Goal: Transaction & Acquisition: Book appointment/travel/reservation

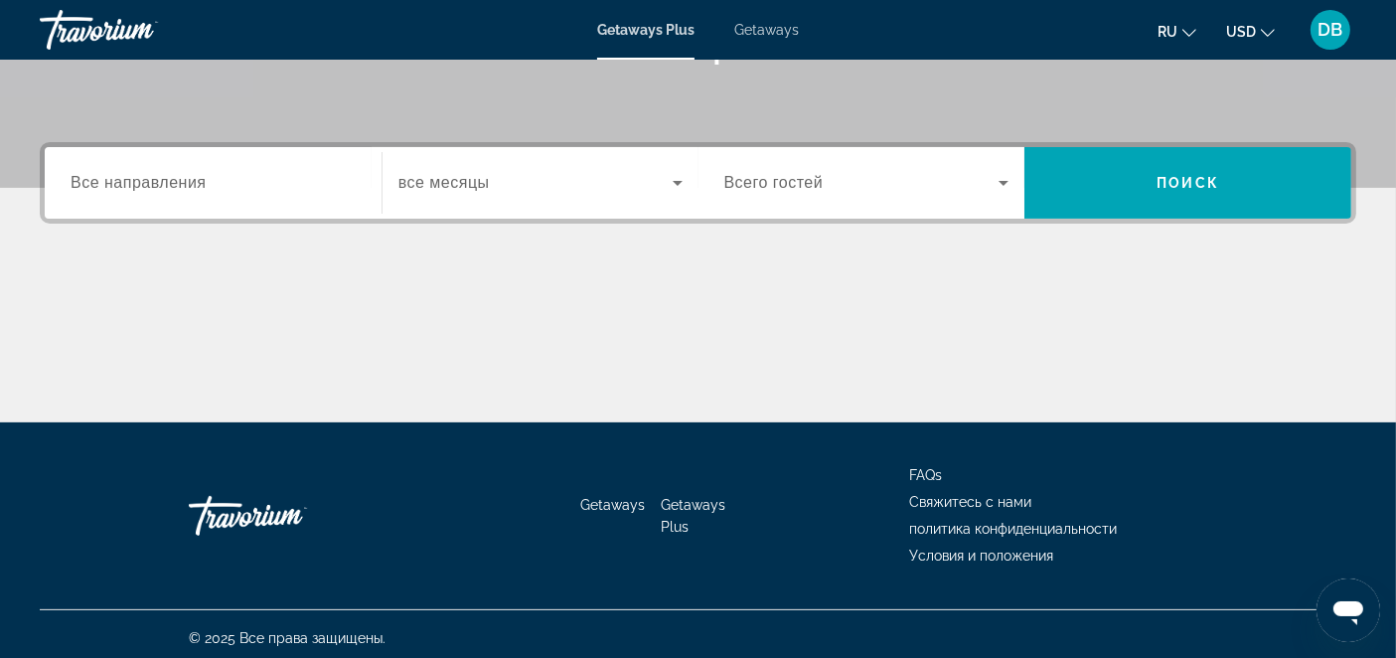
scroll to position [414, 0]
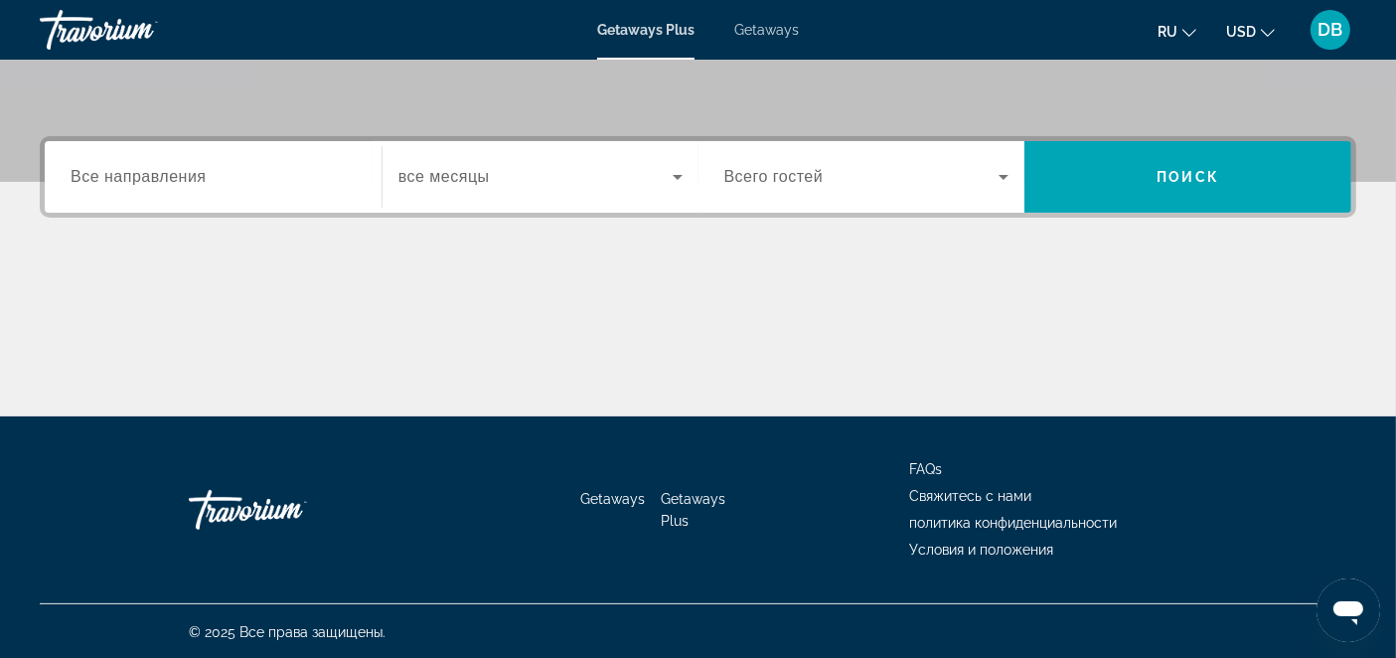
click at [202, 169] on span "Все направления" at bounding box center [139, 176] width 136 height 17
click at [202, 169] on input "Destination Все направления" at bounding box center [213, 178] width 285 height 24
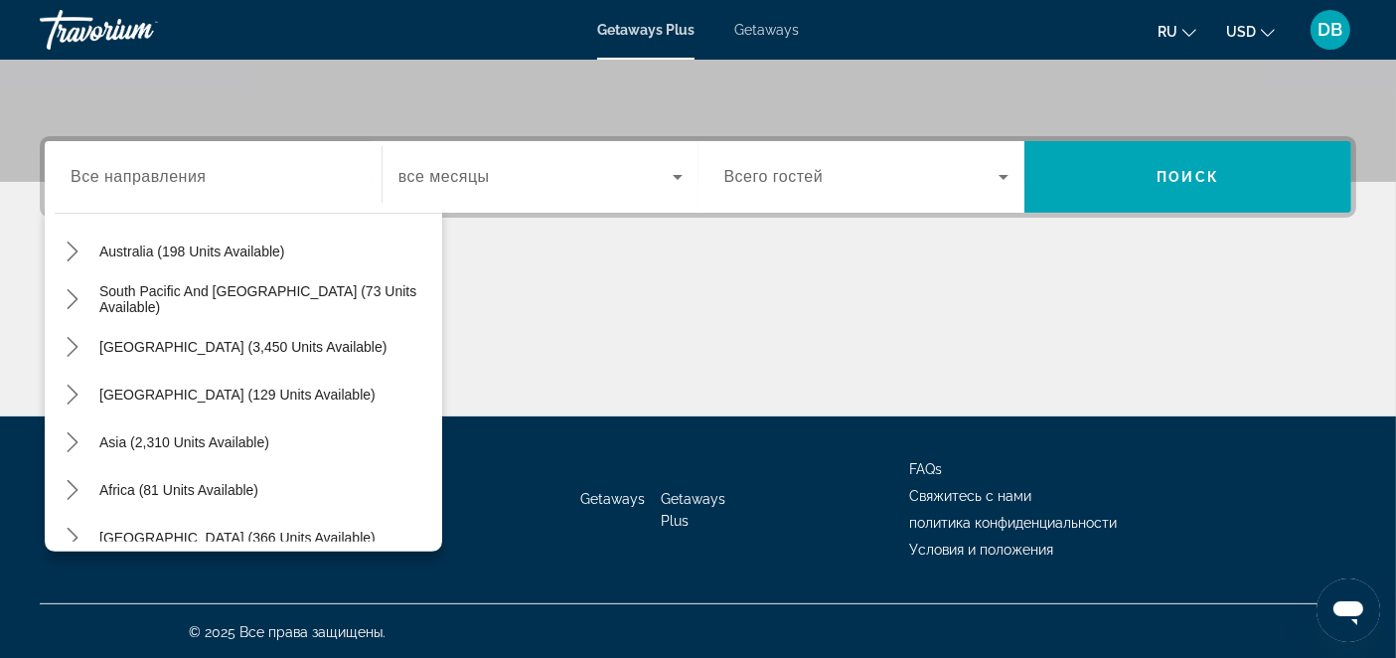
scroll to position [315, 0]
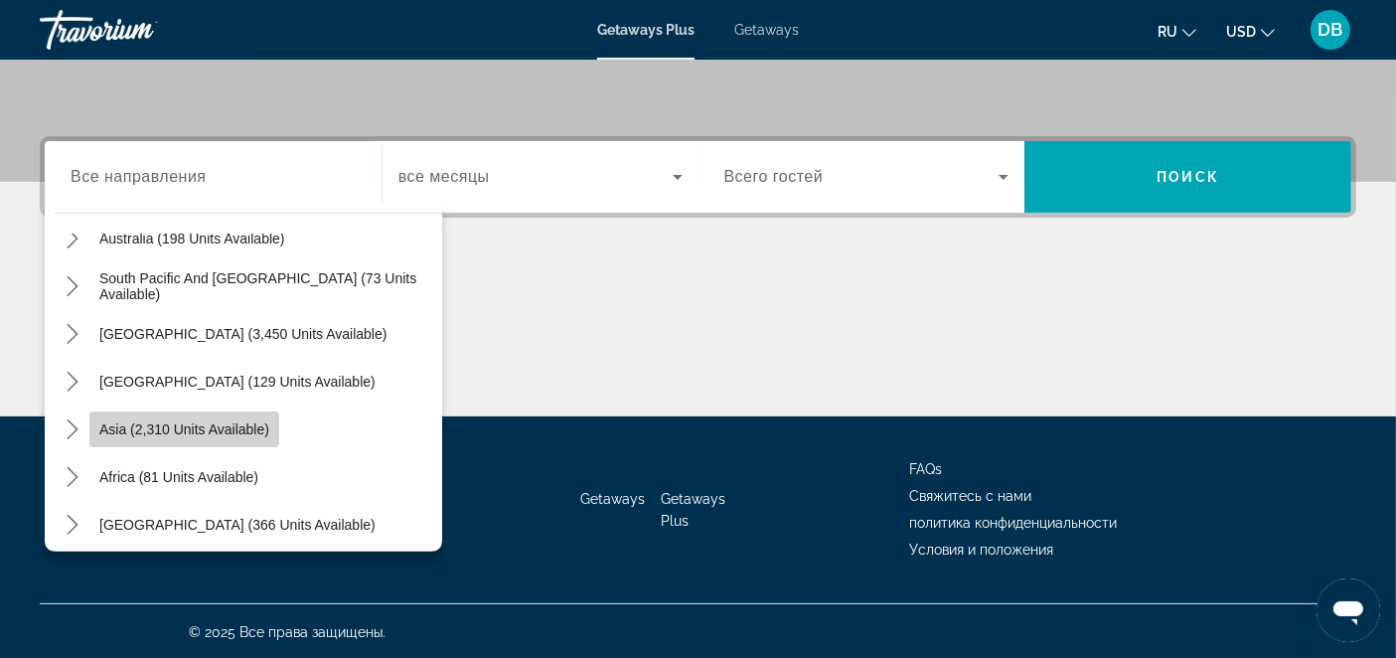
click at [206, 421] on span "Asia (2,310 units available)" at bounding box center [184, 429] width 170 height 16
type input "**********"
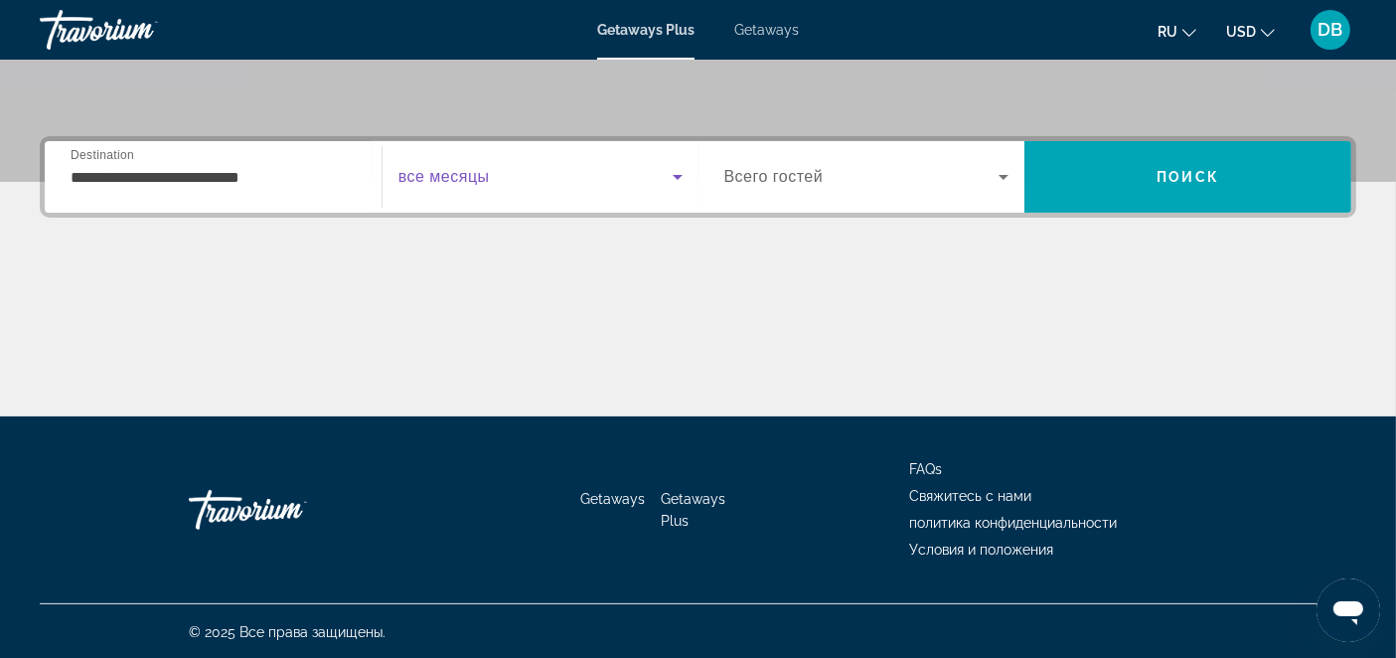
click at [676, 175] on icon "Search widget" at bounding box center [677, 177] width 10 height 5
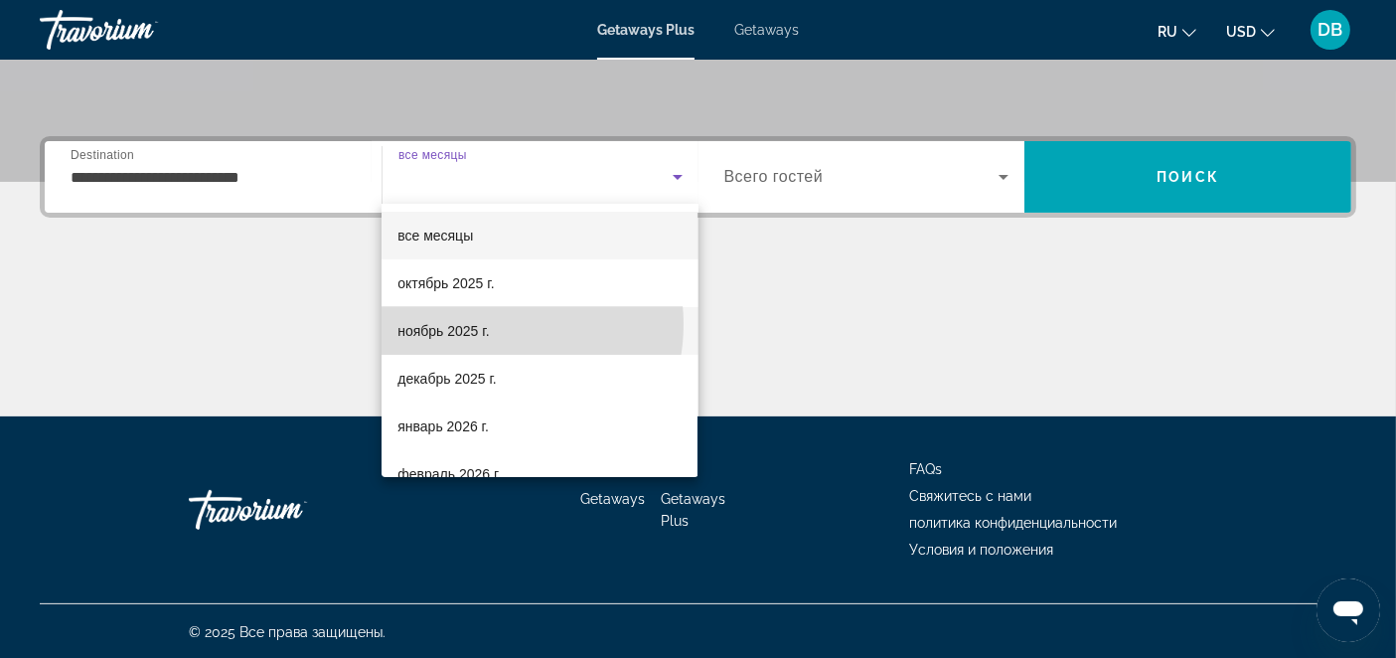
click at [485, 324] on span "ноябрь 2025 г." at bounding box center [442, 331] width 91 height 24
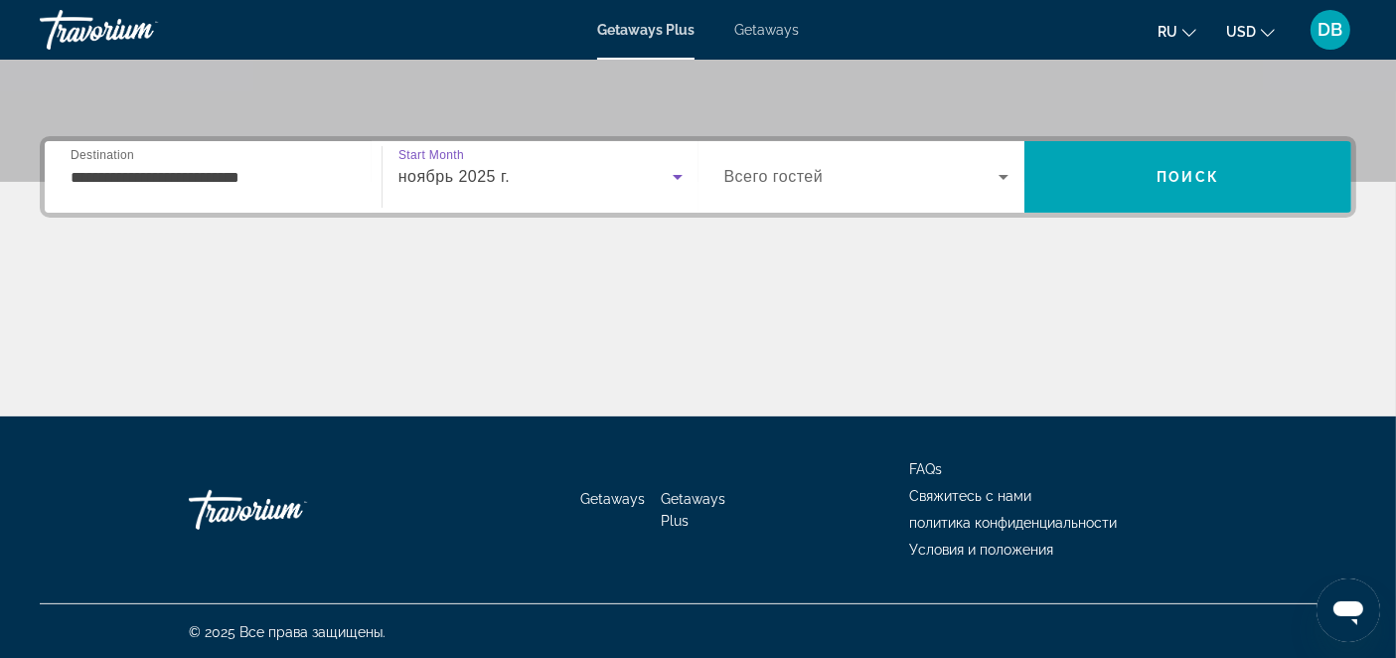
click at [442, 176] on span "ноябрь 2025 г." at bounding box center [454, 176] width 112 height 17
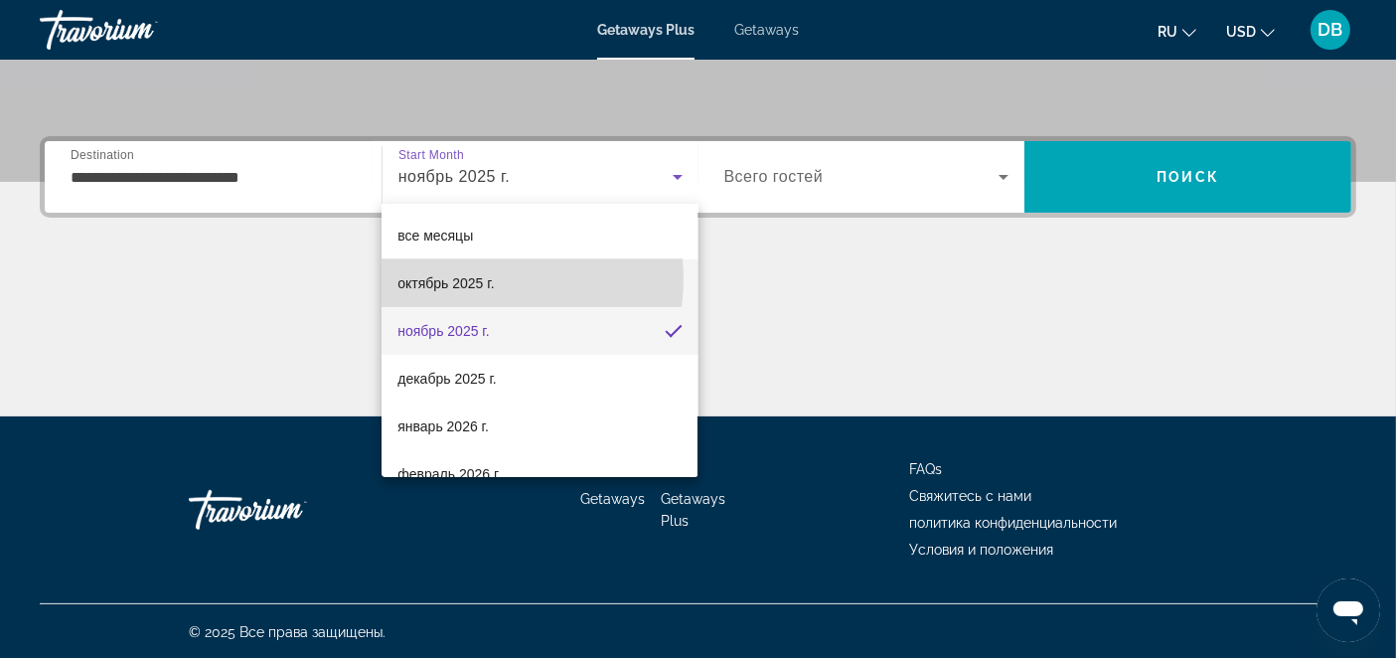
click at [485, 278] on span "октябрь 2025 г." at bounding box center [445, 283] width 96 height 24
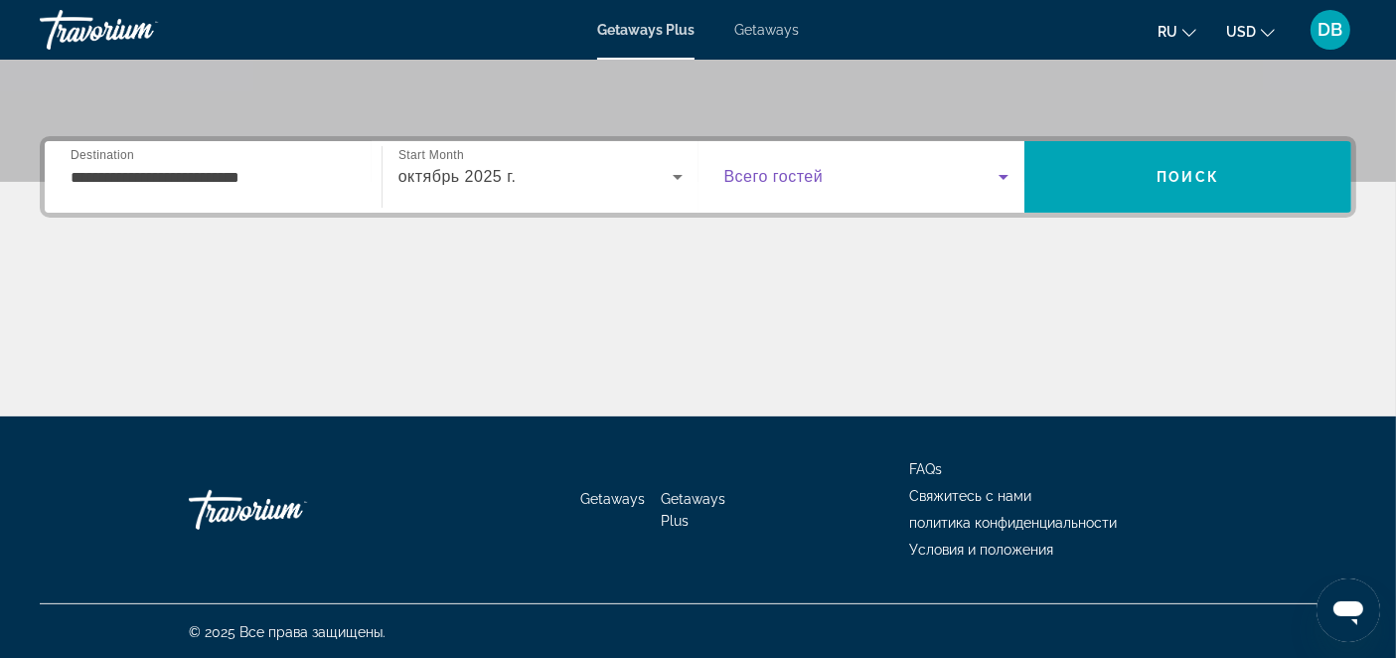
click at [1002, 175] on icon "Search widget" at bounding box center [1003, 177] width 10 height 5
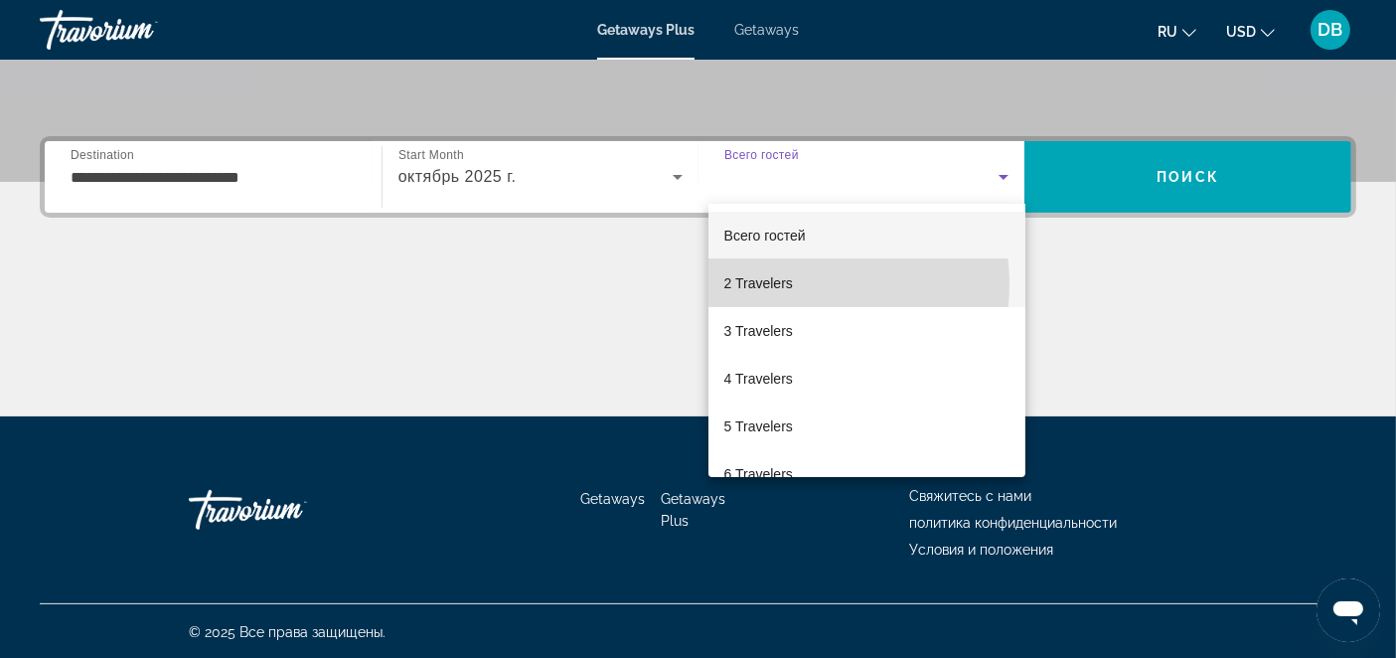
click at [792, 284] on span "2 Travelers" at bounding box center [758, 283] width 69 height 24
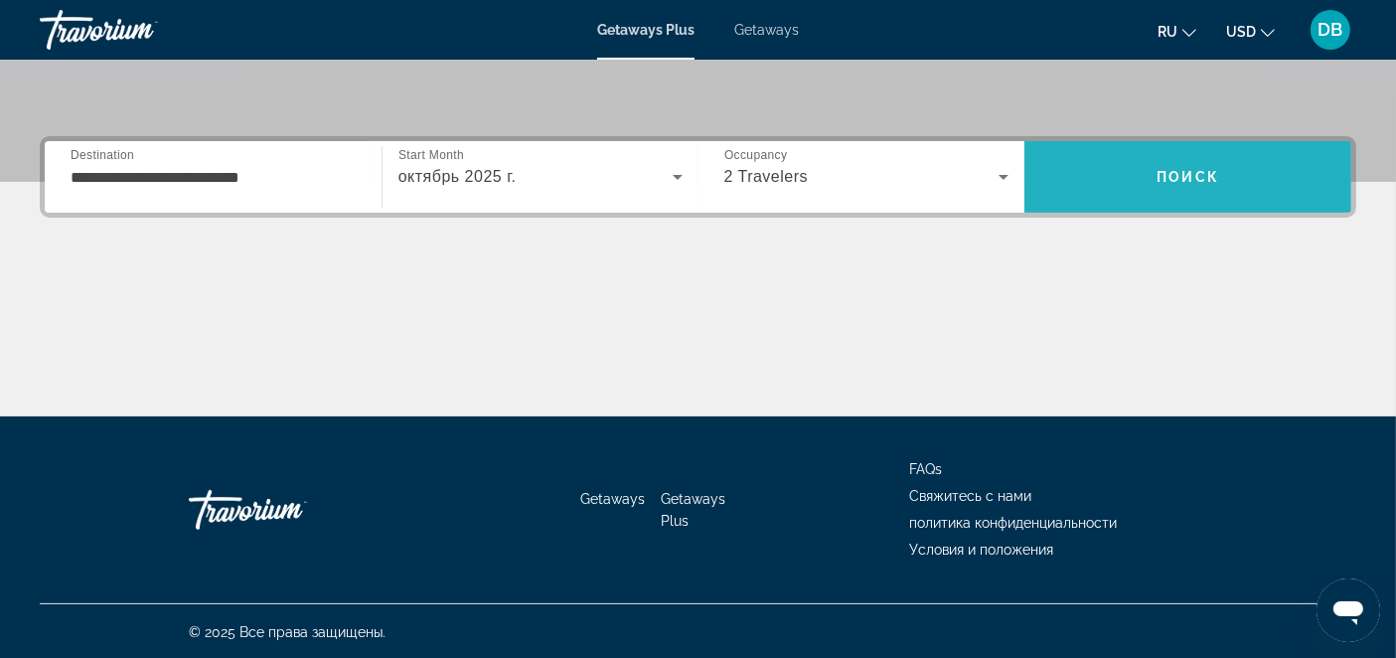
click at [1154, 174] on span "Search" at bounding box center [1187, 177] width 327 height 48
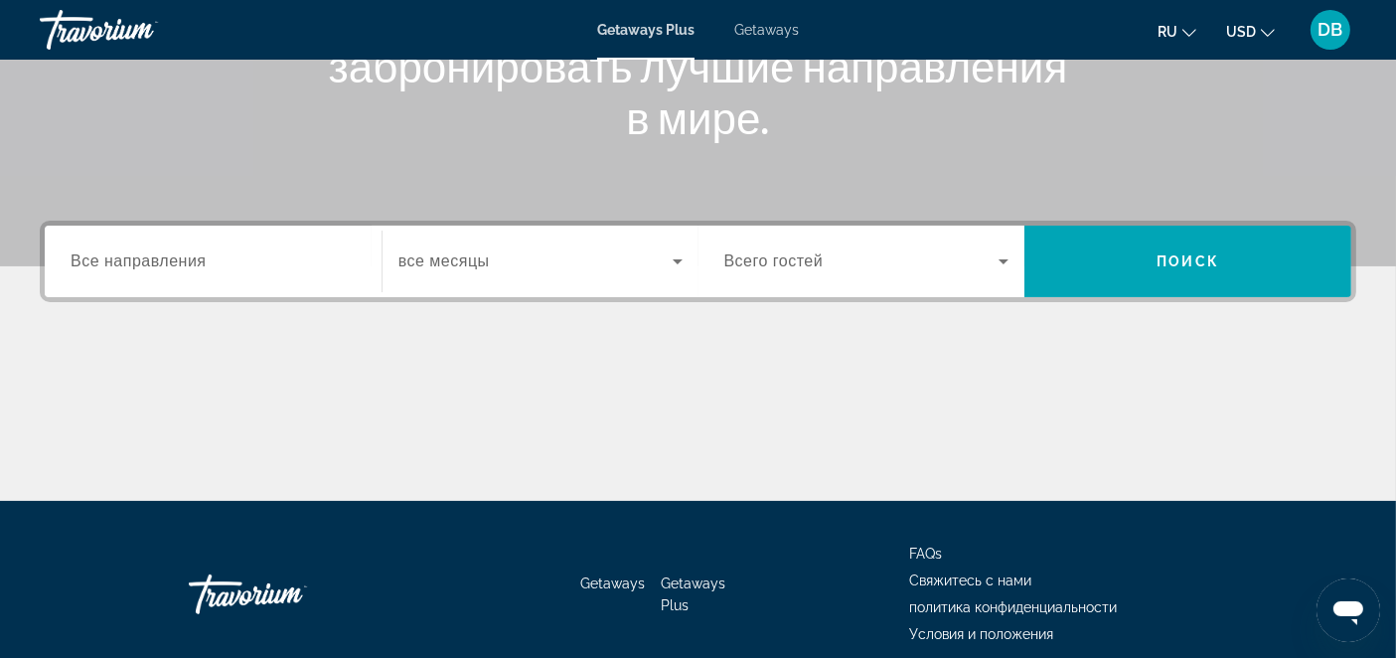
scroll to position [331, 0]
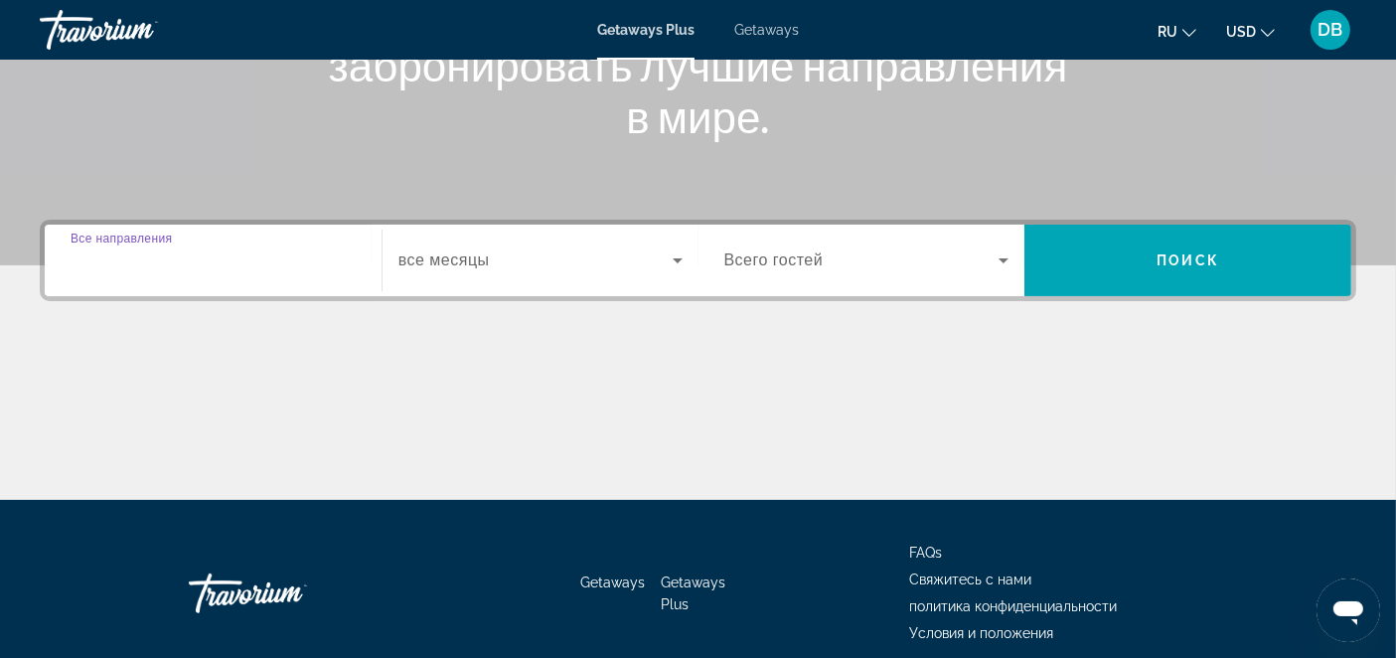
click at [315, 258] on input "Destination Все направления" at bounding box center [213, 261] width 285 height 24
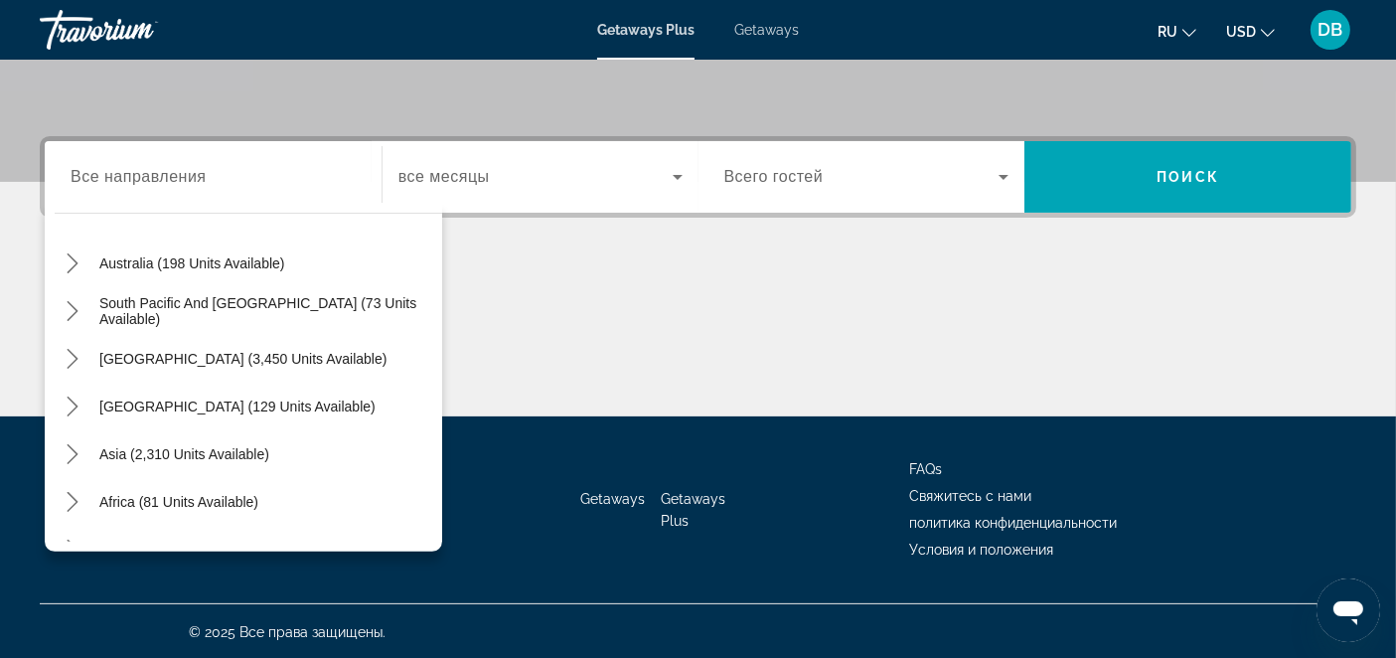
scroll to position [294, 0]
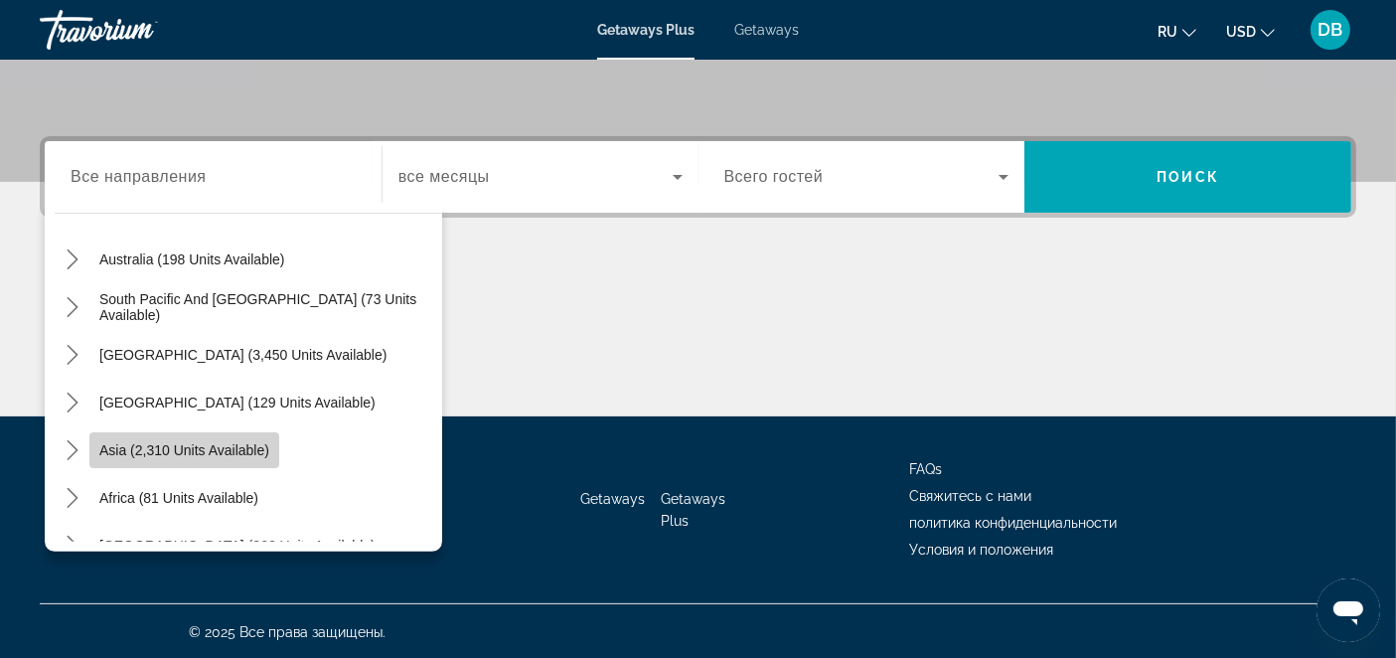
click at [226, 442] on span "Asia (2,310 units available)" at bounding box center [184, 450] width 170 height 16
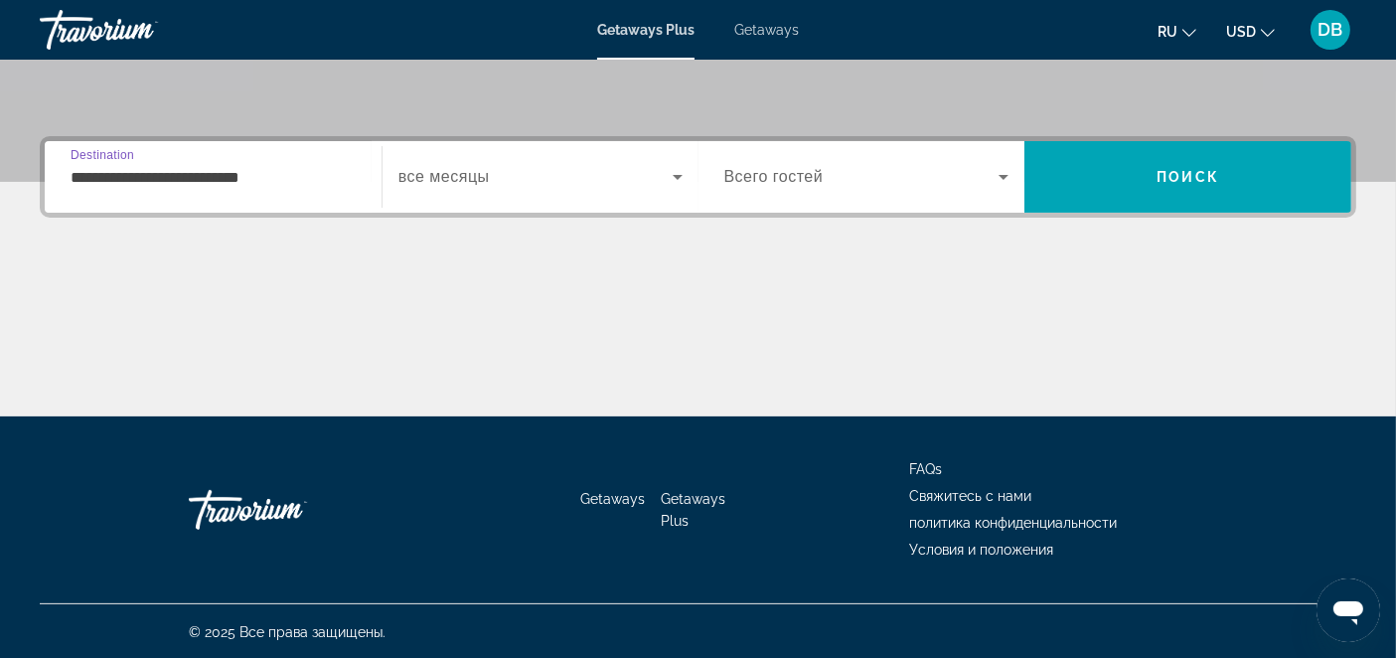
click at [300, 166] on input "**********" at bounding box center [213, 178] width 285 height 24
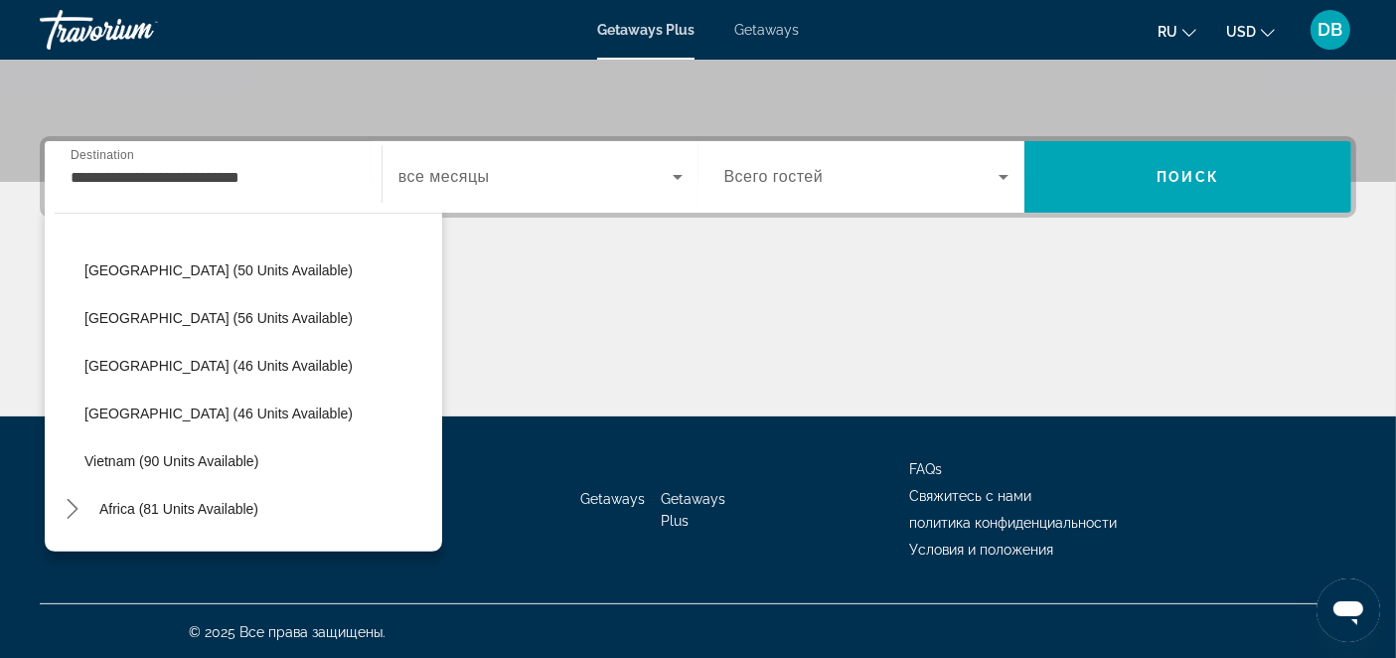
scroll to position [775, 0]
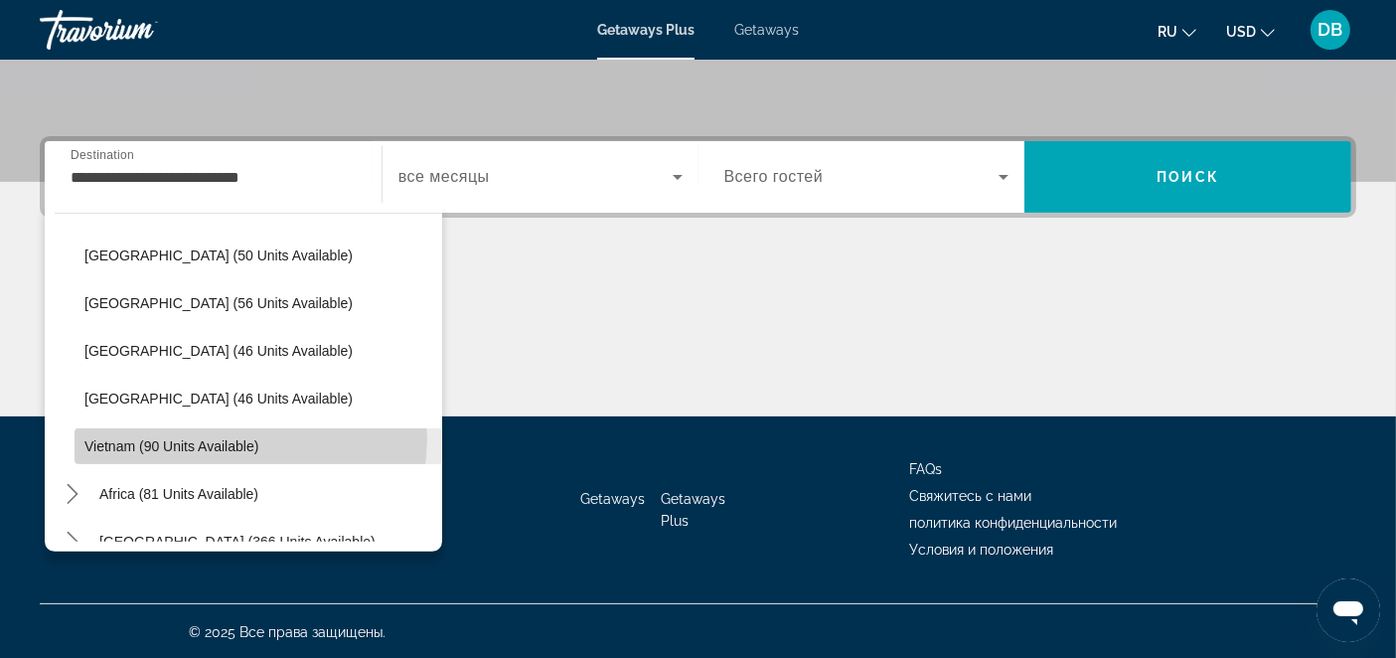
click at [246, 438] on span "Vietnam (90 units available)" at bounding box center [171, 446] width 174 height 16
type input "**********"
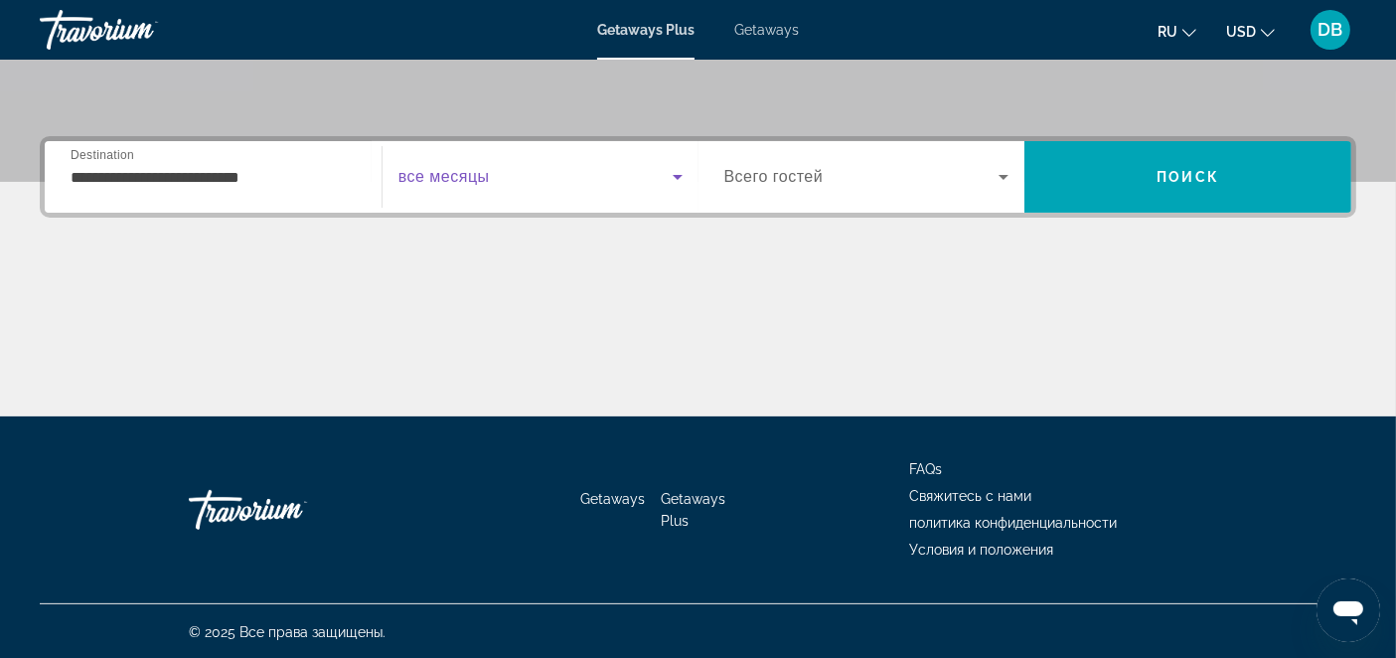
click at [681, 175] on icon "Search widget" at bounding box center [678, 177] width 24 height 24
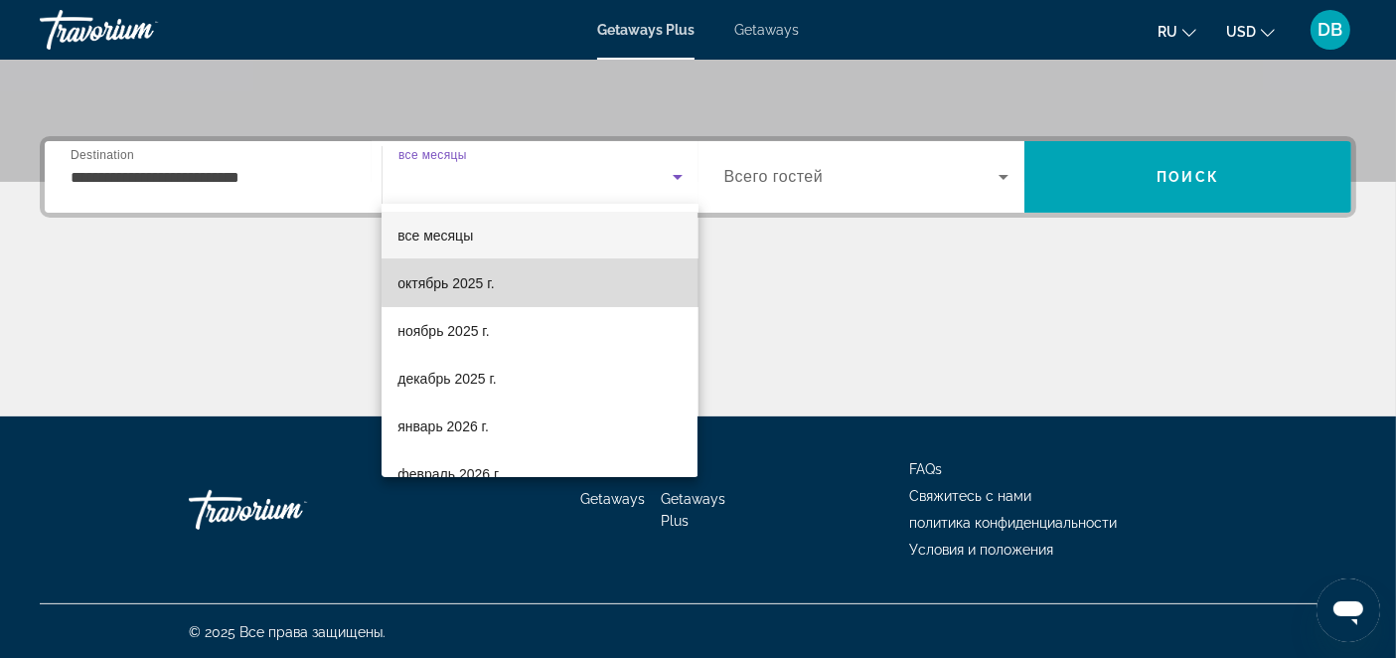
click at [545, 274] on mat-option "октябрь 2025 г." at bounding box center [539, 283] width 316 height 48
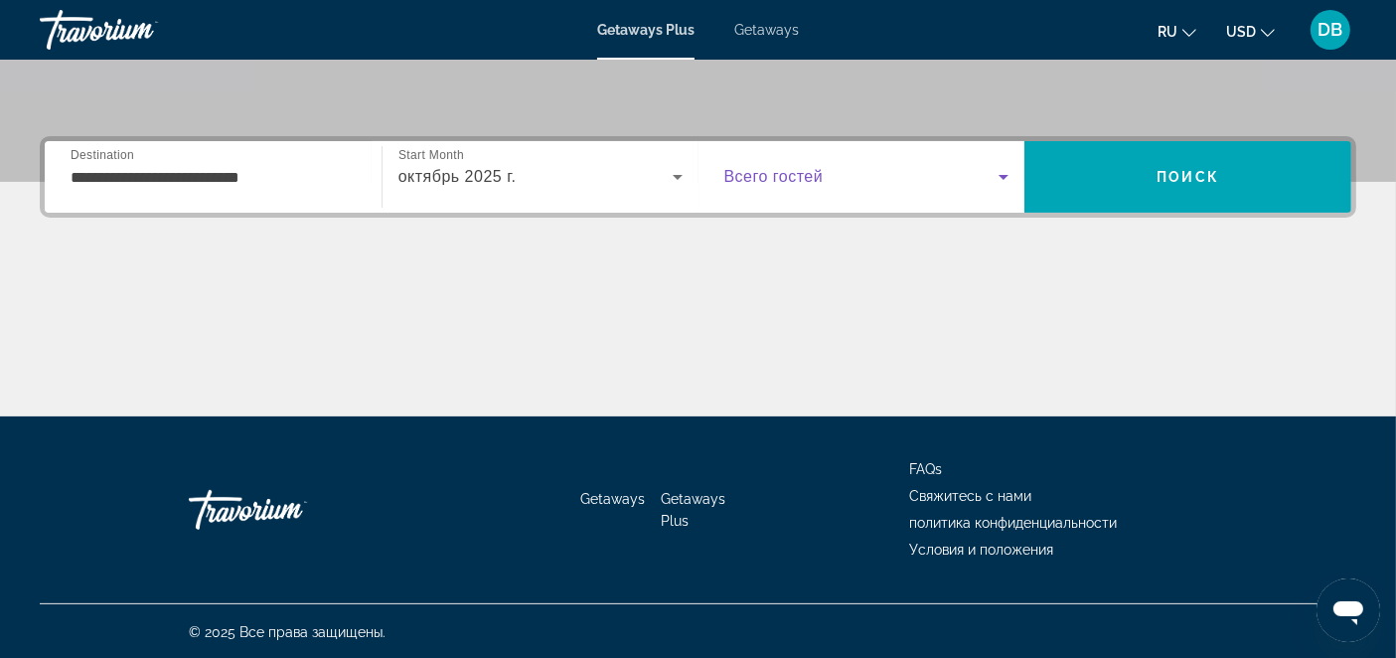
click at [1005, 171] on icon "Search widget" at bounding box center [1003, 177] width 24 height 24
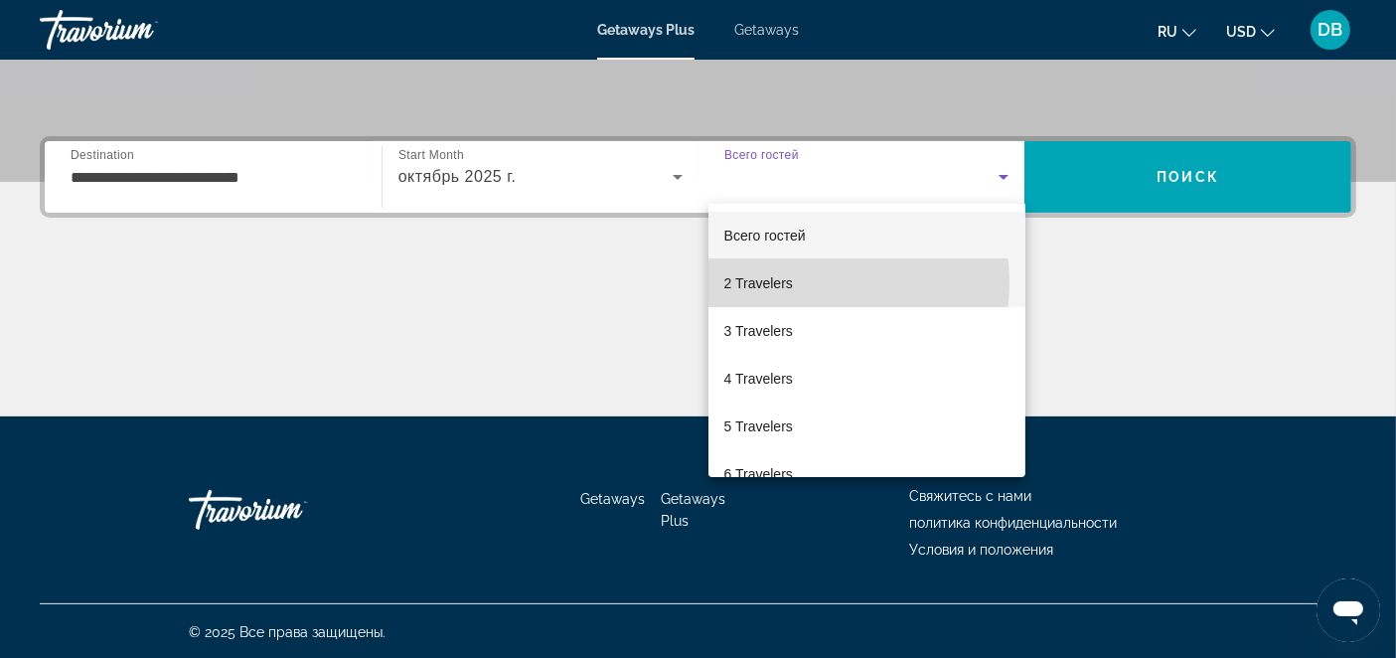
click at [801, 283] on mat-option "2 Travelers" at bounding box center [866, 283] width 317 height 48
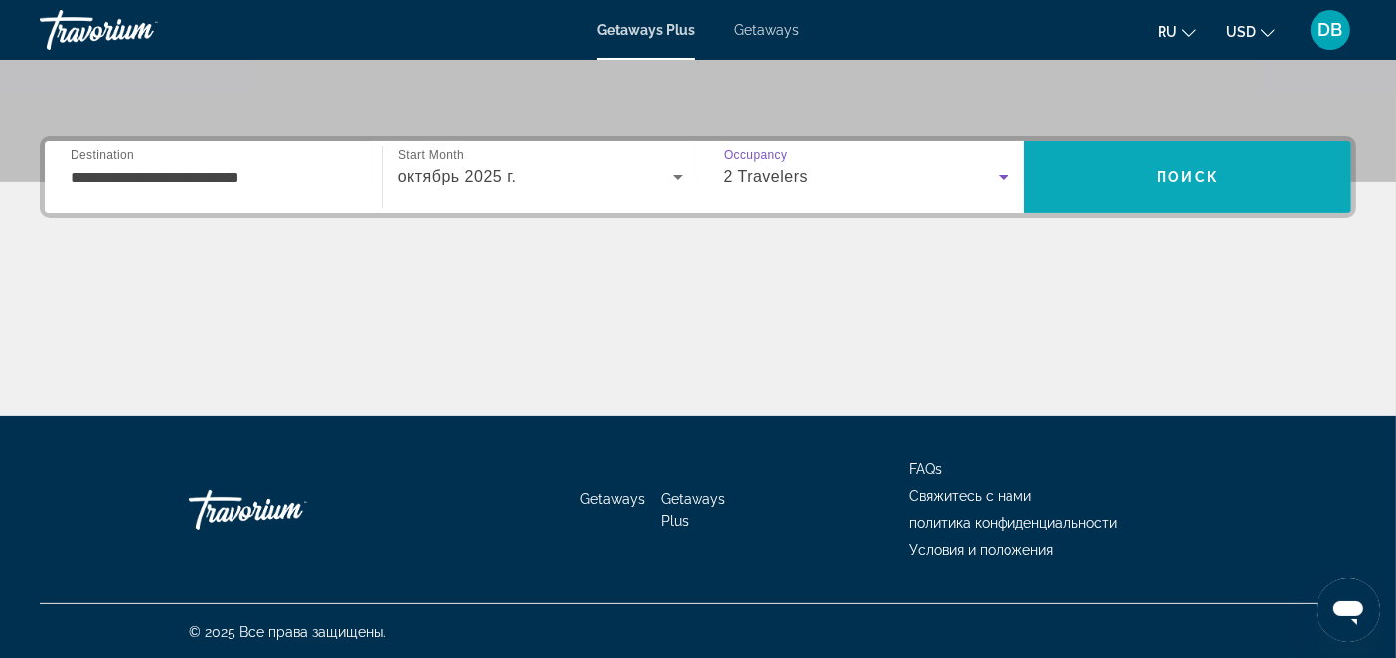
click at [1157, 174] on button "Поиск" at bounding box center [1187, 177] width 327 height 72
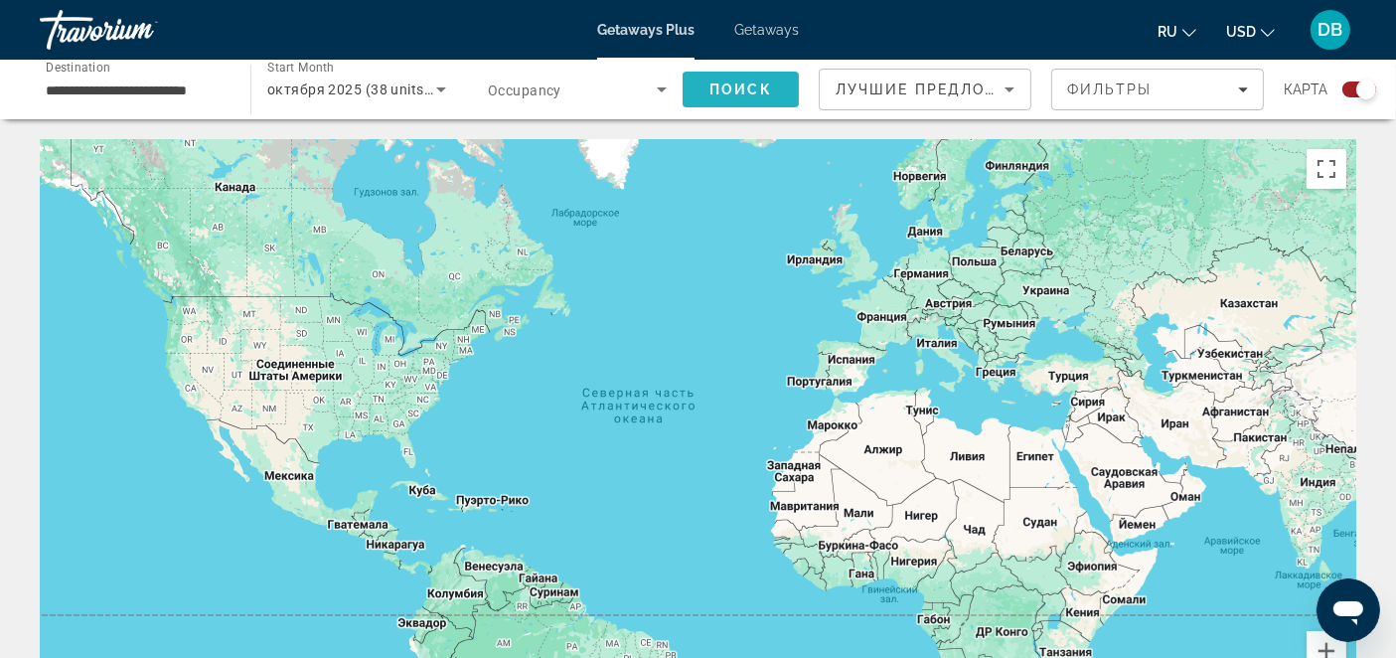
click at [745, 88] on span "Поиск" at bounding box center [740, 89] width 63 height 16
click at [656, 93] on icon "Search widget" at bounding box center [662, 89] width 24 height 24
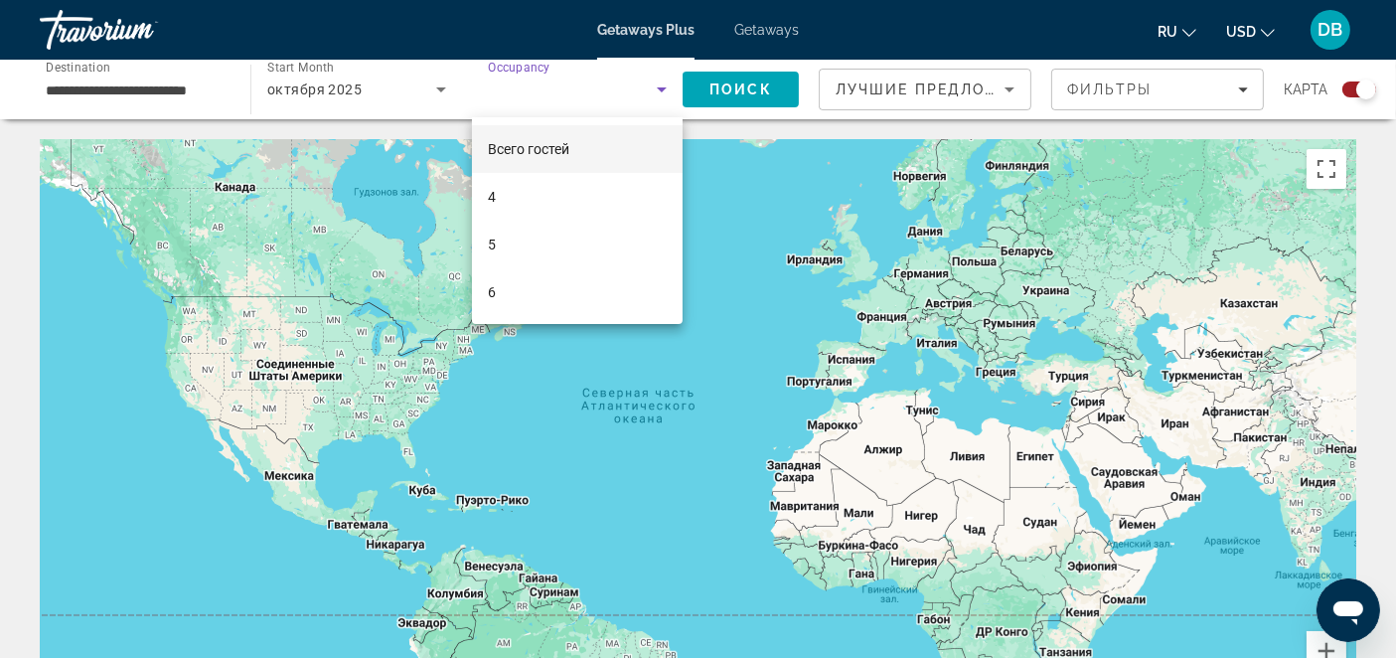
click at [104, 27] on div at bounding box center [698, 329] width 1396 height 658
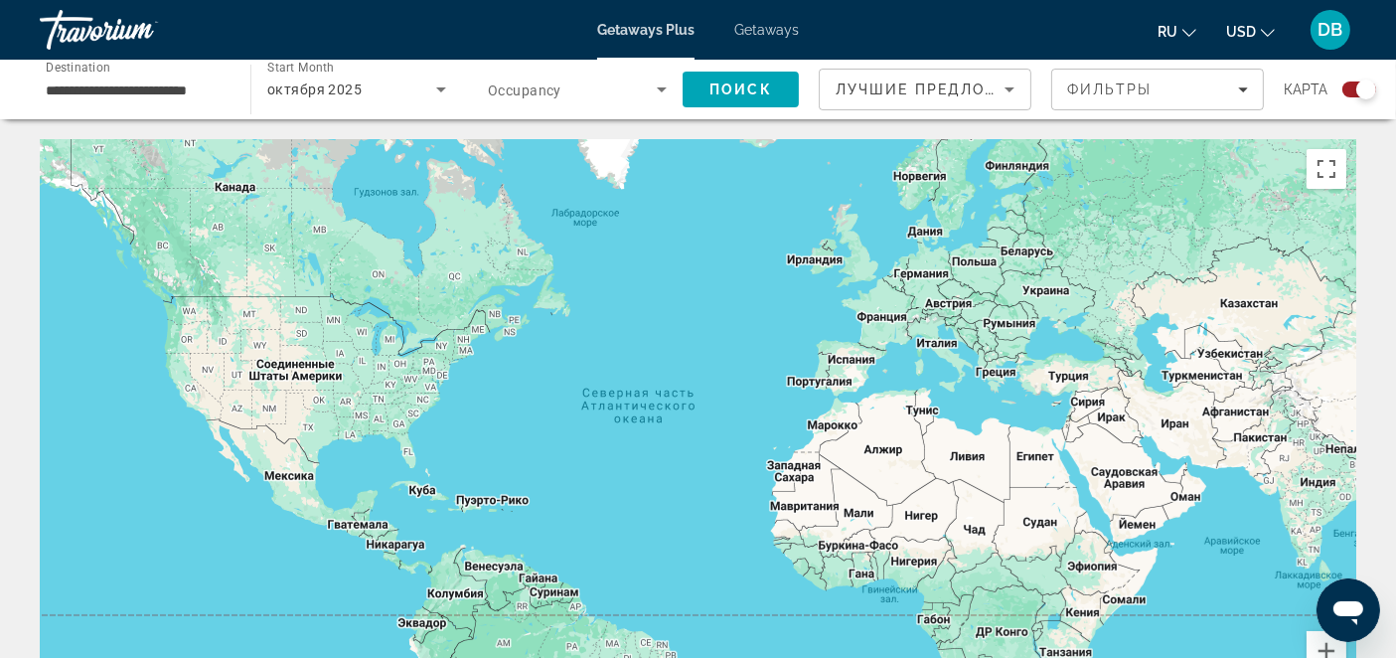
click at [774, 27] on span "Getaways" at bounding box center [766, 30] width 65 height 16
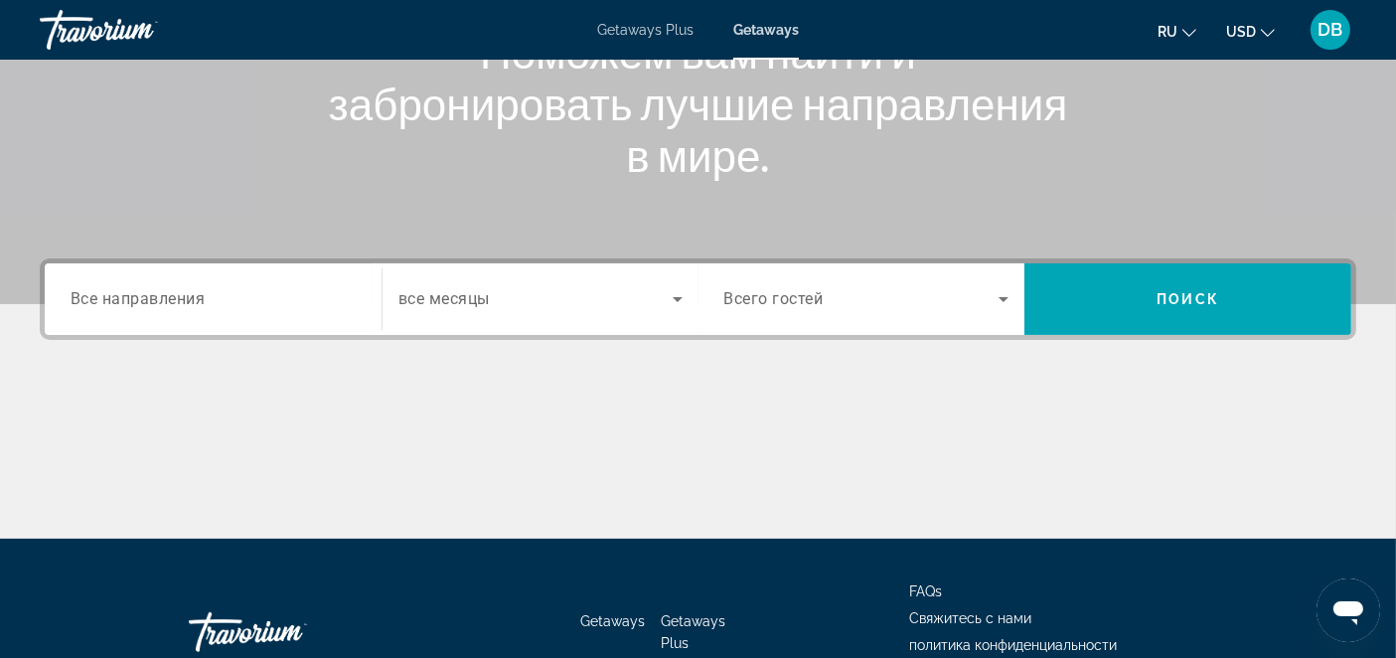
scroll to position [331, 0]
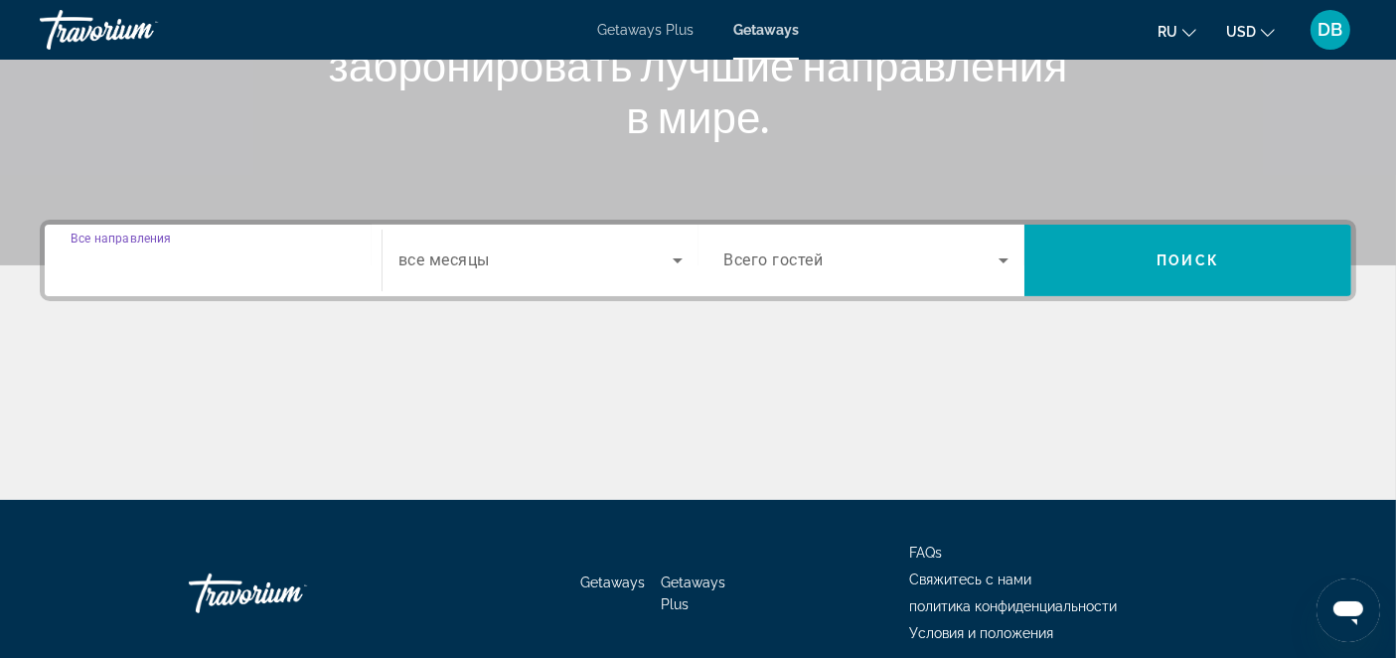
click at [319, 261] on input "Destination Все направления" at bounding box center [213, 261] width 285 height 24
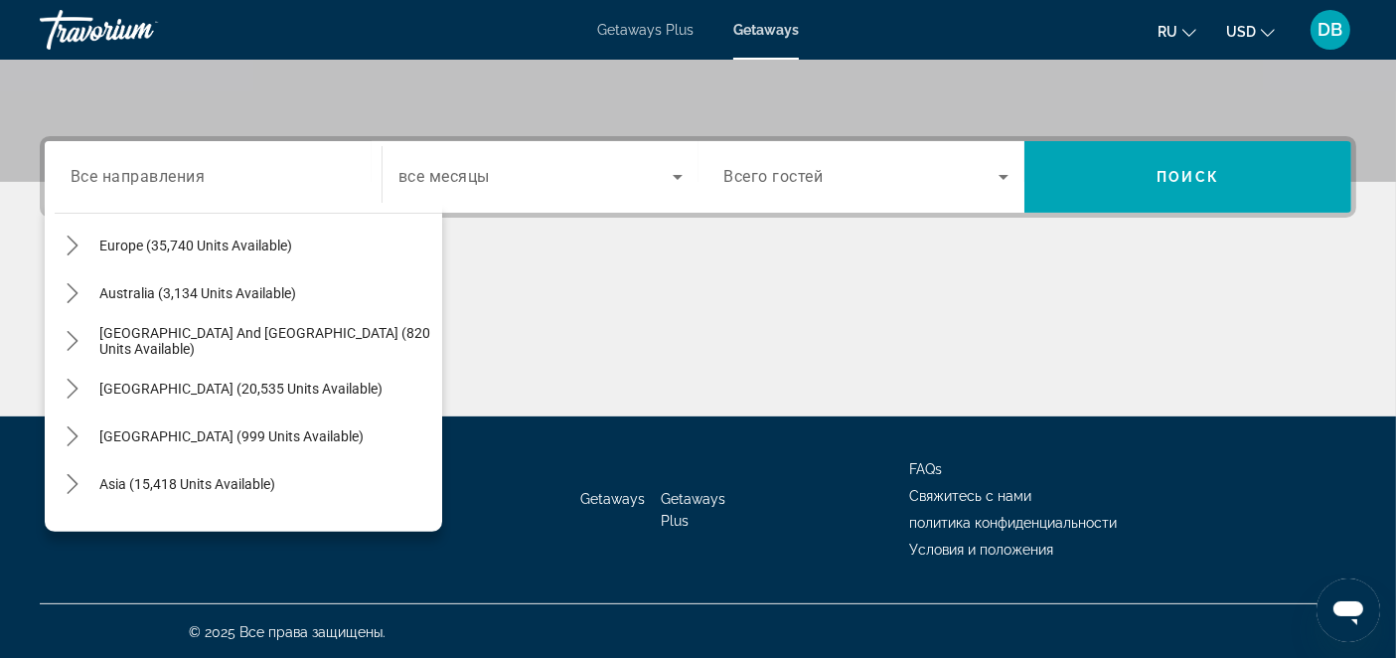
scroll to position [254, 0]
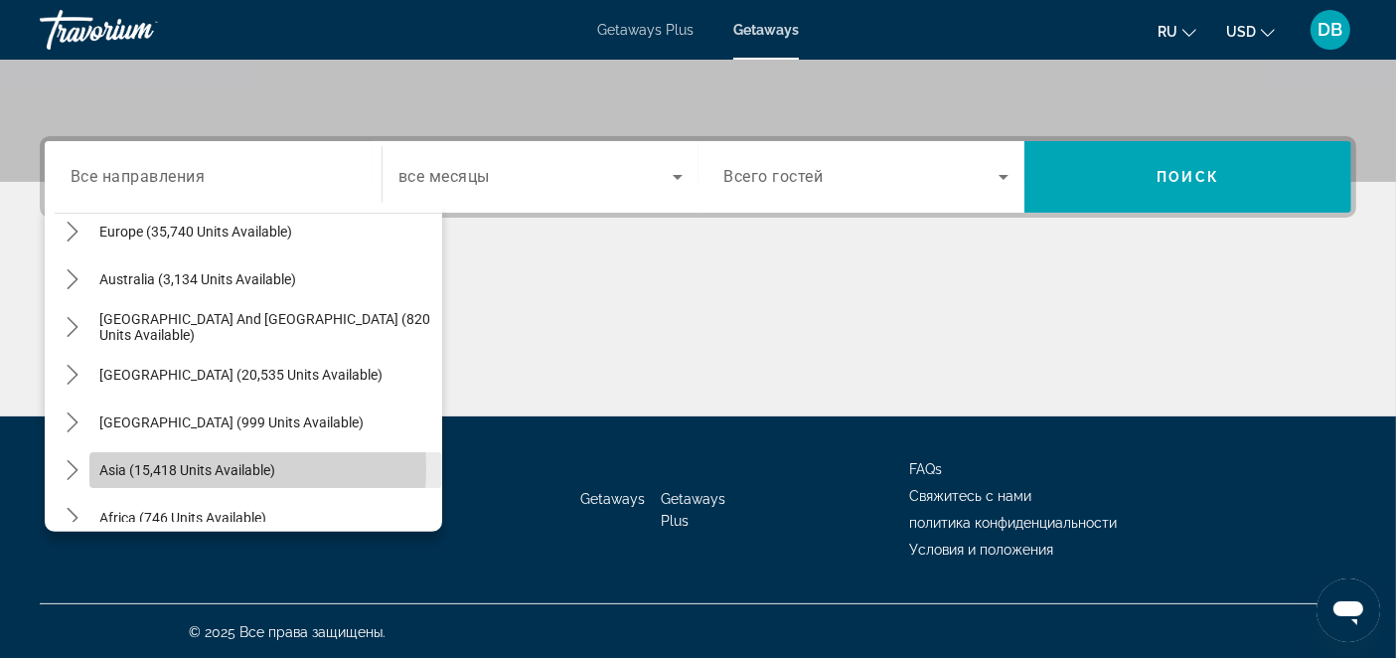
click at [221, 467] on span "Asia (15,418 units available)" at bounding box center [187, 470] width 176 height 16
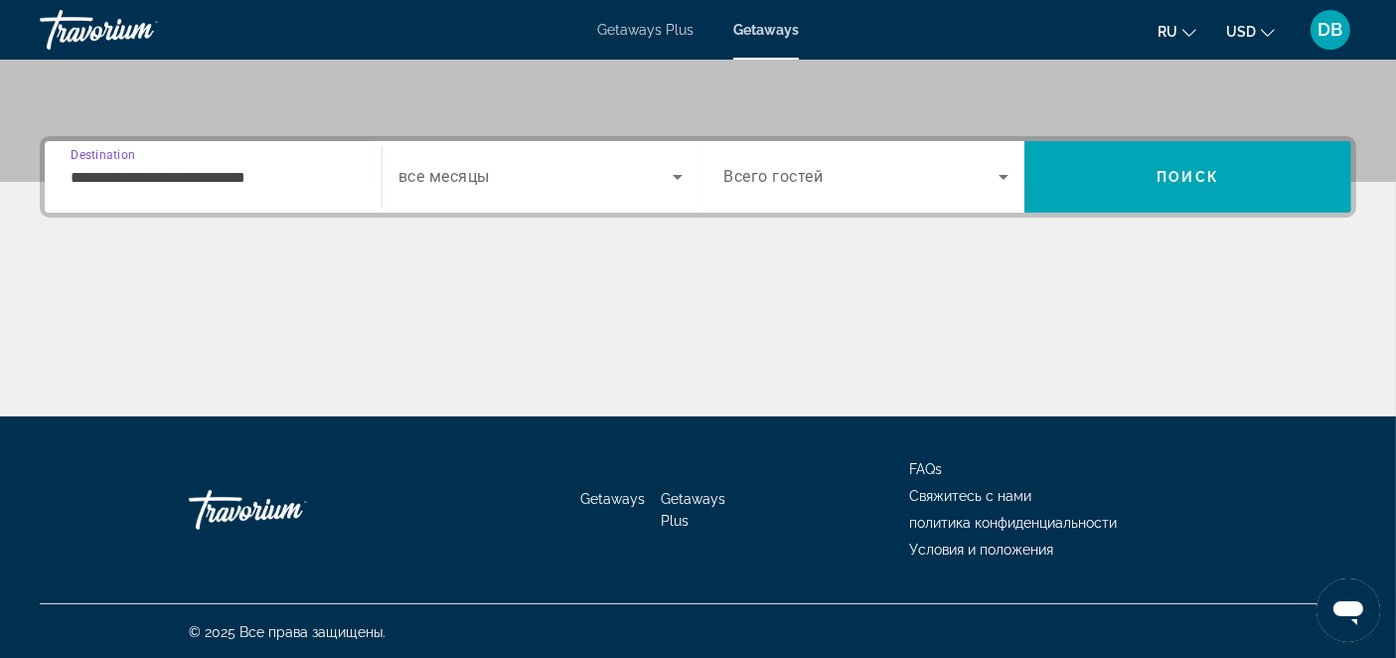
click at [294, 170] on input "**********" at bounding box center [213, 178] width 285 height 24
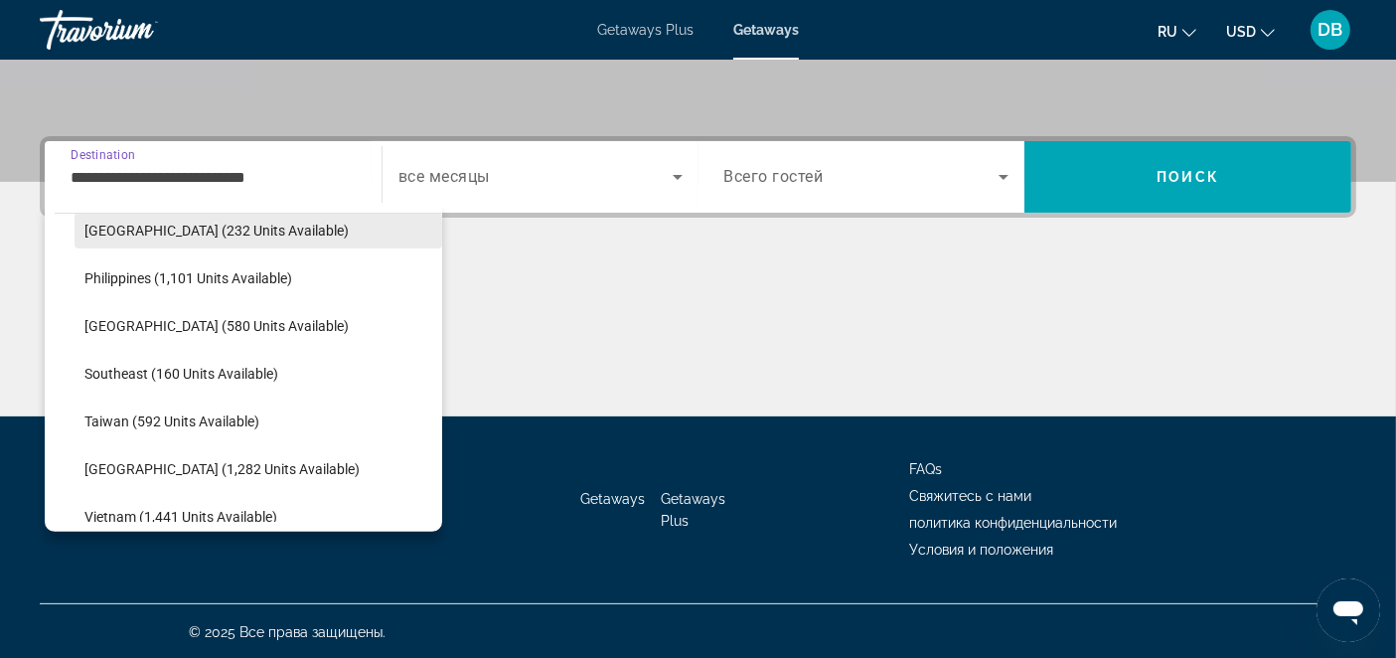
scroll to position [908, 0]
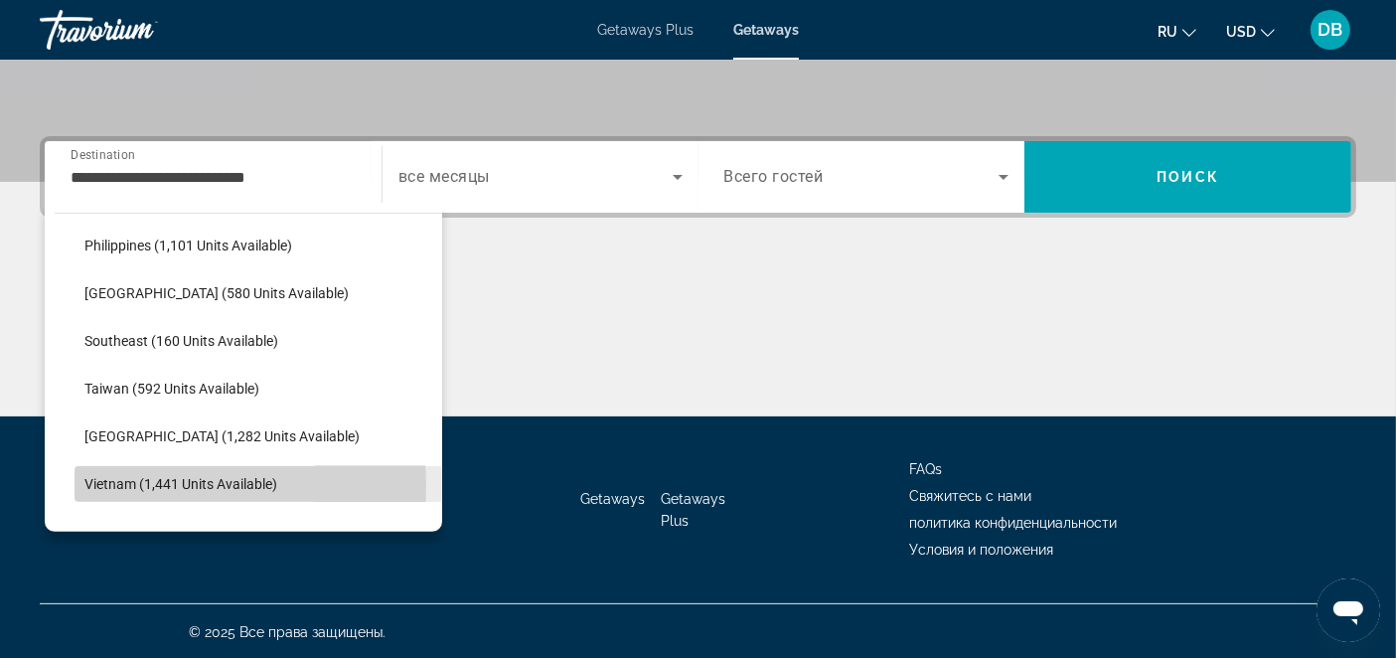
click at [116, 485] on span "Vietnam (1,441 units available)" at bounding box center [180, 484] width 193 height 16
type input "**********"
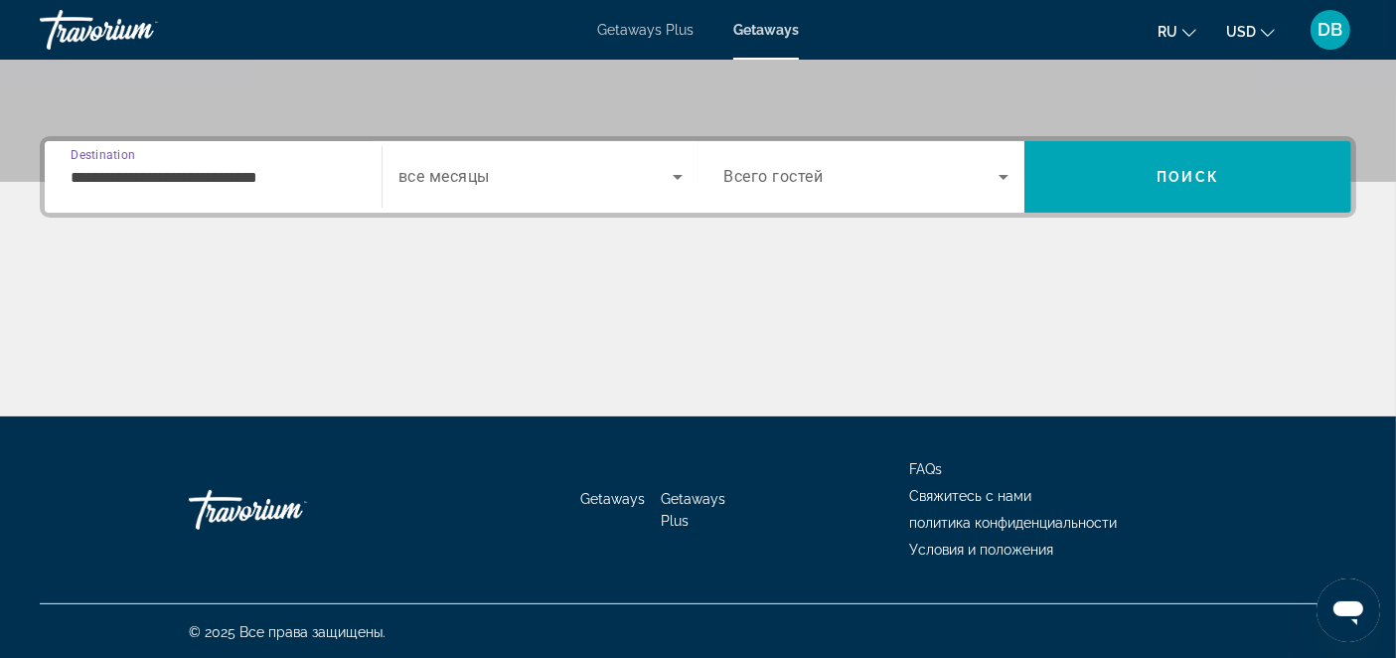
click at [674, 170] on icon "Search widget" at bounding box center [678, 177] width 24 height 24
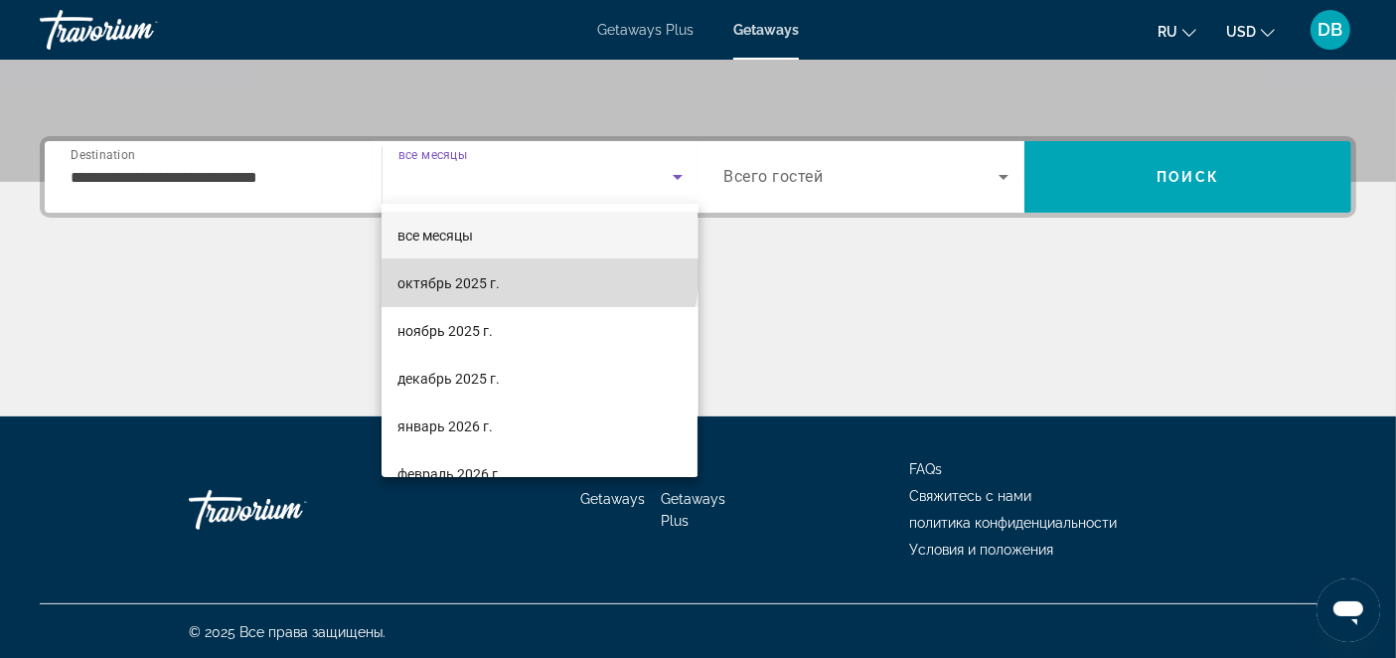
click at [538, 270] on mat-option "октябрь 2025 г." at bounding box center [539, 283] width 316 height 48
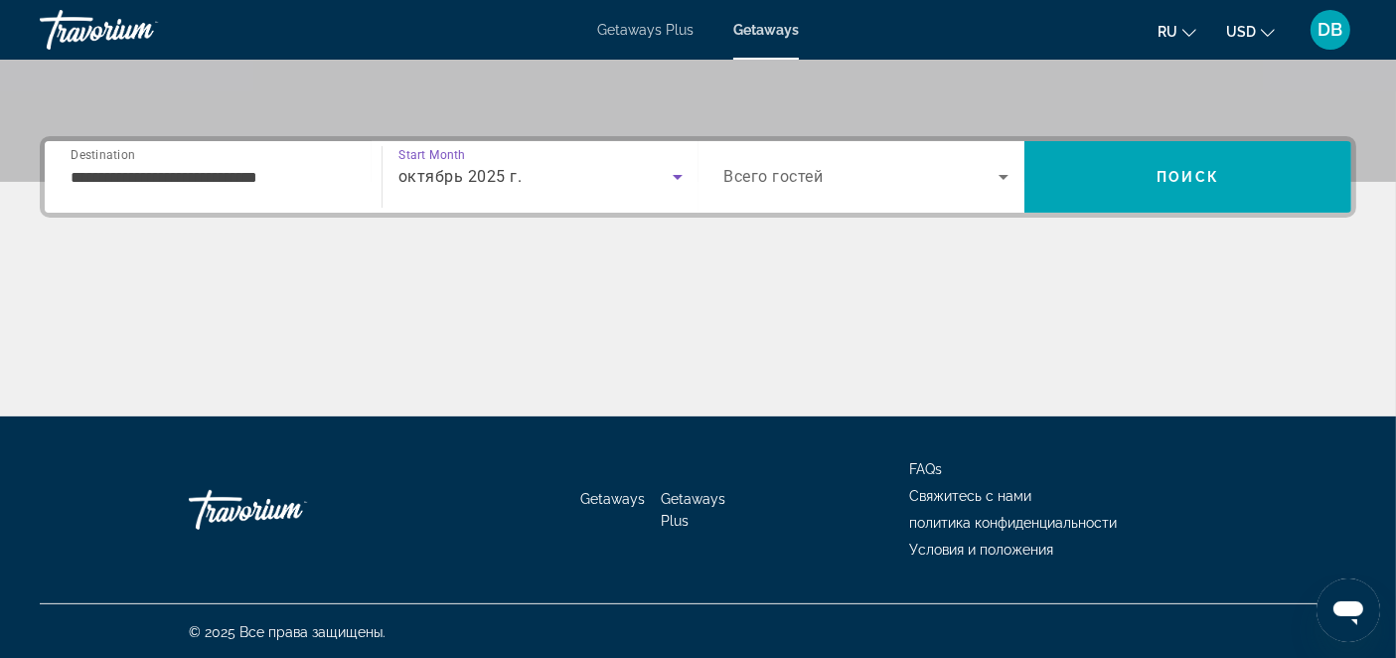
click at [998, 179] on icon "Search widget" at bounding box center [1003, 177] width 24 height 24
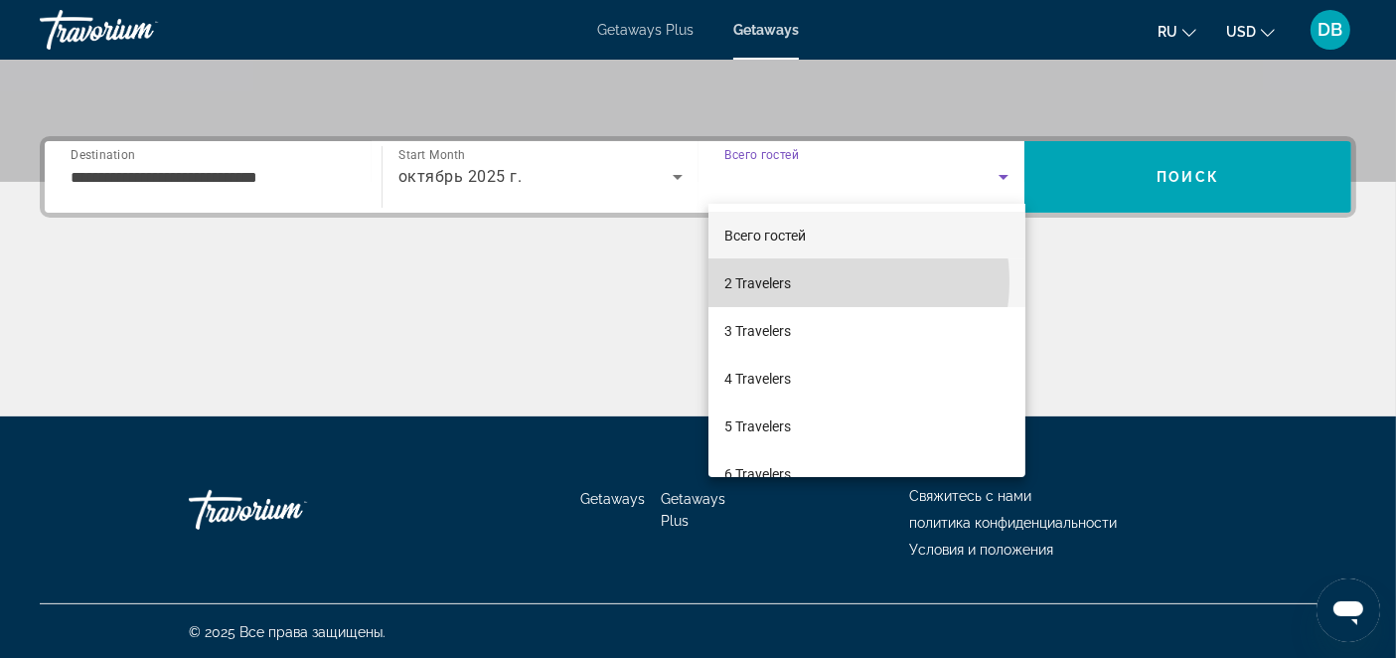
click at [815, 281] on mat-option "2 Travelers" at bounding box center [866, 283] width 317 height 48
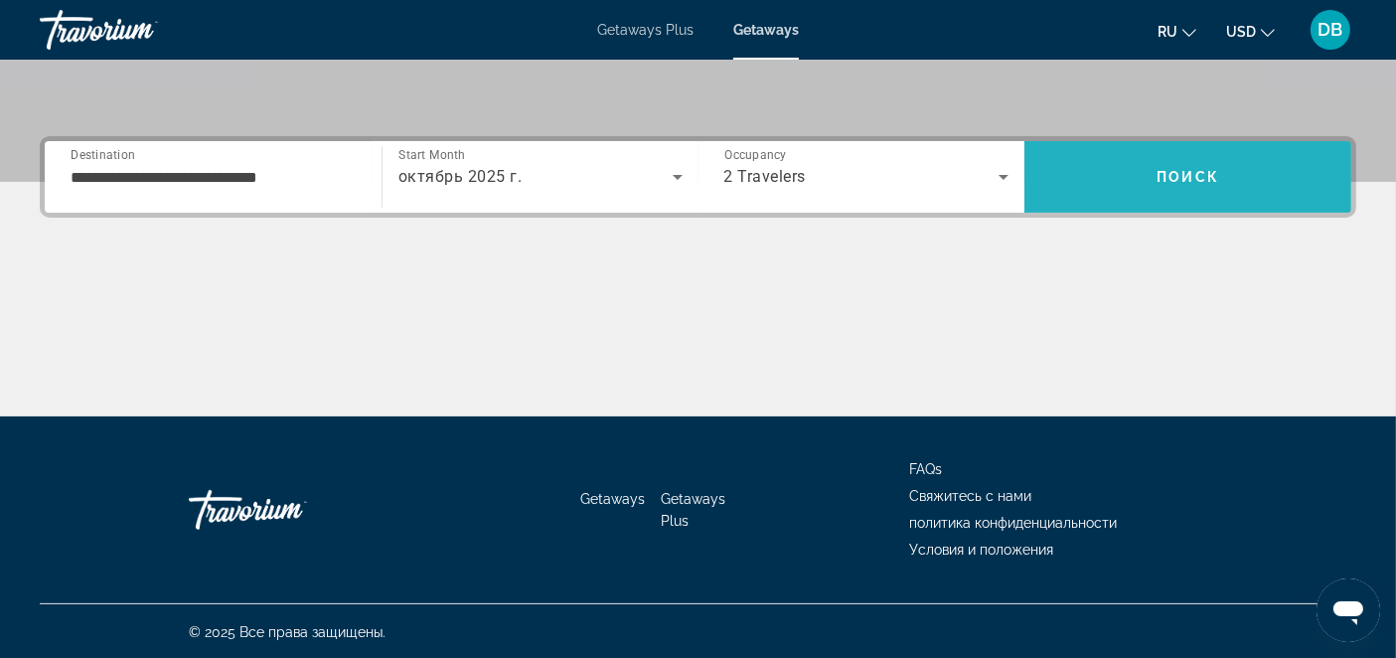
click at [1246, 173] on span "Search" at bounding box center [1187, 177] width 327 height 48
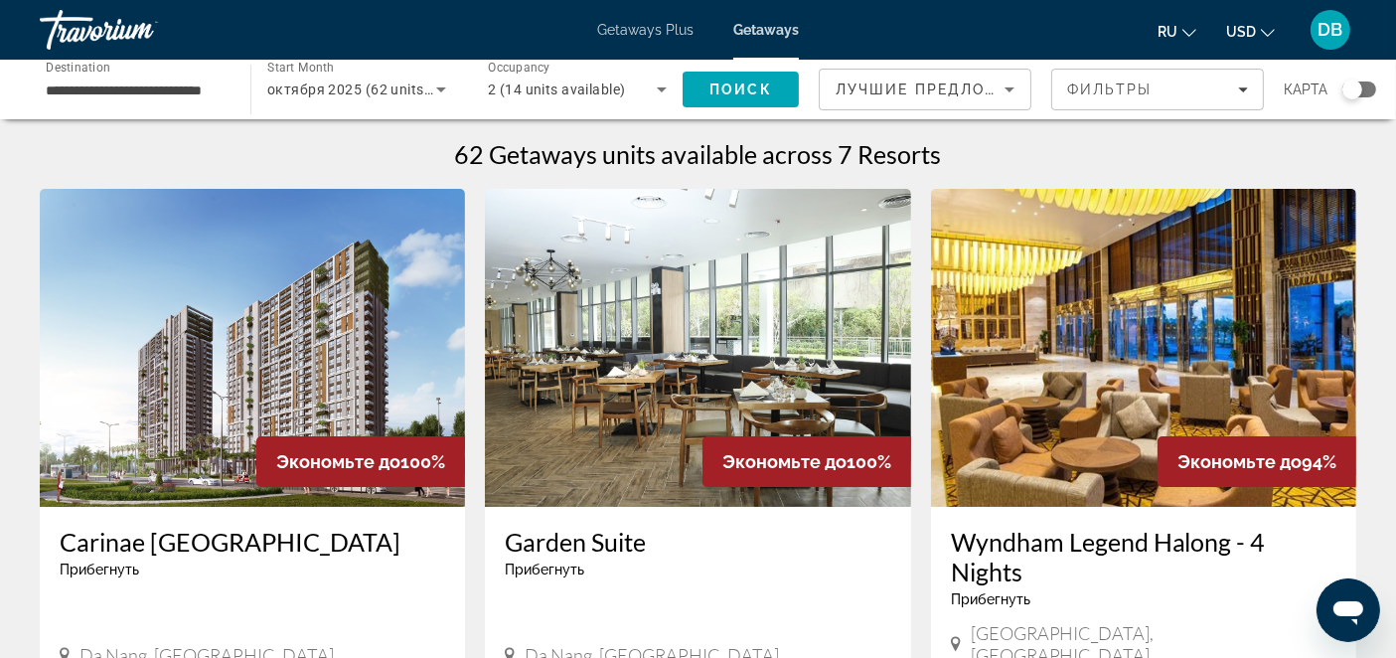
click at [84, 24] on div "Travorium" at bounding box center [139, 30] width 199 height 52
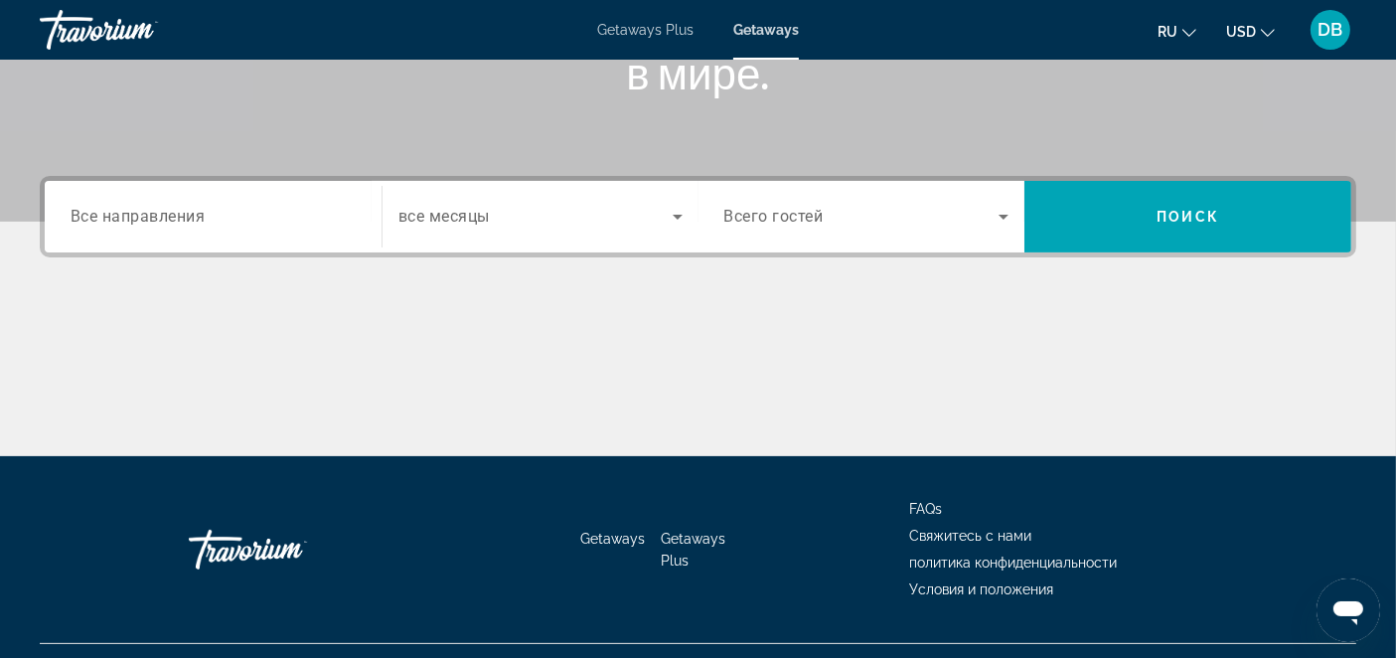
scroll to position [414, 0]
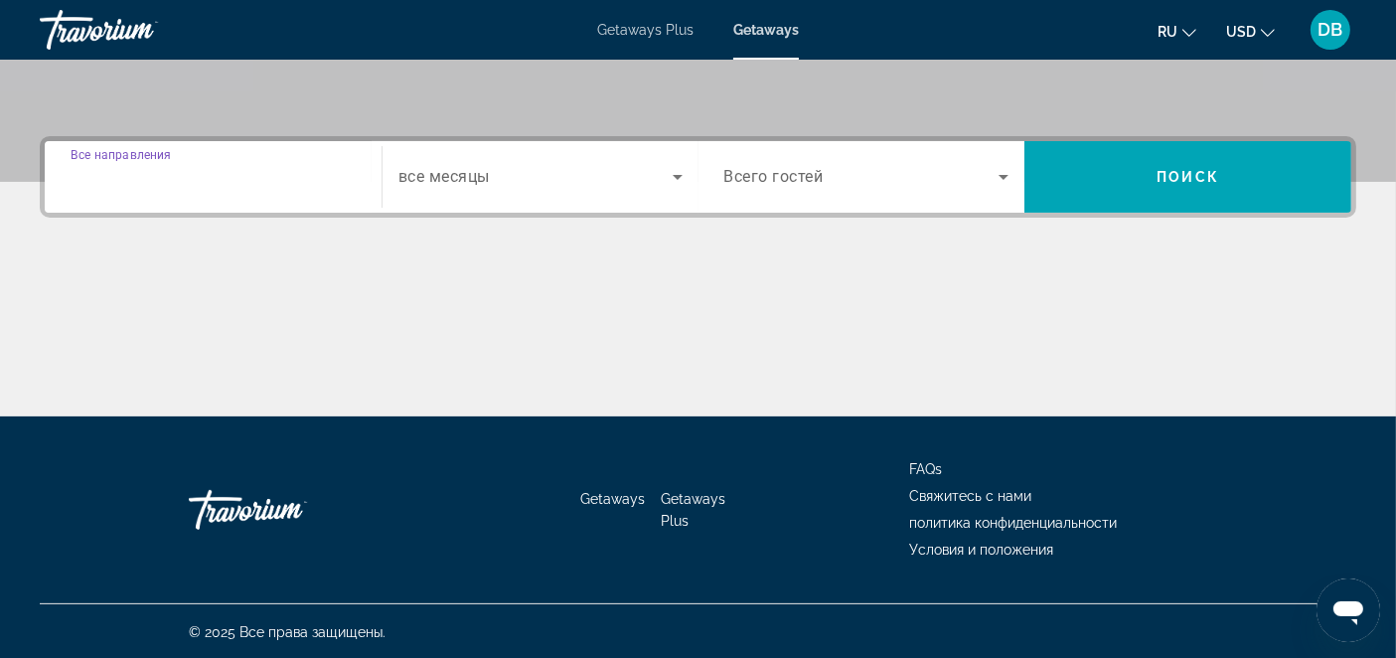
click at [224, 182] on input "Destination Все направления" at bounding box center [213, 178] width 285 height 24
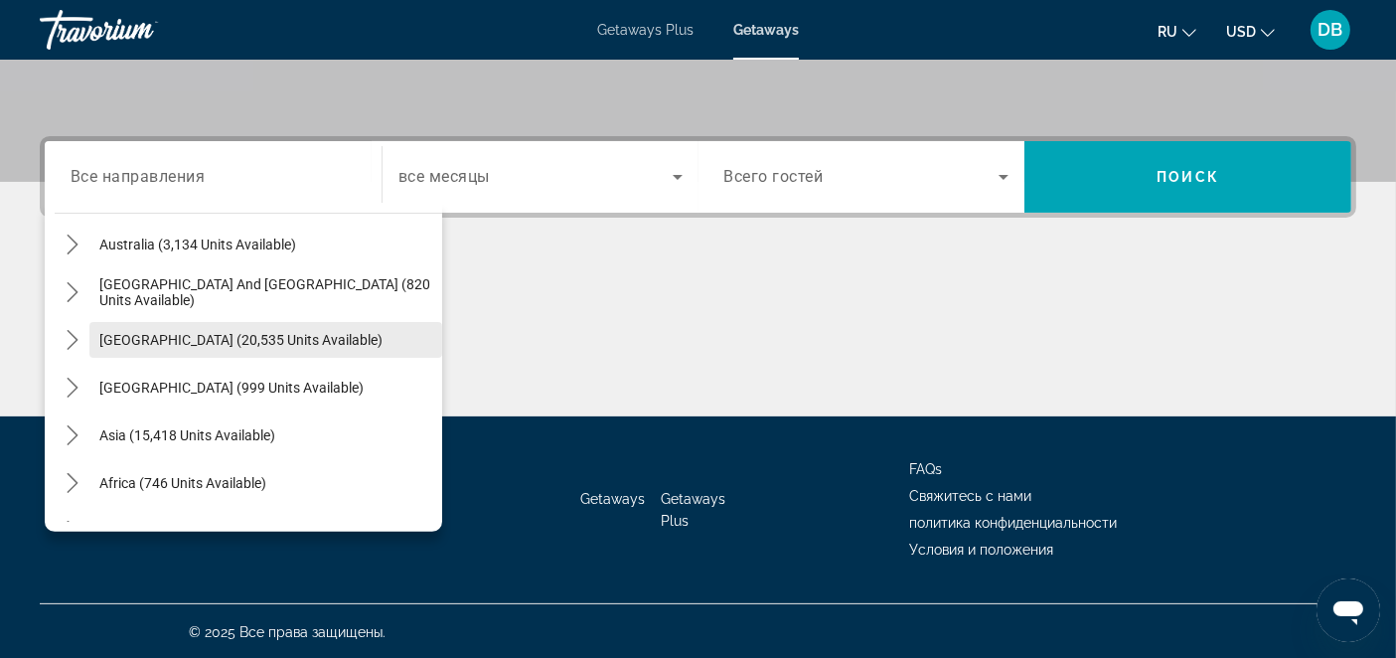
scroll to position [321, 0]
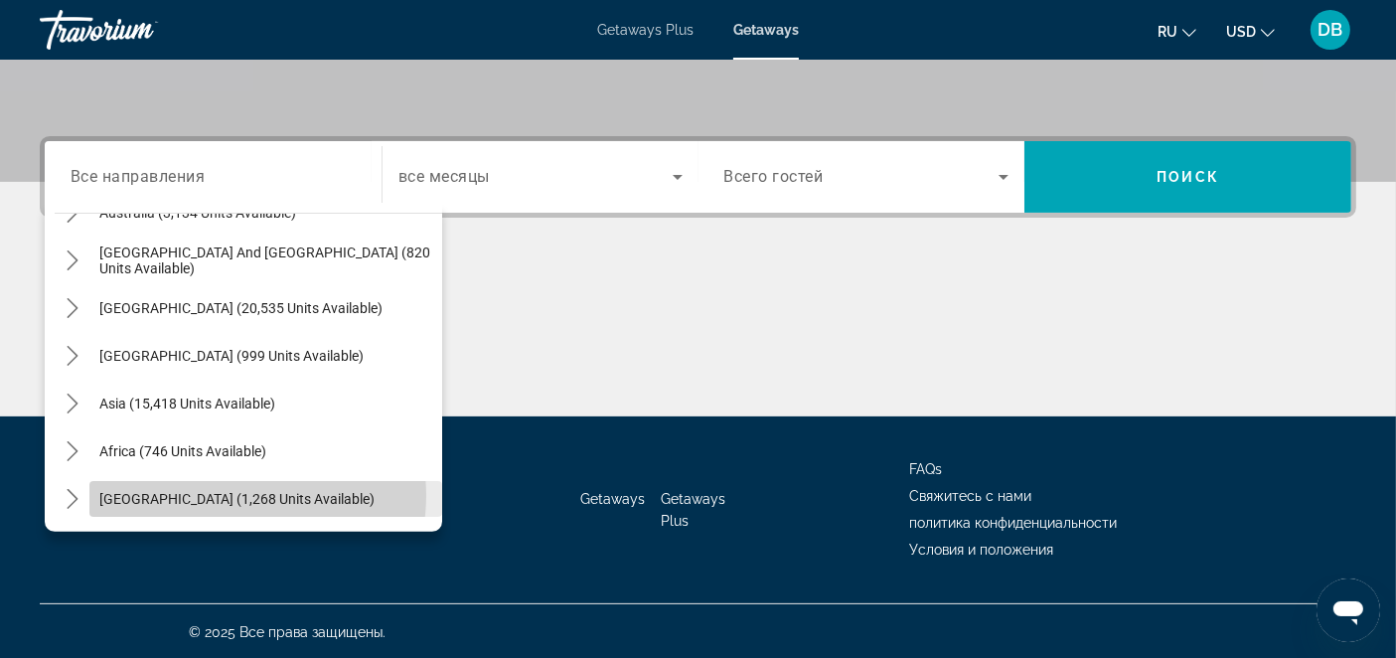
click at [235, 494] on span "[GEOGRAPHIC_DATA] (1,268 units available)" at bounding box center [236, 499] width 275 height 16
type input "**********"
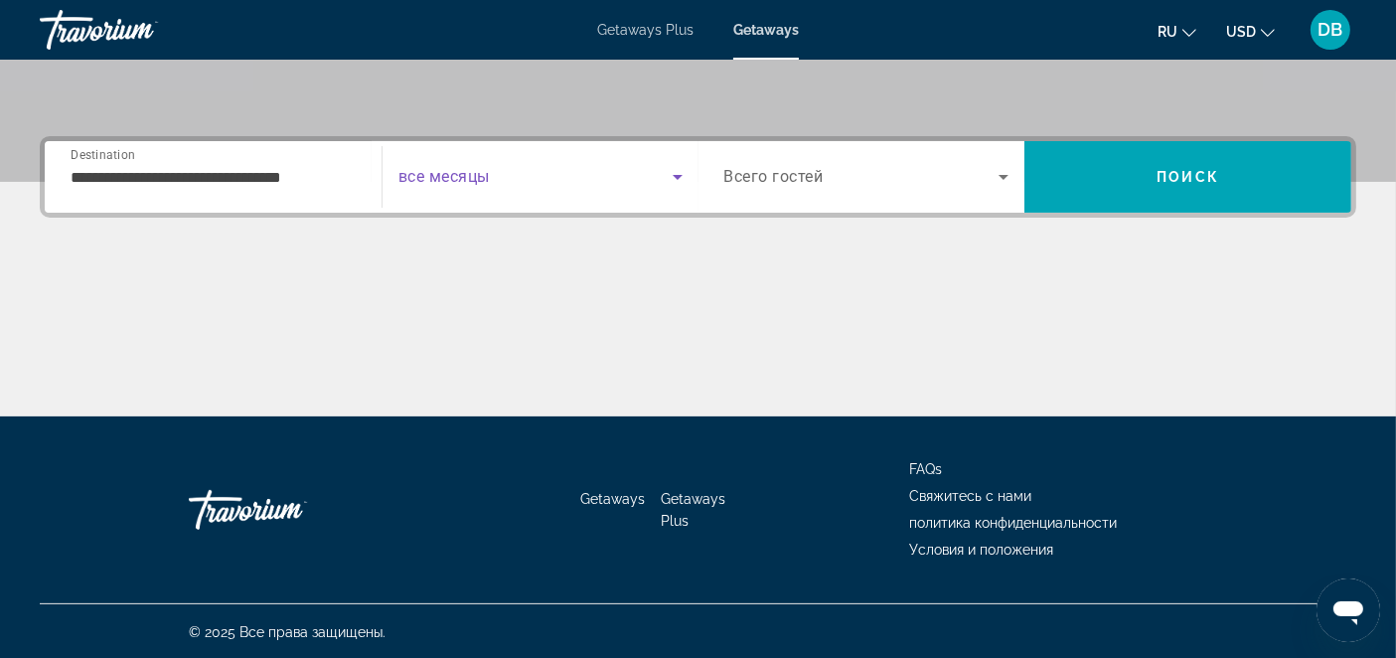
click at [677, 179] on icon "Search widget" at bounding box center [678, 177] width 24 height 24
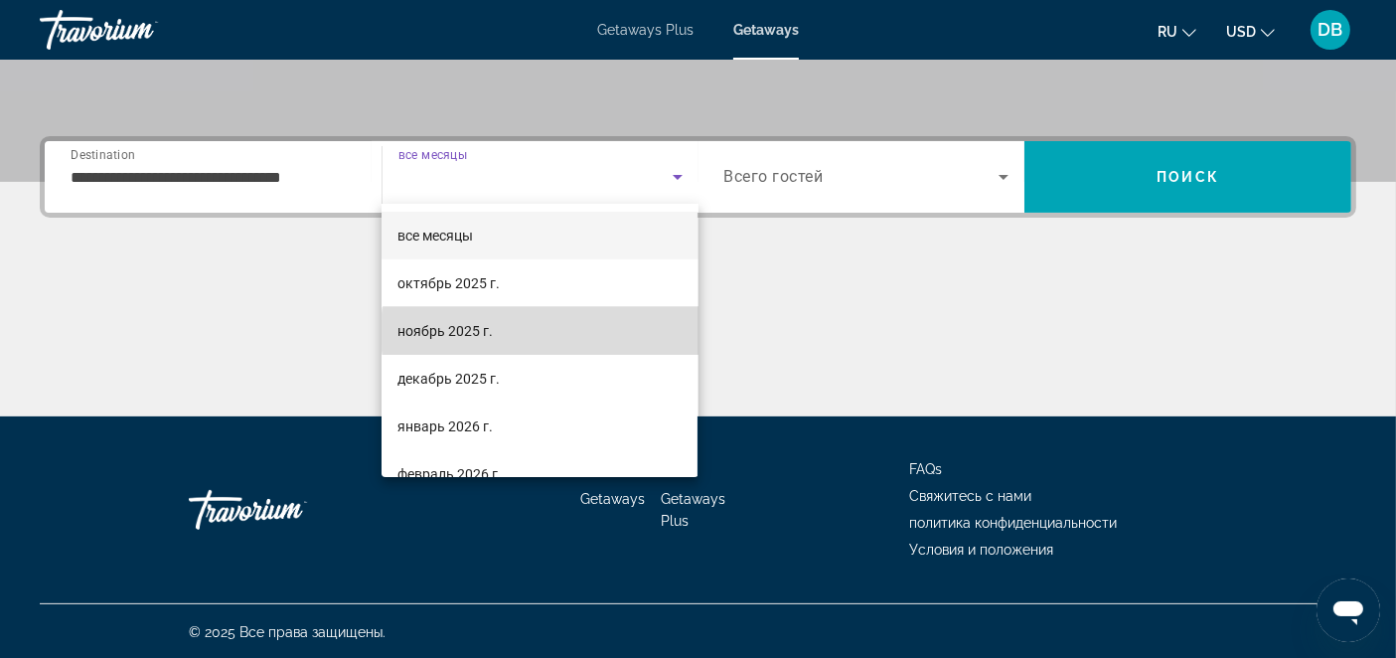
click at [562, 332] on mat-option "ноябрь 2025 г." at bounding box center [539, 331] width 316 height 48
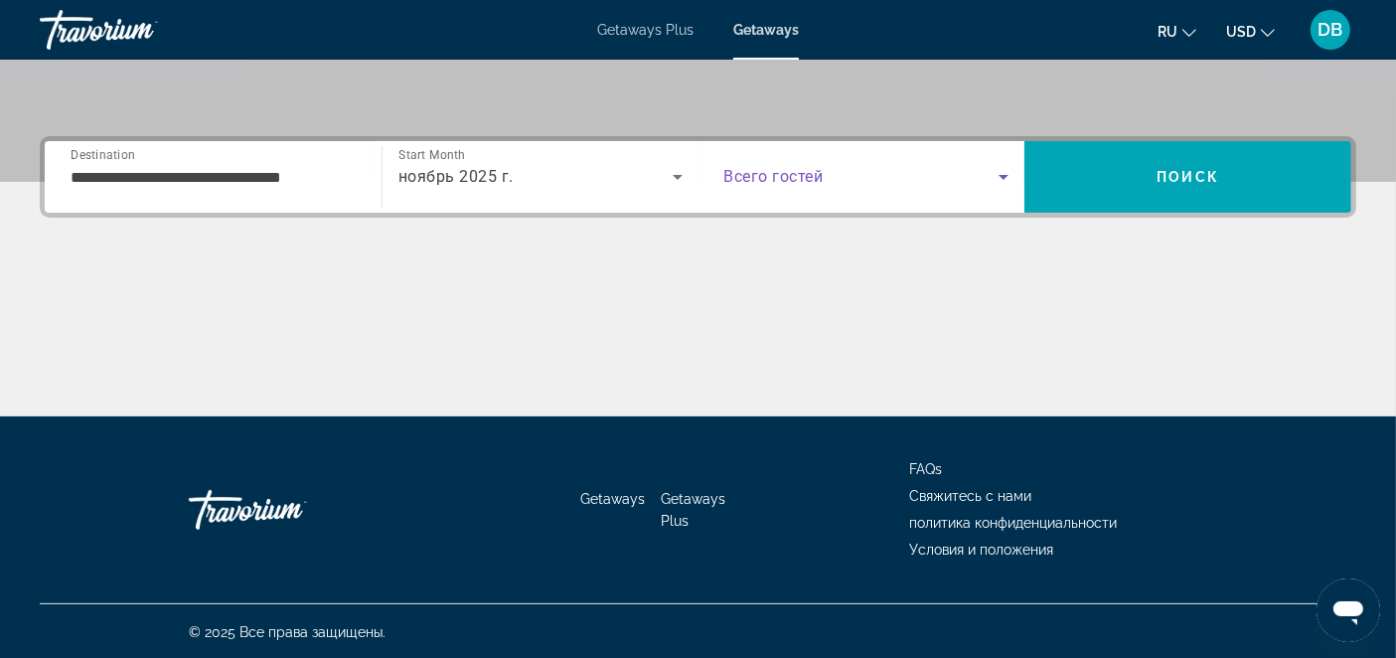
click at [1007, 172] on icon "Search widget" at bounding box center [1003, 177] width 24 height 24
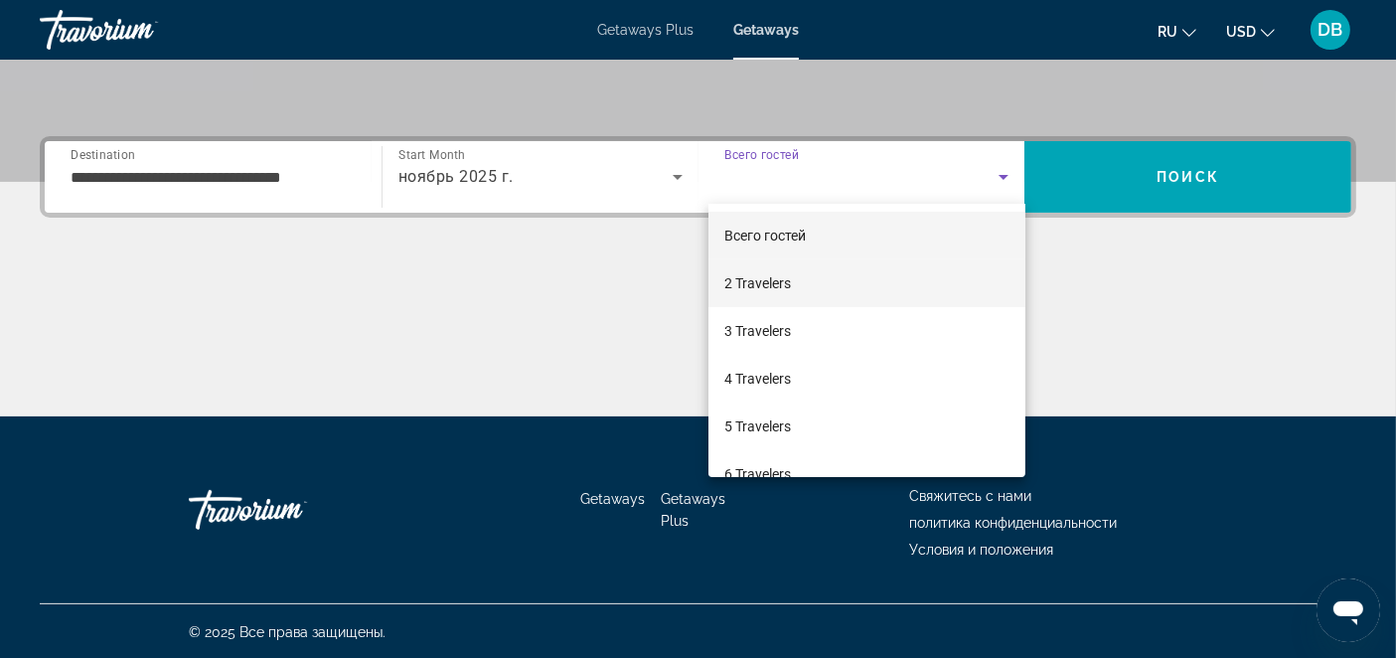
click at [834, 287] on mat-option "2 Travelers" at bounding box center [866, 283] width 317 height 48
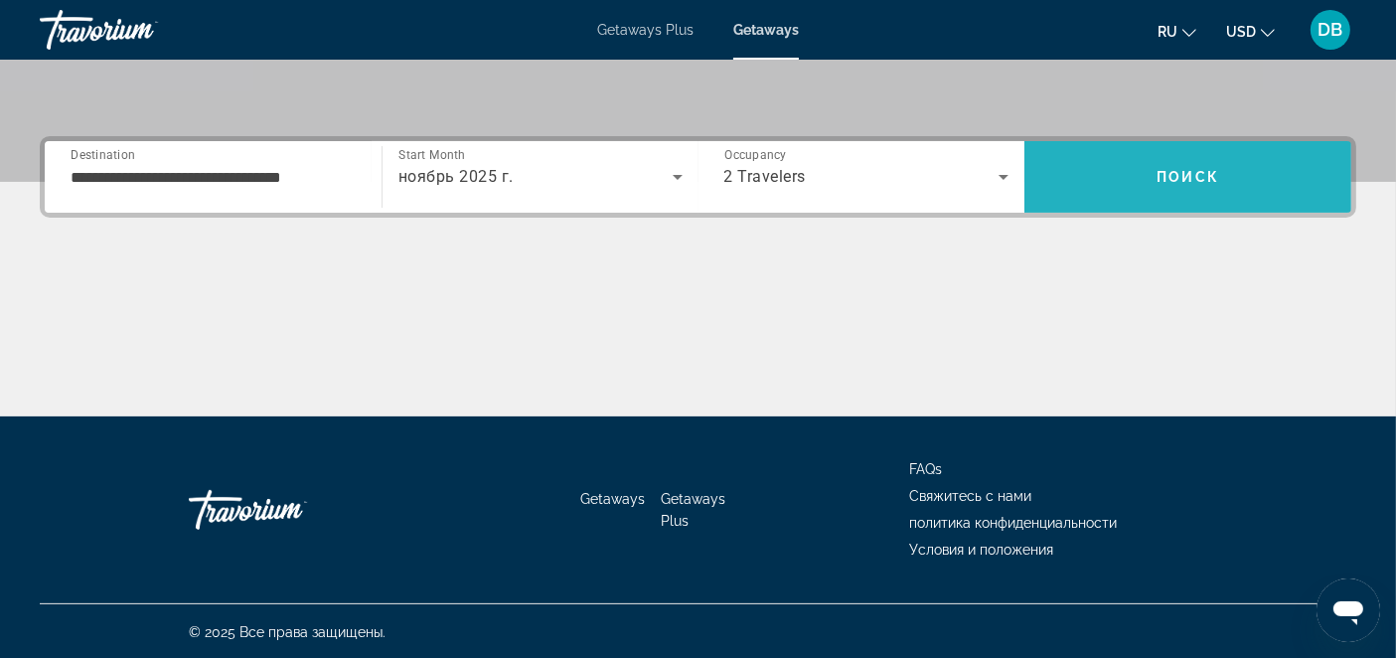
click at [1141, 173] on span "Search" at bounding box center [1187, 177] width 327 height 48
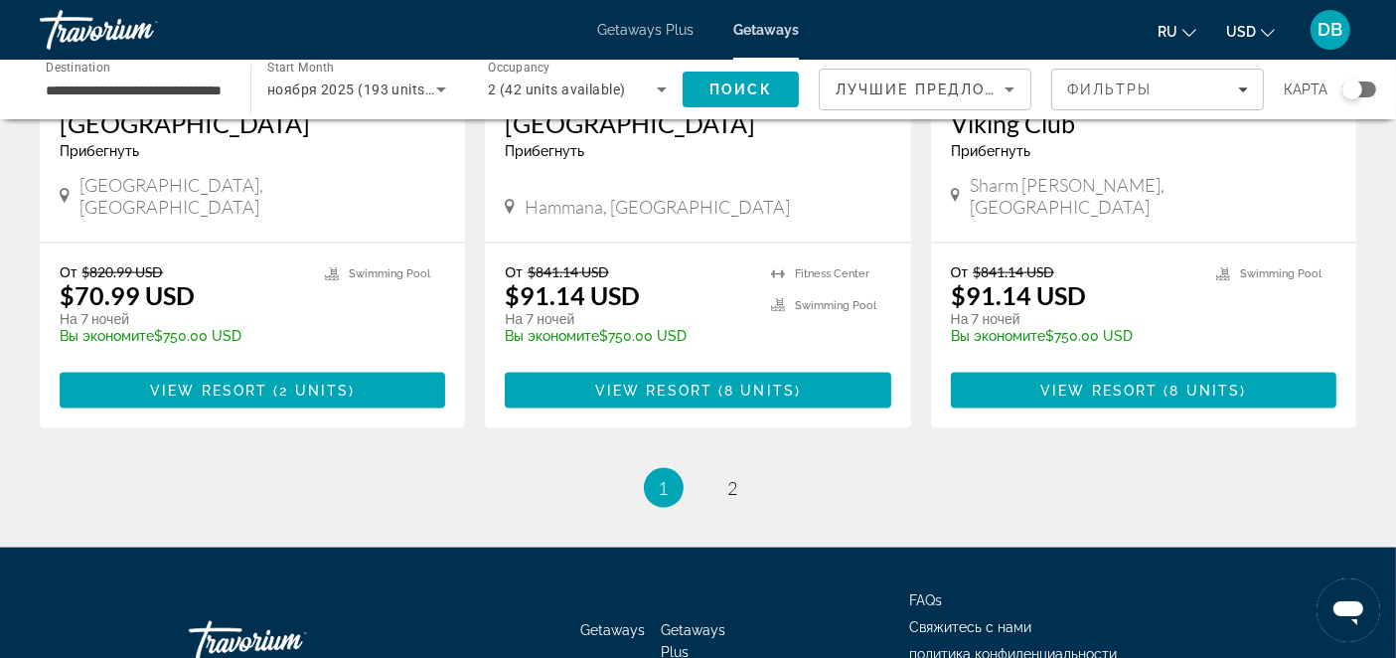
scroll to position [2554, 0]
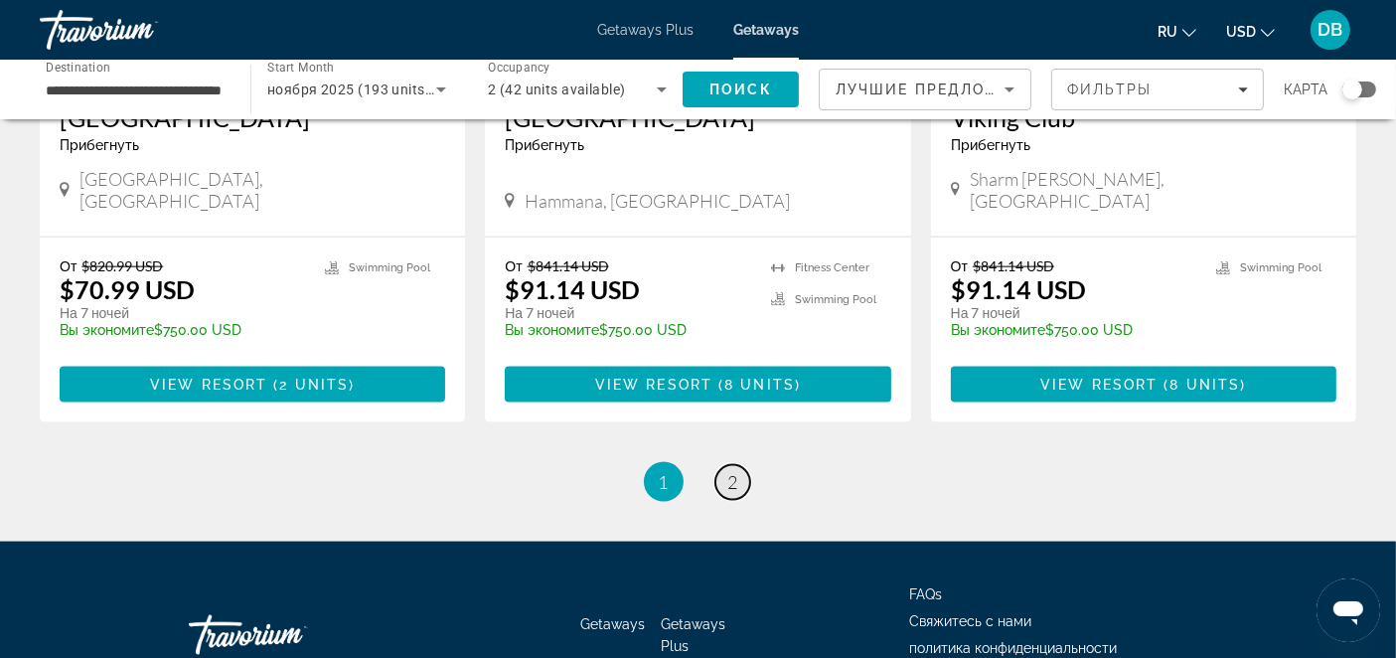
click at [735, 471] on span "2" at bounding box center [733, 482] width 10 height 22
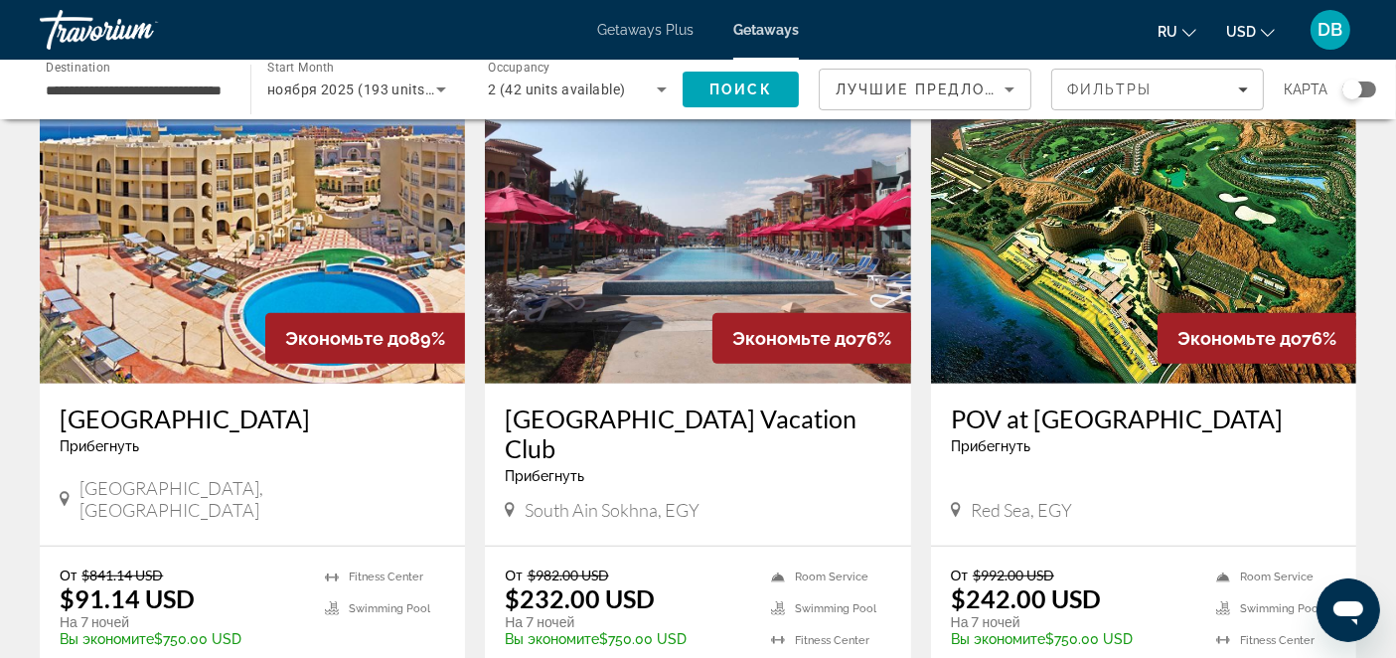
scroll to position [772, 0]
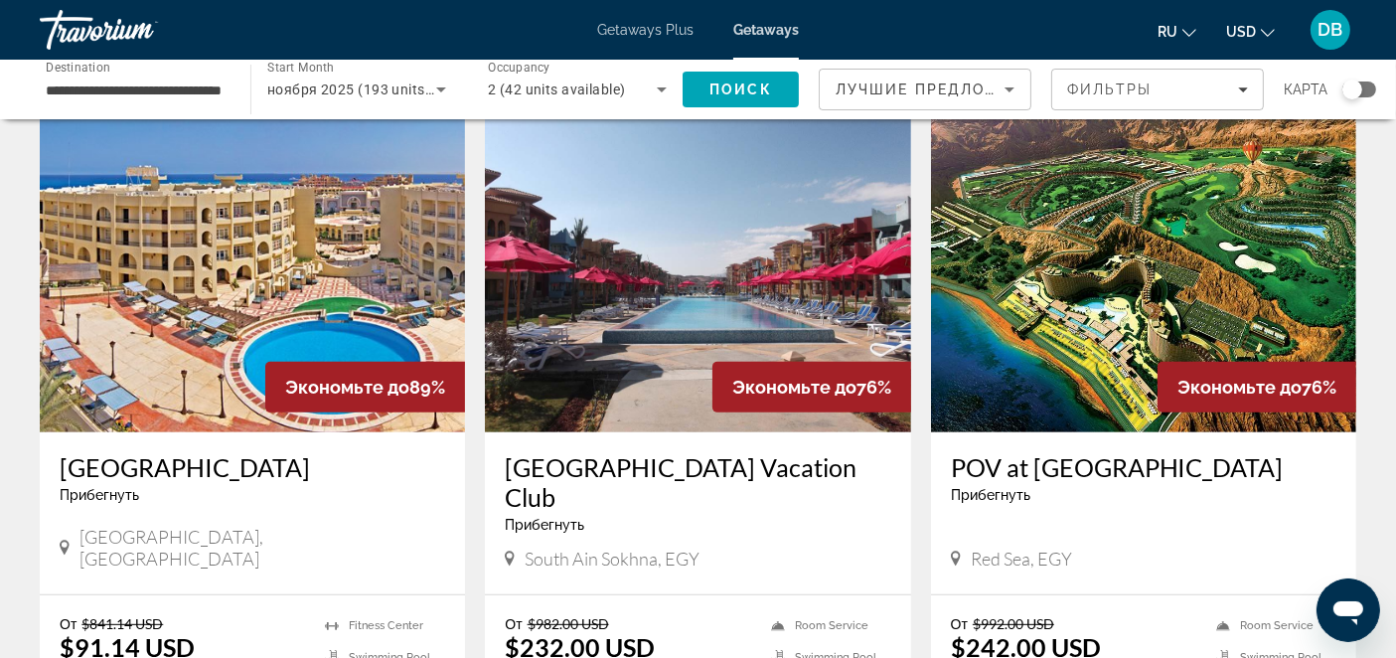
click at [190, 305] on img "Main content" at bounding box center [252, 273] width 425 height 318
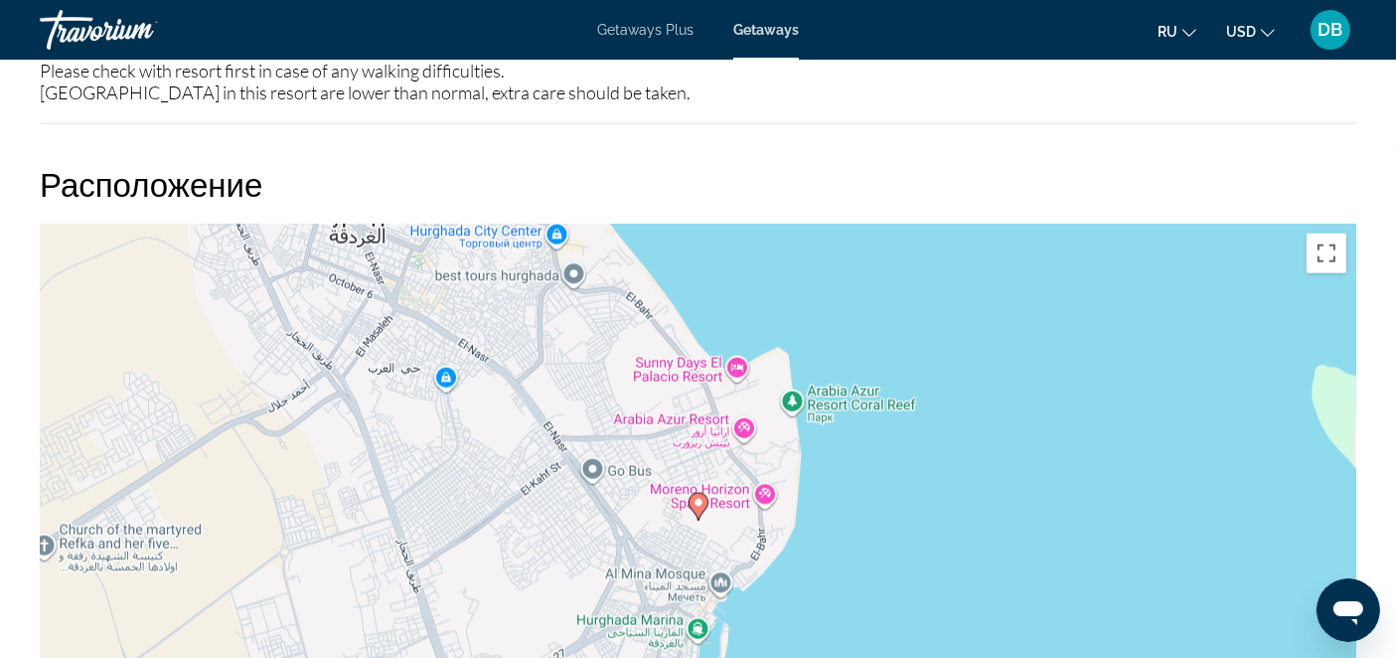
scroll to position [2538, 0]
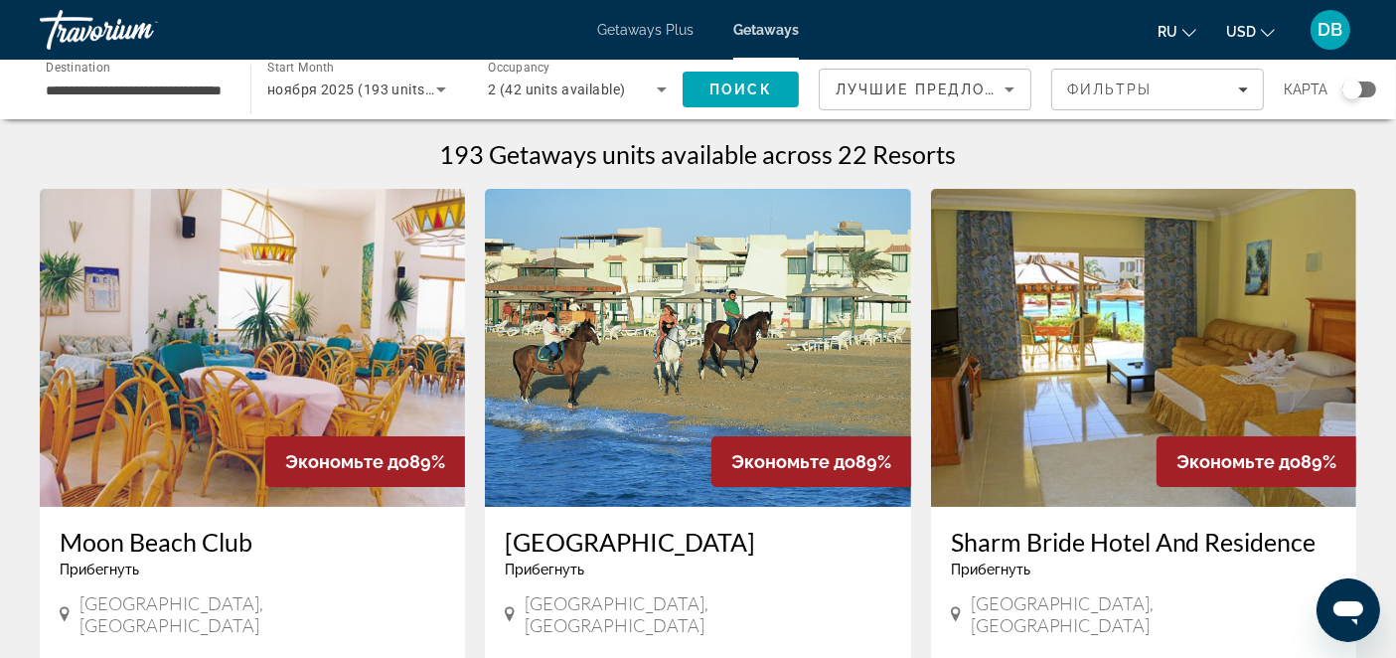
click at [97, 28] on div "Travorium" at bounding box center [139, 30] width 199 height 52
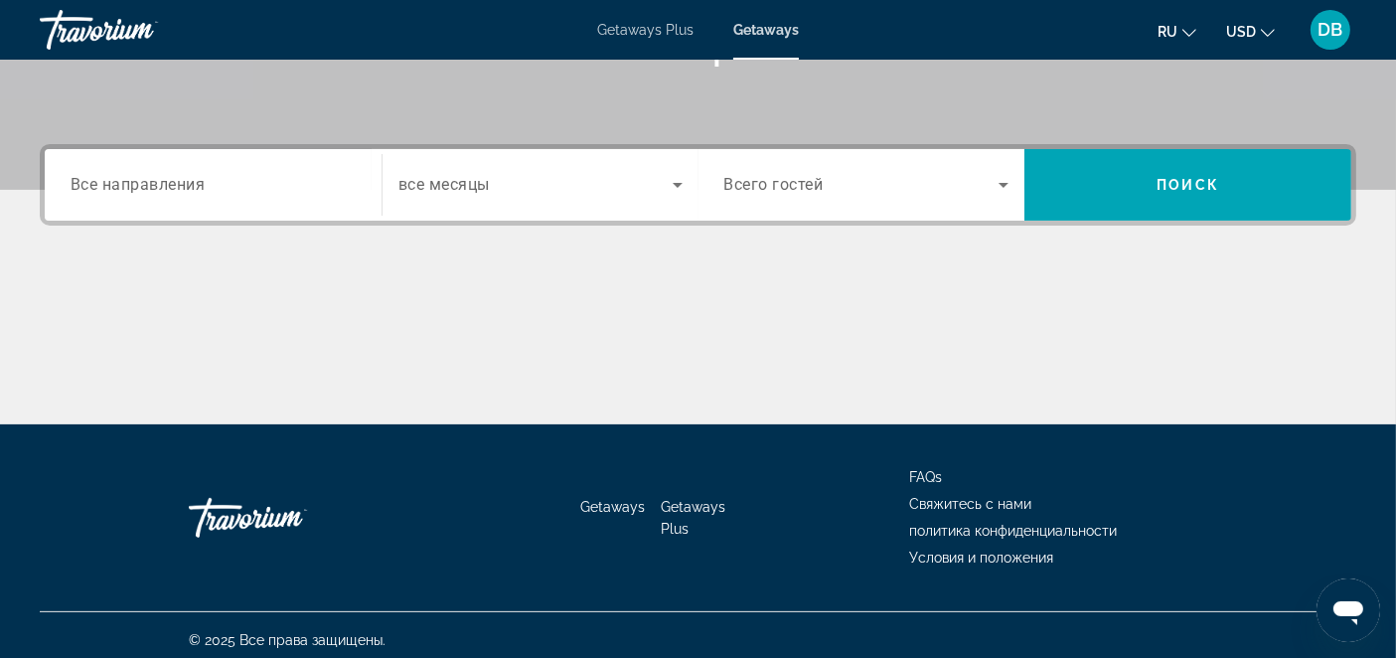
scroll to position [414, 0]
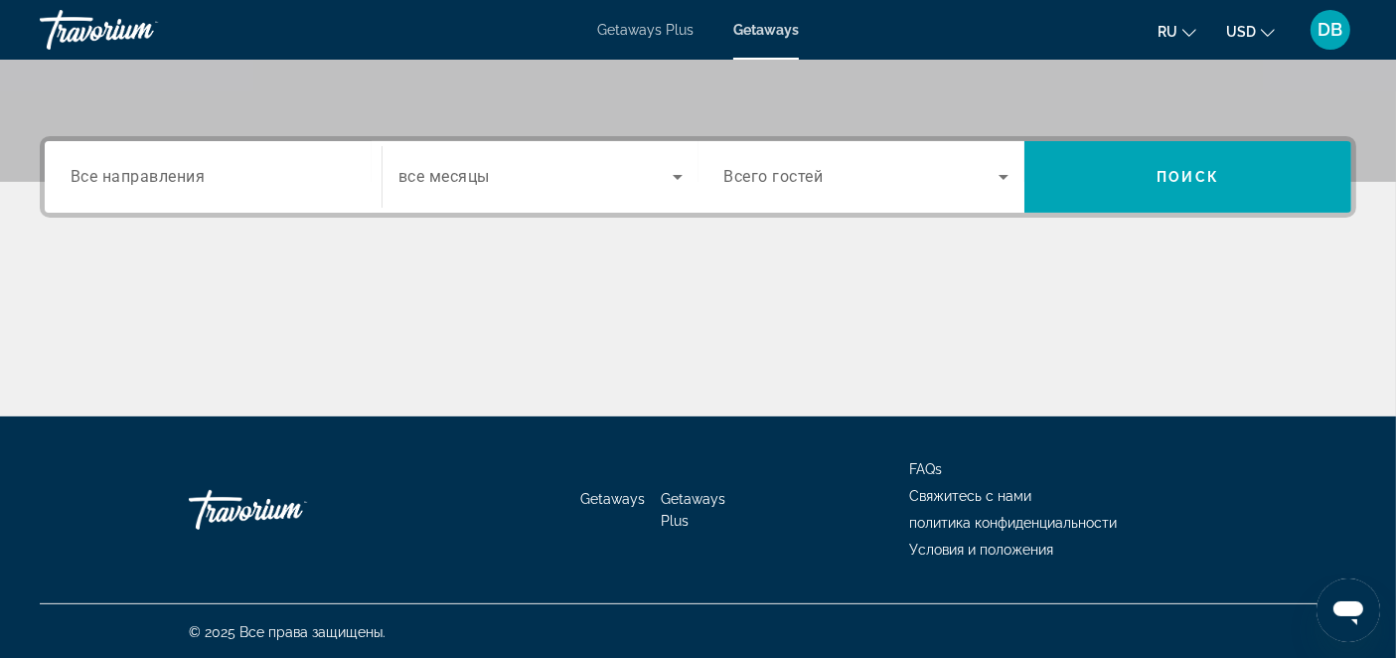
click at [239, 163] on div "Search widget" at bounding box center [213, 177] width 285 height 57
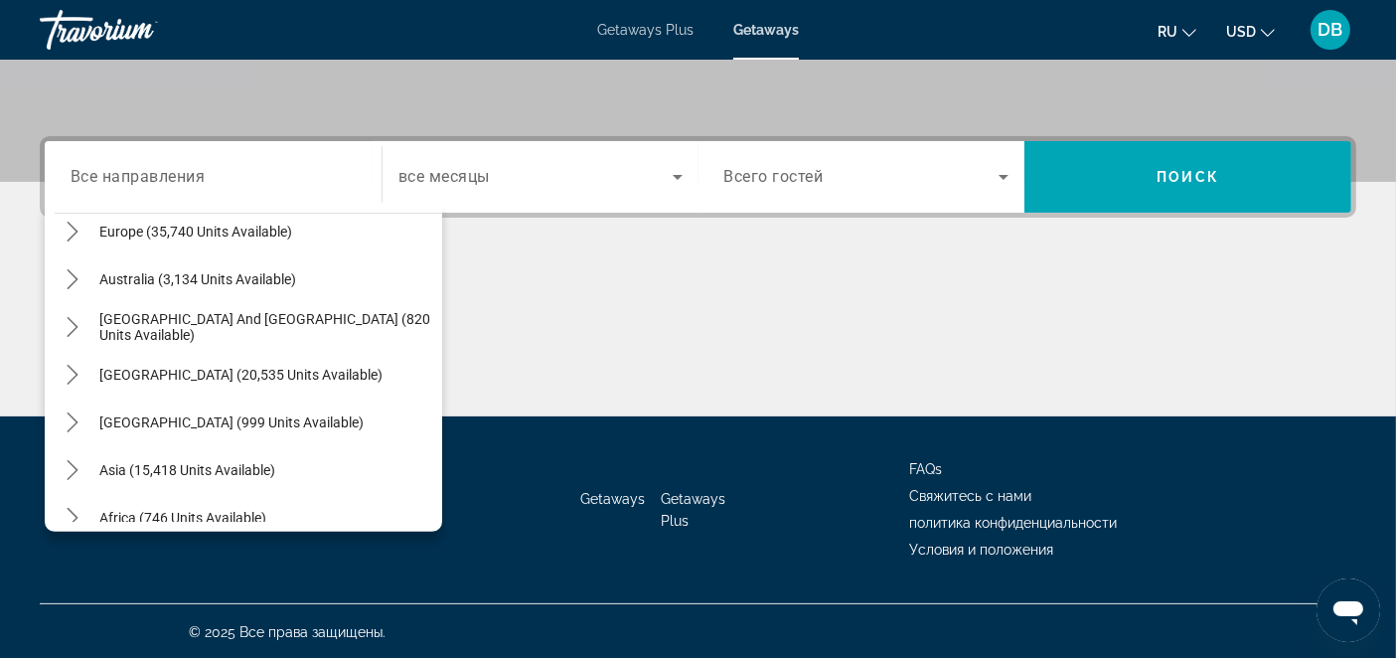
scroll to position [321, 0]
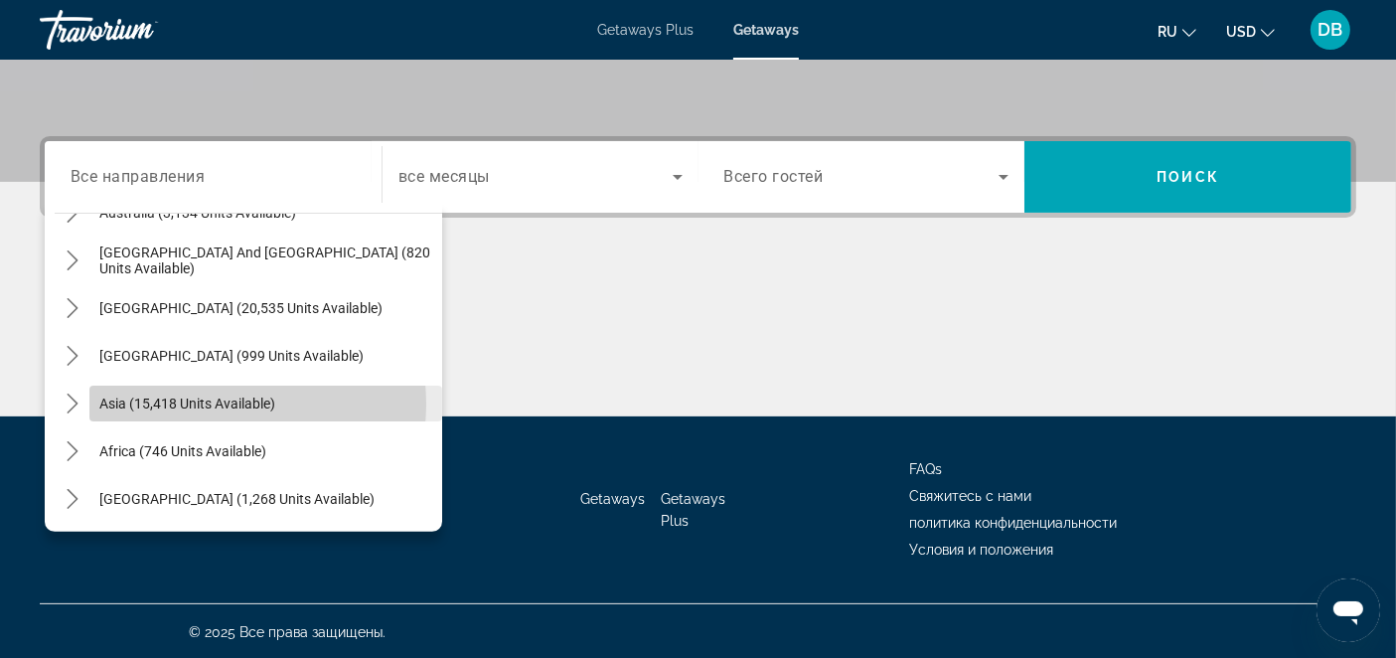
click at [224, 402] on span "Asia (15,418 units available)" at bounding box center [187, 403] width 176 height 16
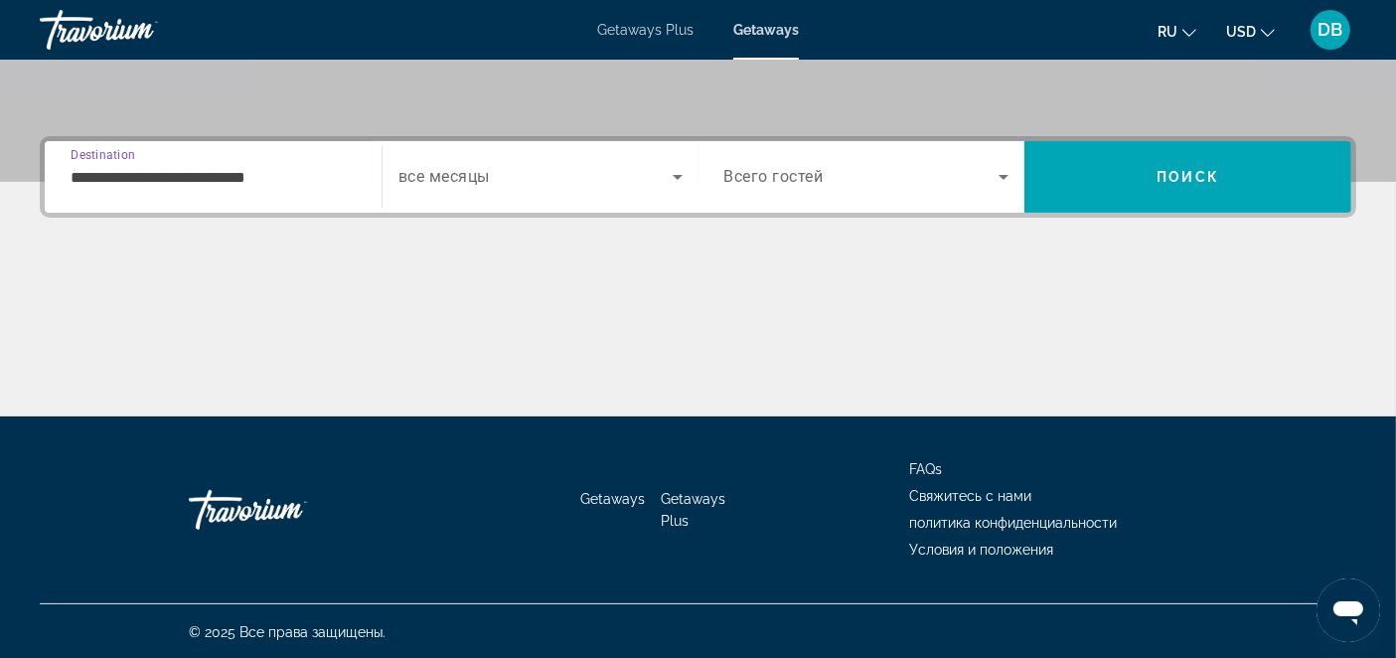
click at [291, 173] on input "**********" at bounding box center [213, 178] width 285 height 24
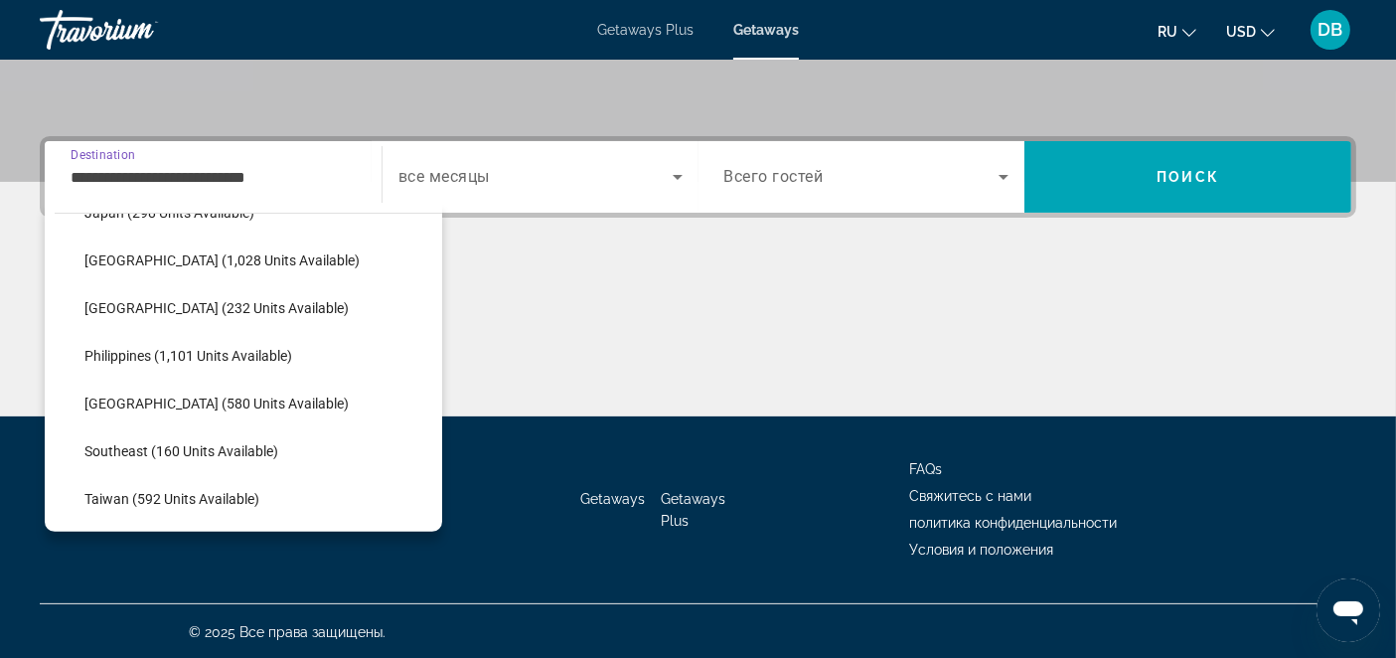
scroll to position [908, 0]
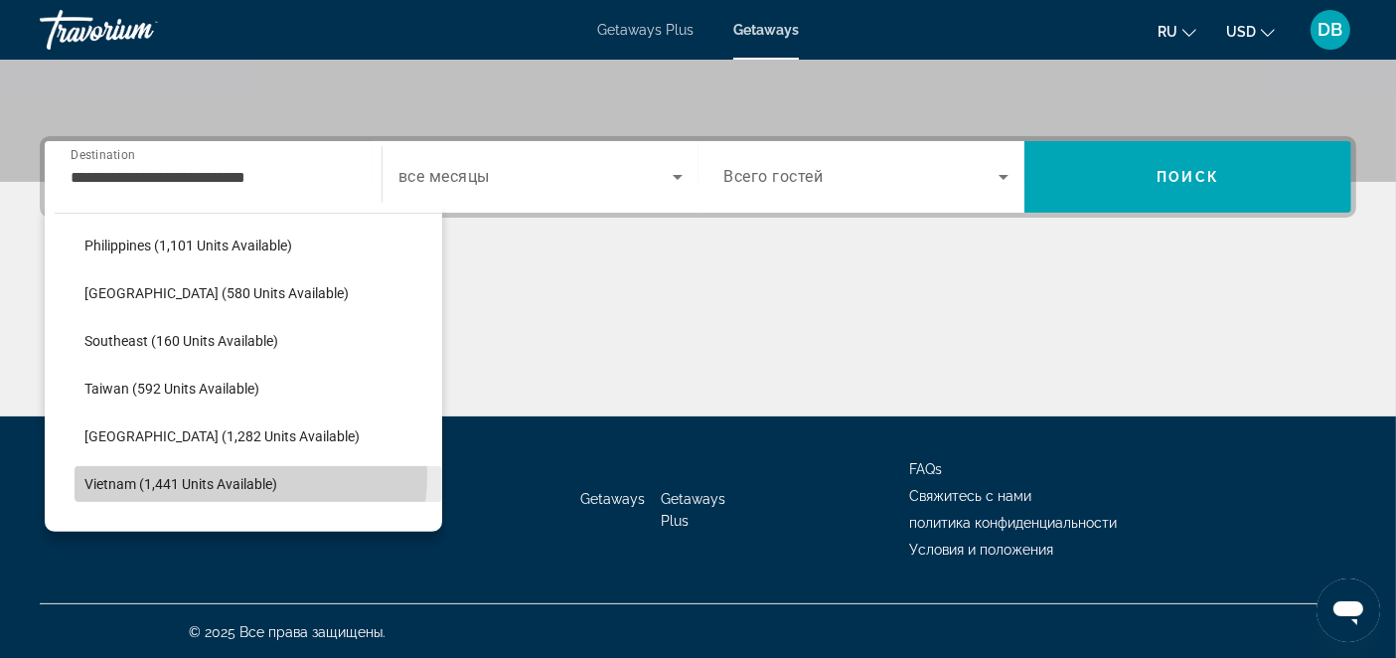
click at [238, 476] on span "Vietnam (1,441 units available)" at bounding box center [180, 484] width 193 height 16
type input "**********"
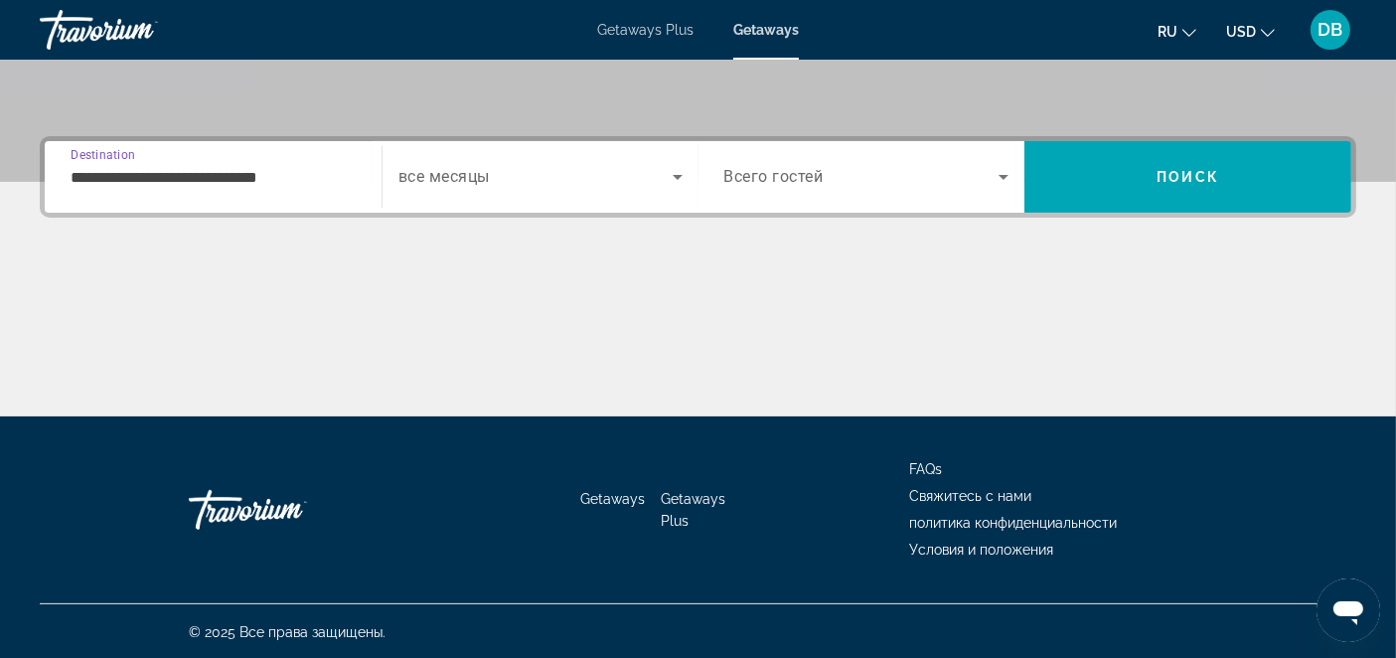
click at [677, 172] on icon "Search widget" at bounding box center [678, 177] width 24 height 24
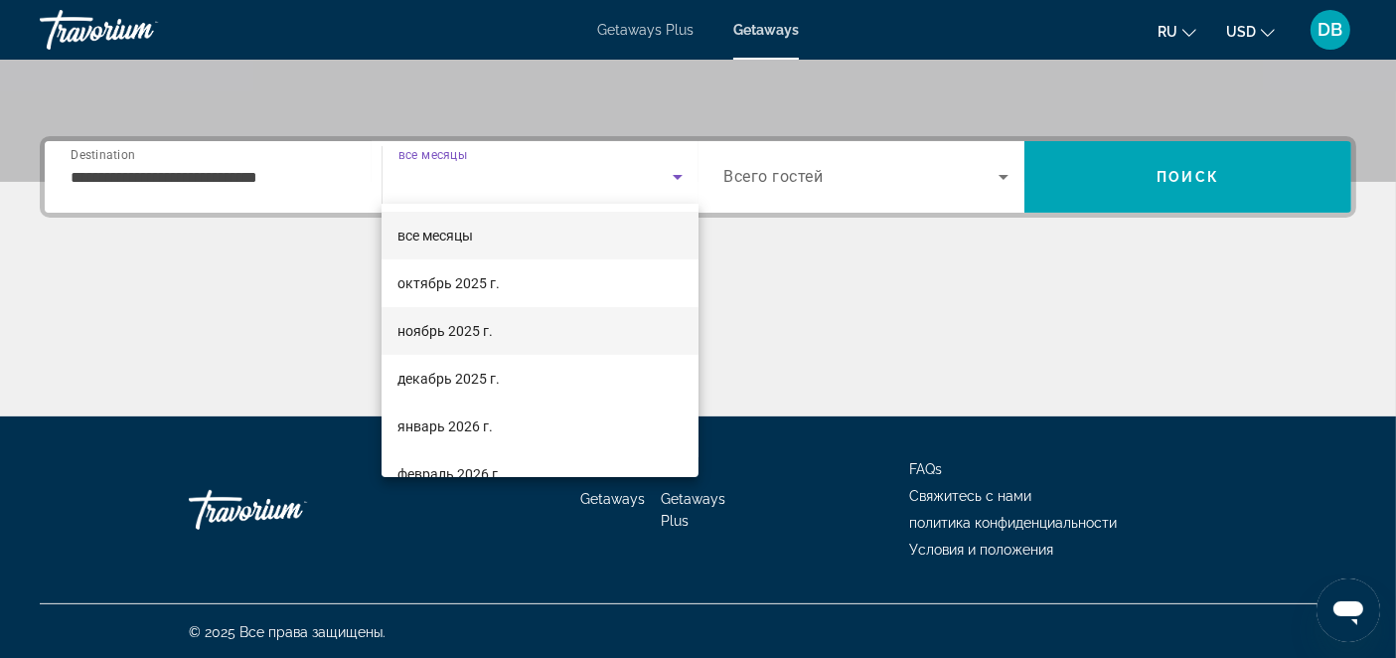
click at [485, 330] on span "ноябрь 2025 г." at bounding box center [444, 331] width 95 height 24
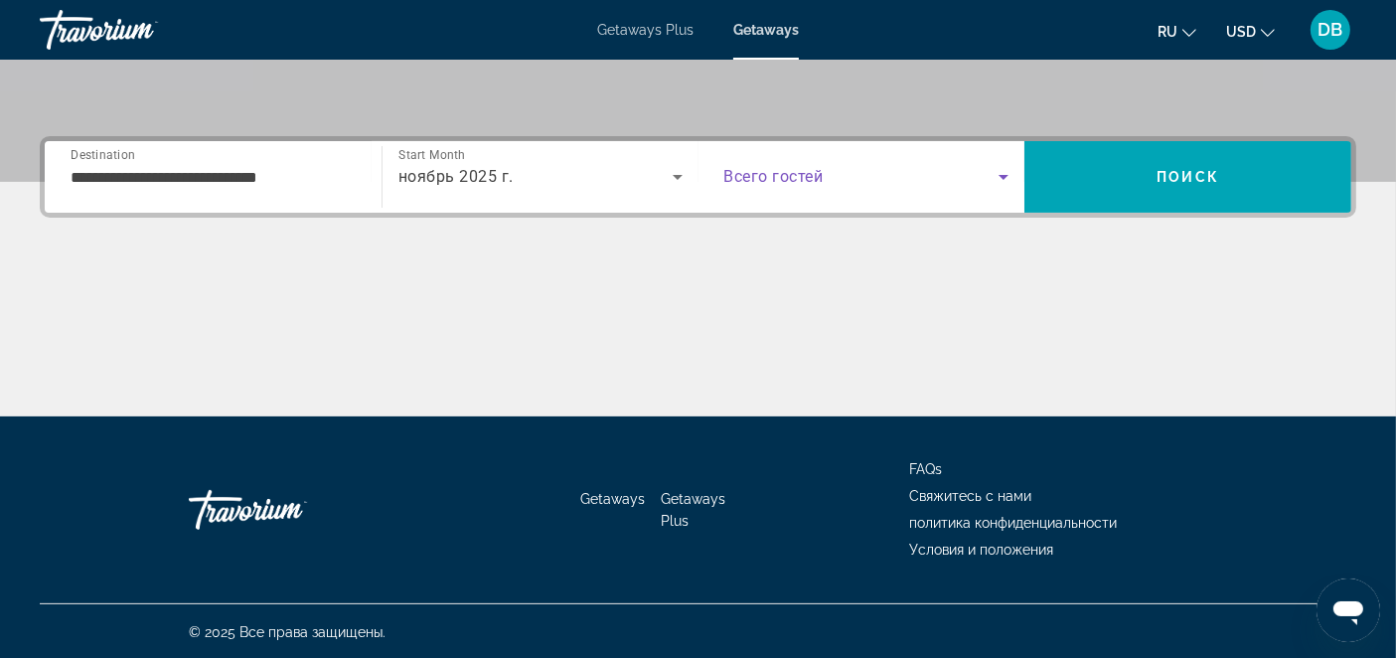
click at [1003, 173] on icon "Search widget" at bounding box center [1003, 177] width 24 height 24
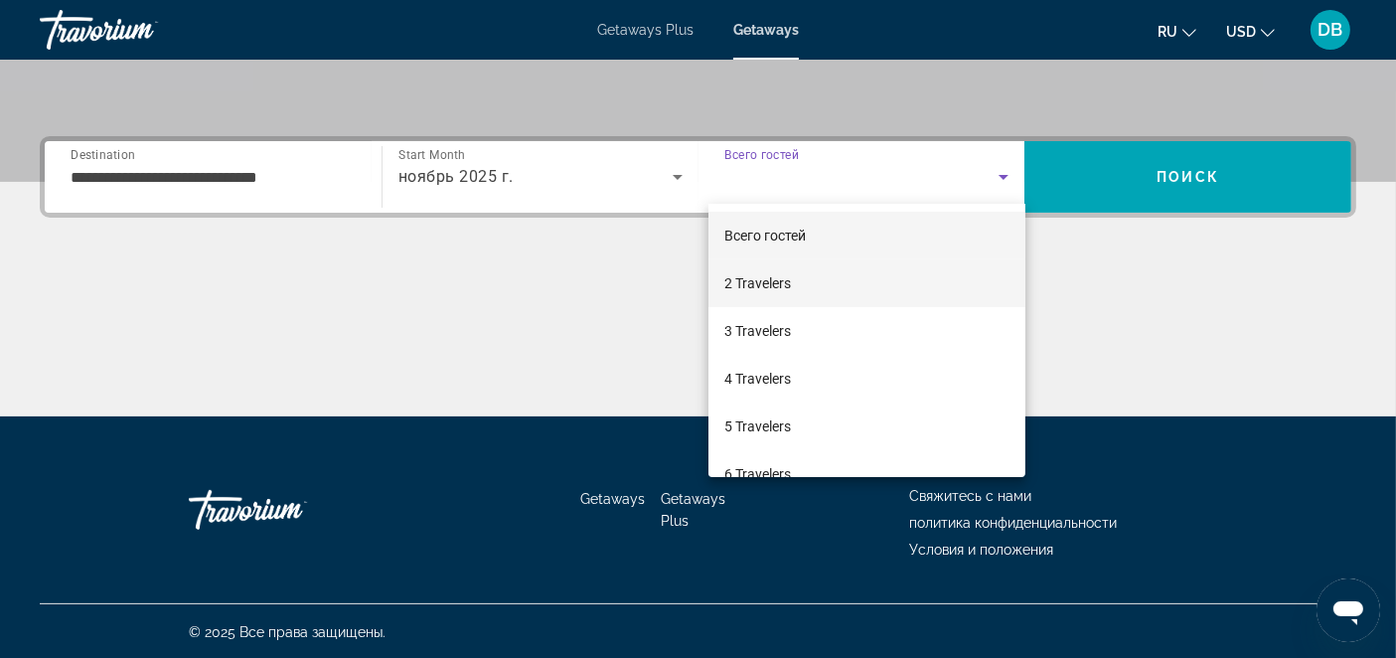
click at [800, 289] on mat-option "2 Travelers" at bounding box center [866, 283] width 317 height 48
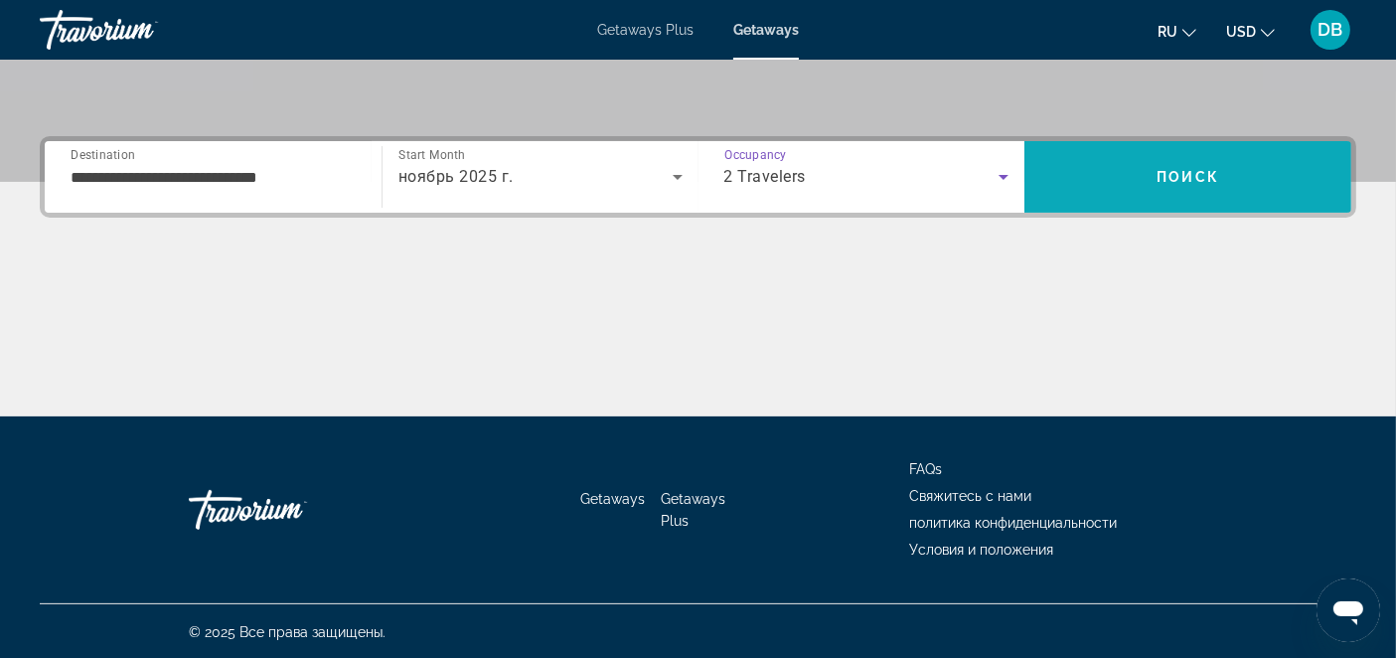
click at [1171, 169] on span "Поиск" at bounding box center [1187, 177] width 63 height 16
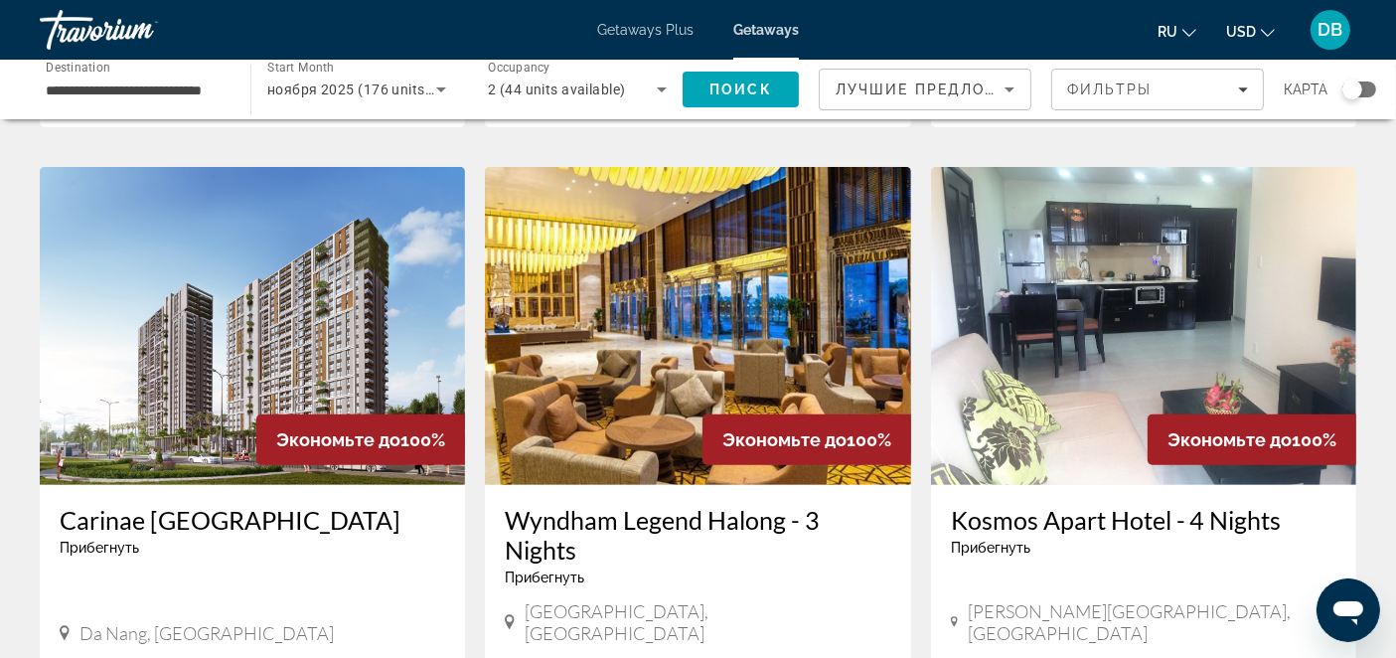
scroll to position [882, 0]
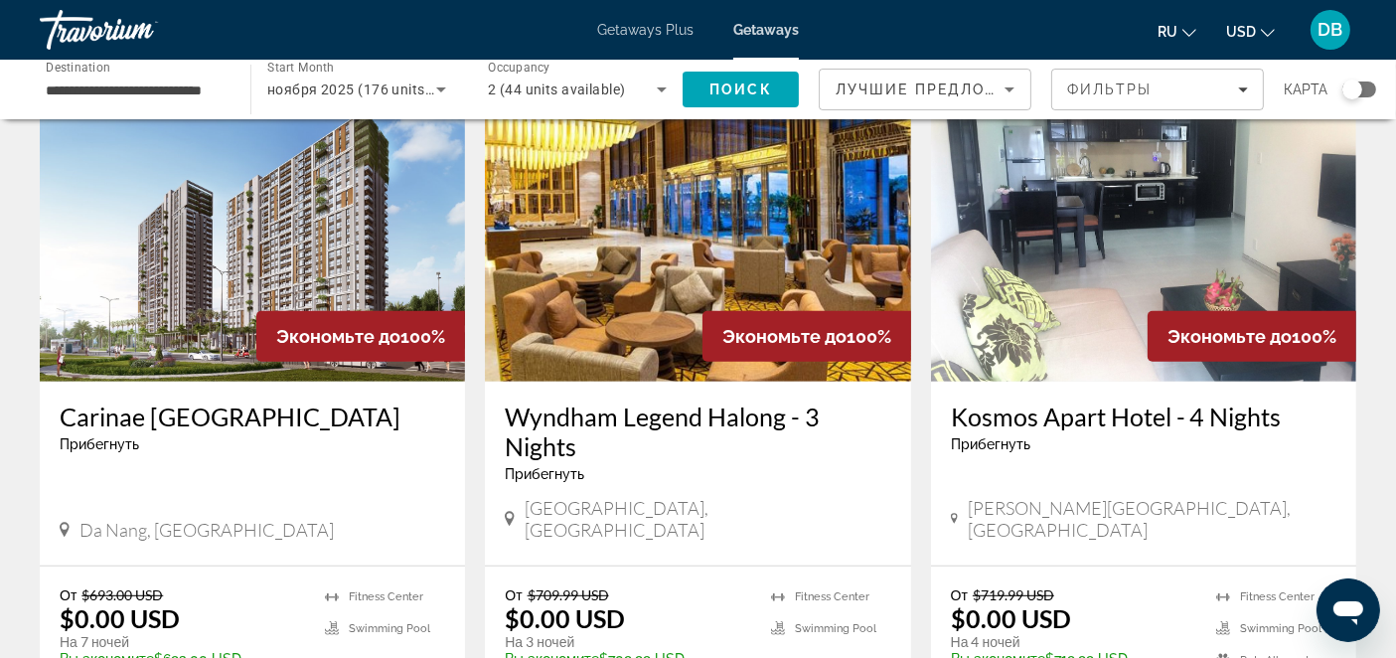
click at [277, 246] on img "Main content" at bounding box center [252, 223] width 425 height 318
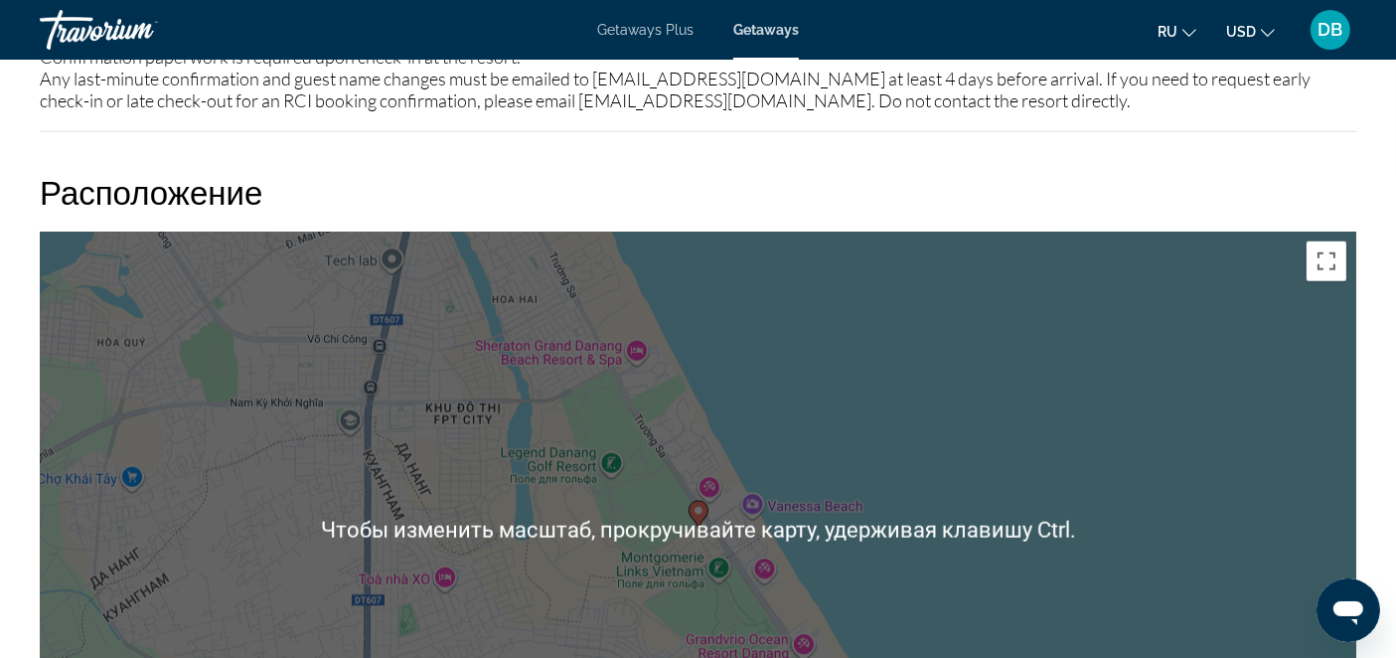
scroll to position [2207, 0]
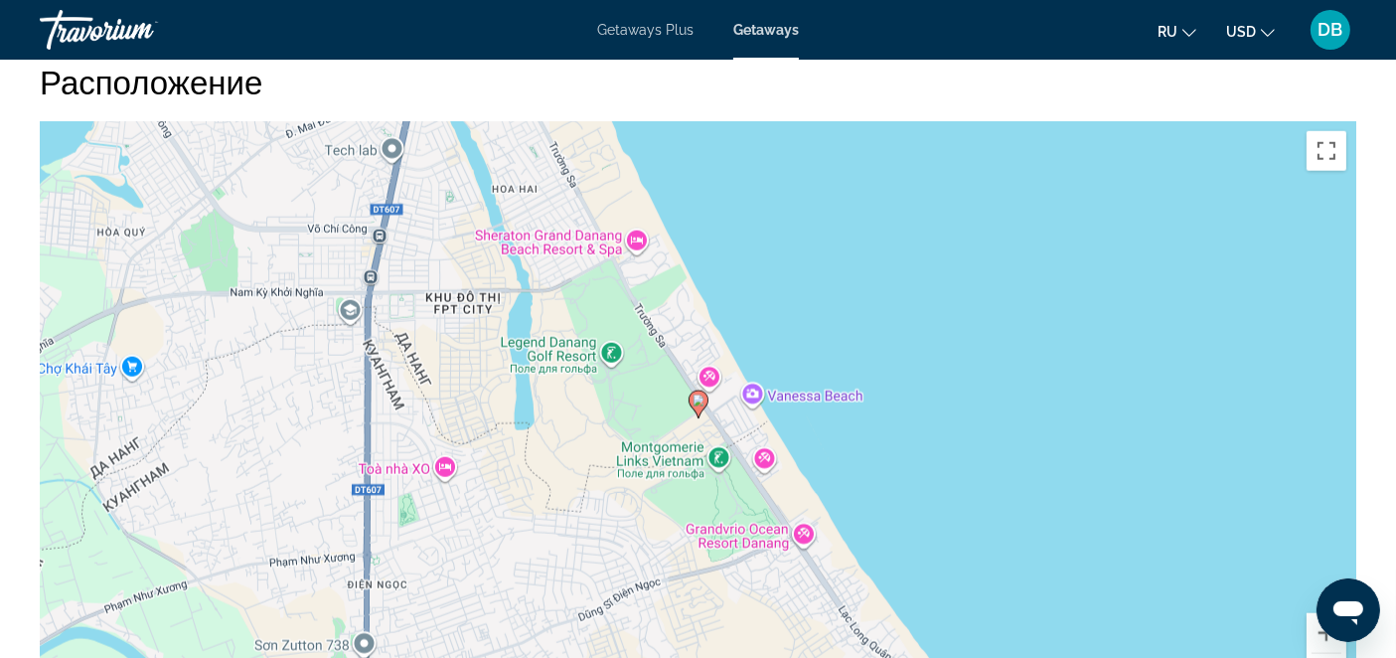
click at [1088, 405] on div "Чтобы активировать перетаскивание с помощью клавиатуры, нажмите Alt + Ввод. Пос…" at bounding box center [698, 419] width 1316 height 596
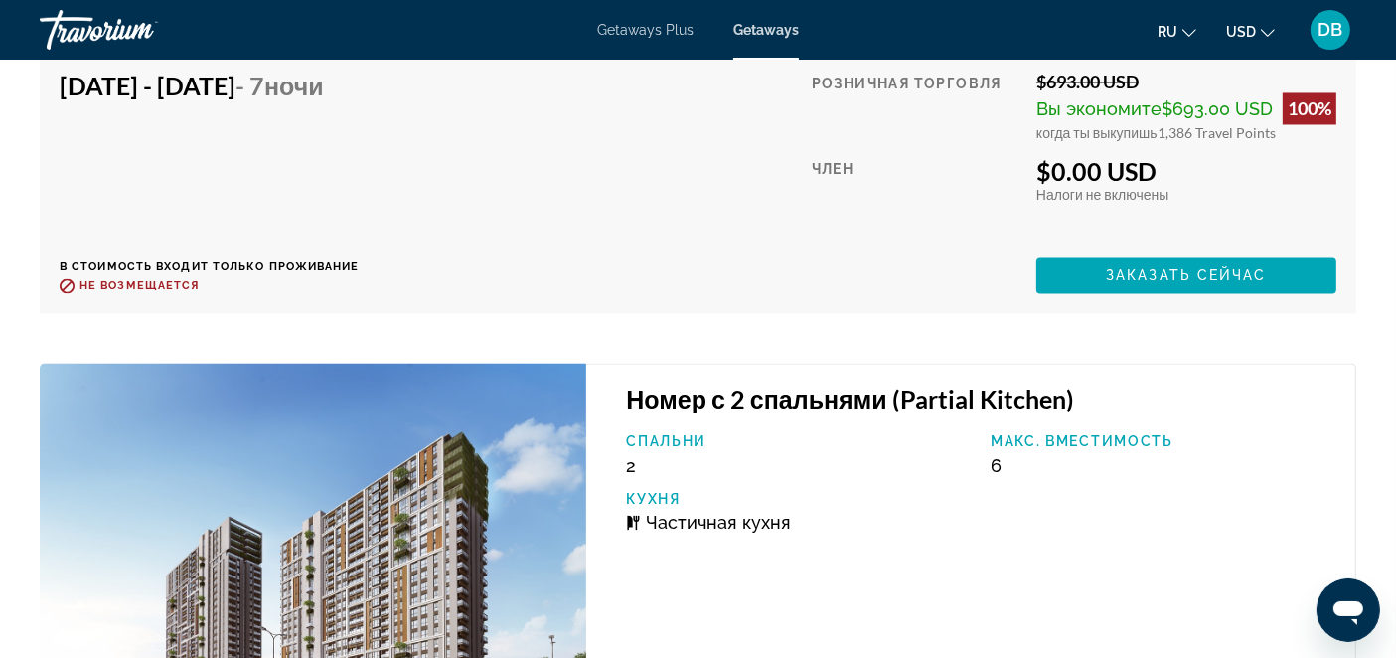
scroll to position [3752, 0]
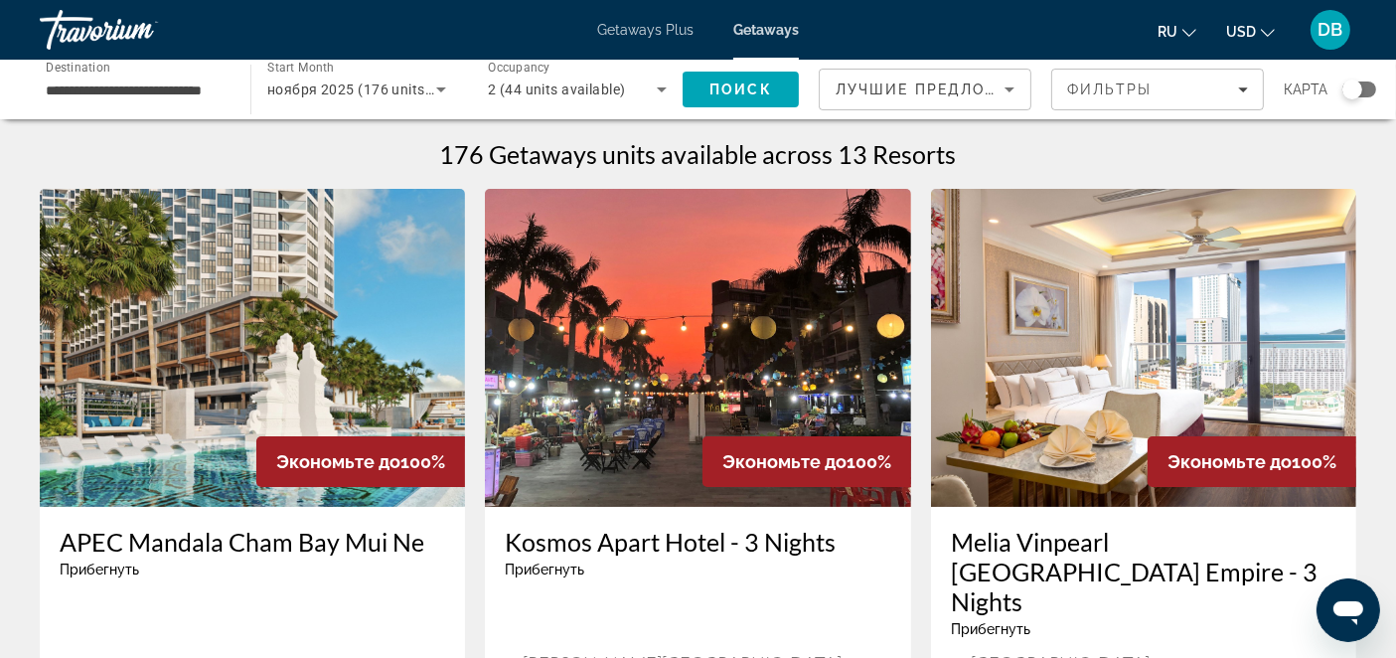
scroll to position [441, 0]
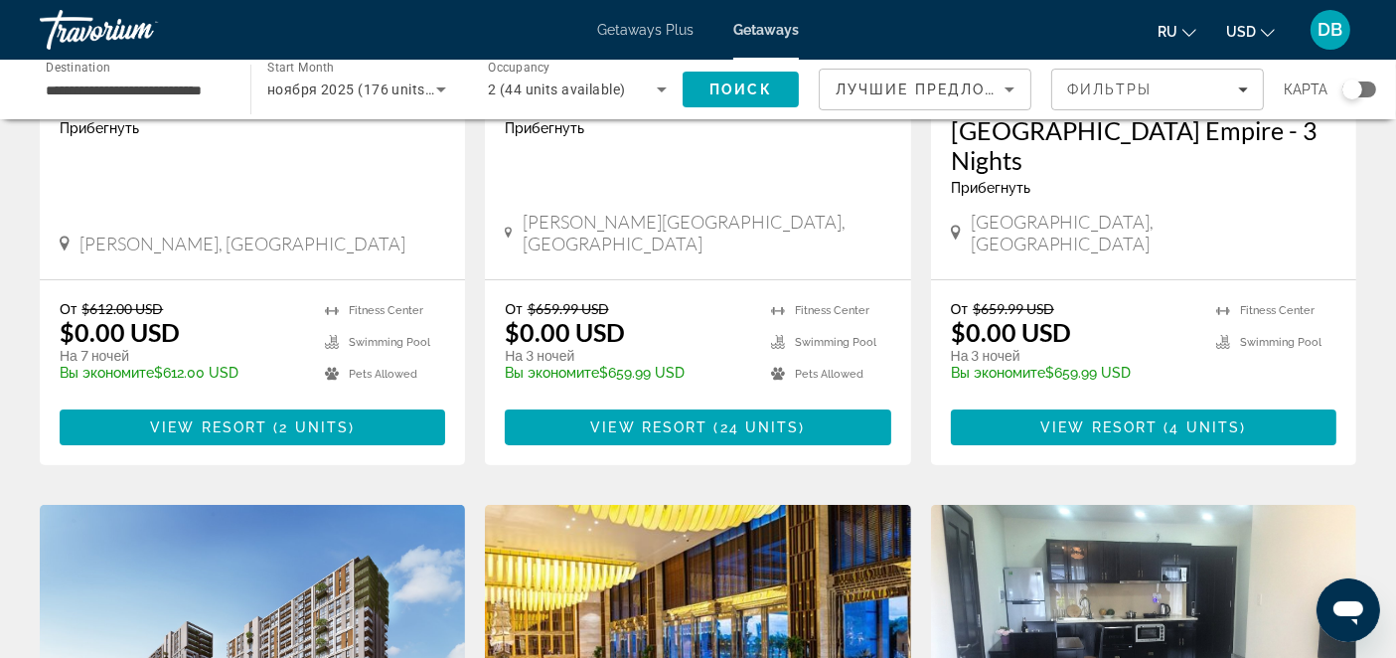
click at [1362, 87] on div "Search widget" at bounding box center [1359, 89] width 34 height 16
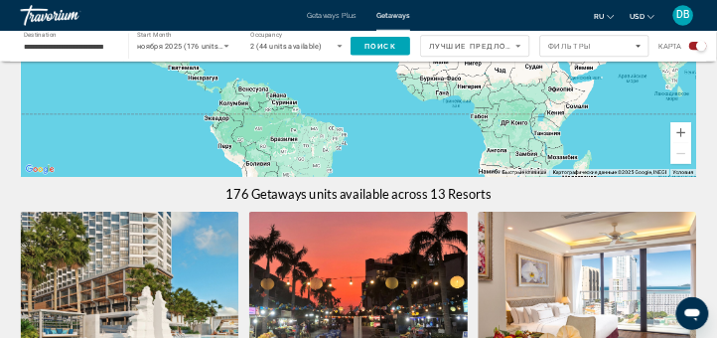
scroll to position [0, 0]
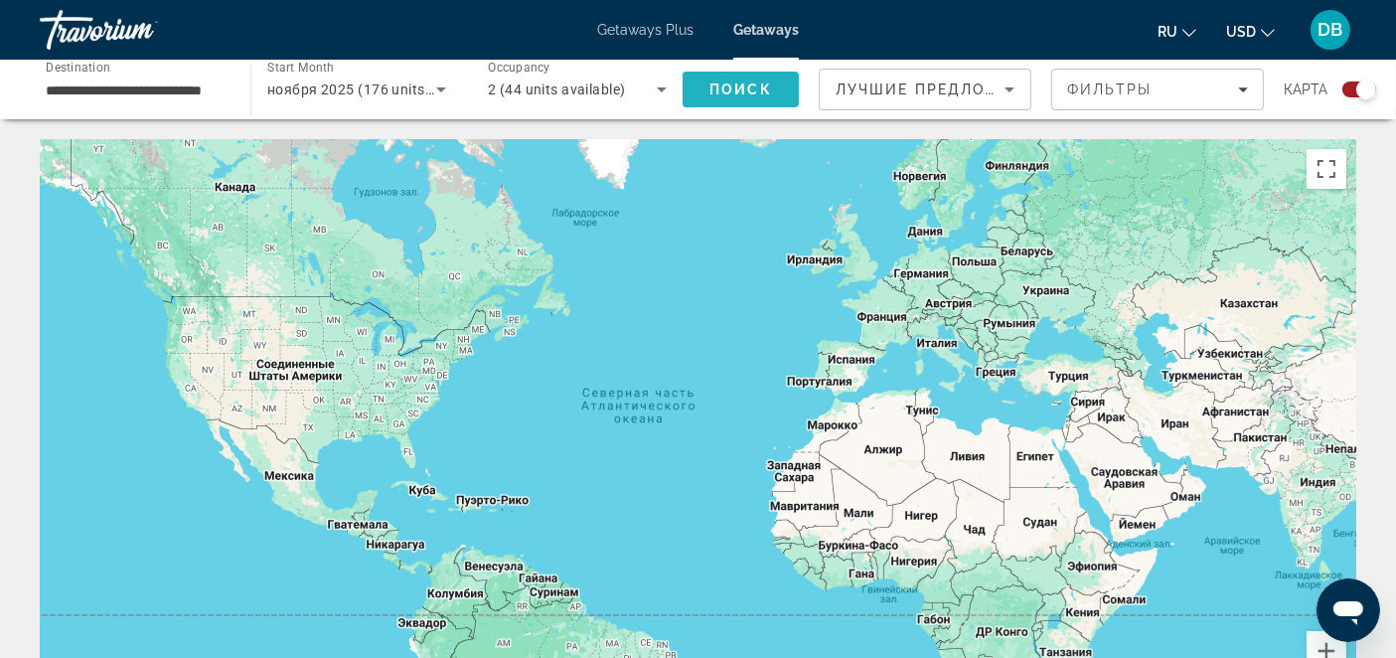
click at [738, 84] on span "Поиск" at bounding box center [740, 89] width 63 height 16
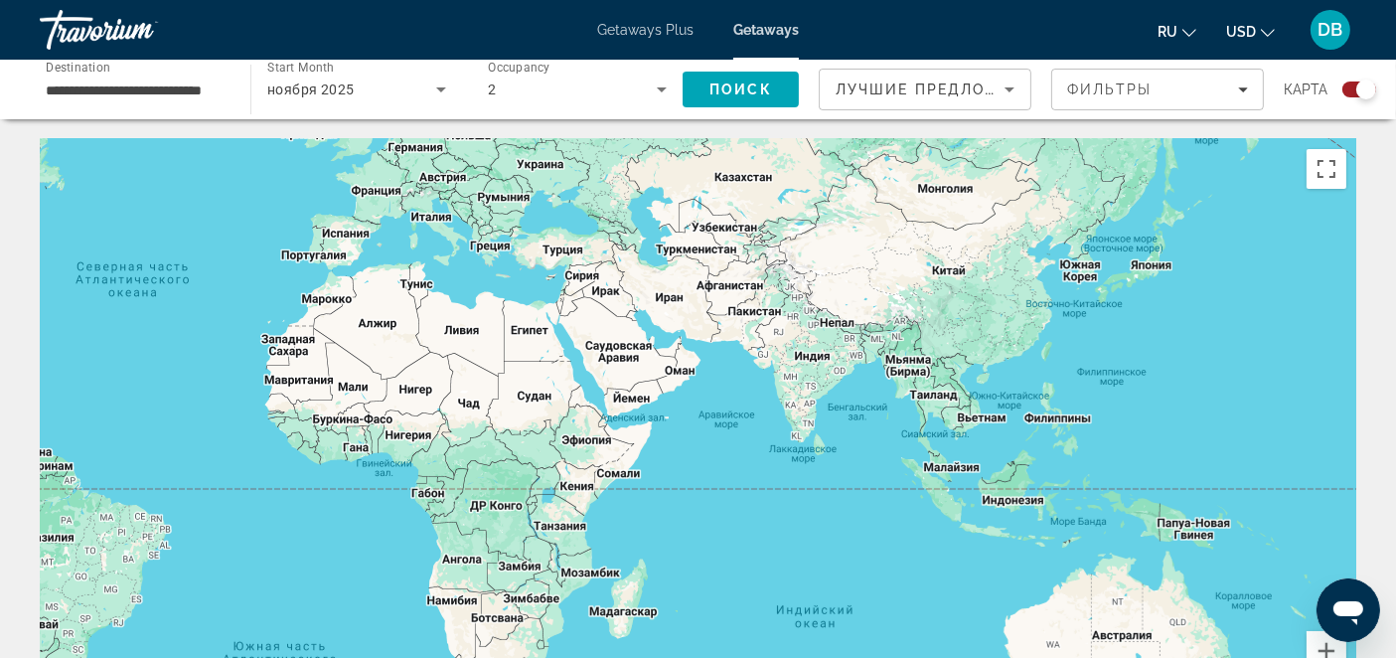
drag, startPoint x: 1099, startPoint y: 421, endPoint x: 641, endPoint y: 332, distance: 466.6
click at [593, 293] on div "Main content" at bounding box center [698, 437] width 1316 height 596
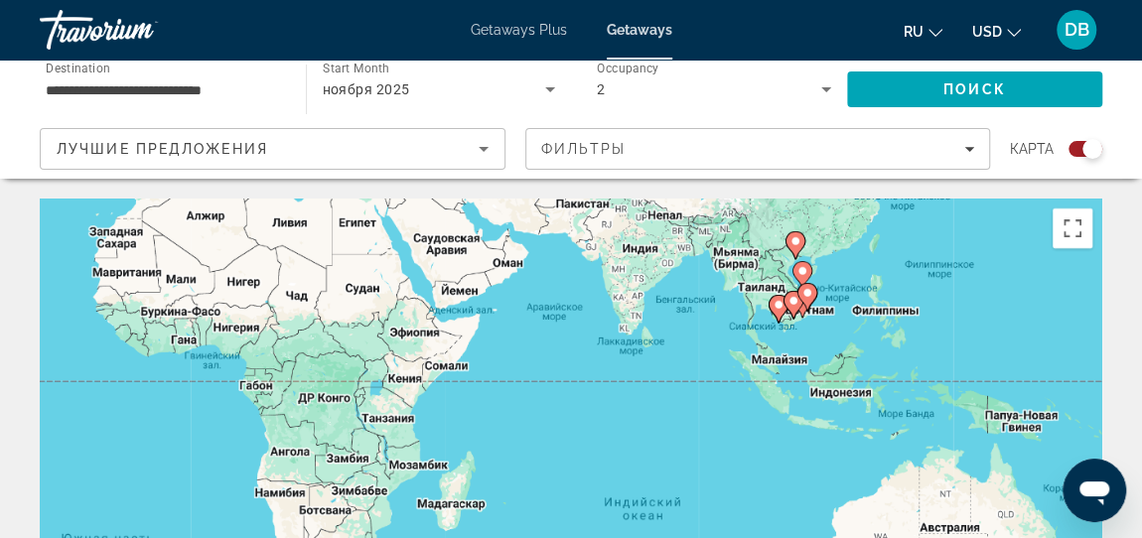
drag, startPoint x: 940, startPoint y: 447, endPoint x: 805, endPoint y: 333, distance: 176.9
click at [889, 277] on div "Чтобы активировать перетаскивание с помощью клавиатуры, нажмите Alt + Ввод. Пос…" at bounding box center [571, 497] width 1063 height 596
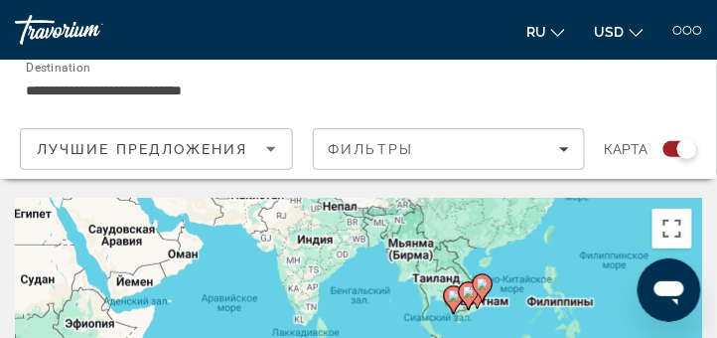
drag, startPoint x: 551, startPoint y: 253, endPoint x: 464, endPoint y: 334, distance: 118.8
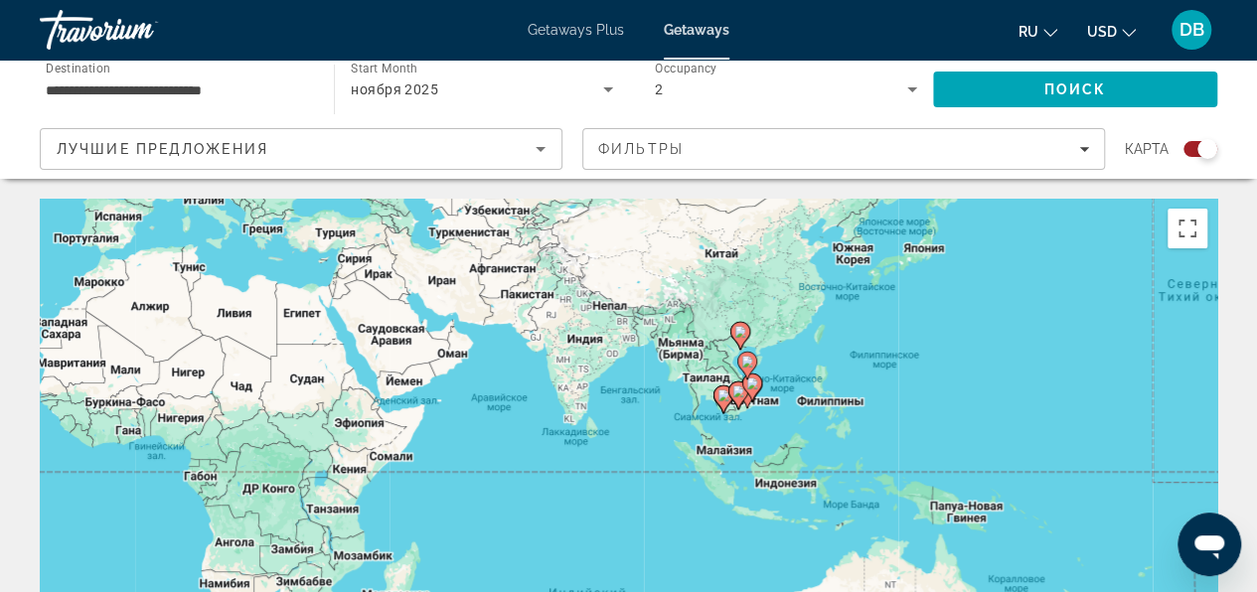
click at [748, 398] on gmp-advanced-marker "Main content" at bounding box center [752, 388] width 20 height 30
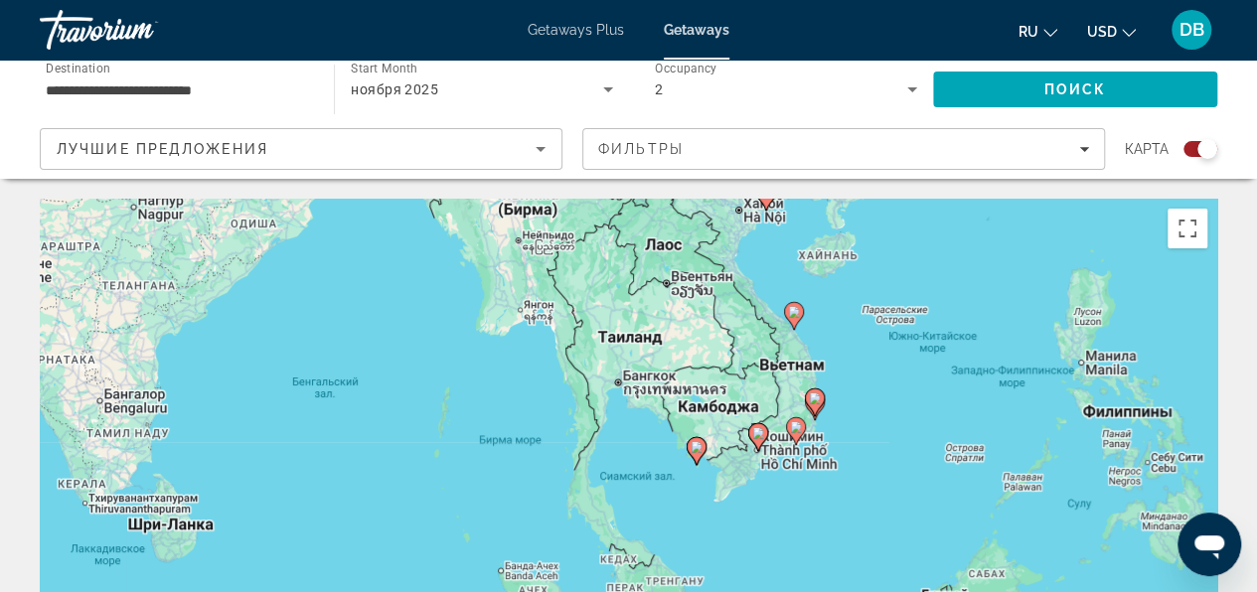
drag, startPoint x: 581, startPoint y: 475, endPoint x: 757, endPoint y: 411, distance: 187.0
click at [767, 393] on div "Чтобы активировать перетаскивание с помощью клавиатуры, нажмите Alt + Ввод. Пос…" at bounding box center [628, 497] width 1177 height 596
click at [744, 437] on div "Чтобы активировать перетаскивание с помощью клавиатуры, нажмите Alt + Ввод. Пос…" at bounding box center [628, 497] width 1177 height 596
click at [837, 440] on div "Чтобы активировать перетаскивание с помощью клавиатуры, нажмите Alt + Ввод. Пос…" at bounding box center [628, 497] width 1177 height 596
click at [767, 400] on div "Чтобы активировать перетаскивание с помощью клавиатуры, нажмите Alt + Ввод. Пос…" at bounding box center [628, 497] width 1177 height 596
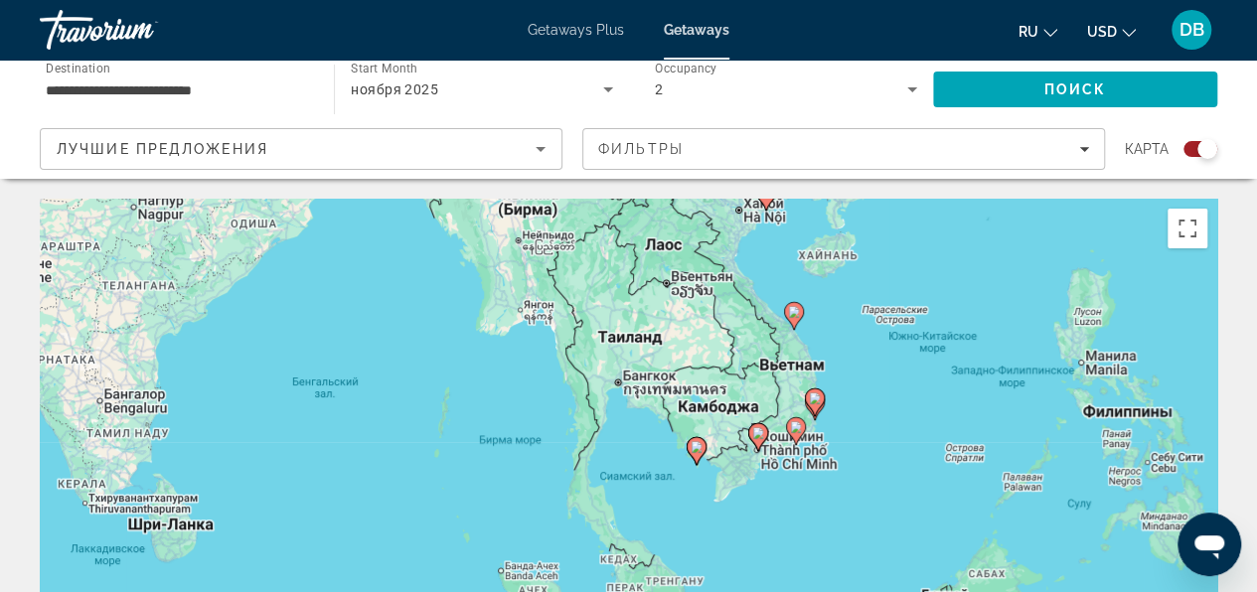
click at [771, 405] on div "Чтобы активировать перетаскивание с помощью клавиатуры, нажмите Alt + Ввод. Пос…" at bounding box center [628, 497] width 1177 height 596
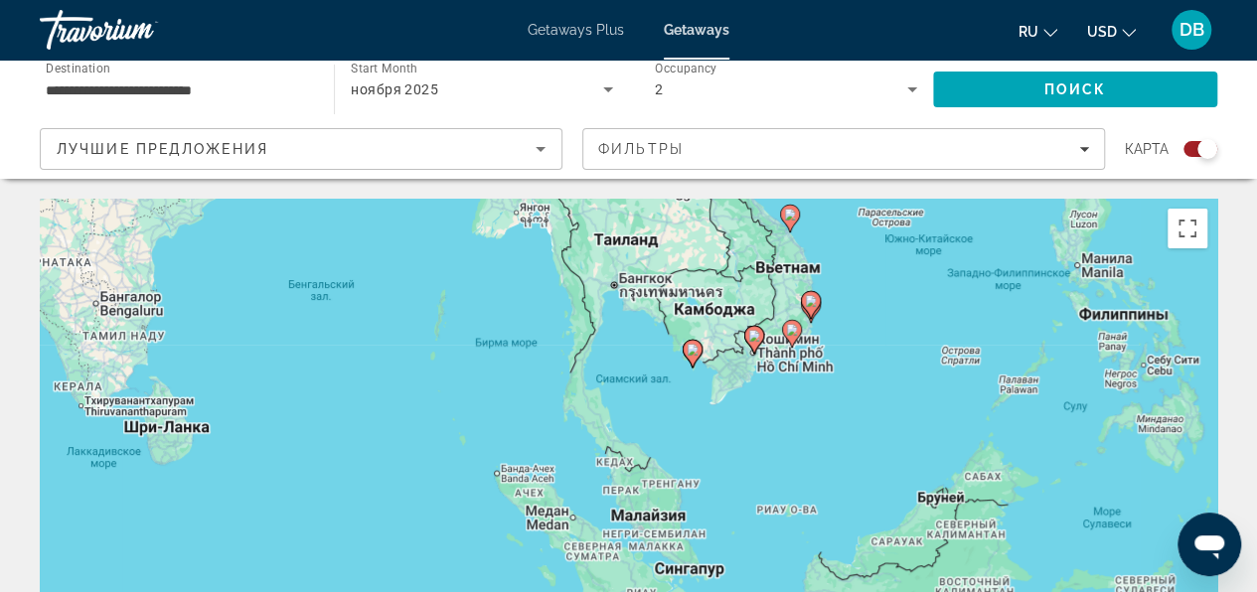
drag, startPoint x: 1033, startPoint y: 375, endPoint x: 1058, endPoint y: 384, distance: 26.4
click at [1056, 369] on div "Чтобы активировать перетаскивание с помощью клавиатуры, нажмите Alt + Ввод. Пос…" at bounding box center [628, 497] width 1177 height 596
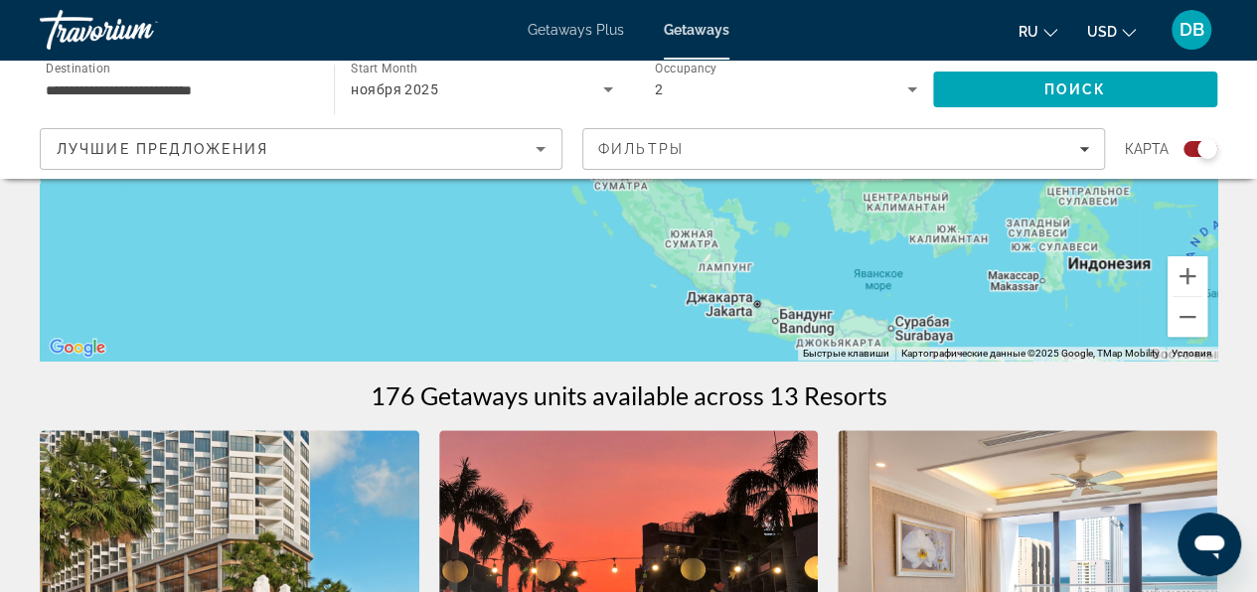
scroll to position [449, 0]
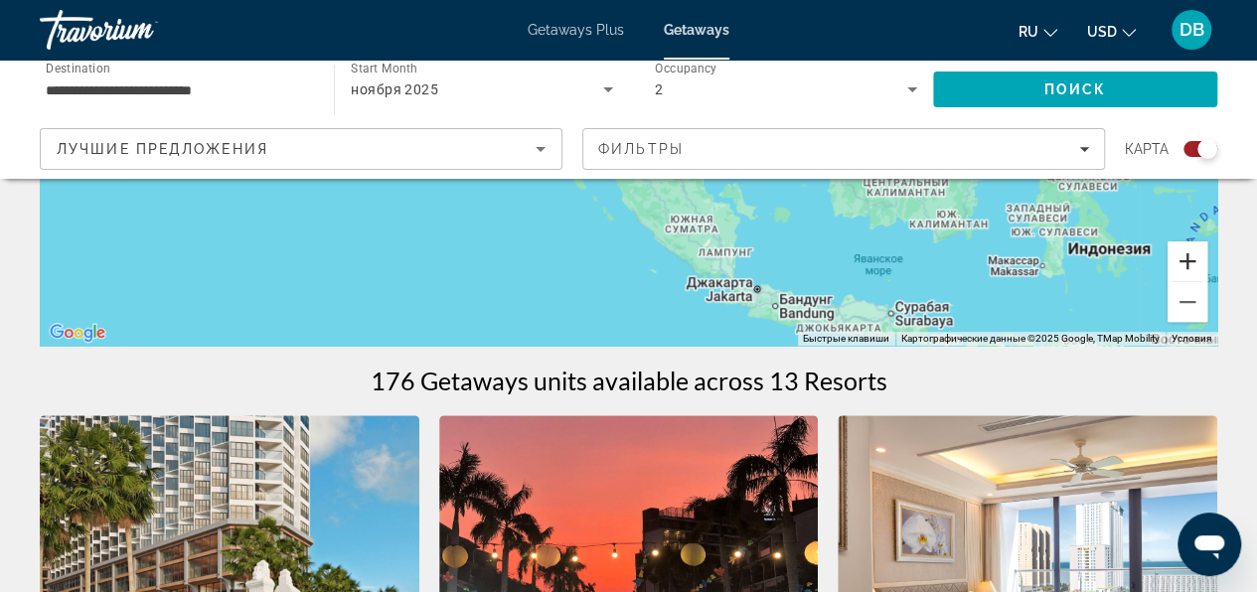
click at [1192, 257] on button "Увеличить" at bounding box center [1187, 261] width 40 height 40
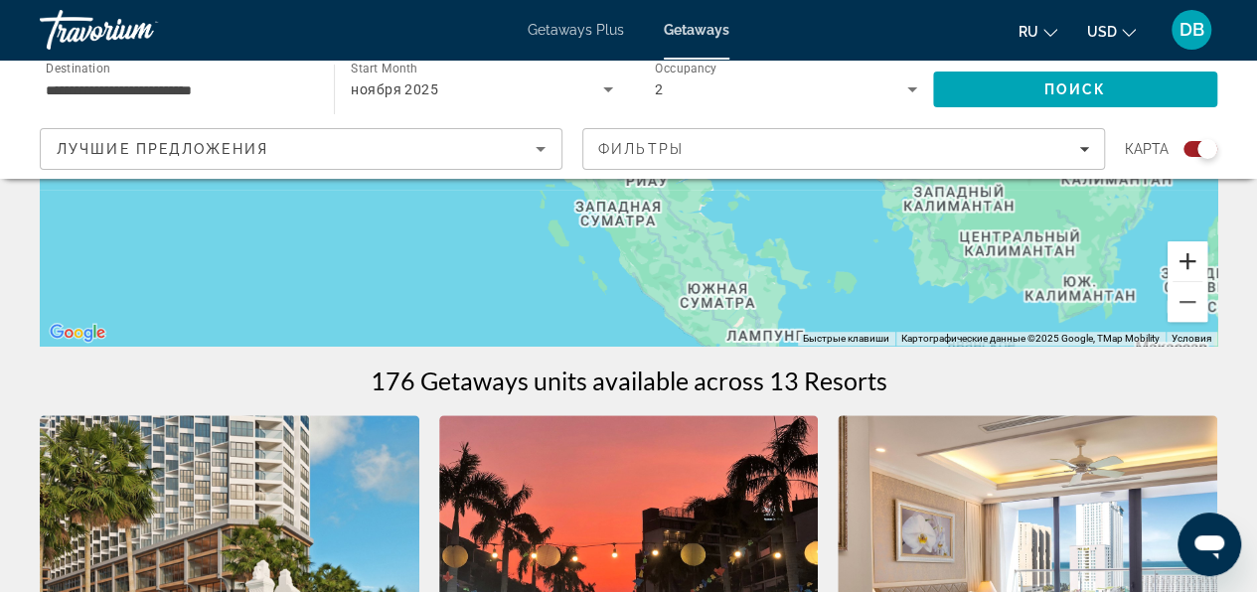
click at [1192, 257] on button "Увеличить" at bounding box center [1187, 261] width 40 height 40
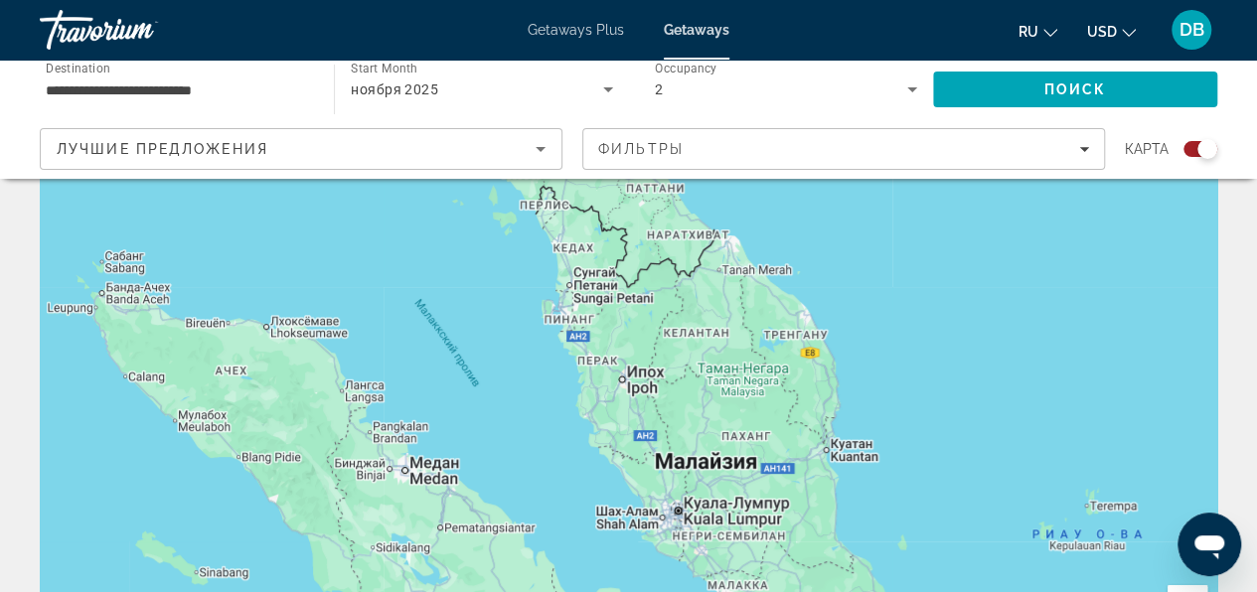
scroll to position [111, 0]
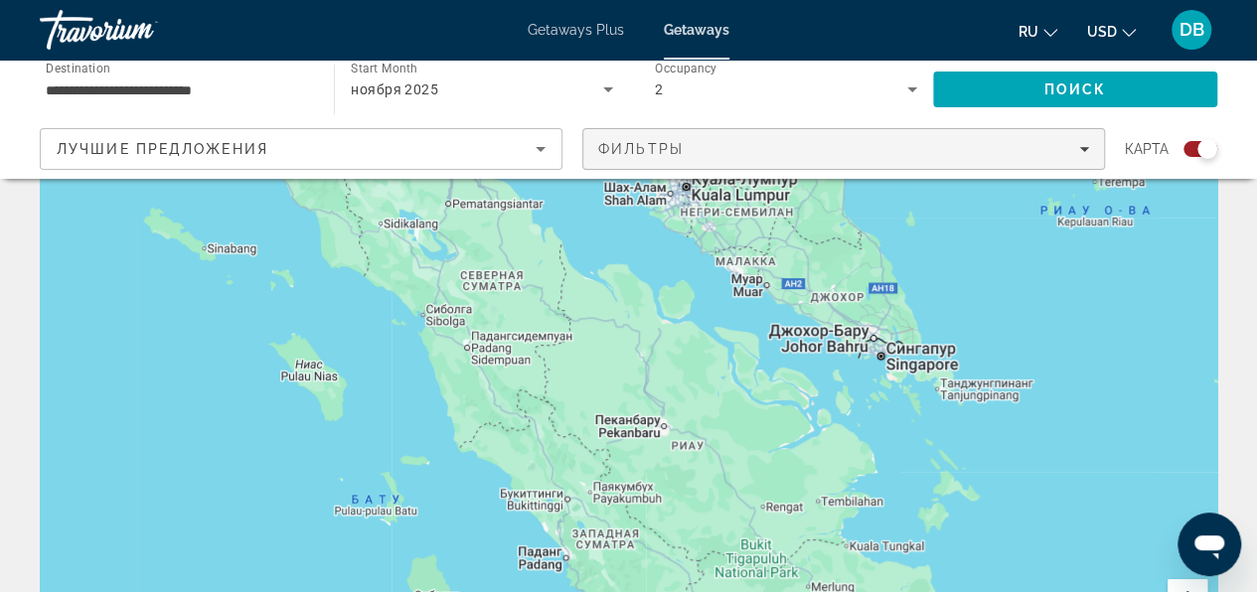
drag, startPoint x: 783, startPoint y: 440, endPoint x: 766, endPoint y: 168, distance: 272.7
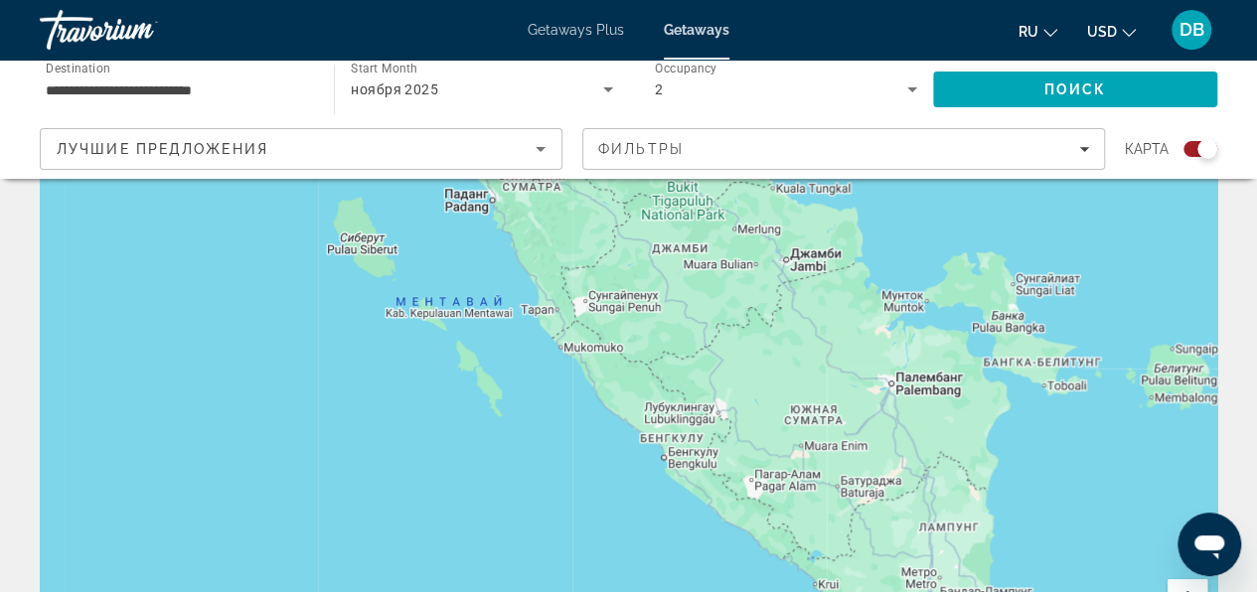
drag, startPoint x: 838, startPoint y: 431, endPoint x: 798, endPoint y: 234, distance: 200.9
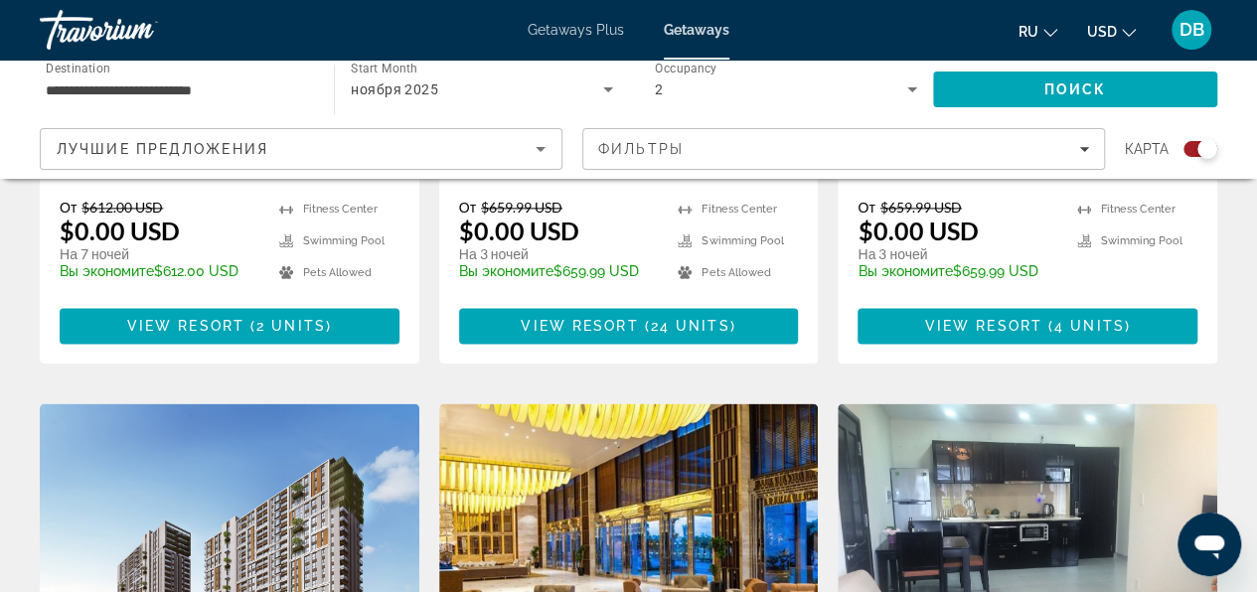
scroll to position [1677, 0]
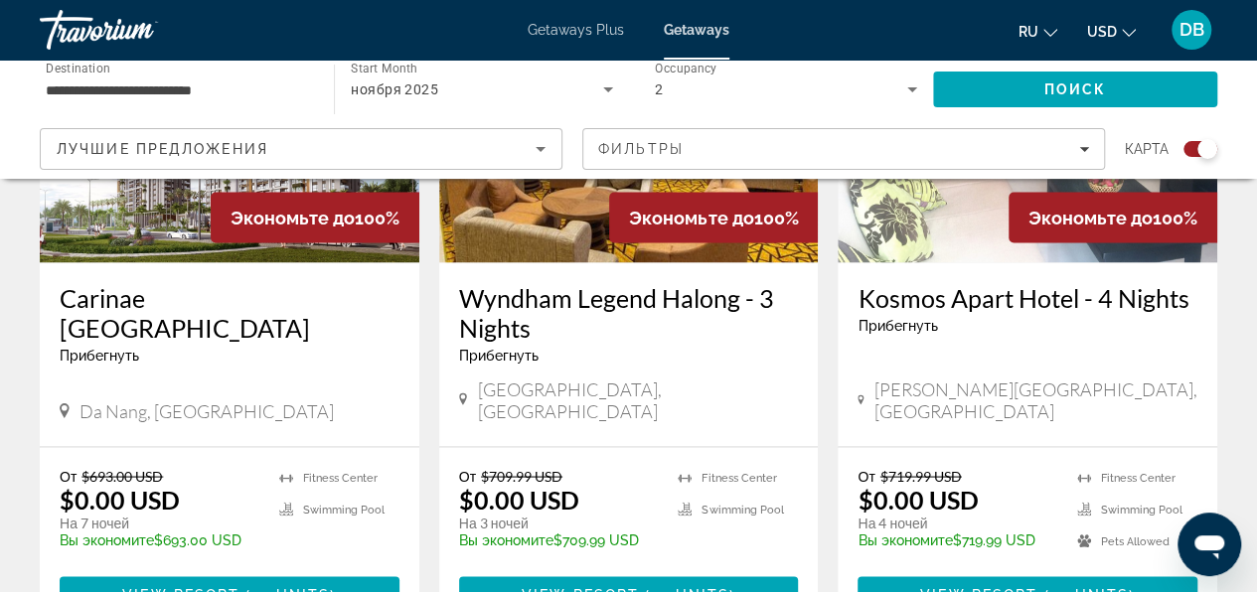
drag, startPoint x: 916, startPoint y: 426, endPoint x: 952, endPoint y: 297, distance: 134.0
click at [781, 106] on div "**********" at bounding box center [628, 483] width 1257 height 3922
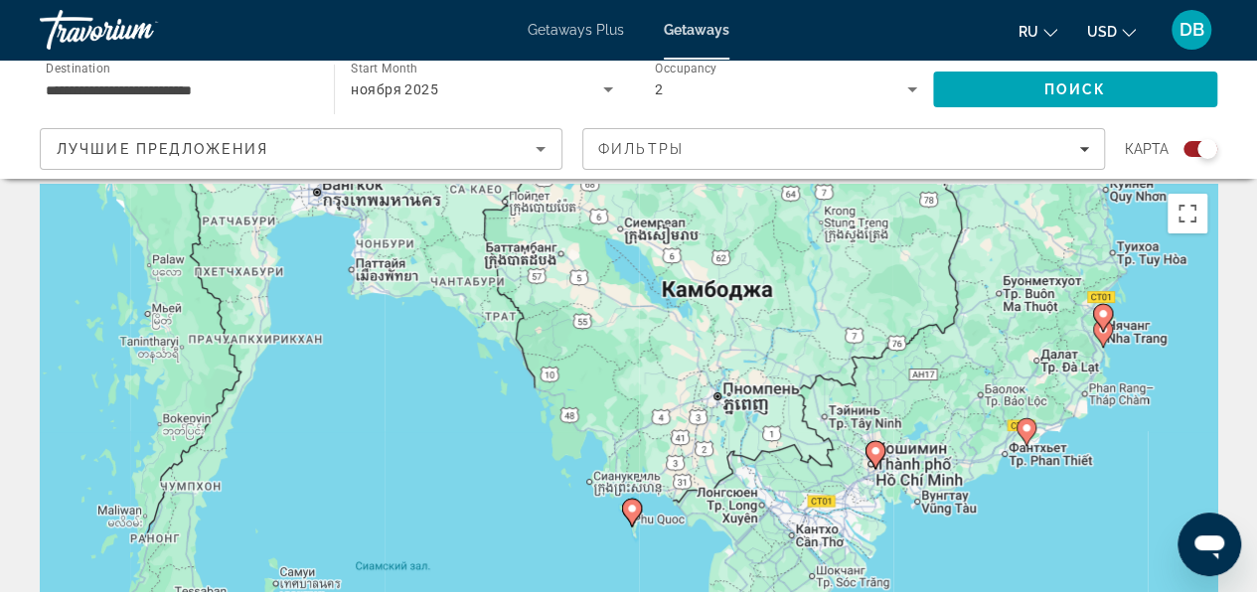
scroll to position [0, 0]
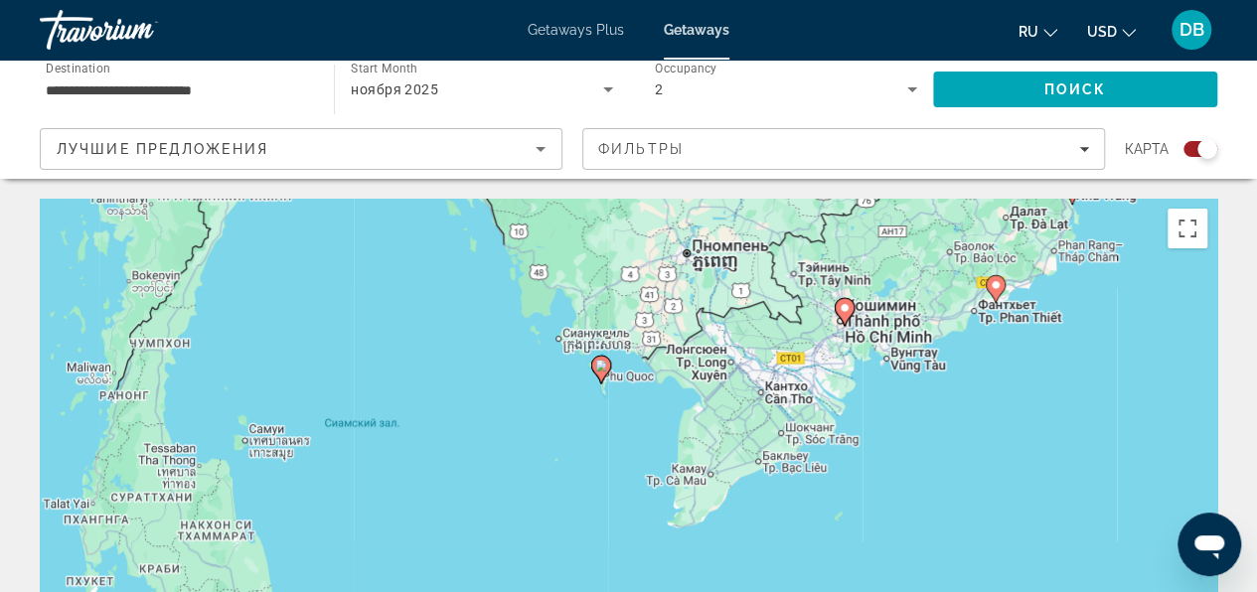
drag, startPoint x: 877, startPoint y: 495, endPoint x: 846, endPoint y: 336, distance: 161.9
click at [846, 336] on div "Чтобы активировать перетаскивание с помощью клавиатуры, нажмите Alt + Ввод. Пос…" at bounding box center [628, 497] width 1177 height 596
click at [603, 366] on image "Main content" at bounding box center [601, 366] width 12 height 12
type input "**********"
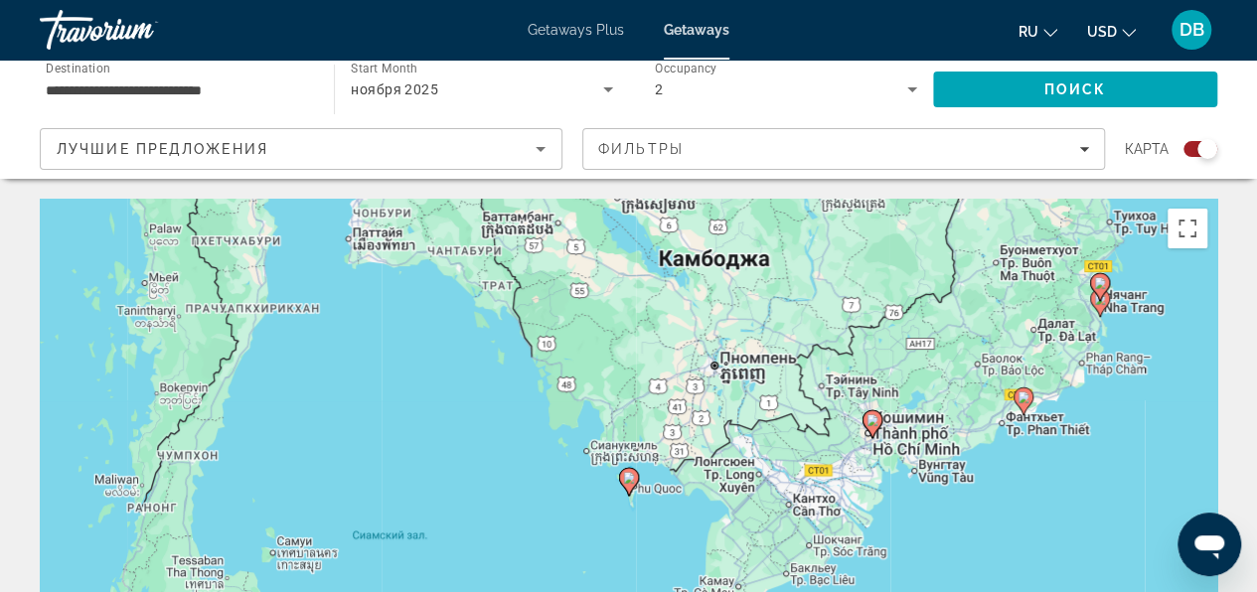
click at [632, 477] on image "Main content" at bounding box center [629, 478] width 12 height 12
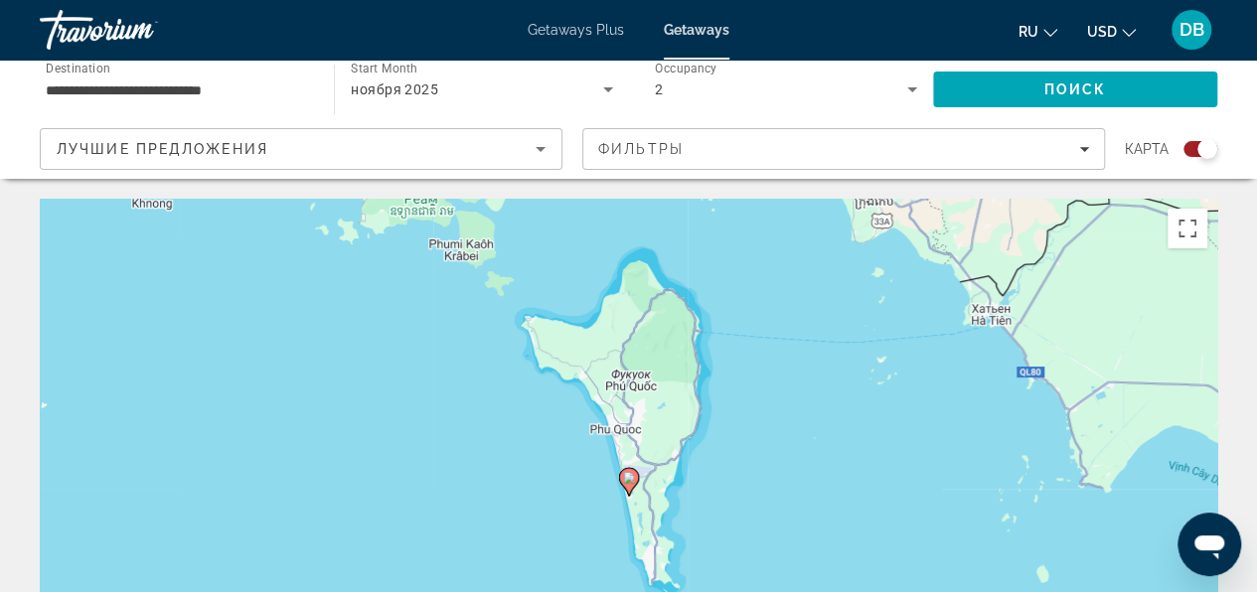
click at [632, 479] on image "Main content" at bounding box center [629, 478] width 12 height 12
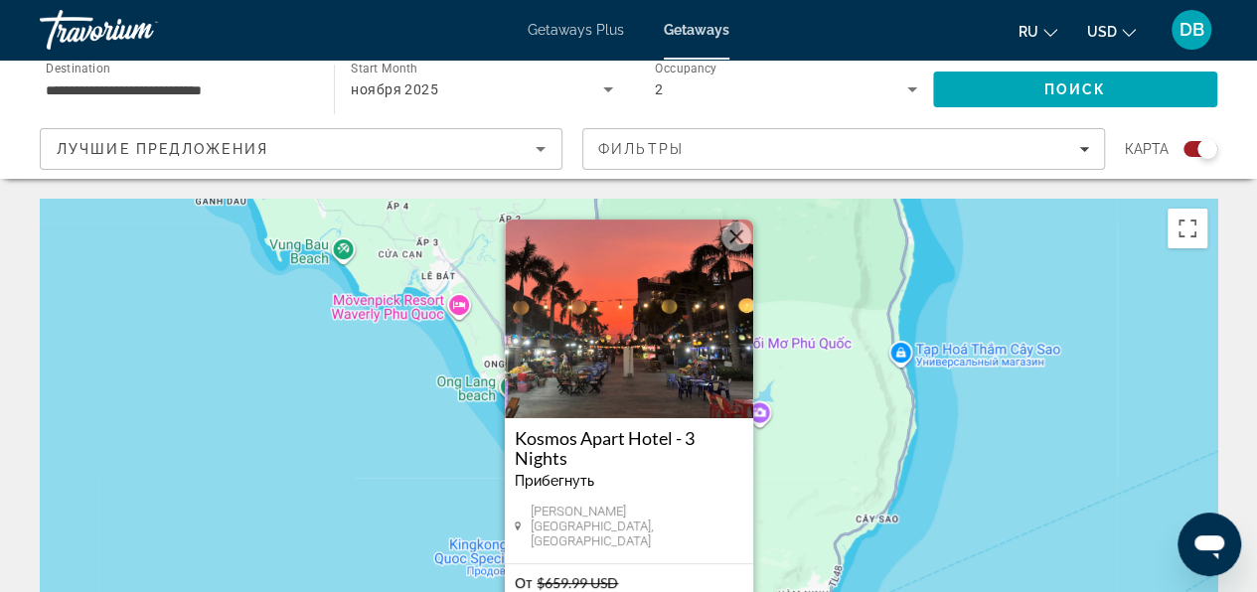
click at [736, 251] on button "Закрыть" at bounding box center [736, 237] width 30 height 30
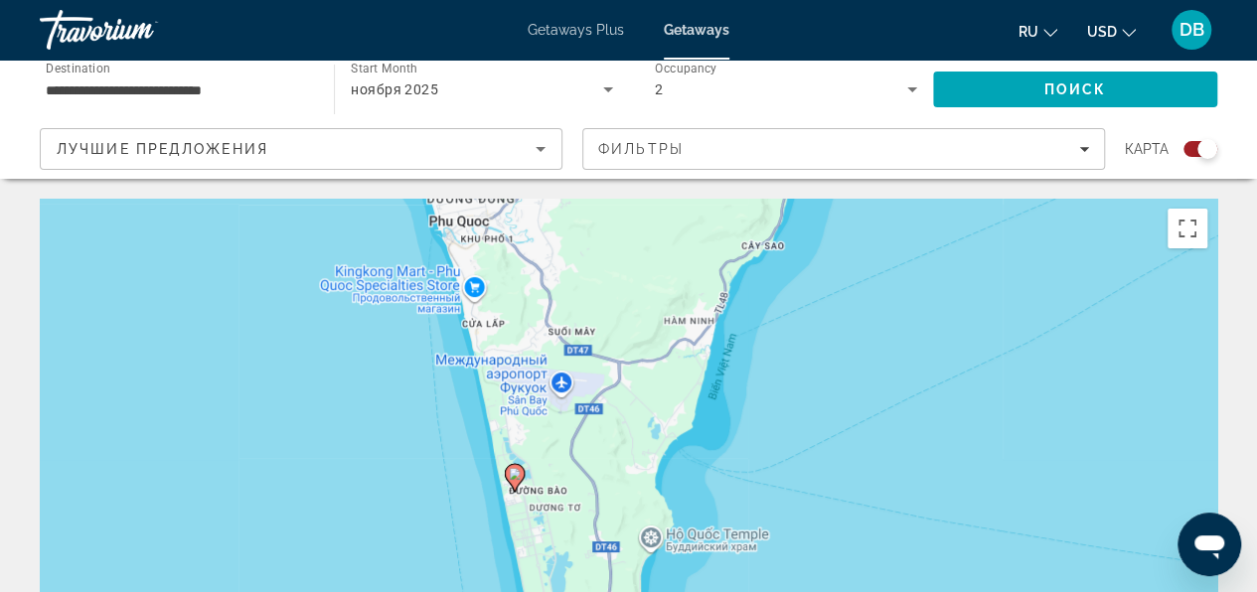
drag, startPoint x: 1135, startPoint y: 478, endPoint x: 1059, endPoint y: 247, distance: 242.8
click at [1020, 204] on div "Чтобы активировать перетаскивание с помощью клавиатуры, нажмите Alt + Ввод. Пос…" at bounding box center [628, 497] width 1177 height 596
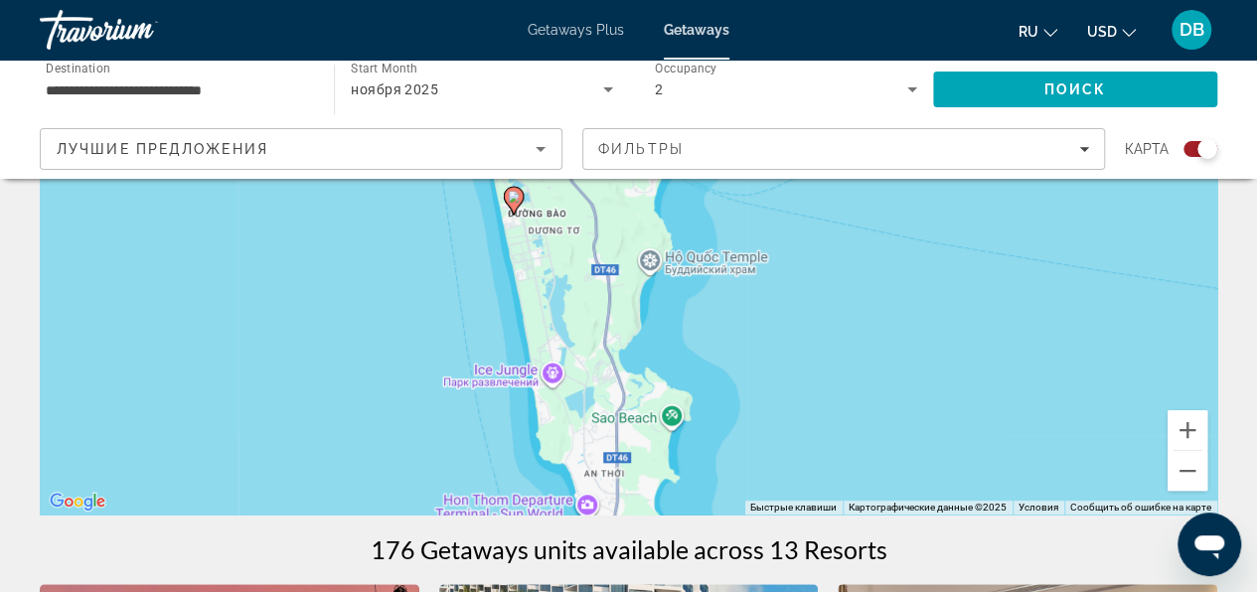
scroll to position [463, 0]
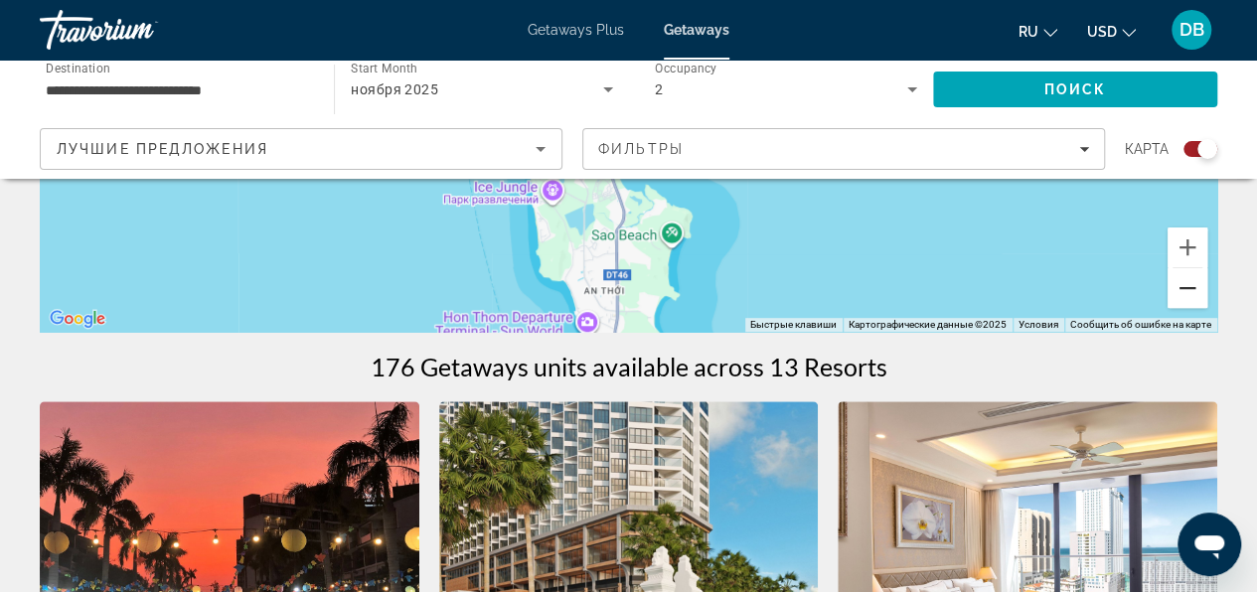
click at [1180, 292] on button "Уменьшить" at bounding box center [1187, 288] width 40 height 40
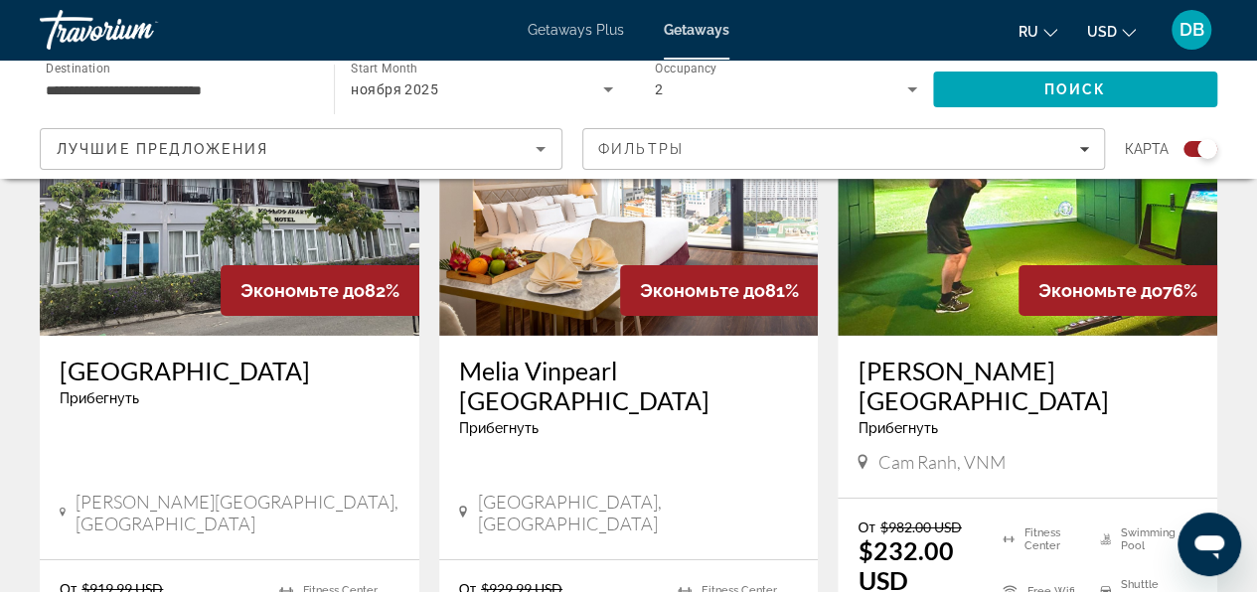
scroll to position [2958, 0]
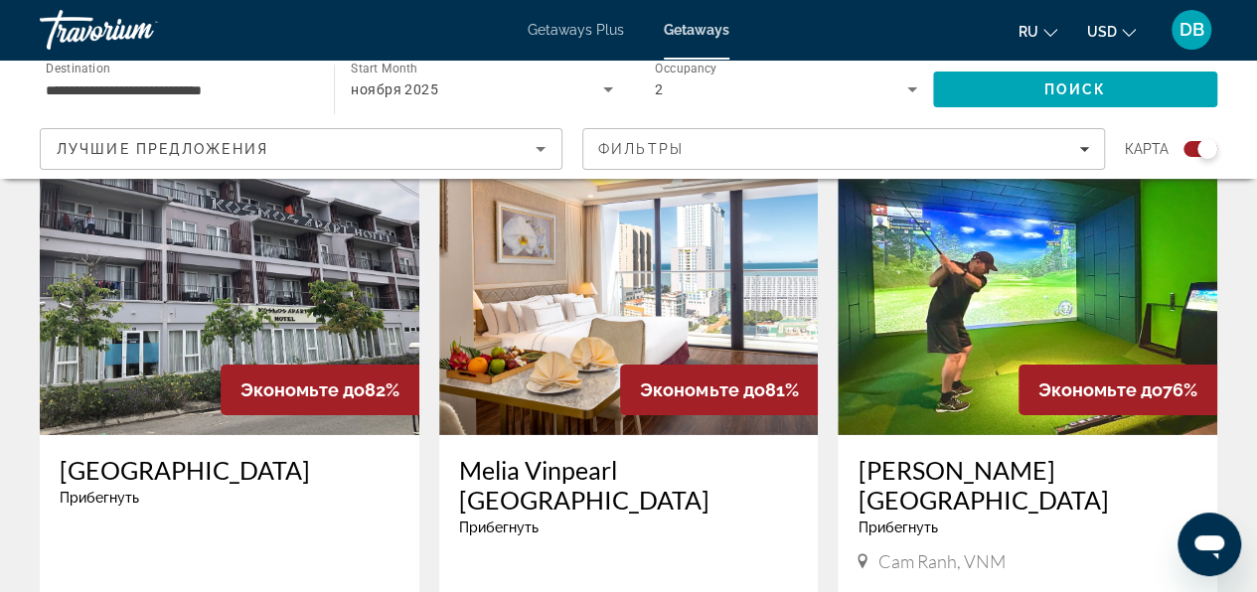
click at [964, 272] on img "Main content" at bounding box center [1026, 276] width 379 height 318
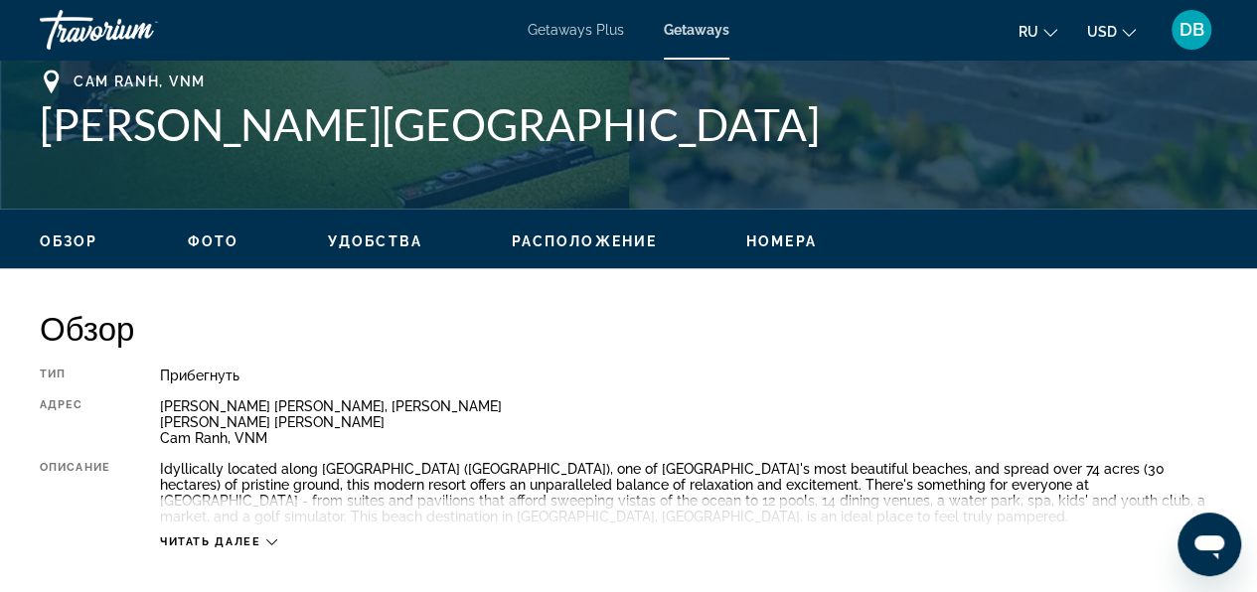
scroll to position [795, 0]
click at [205, 540] on span "Читать далее" at bounding box center [210, 541] width 101 height 13
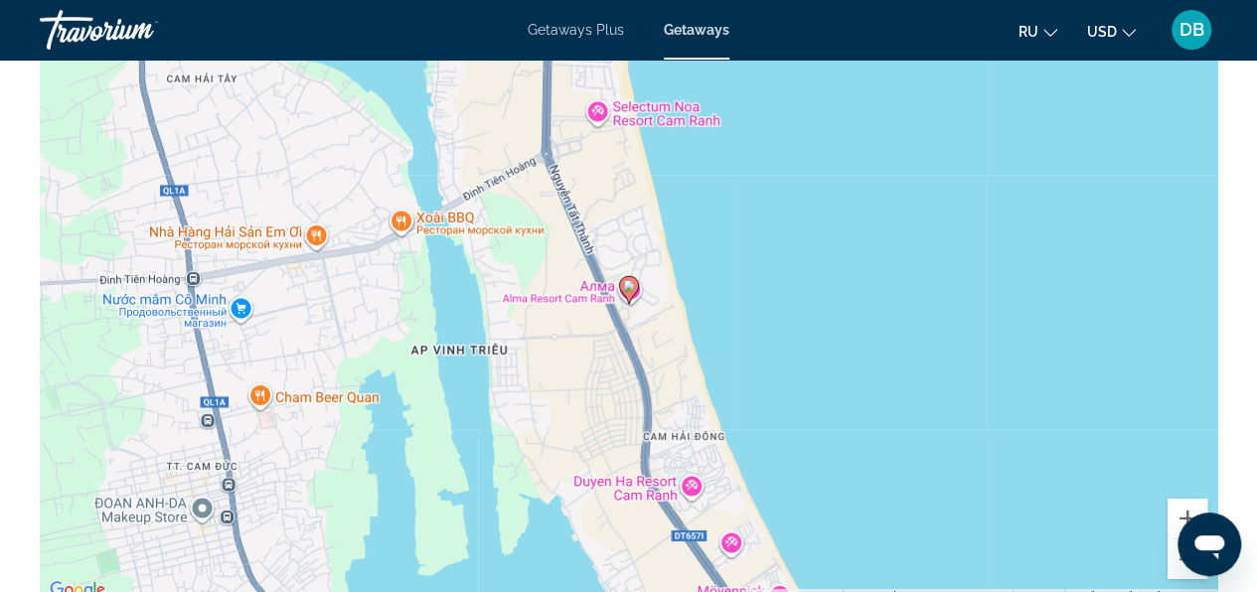
scroll to position [3079, 0]
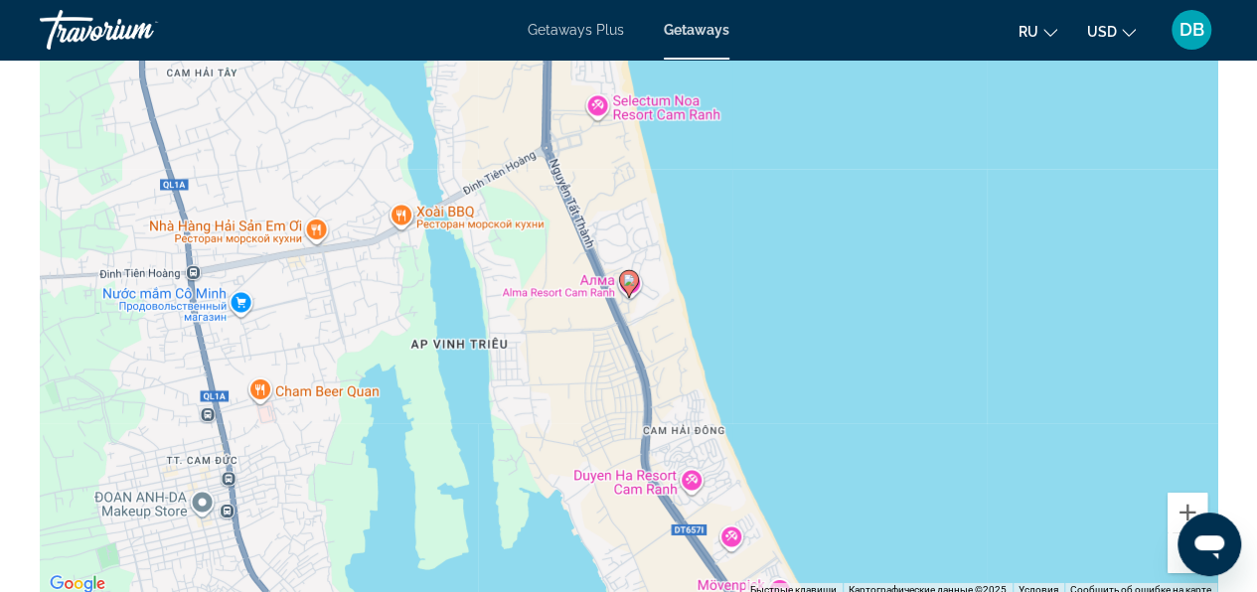
click at [634, 282] on image "Main content" at bounding box center [629, 280] width 12 height 12
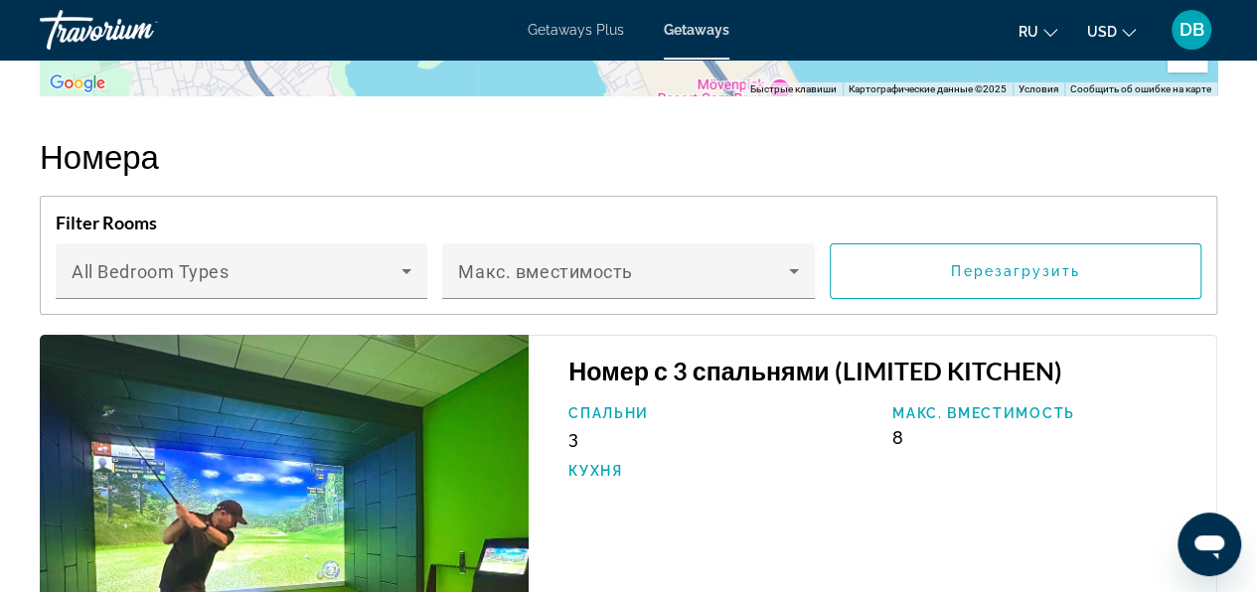
scroll to position [3576, 0]
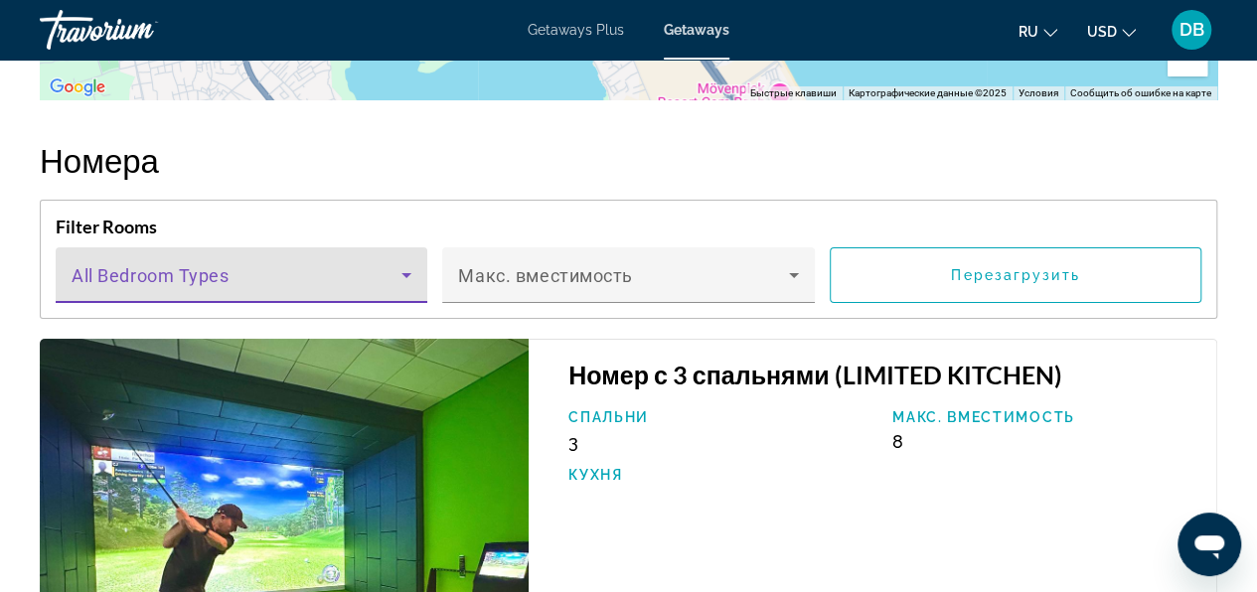
click at [411, 268] on icon "Main content" at bounding box center [406, 275] width 24 height 24
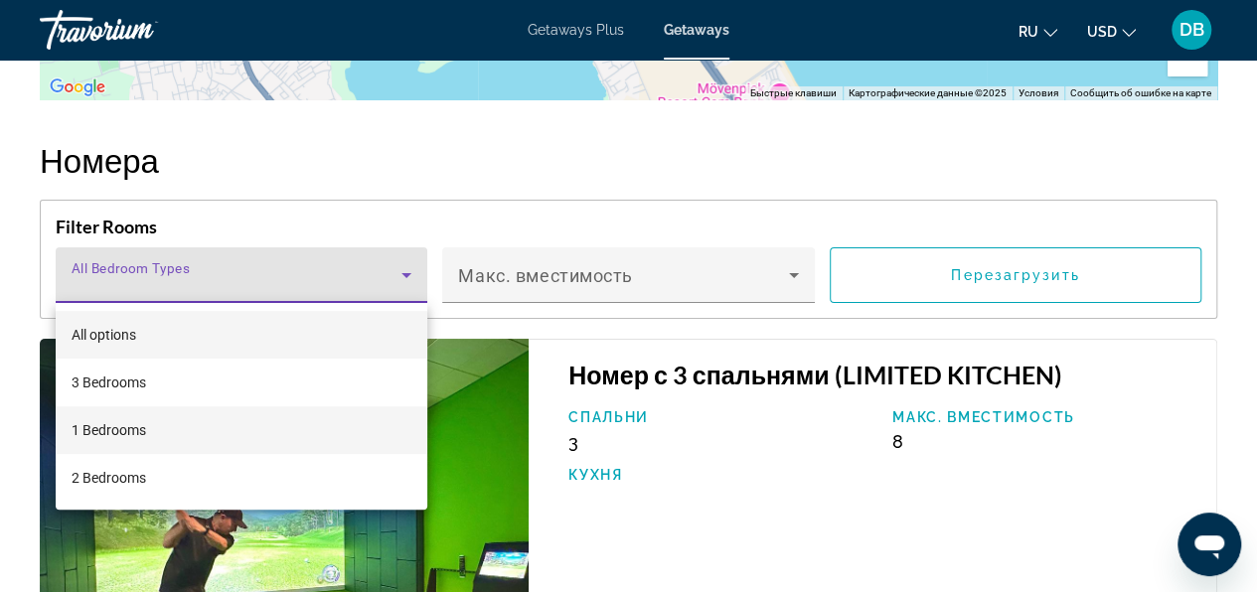
click at [203, 426] on mat-option "1 Bedrooms" at bounding box center [242, 430] width 372 height 48
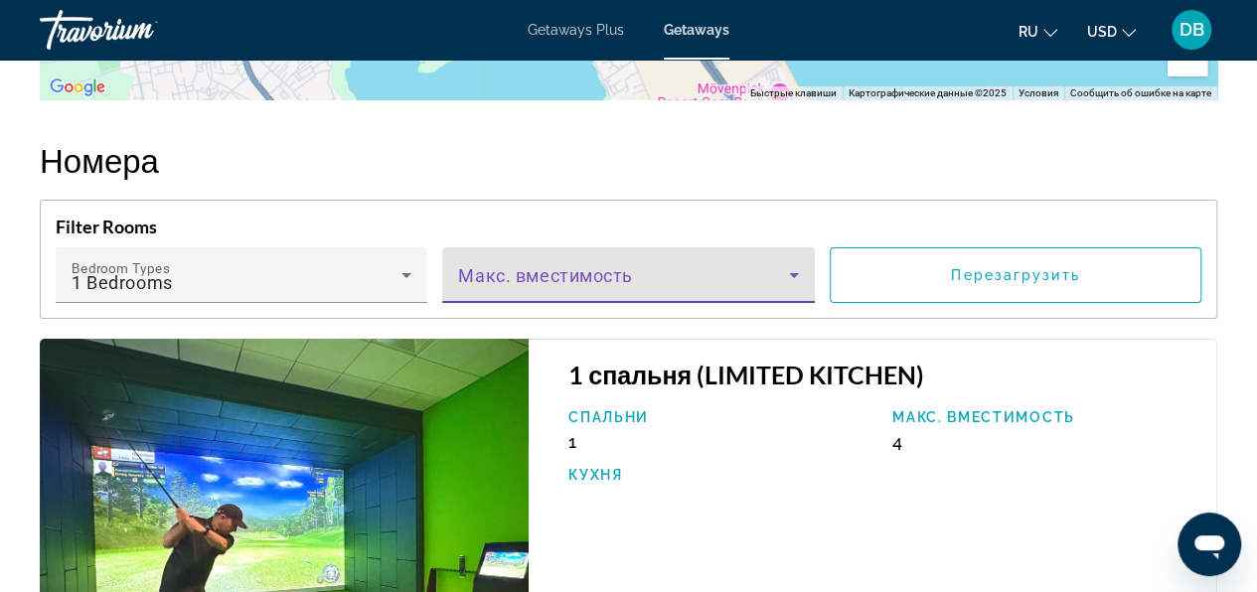
click at [795, 268] on icon "Main content" at bounding box center [794, 275] width 24 height 24
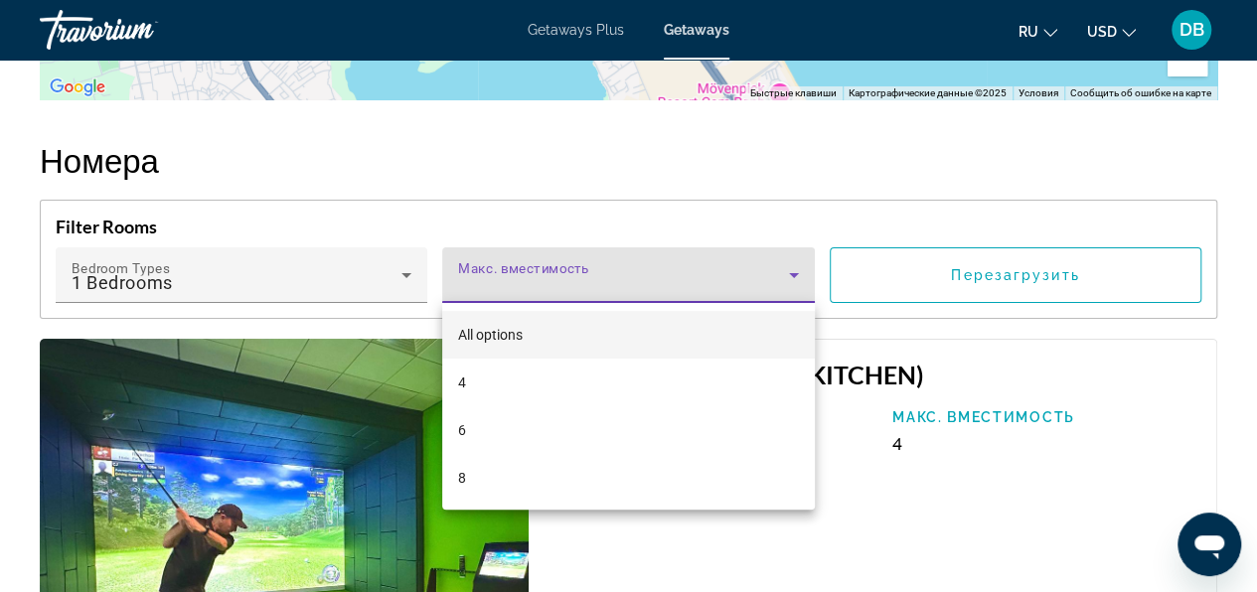
click at [608, 333] on mat-option "All options" at bounding box center [628, 335] width 372 height 48
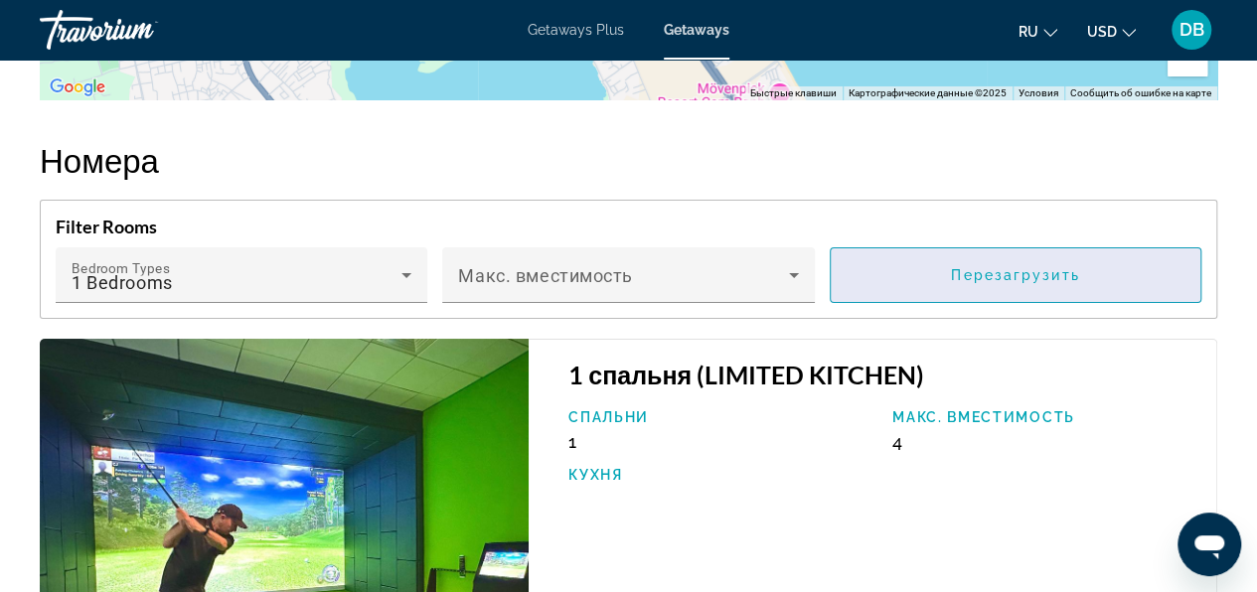
click at [1061, 286] on span "Main content" at bounding box center [1015, 275] width 370 height 48
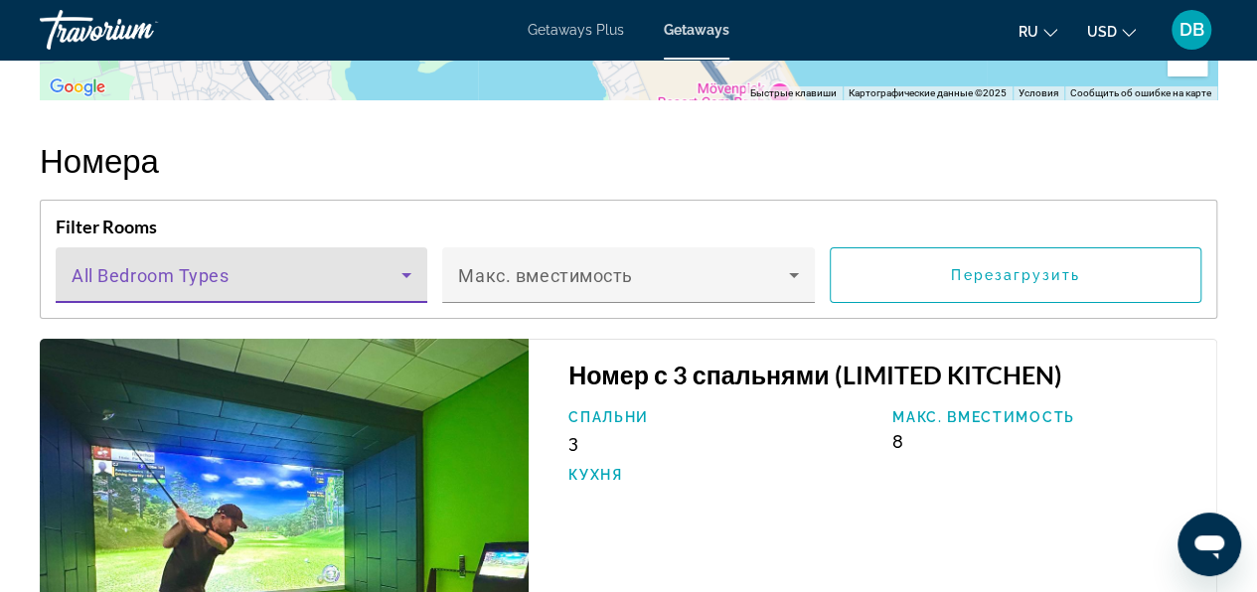
click at [411, 272] on icon "Main content" at bounding box center [406, 275] width 24 height 24
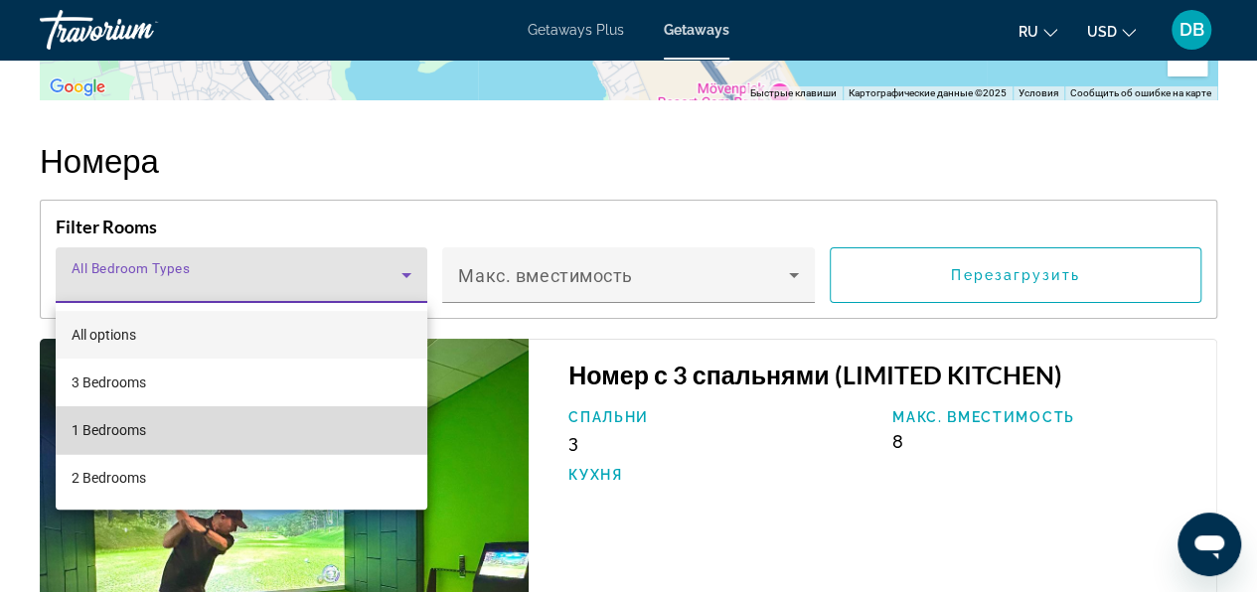
click at [230, 430] on mat-option "1 Bedrooms" at bounding box center [242, 430] width 372 height 48
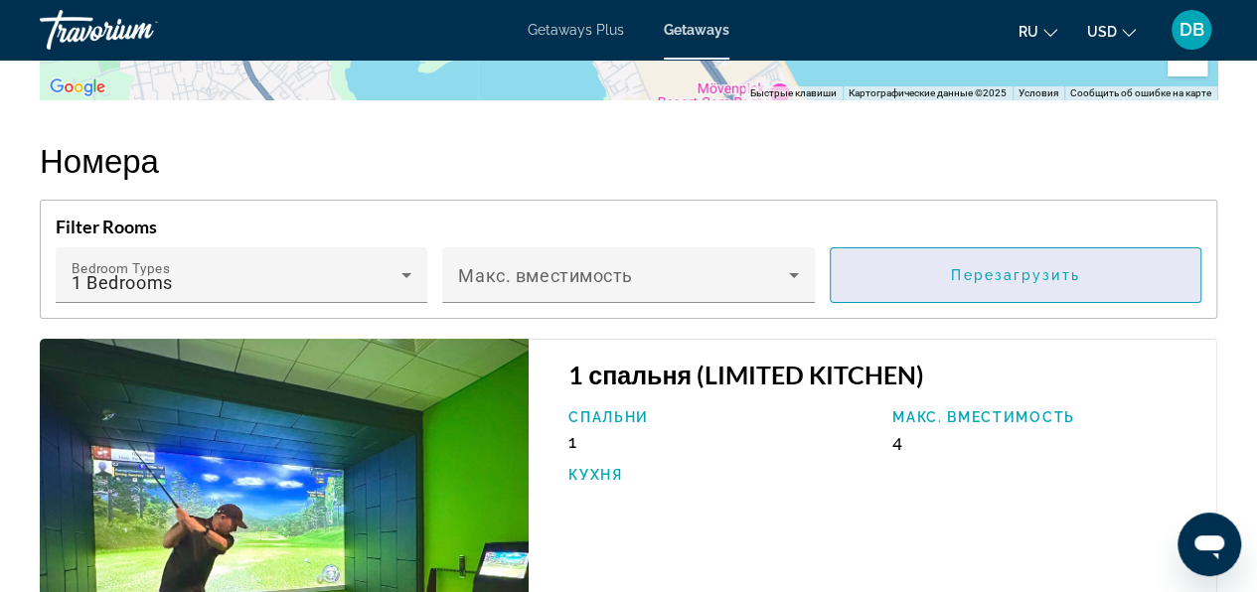
click at [966, 270] on span "Перезагрузить" at bounding box center [1015, 275] width 128 height 16
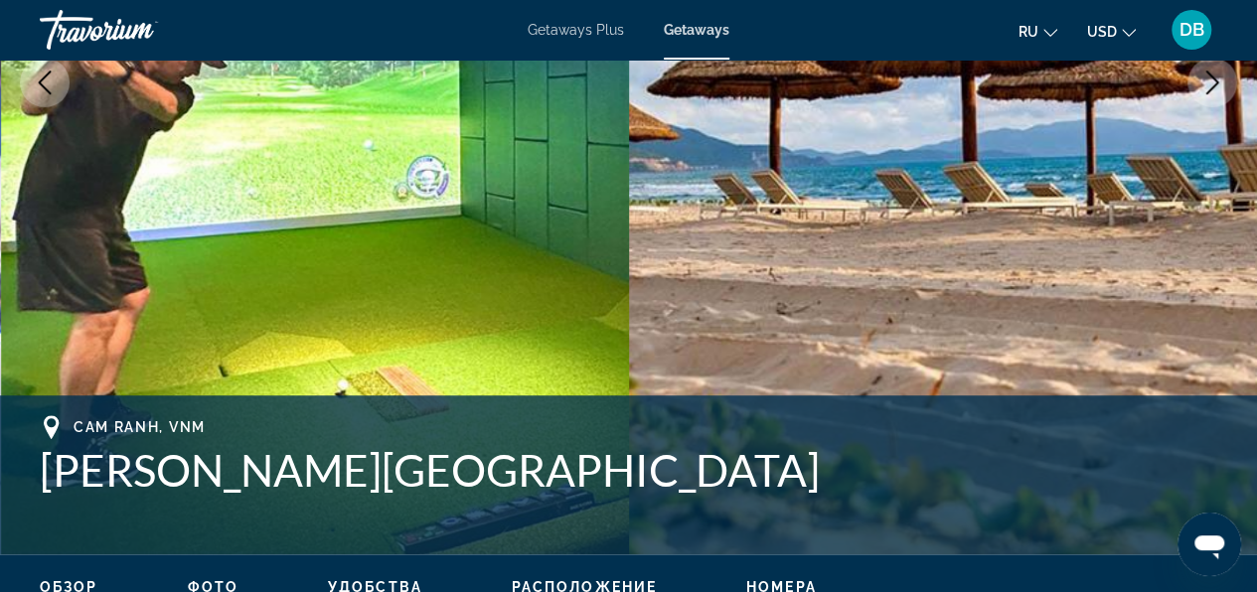
scroll to position [439, 0]
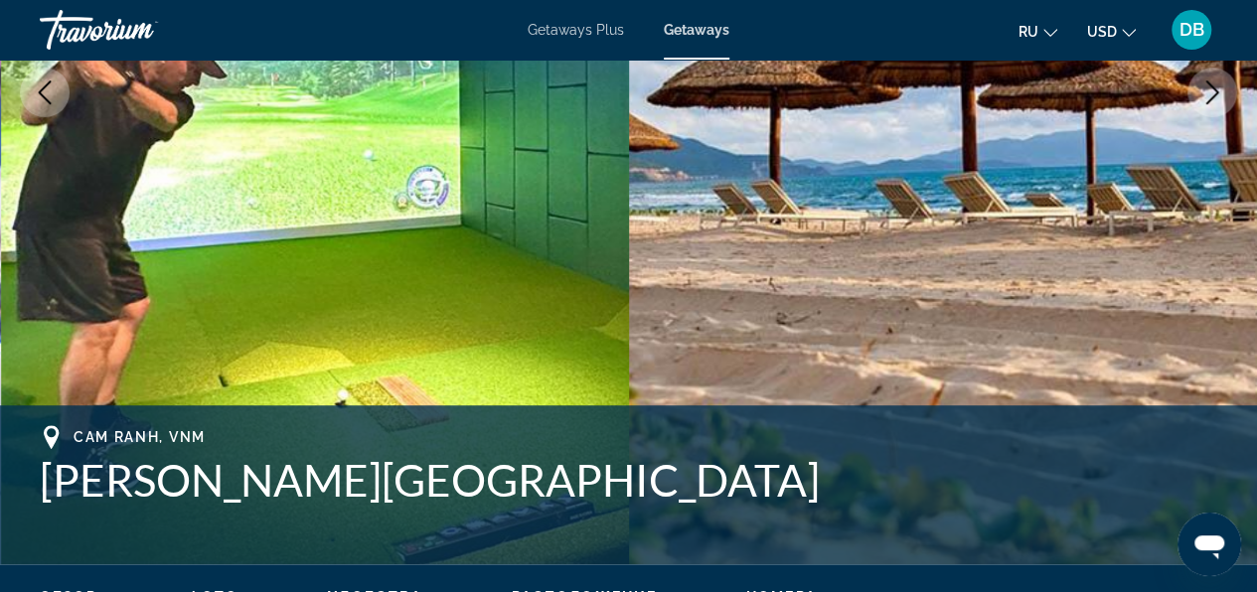
click at [120, 32] on div "Travorium" at bounding box center [139, 30] width 199 height 52
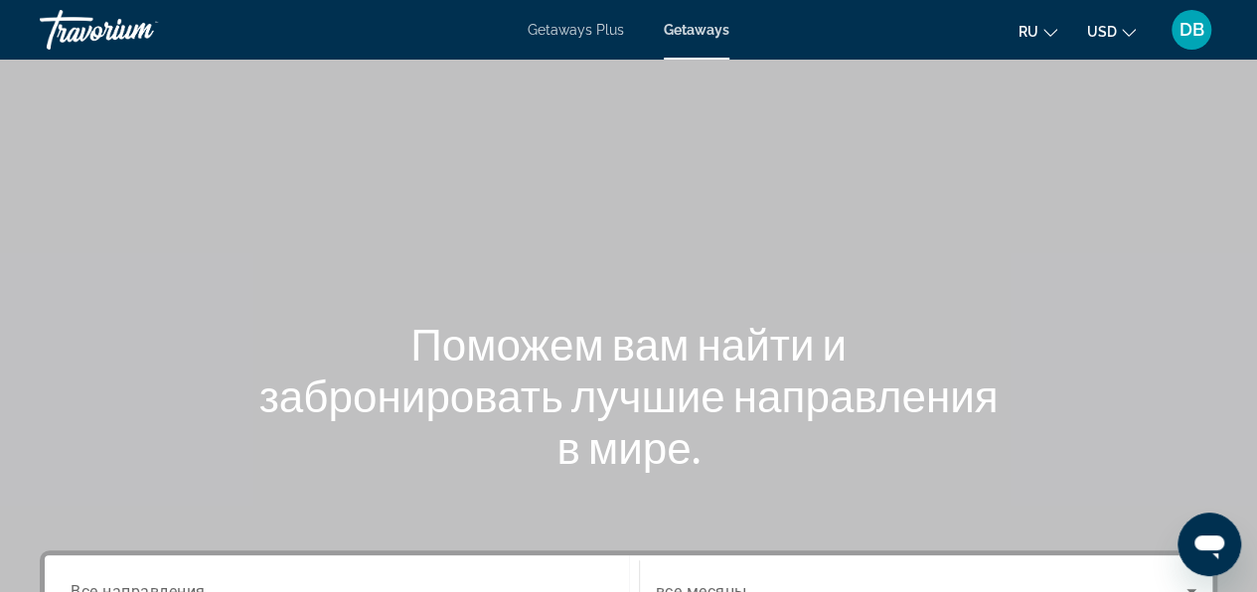
scroll to position [298, 0]
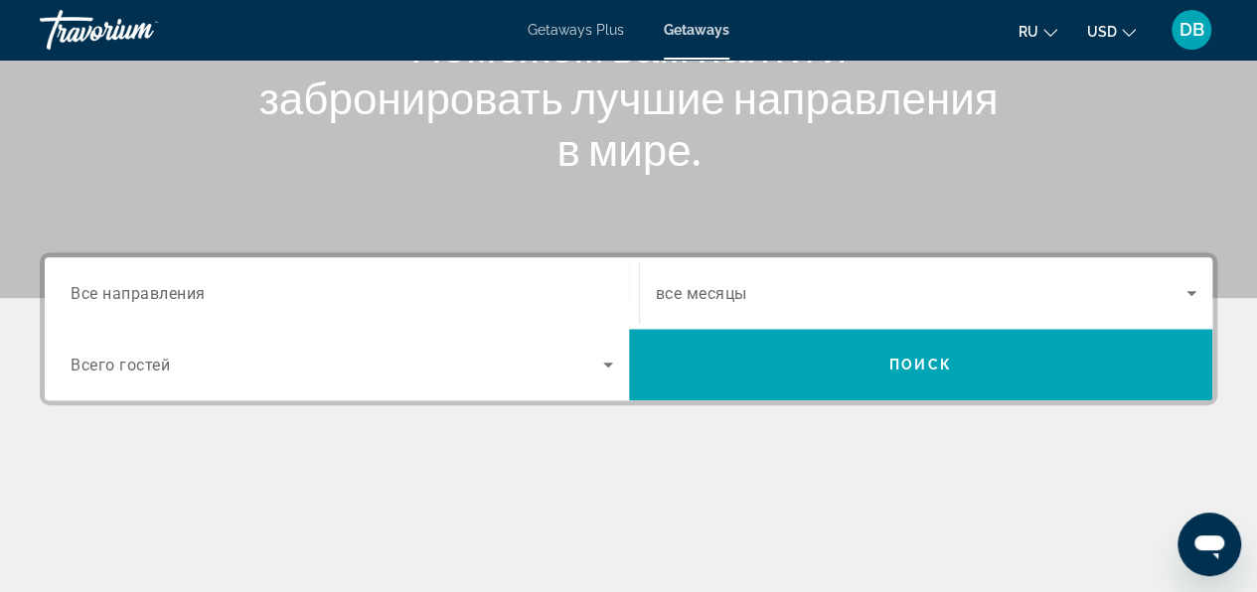
click at [173, 300] on span "Все направления" at bounding box center [138, 292] width 135 height 19
click at [173, 300] on input "Destination Все направления" at bounding box center [342, 294] width 542 height 24
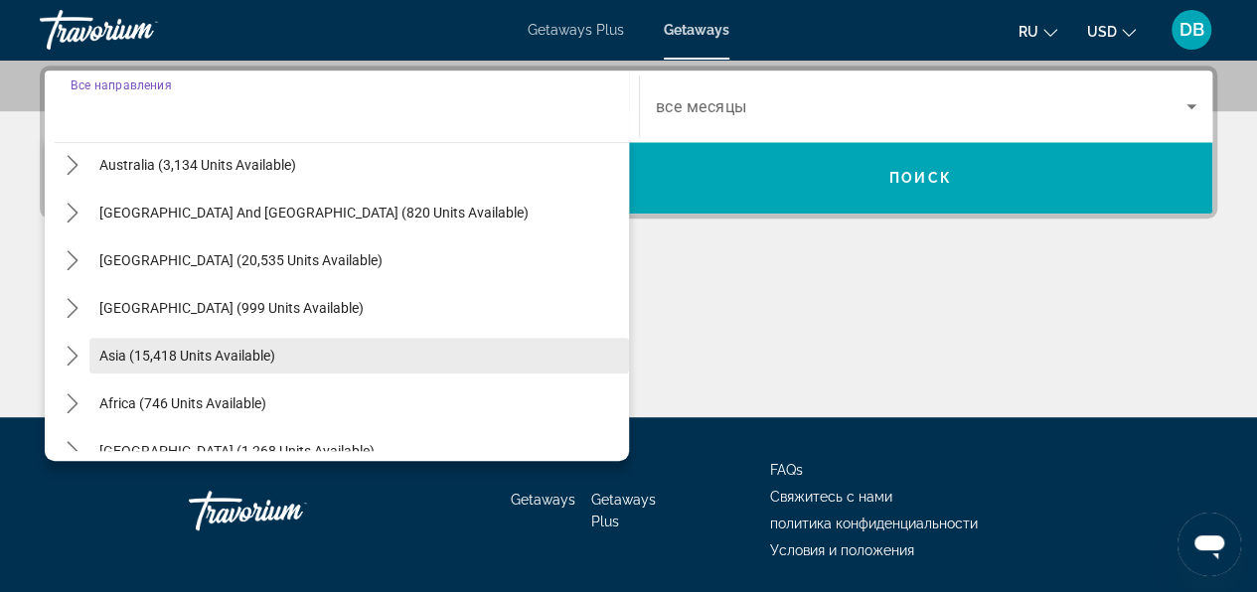
scroll to position [322, 0]
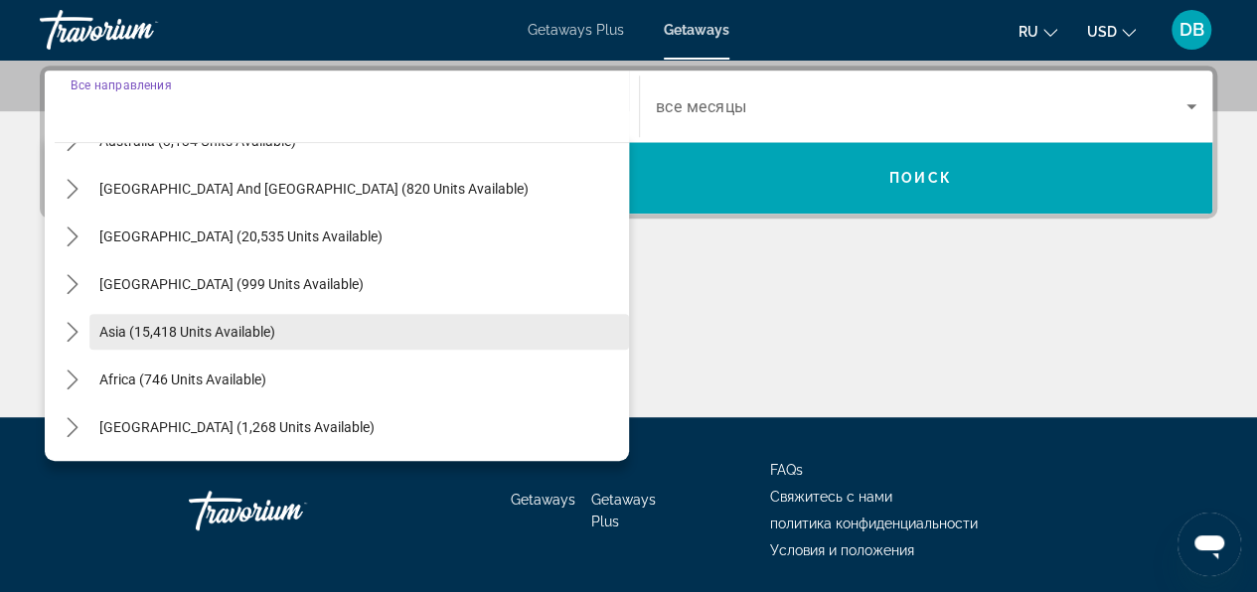
click at [300, 332] on span "Select destination: Asia (15,418 units available)" at bounding box center [358, 332] width 539 height 48
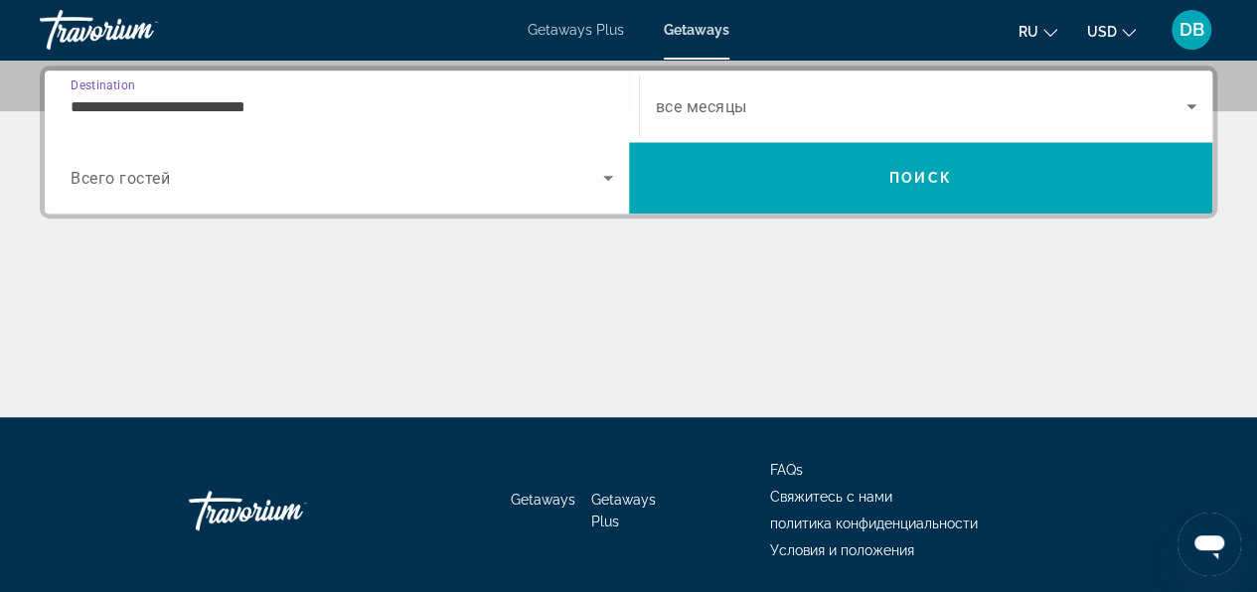
click at [298, 101] on input "**********" at bounding box center [342, 107] width 542 height 24
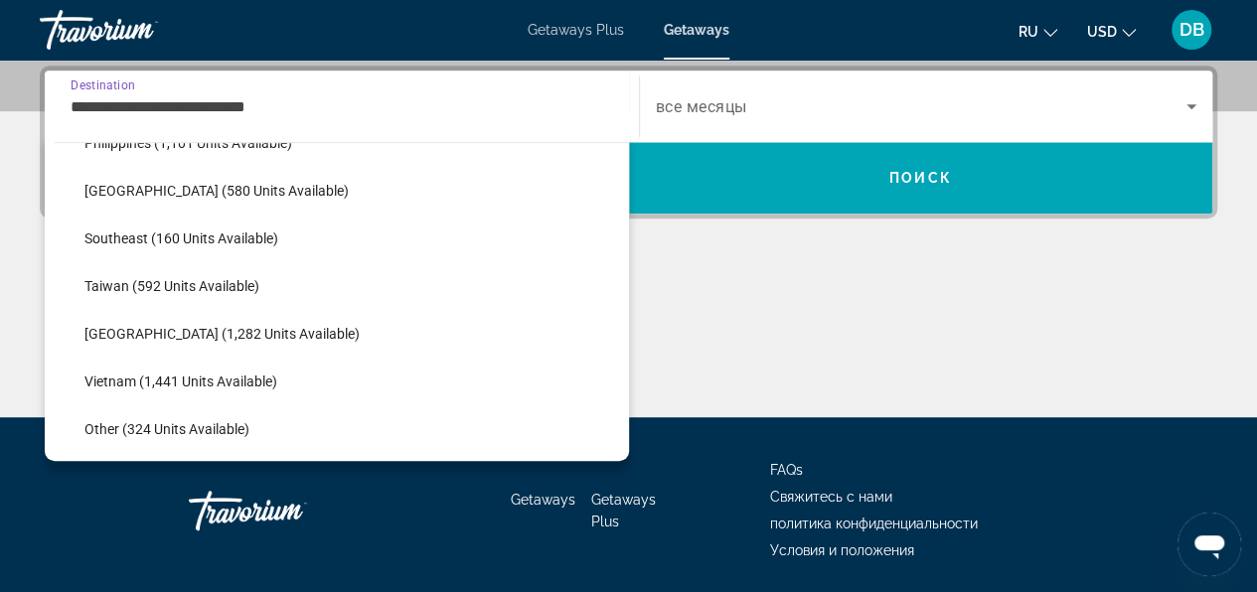
scroll to position [953, 0]
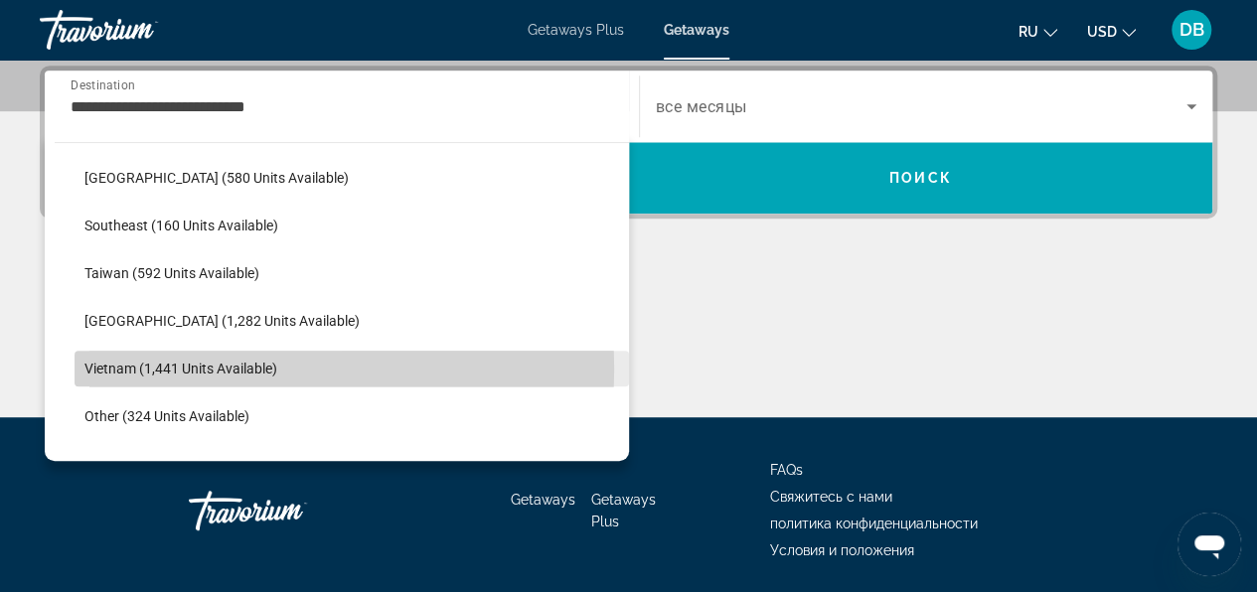
click at [224, 368] on span "Vietnam (1,441 units available)" at bounding box center [180, 369] width 193 height 16
type input "**********"
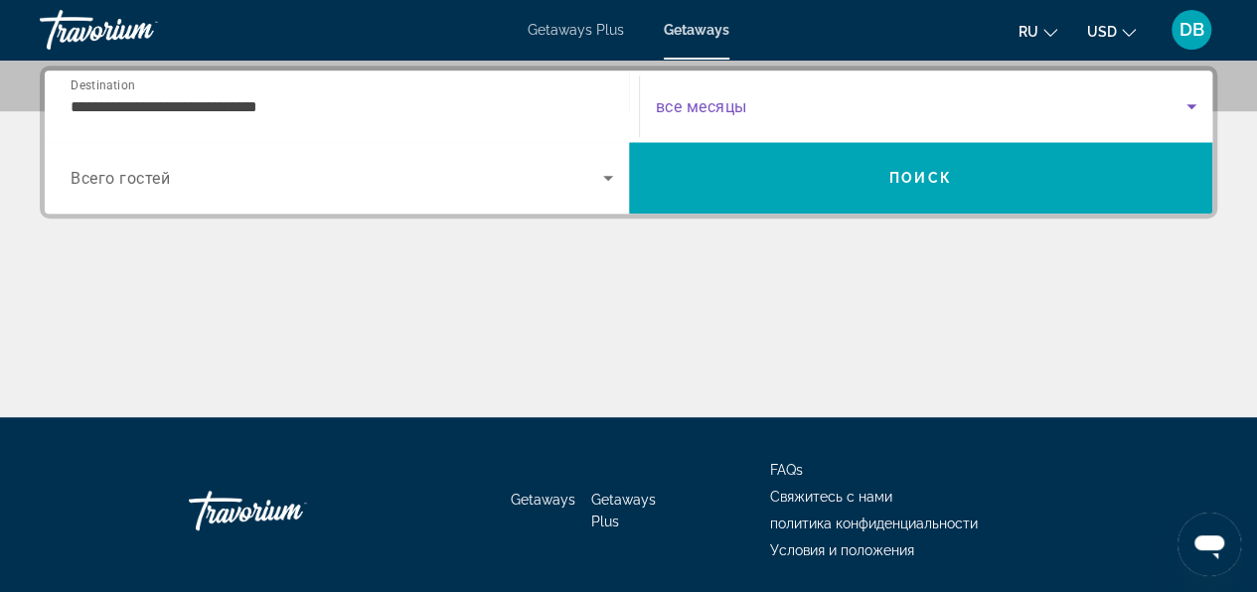
click at [781, 103] on span "Search widget" at bounding box center [921, 106] width 531 height 24
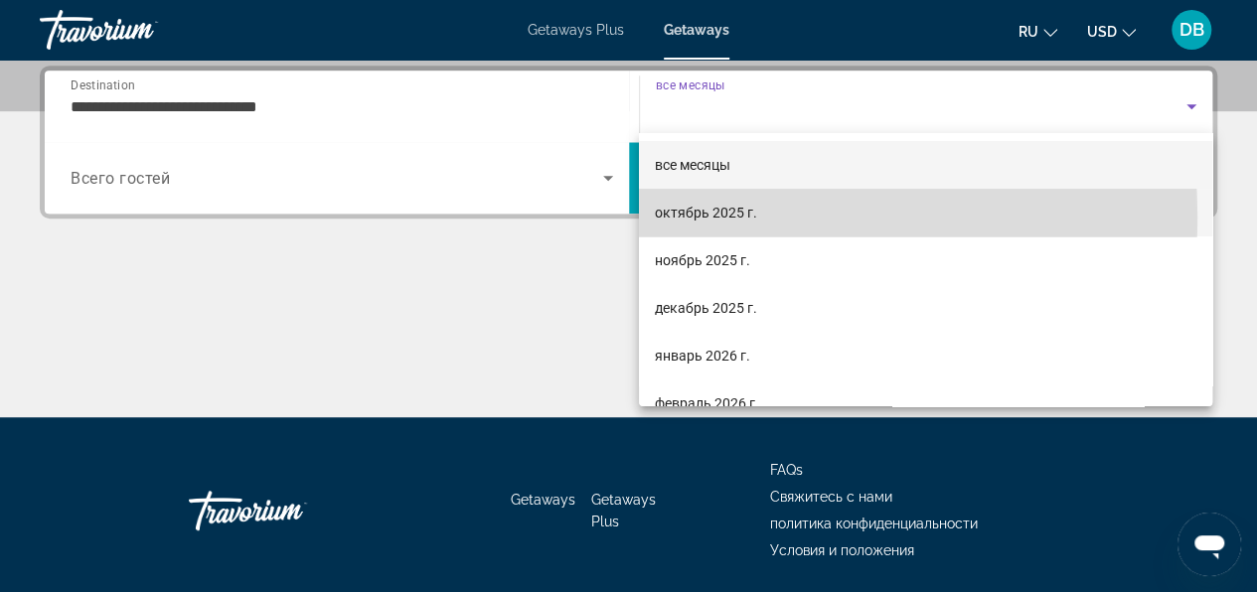
click at [718, 217] on span "октябрь 2025 г." at bounding box center [706, 213] width 102 height 24
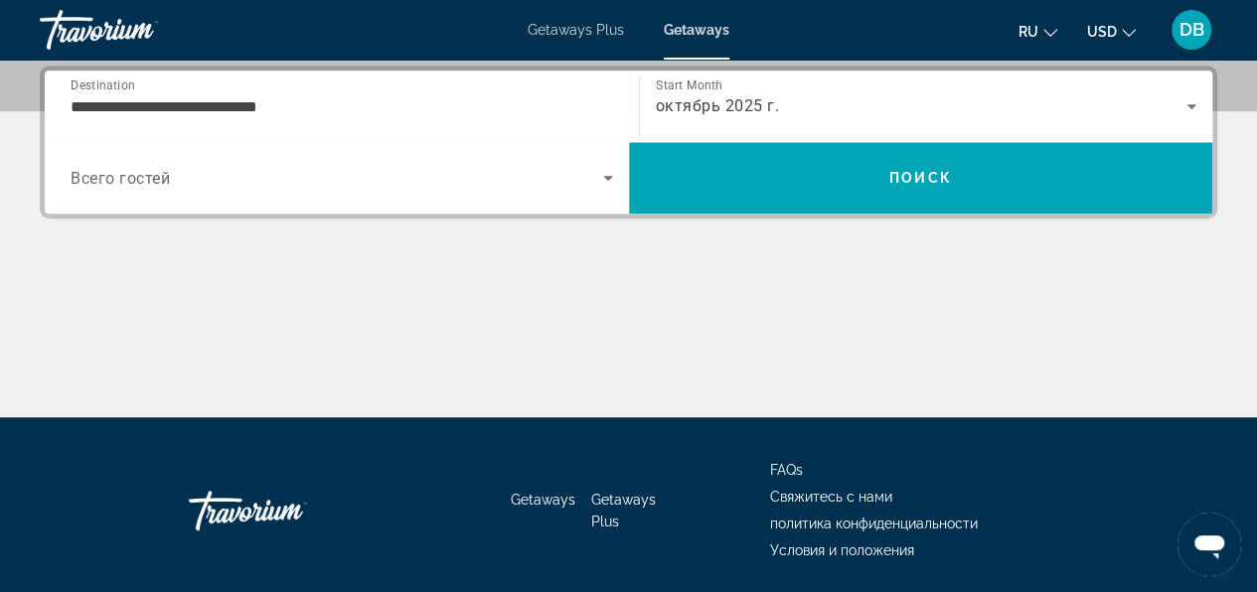
click at [166, 180] on span "Всего гостей" at bounding box center [120, 178] width 99 height 19
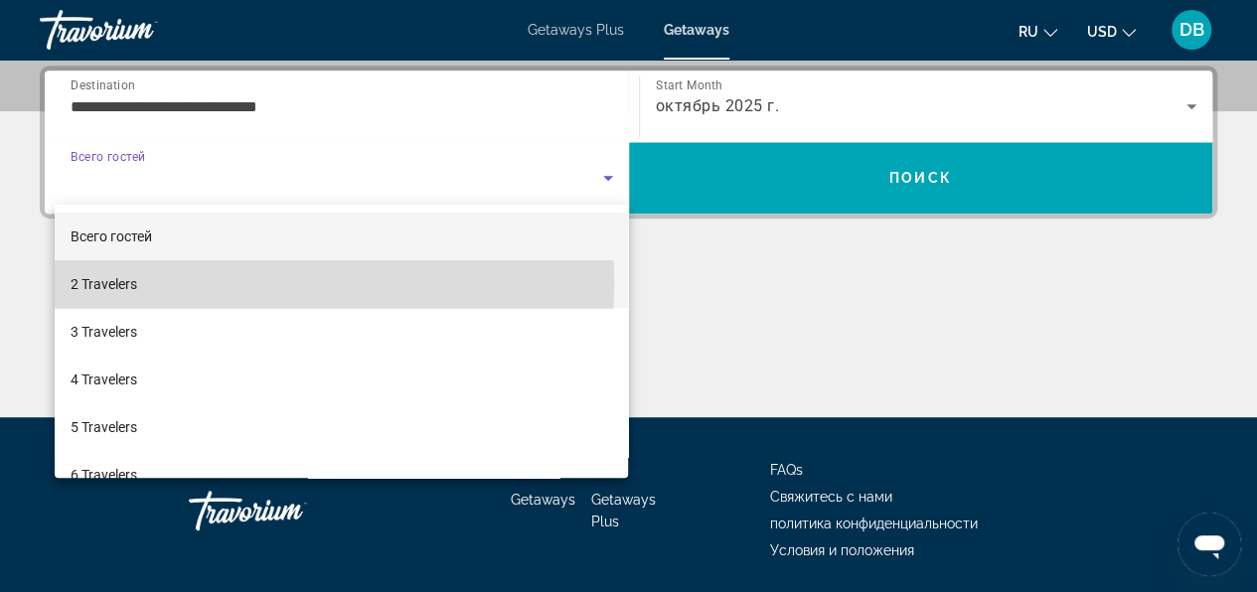
click at [120, 282] on span "2 Travelers" at bounding box center [104, 284] width 67 height 24
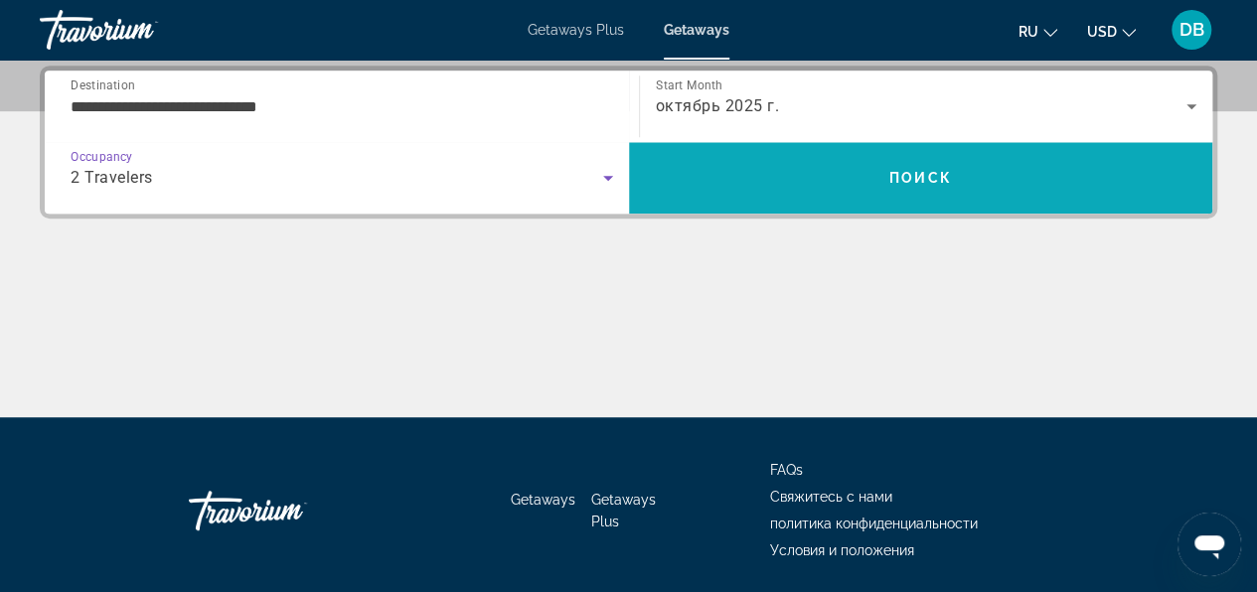
click at [809, 148] on span "Search" at bounding box center [921, 178] width 584 height 72
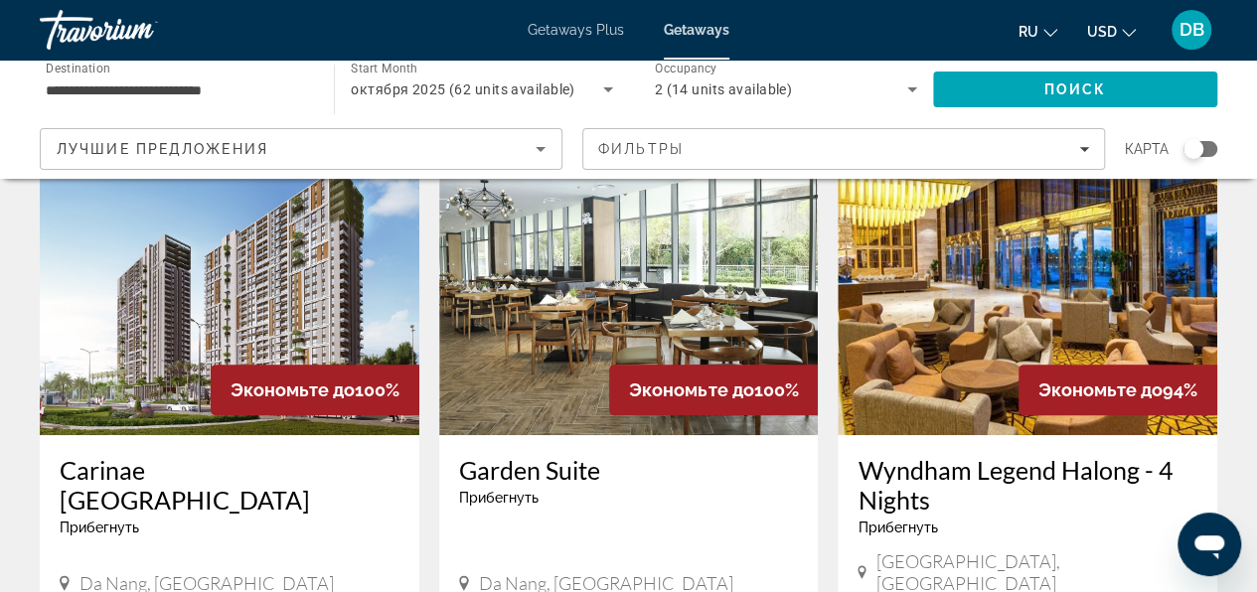
scroll to position [99, 0]
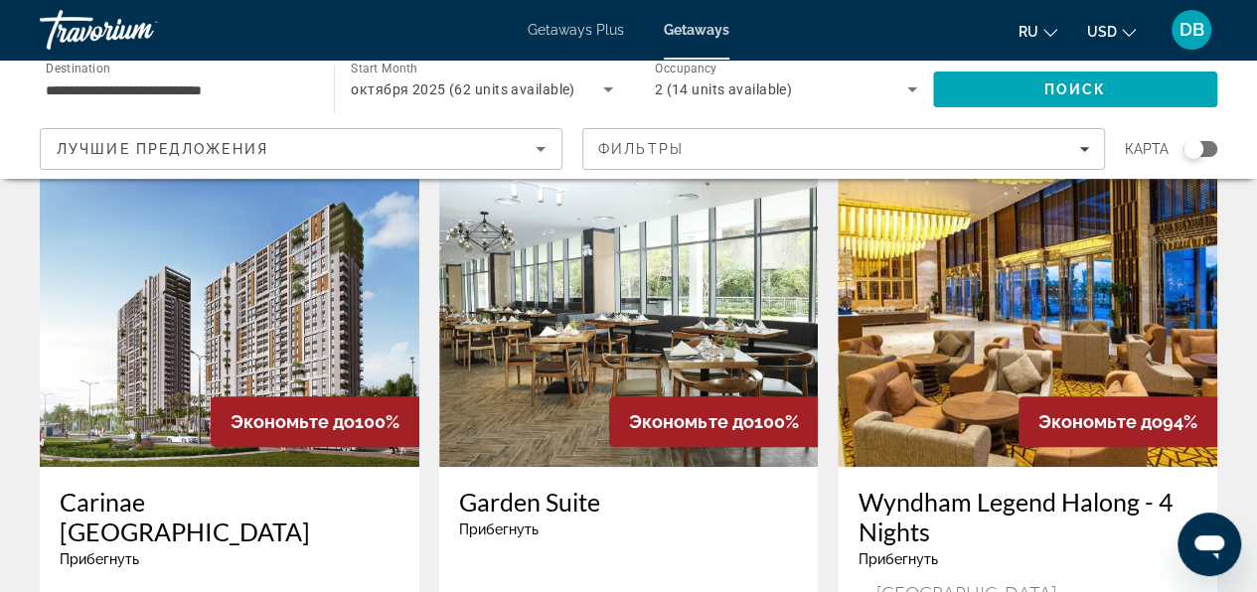
click at [631, 316] on img "Main content" at bounding box center [628, 308] width 379 height 318
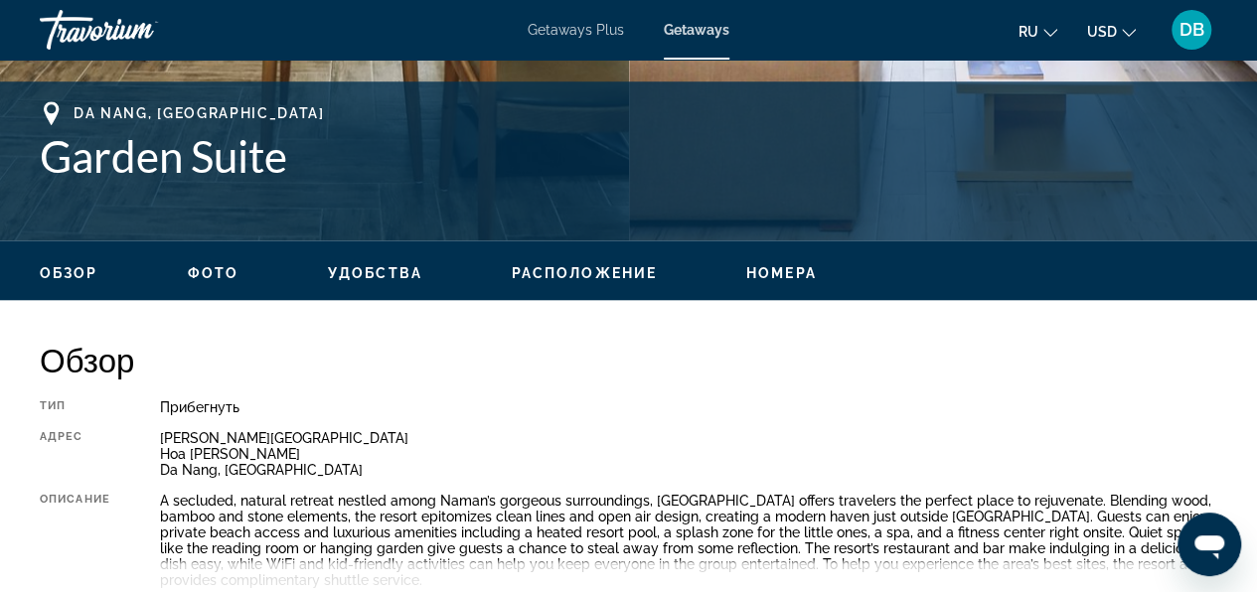
scroll to position [795, 0]
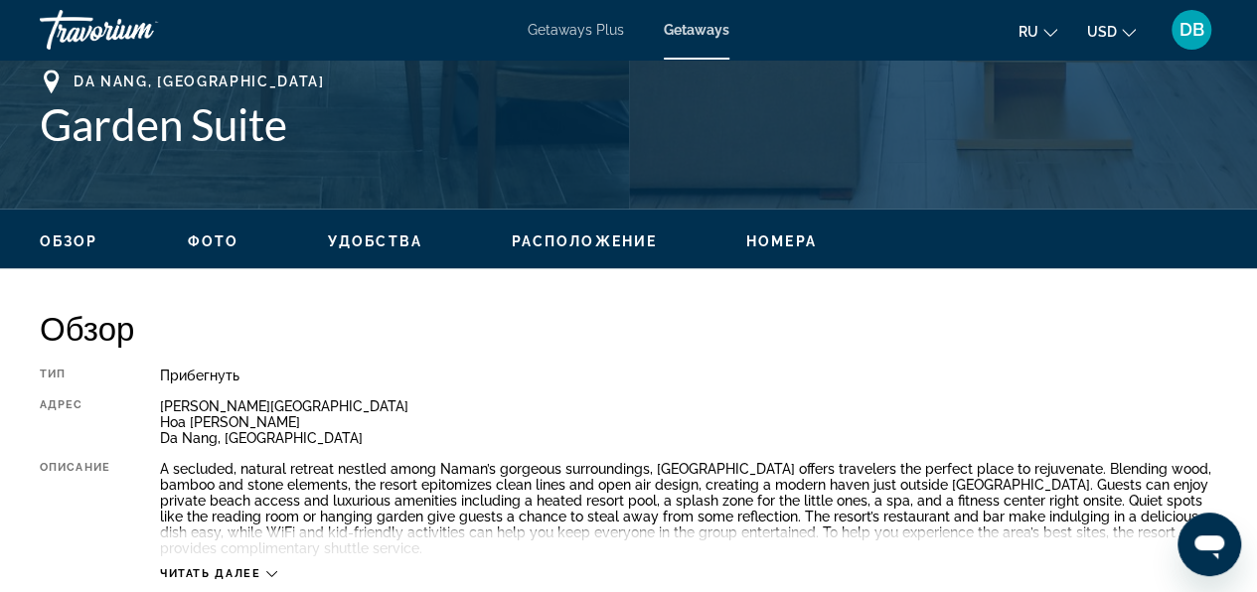
click at [617, 234] on span "Расположение" at bounding box center [584, 241] width 145 height 16
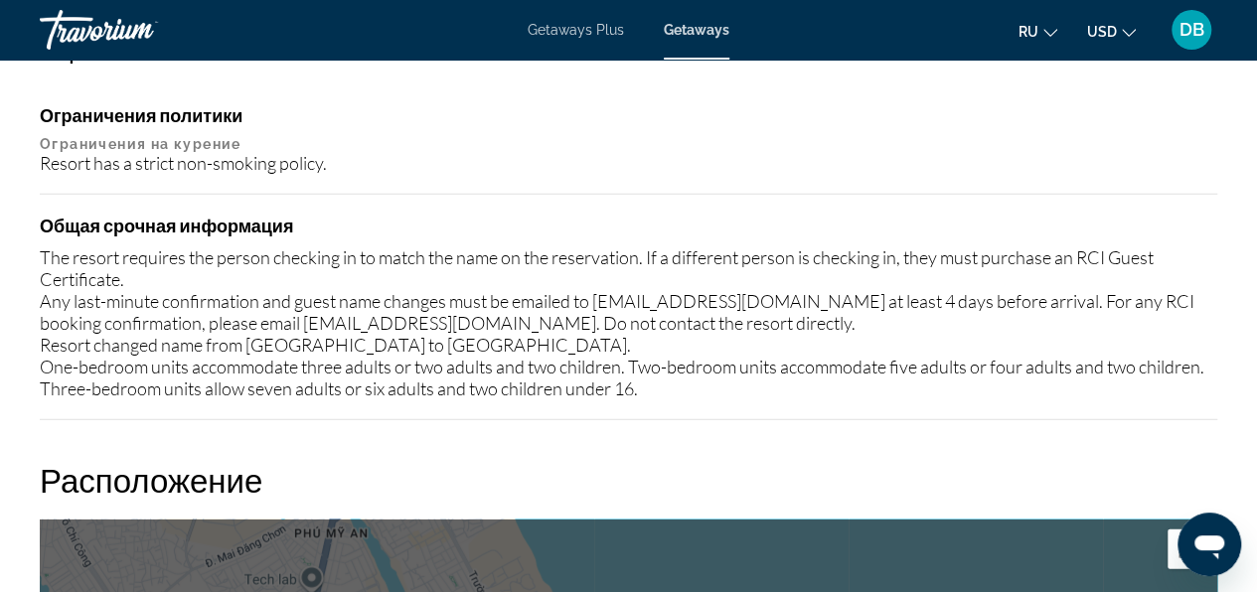
scroll to position [2257, 0]
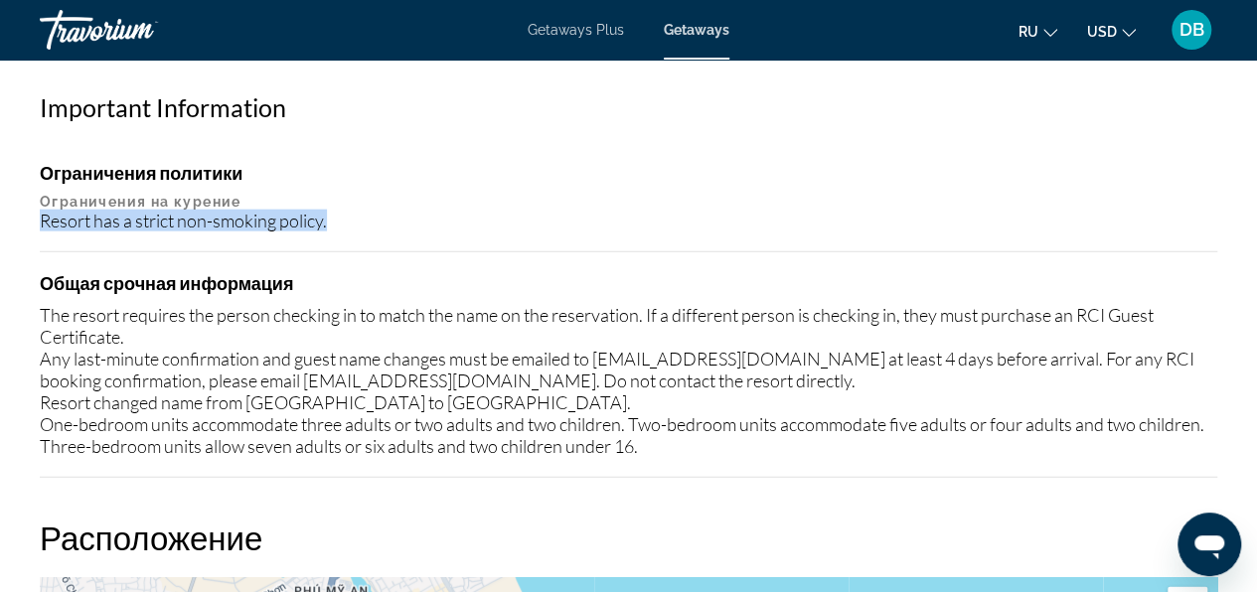
drag, startPoint x: 38, startPoint y: 215, endPoint x: 331, endPoint y: 218, distance: 293.1
click at [331, 218] on div "Обзор Тип Прибегнуть Все включено Нет «все включено» Адрес [PERSON_NAME] Road […" at bounding box center [628, 406] width 1197 height 3121
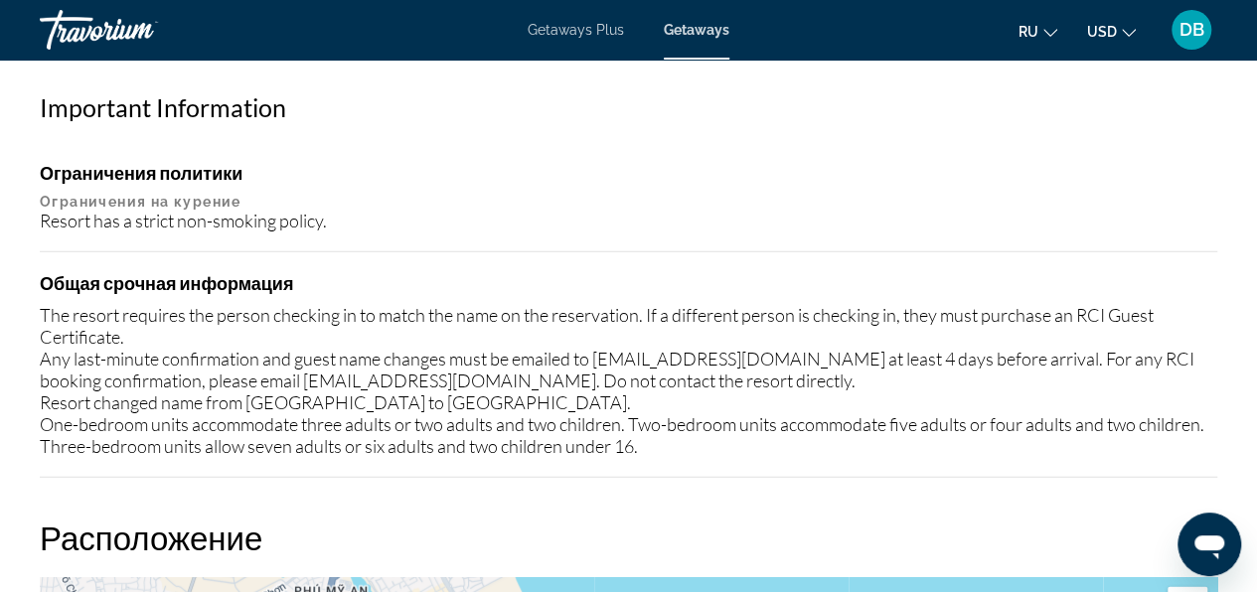
click at [750, 203] on p "Ограничения на курение" at bounding box center [628, 202] width 1177 height 16
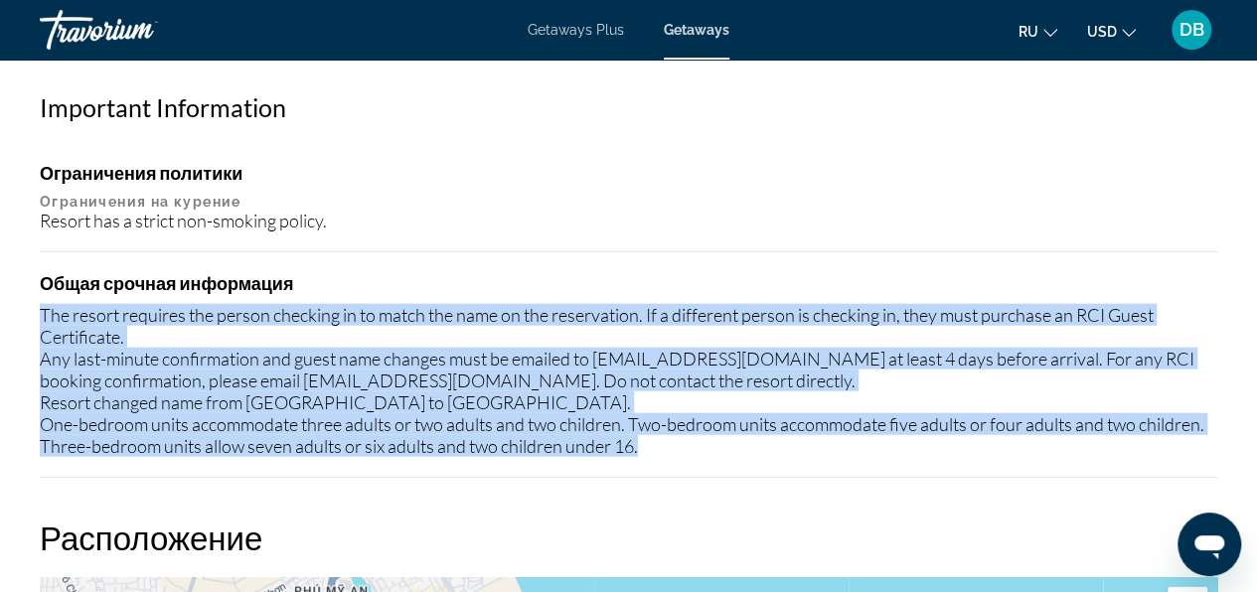
drag, startPoint x: 36, startPoint y: 314, endPoint x: 658, endPoint y: 401, distance: 628.0
click at [648, 447] on div "Обзор Тип Прибегнуть Все включено Нет «все включено» Адрес [PERSON_NAME] Road […" at bounding box center [628, 406] width 1197 height 3121
click at [642, 447] on div "The resort requires the person checking in to match the name on the reservation…" at bounding box center [628, 380] width 1177 height 153
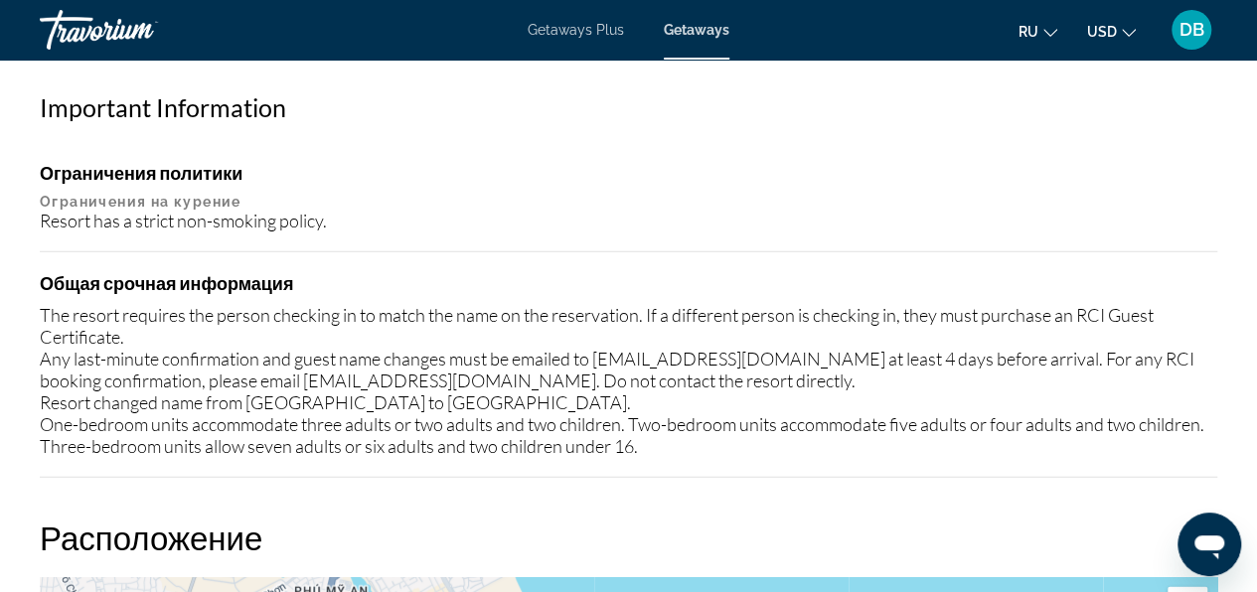
click at [242, 254] on div "Ограничения политики Ограничения на курение Resort has a strict non-smoking pol…" at bounding box center [628, 320] width 1177 height 316
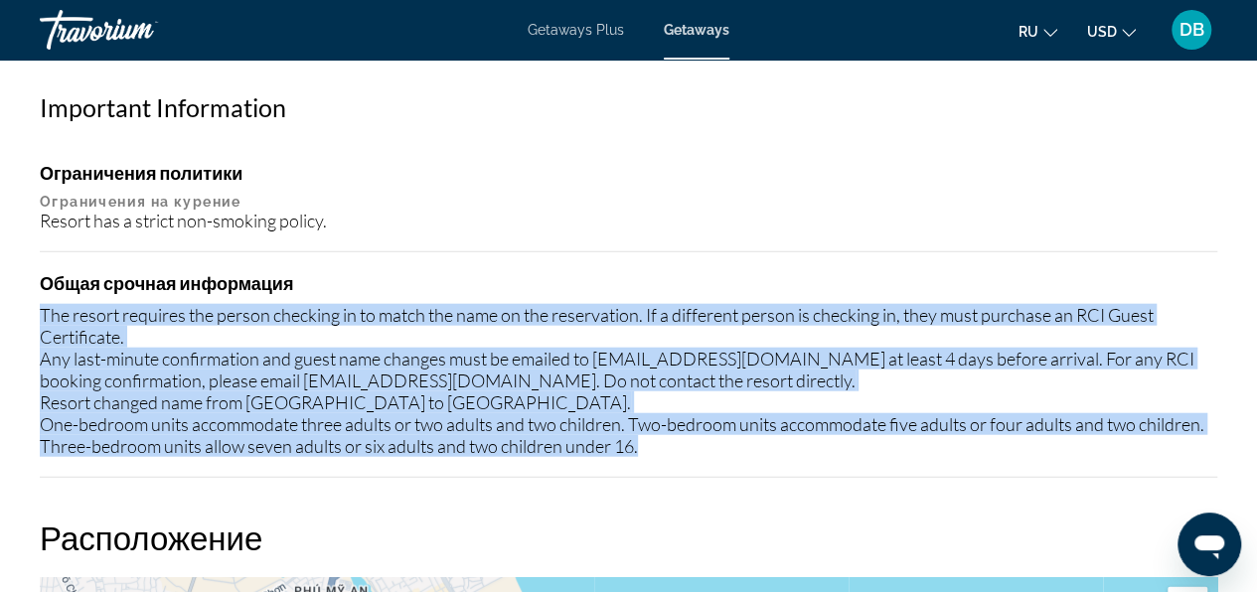
drag, startPoint x: 40, startPoint y: 312, endPoint x: 646, endPoint y: 440, distance: 619.3
click at [646, 440] on div "The resort requires the person checking in to match the name on the reservation…" at bounding box center [628, 380] width 1177 height 153
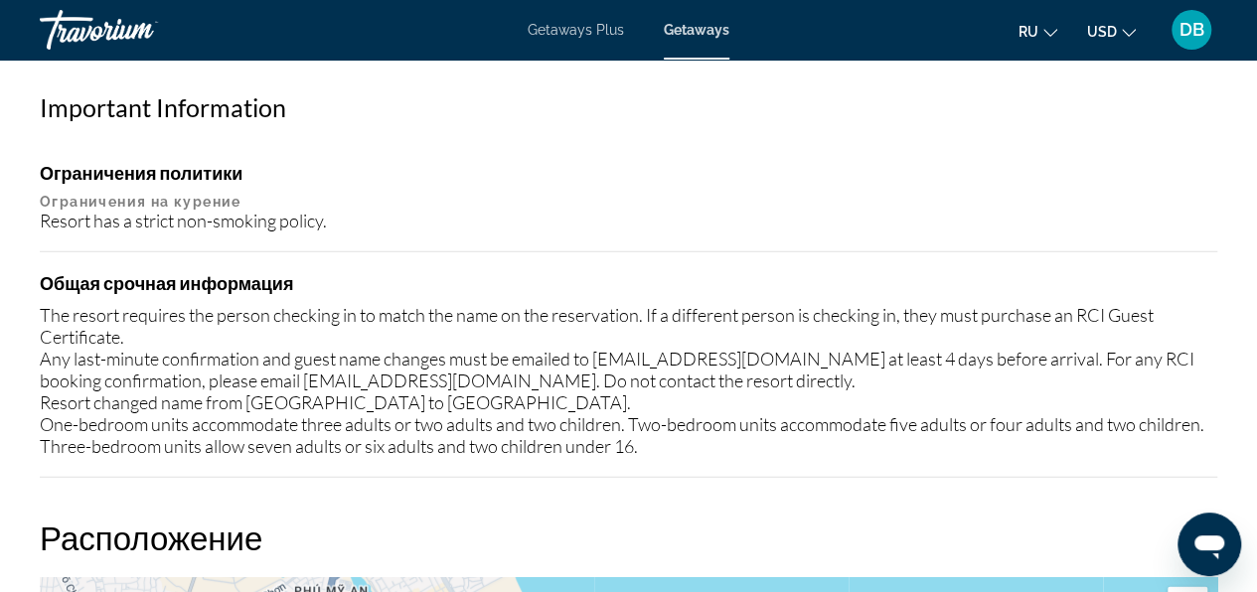
click at [773, 513] on div "Обзор Тип Прибегнуть Все включено Нет «все включено» Адрес [PERSON_NAME] Road […" at bounding box center [628, 406] width 1197 height 3121
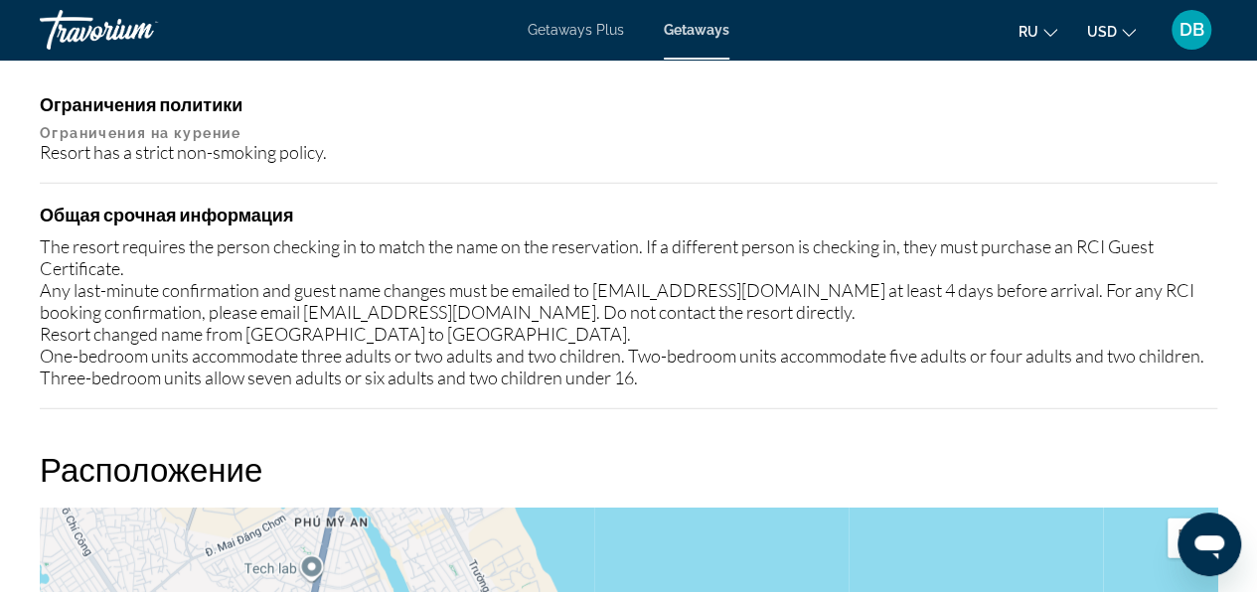
scroll to position [2356, 0]
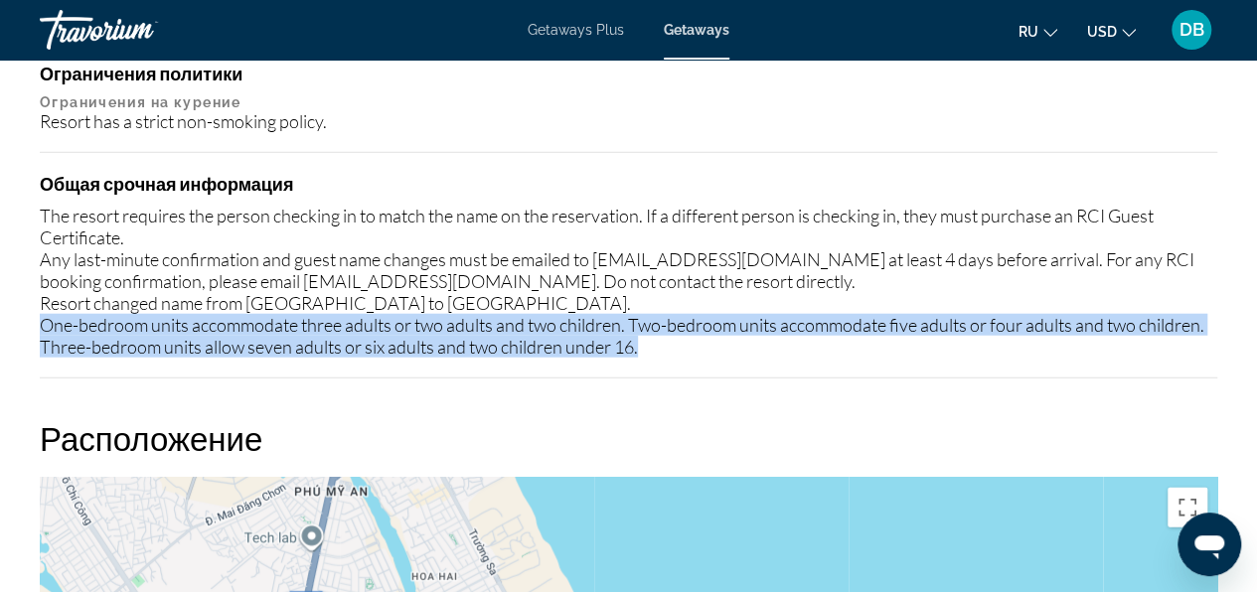
drag, startPoint x: 32, startPoint y: 320, endPoint x: 638, endPoint y: 364, distance: 607.5
click at [638, 364] on div "Обзор Тип Прибегнуть Все включено Нет «все включено» Адрес [PERSON_NAME] Road […" at bounding box center [628, 306] width 1197 height 3121
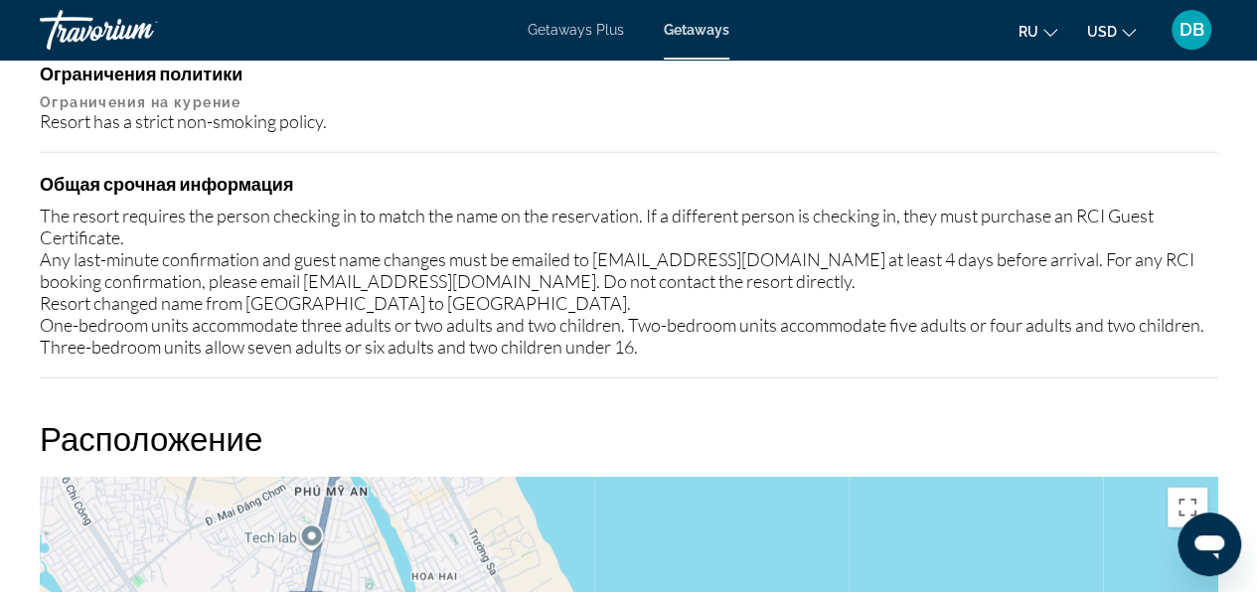
click at [591, 391] on div "Обзор Тип Прибегнуть Все включено Нет «все включено» Адрес [PERSON_NAME] Road […" at bounding box center [628, 306] width 1197 height 3121
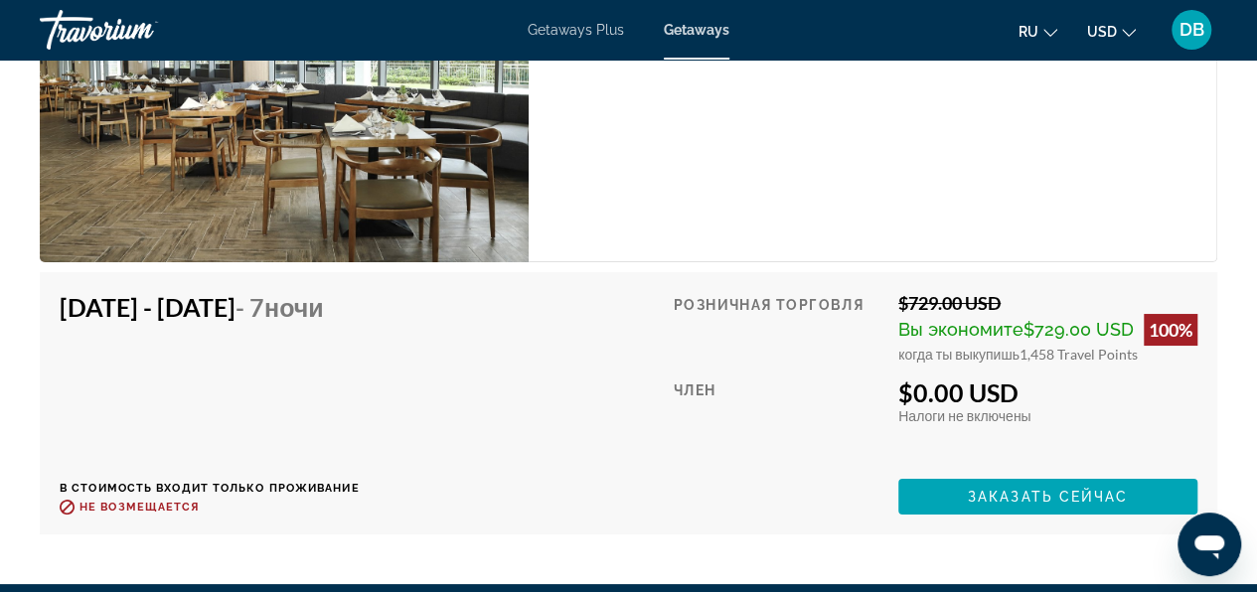
scroll to position [3747, 0]
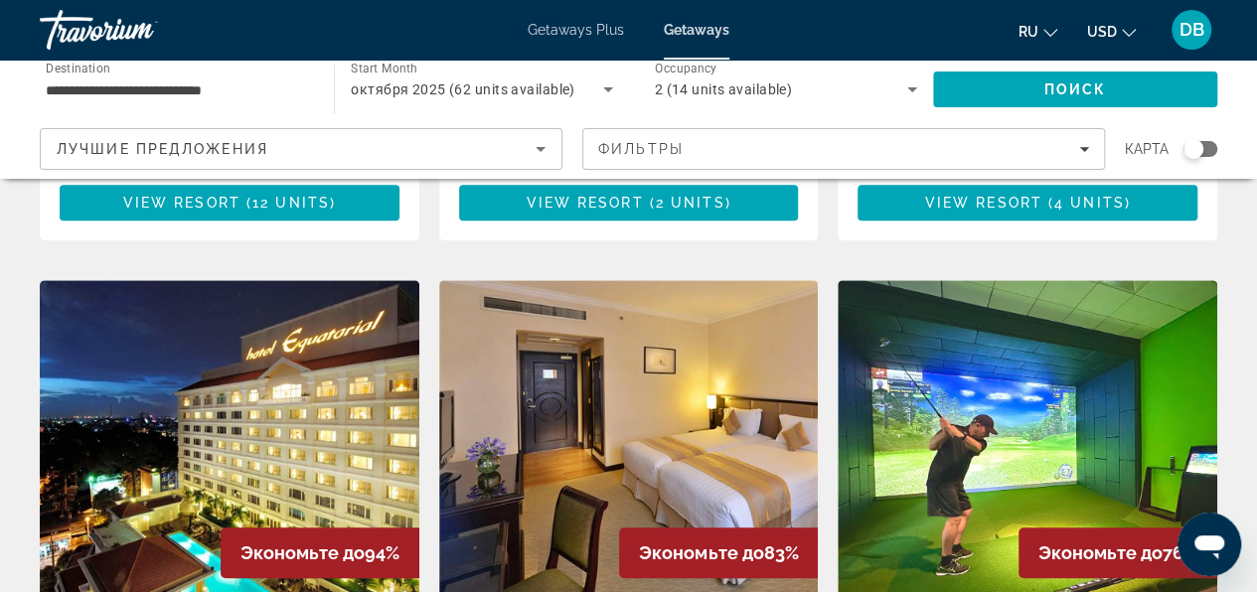
scroll to position [298, 0]
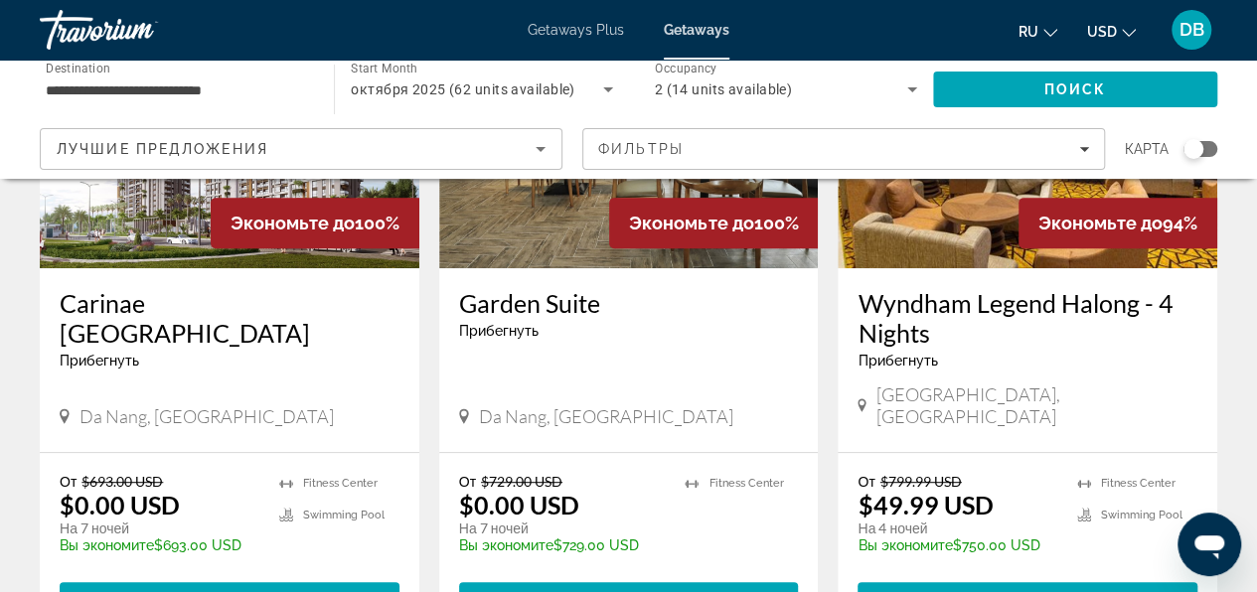
click at [443, 85] on span "октября 2025 (62 units available)" at bounding box center [463, 89] width 224 height 16
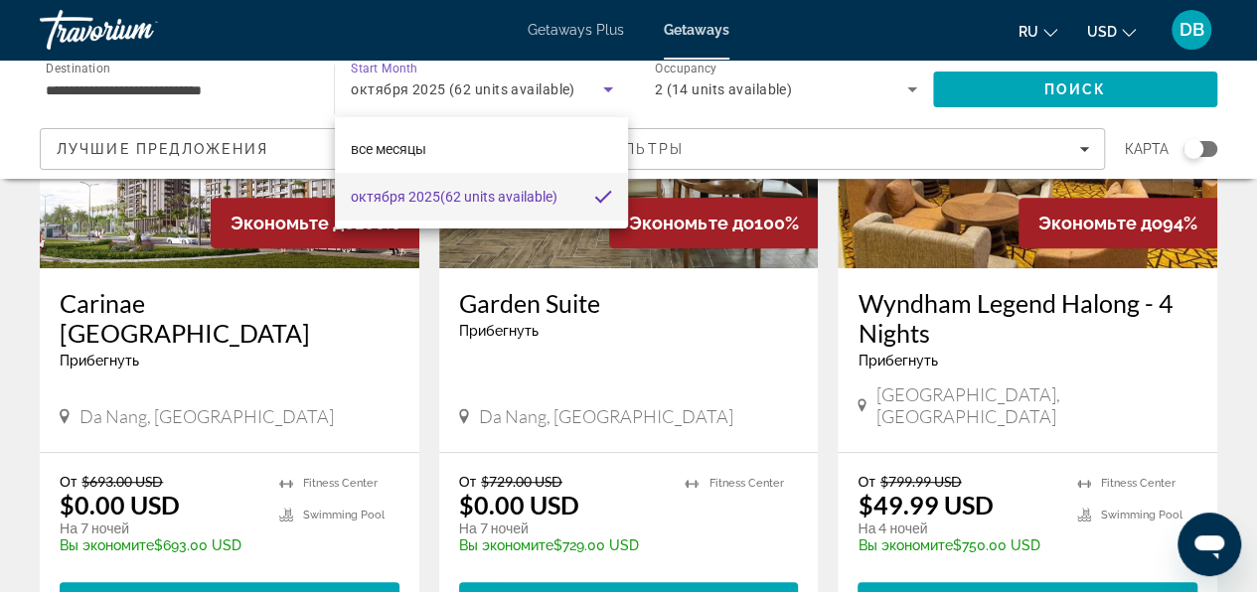
click at [78, 29] on div at bounding box center [628, 296] width 1257 height 592
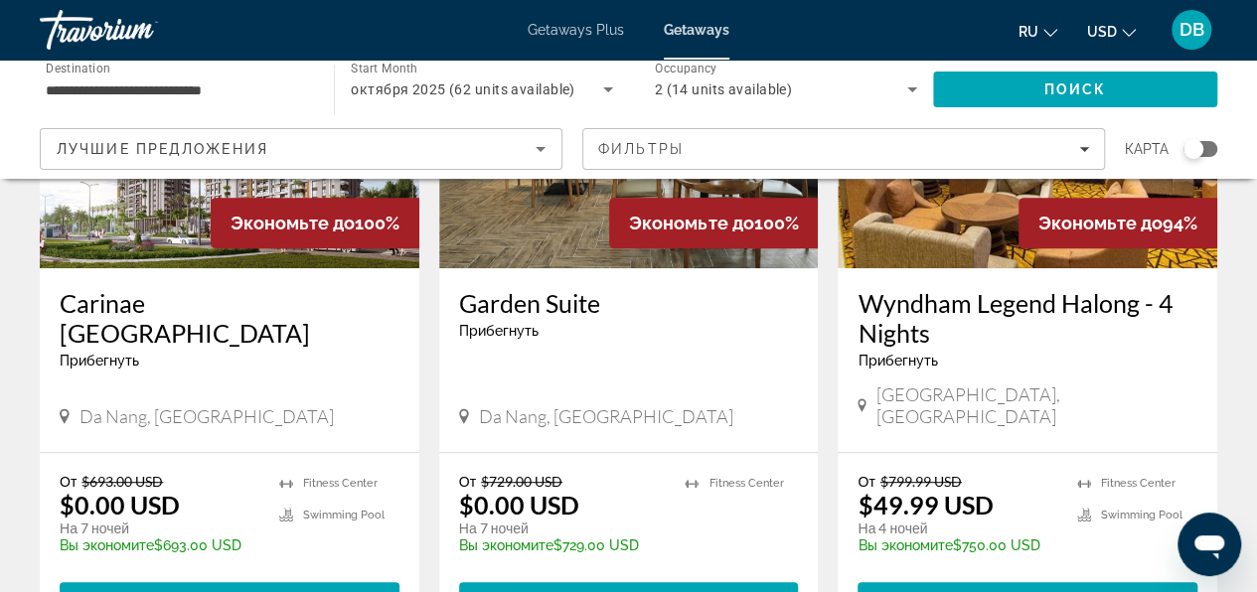
click at [97, 28] on div "Travorium" at bounding box center [139, 30] width 199 height 52
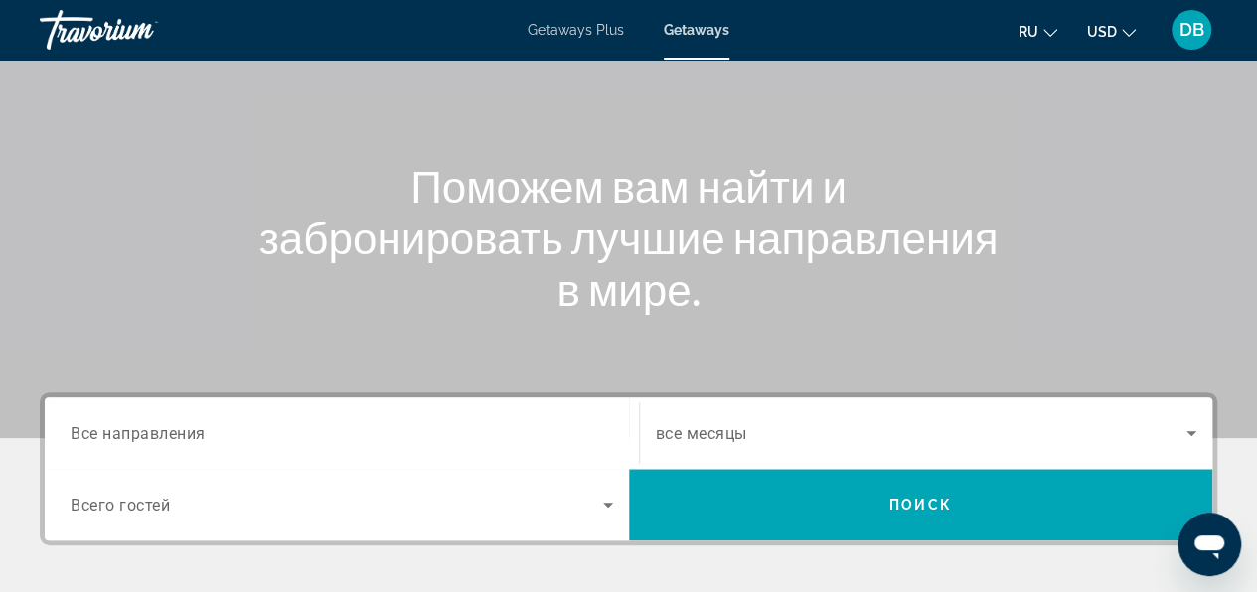
scroll to position [298, 0]
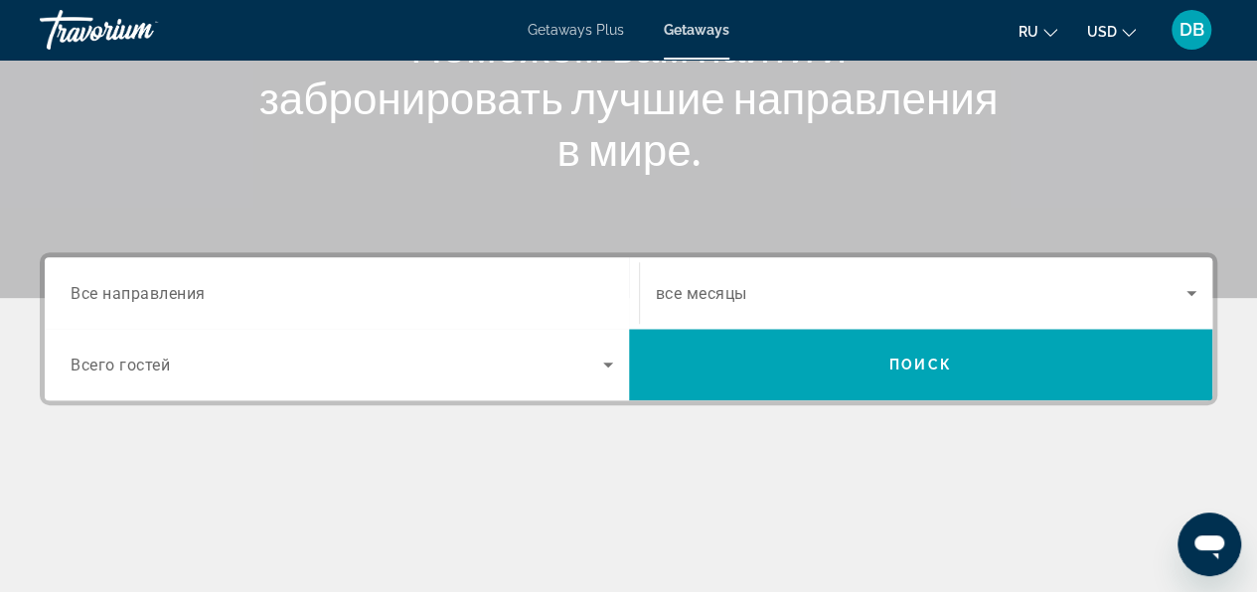
click at [186, 292] on span "Все направления" at bounding box center [138, 292] width 135 height 19
click at [186, 292] on input "Destination Все направления" at bounding box center [342, 294] width 542 height 24
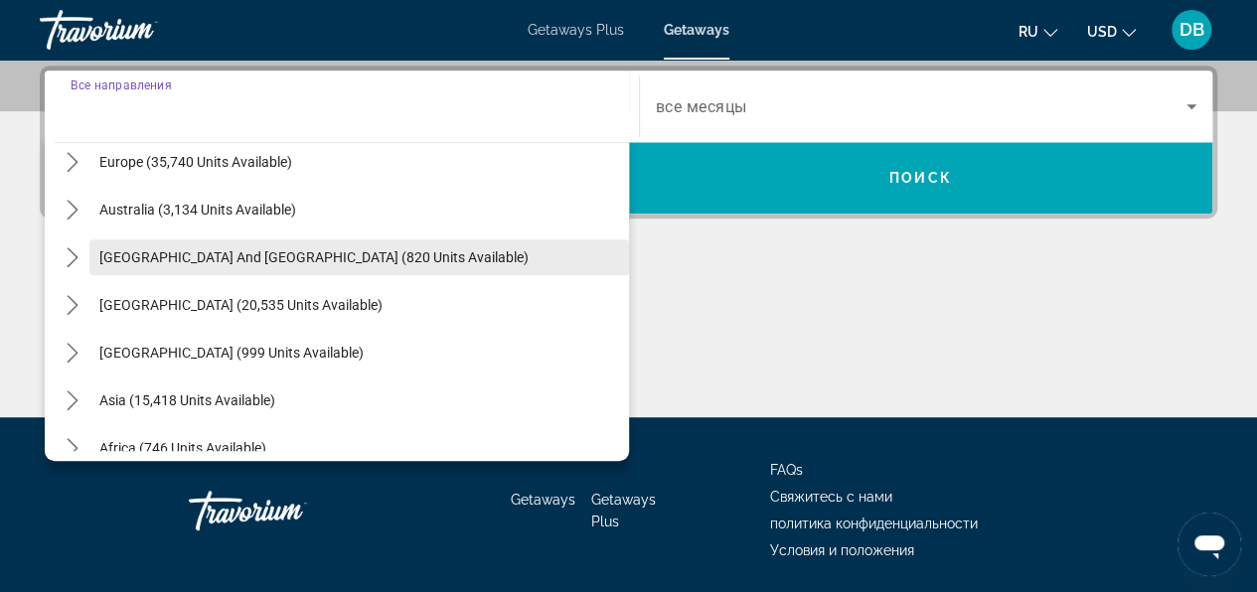
scroll to position [322, 0]
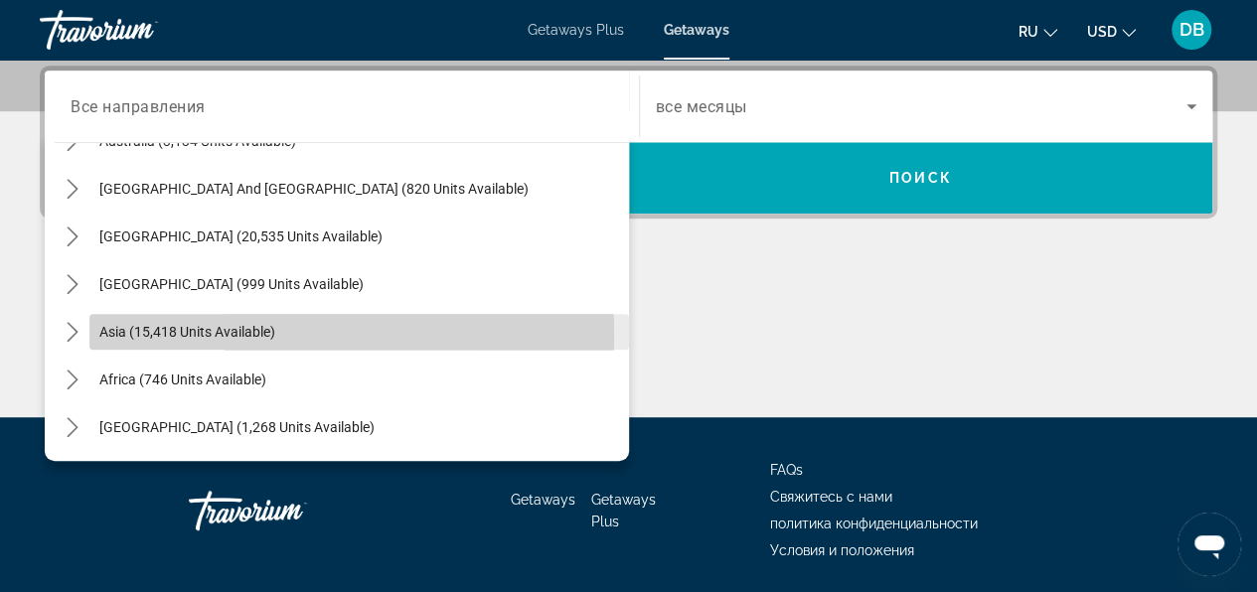
click at [292, 333] on span "Select destination: Asia (15,418 units available)" at bounding box center [358, 332] width 539 height 48
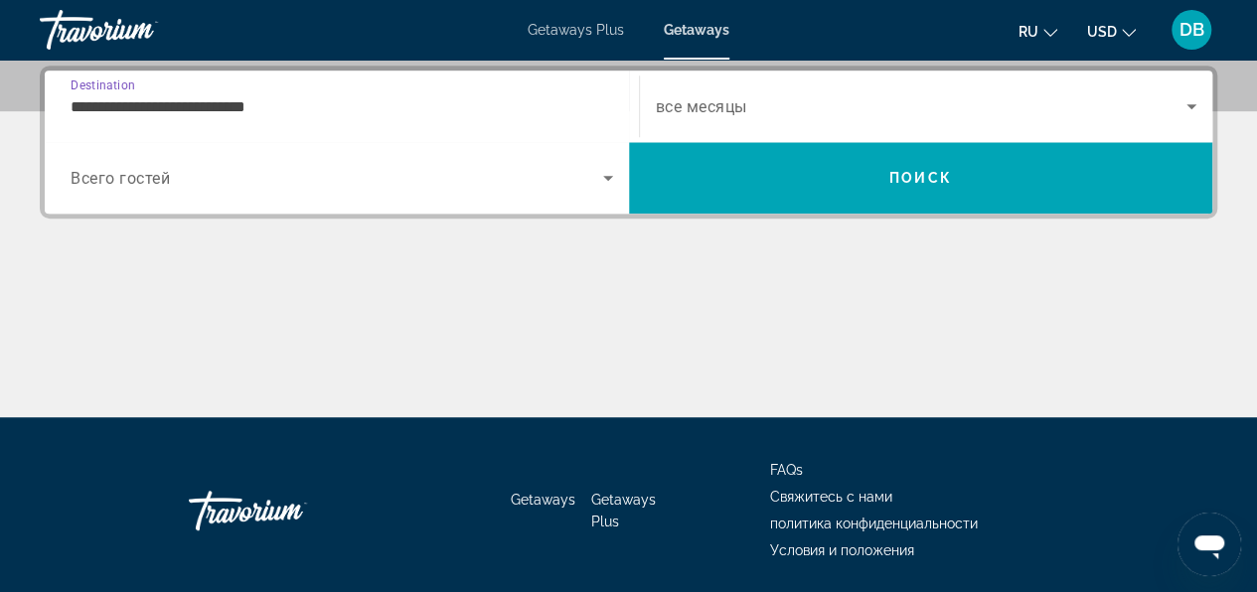
click at [301, 107] on input "**********" at bounding box center [342, 107] width 542 height 24
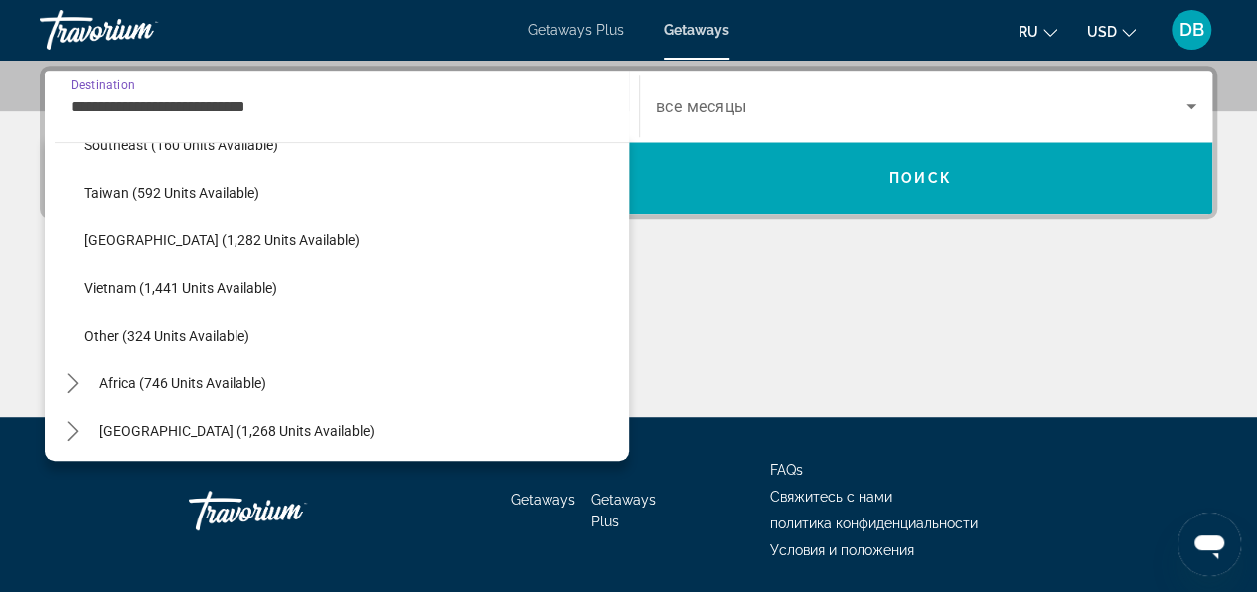
scroll to position [1037, 0]
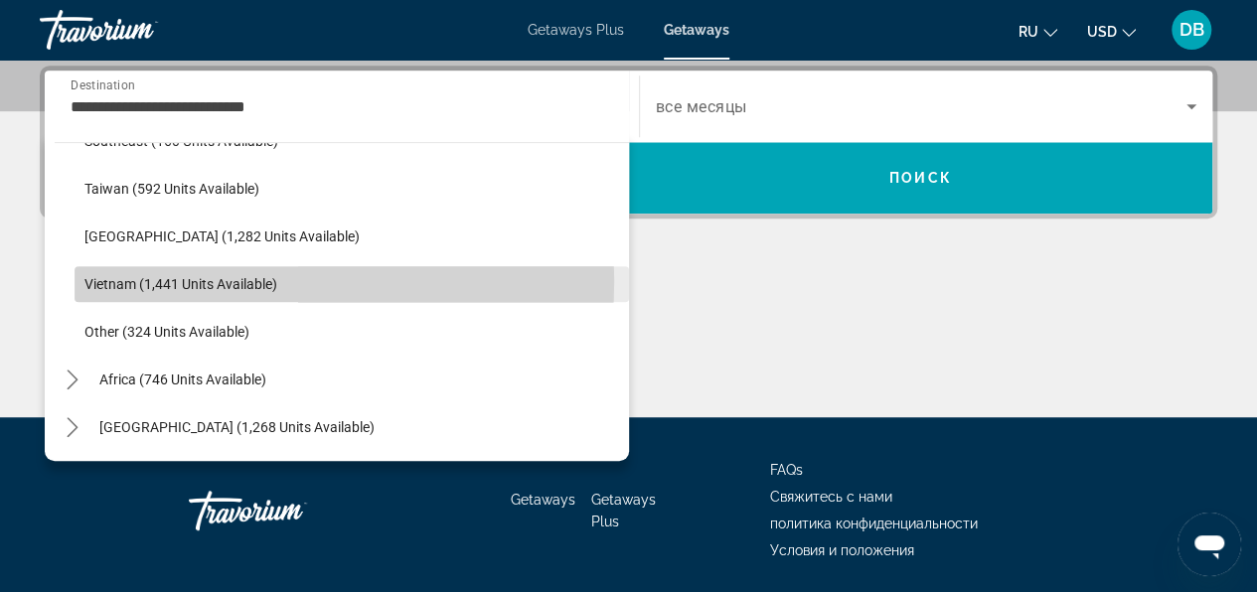
click at [203, 280] on span "Vietnam (1,441 units available)" at bounding box center [180, 284] width 193 height 16
type input "**********"
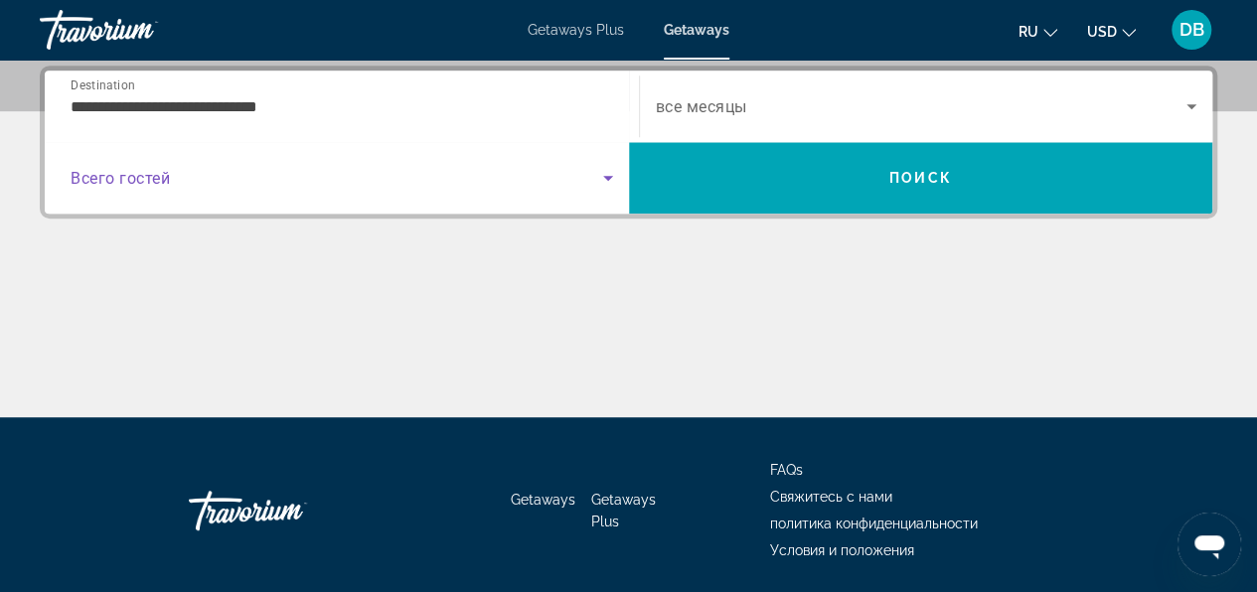
click at [173, 177] on span "Search widget" at bounding box center [337, 178] width 532 height 24
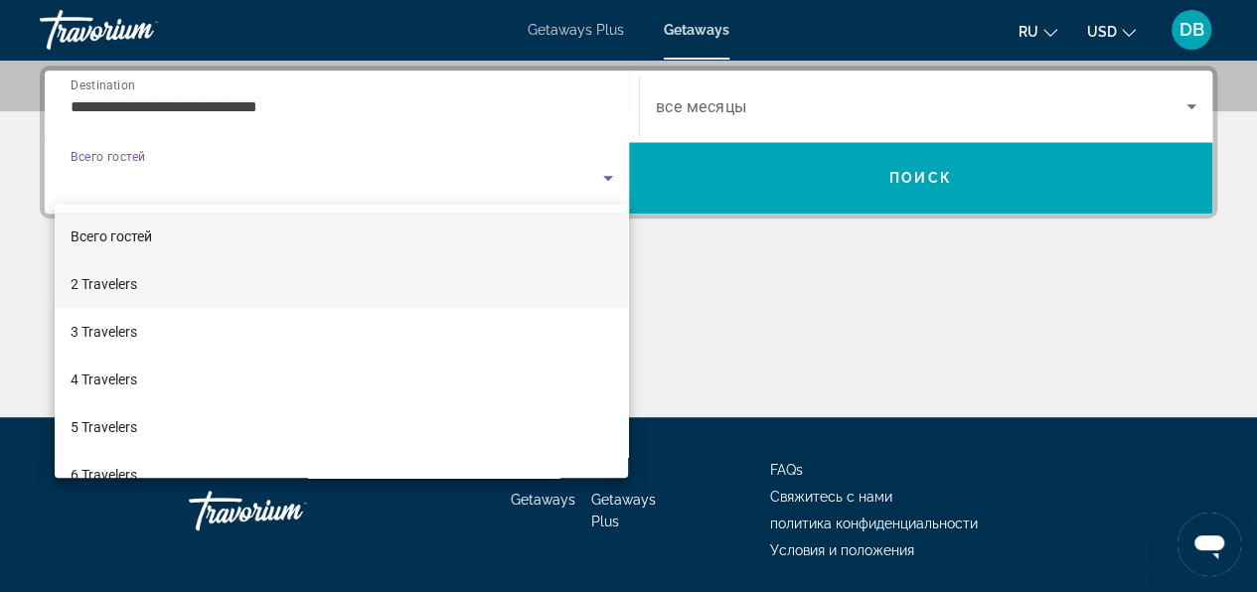
click at [138, 279] on mat-option "2 Travelers" at bounding box center [342, 284] width 574 height 48
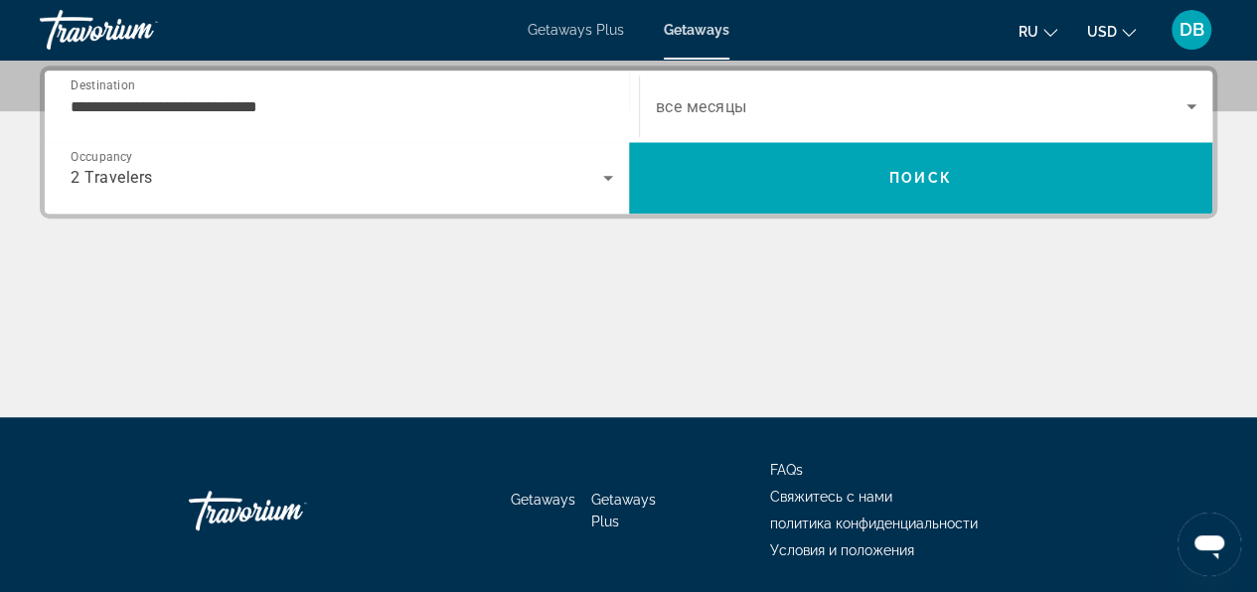
click at [670, 106] on span "все месяцы" at bounding box center [701, 106] width 91 height 19
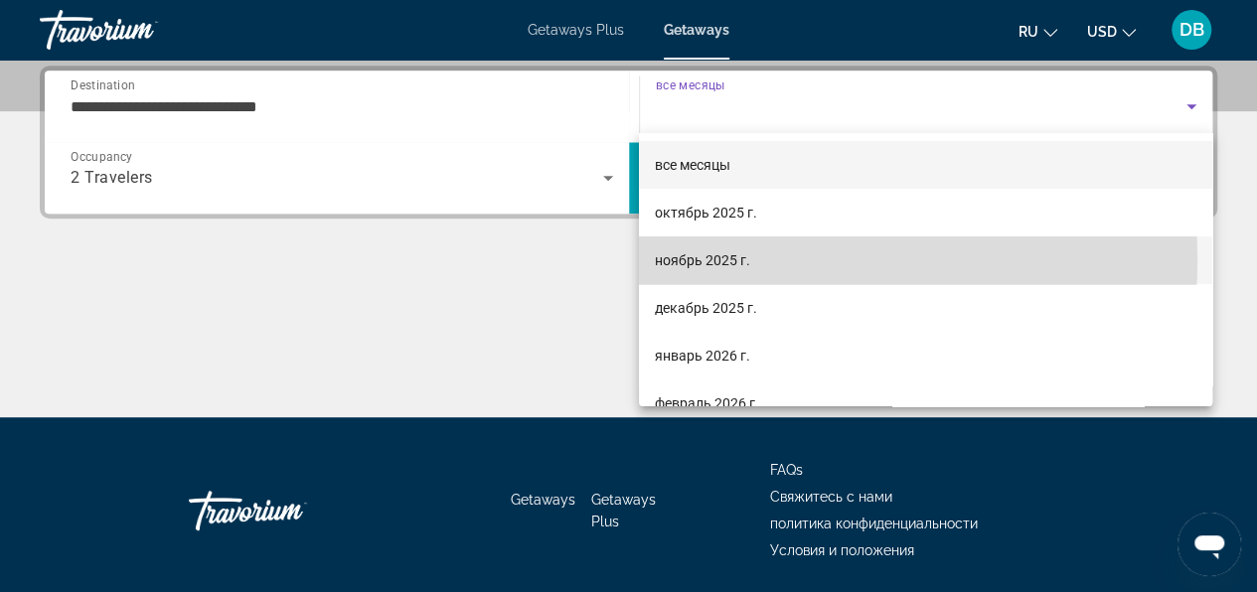
click at [723, 258] on span "ноябрь 2025 г." at bounding box center [702, 260] width 95 height 24
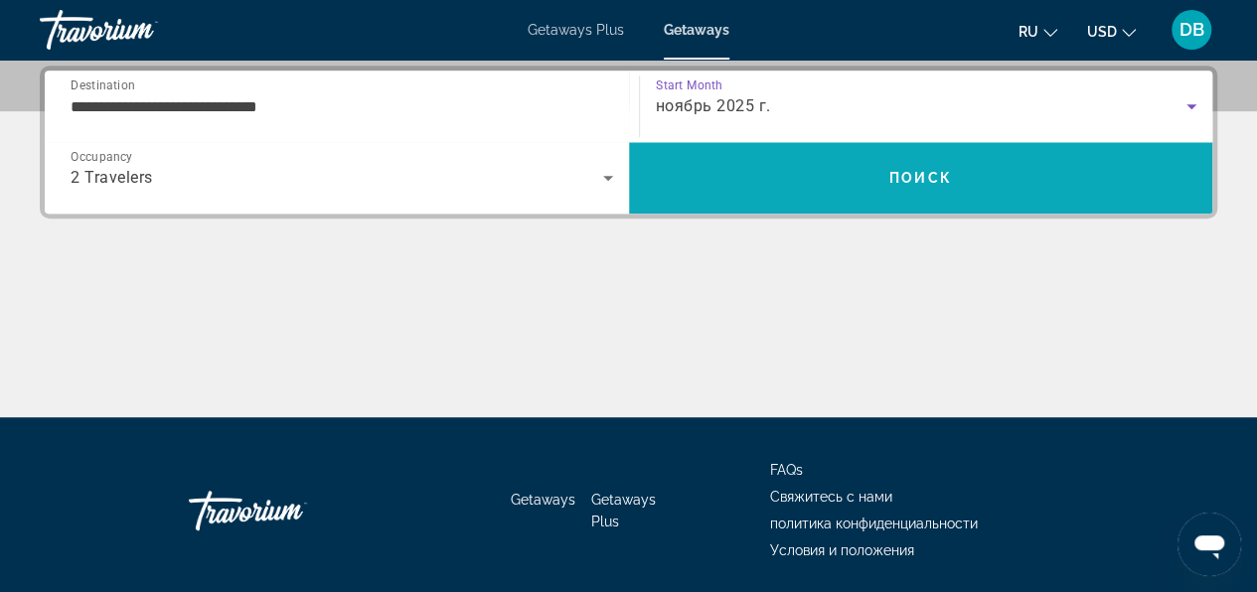
click at [836, 183] on span "Search" at bounding box center [921, 178] width 584 height 48
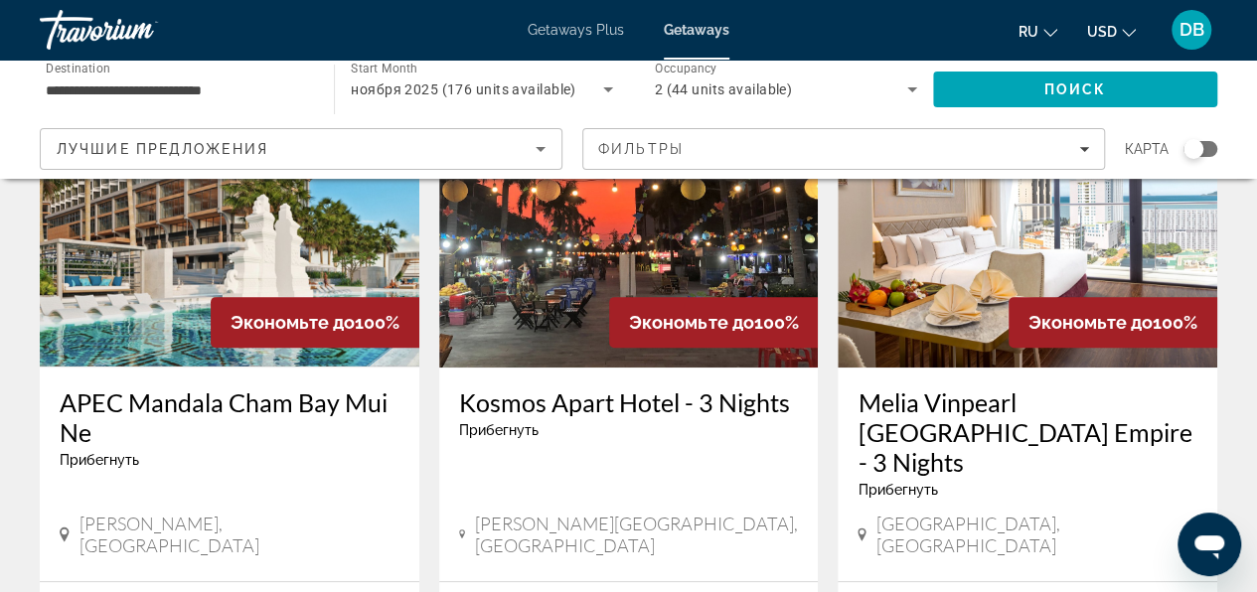
scroll to position [298, 0]
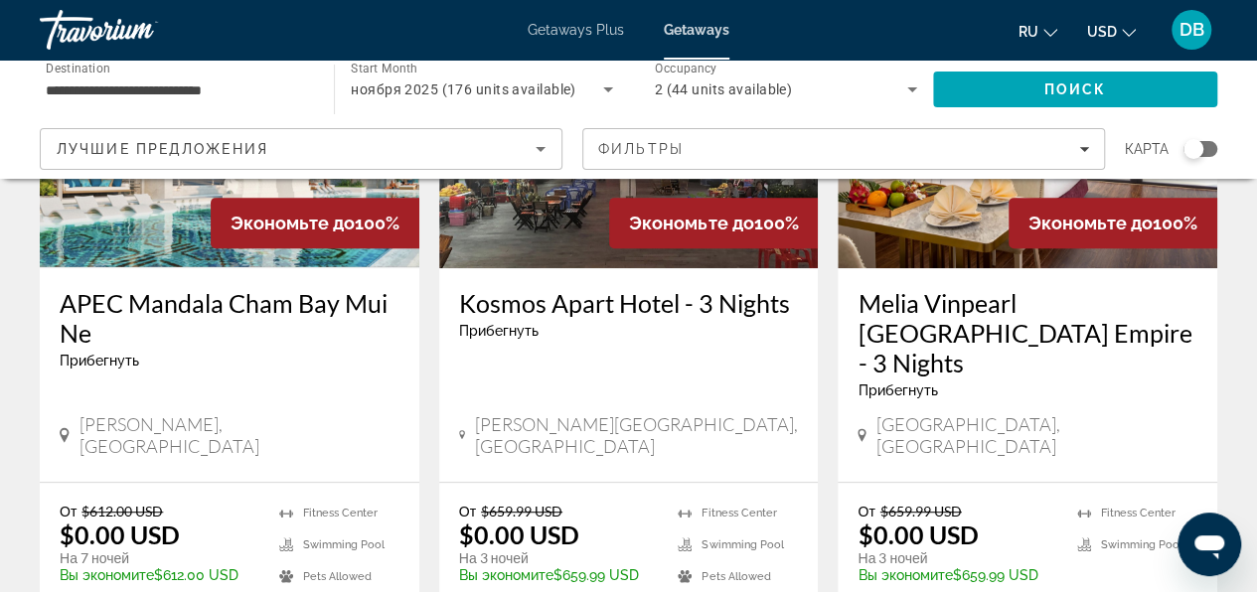
click at [1207, 145] on div "Search widget" at bounding box center [1200, 149] width 34 height 16
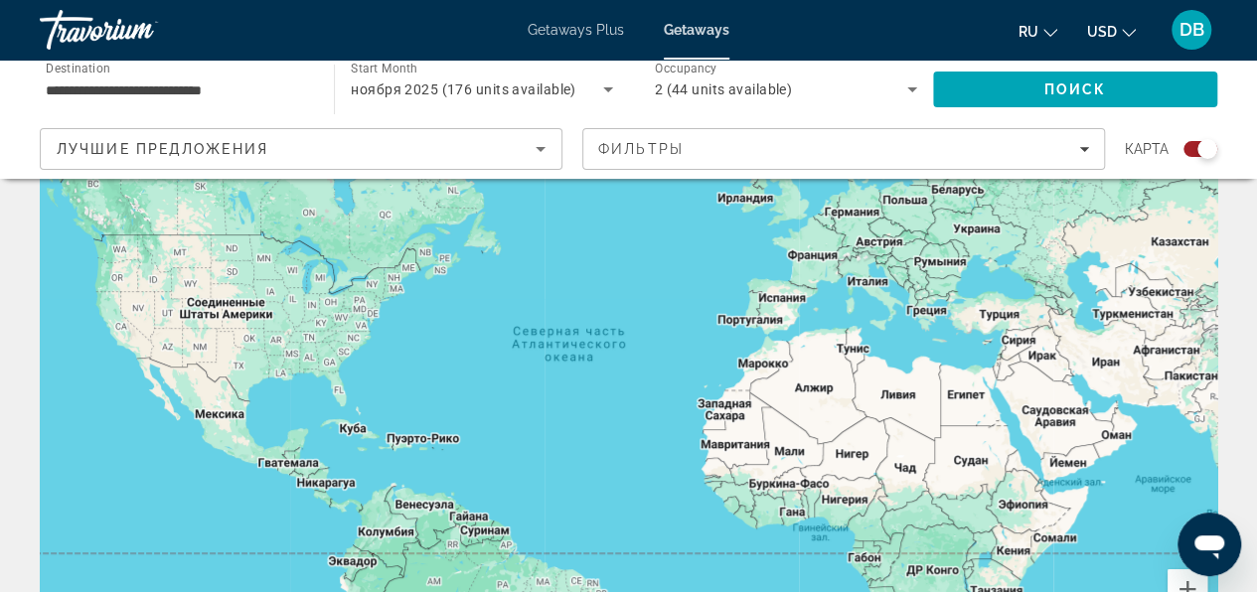
scroll to position [119, 0]
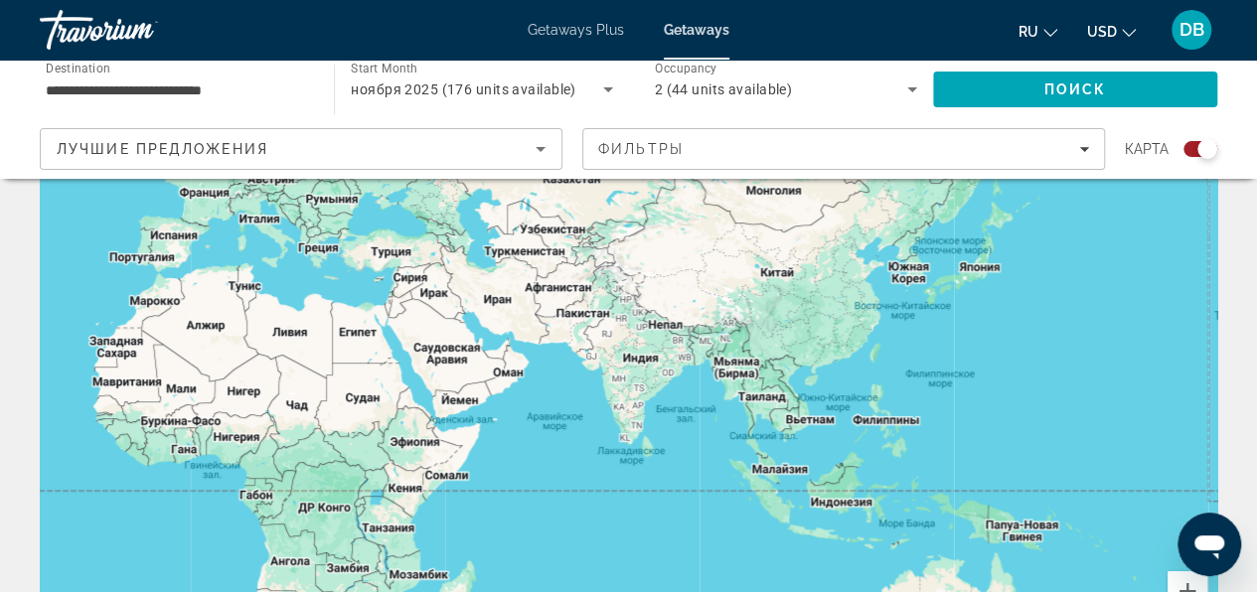
drag, startPoint x: 1041, startPoint y: 391, endPoint x: 437, endPoint y: 331, distance: 607.0
click at [437, 331] on div "Main content" at bounding box center [628, 377] width 1177 height 596
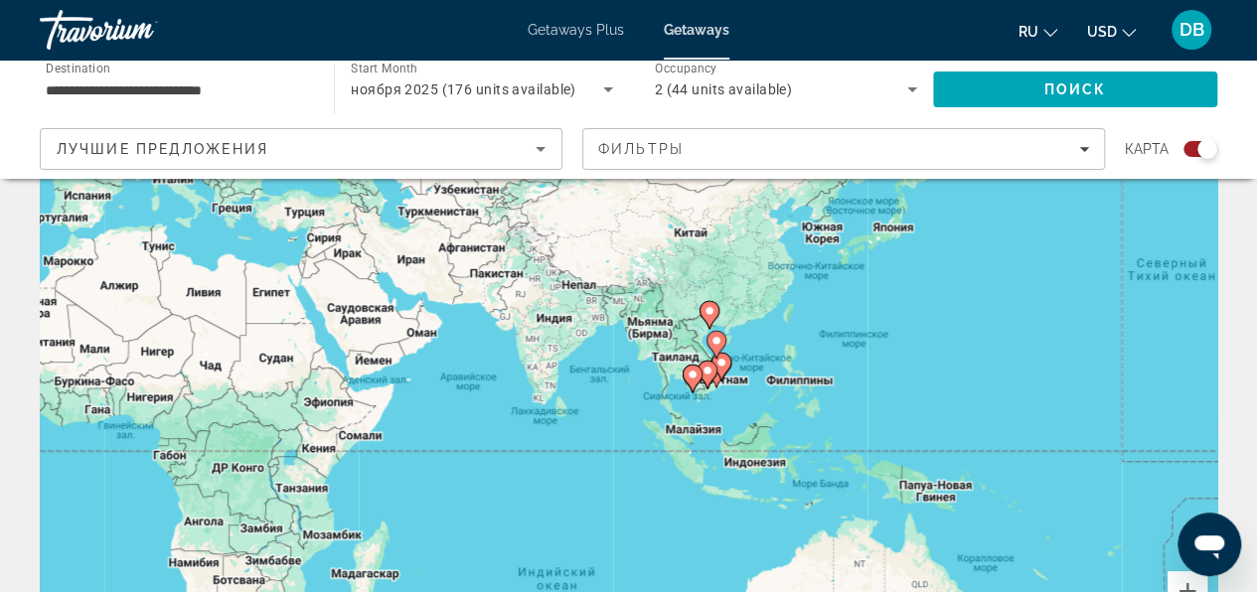
drag, startPoint x: 836, startPoint y: 447, endPoint x: 750, endPoint y: 405, distance: 96.0
click at [750, 405] on div "Чтобы активировать перетаскивание с помощью клавиатуры, нажмите Alt + Ввод. Пос…" at bounding box center [628, 377] width 1177 height 596
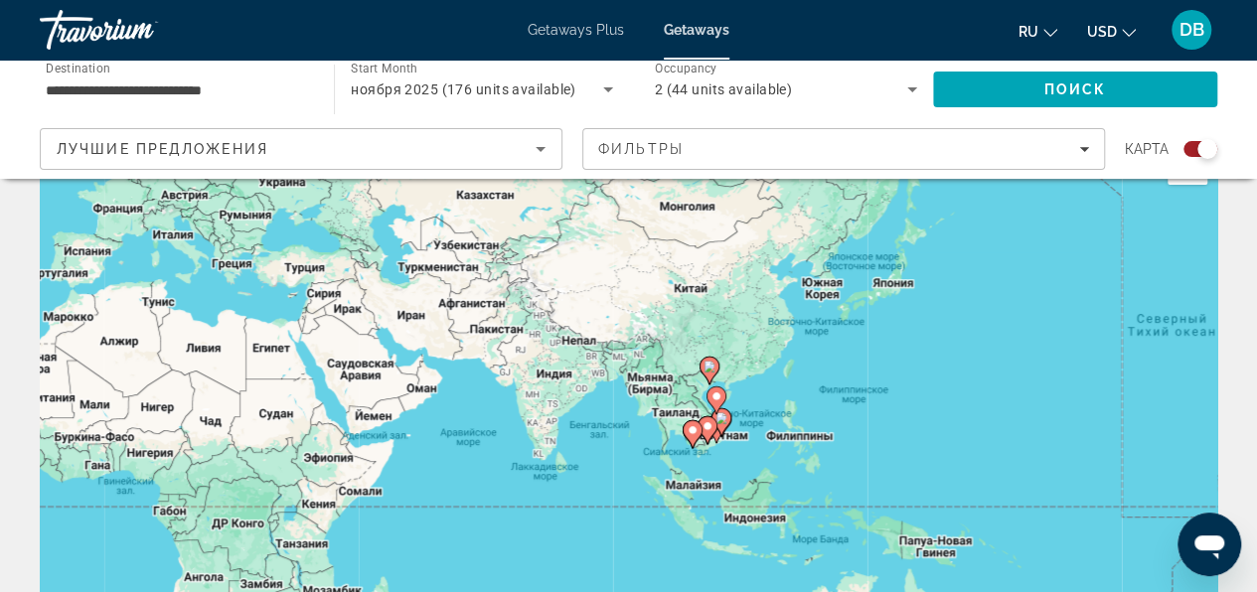
scroll to position [20, 0]
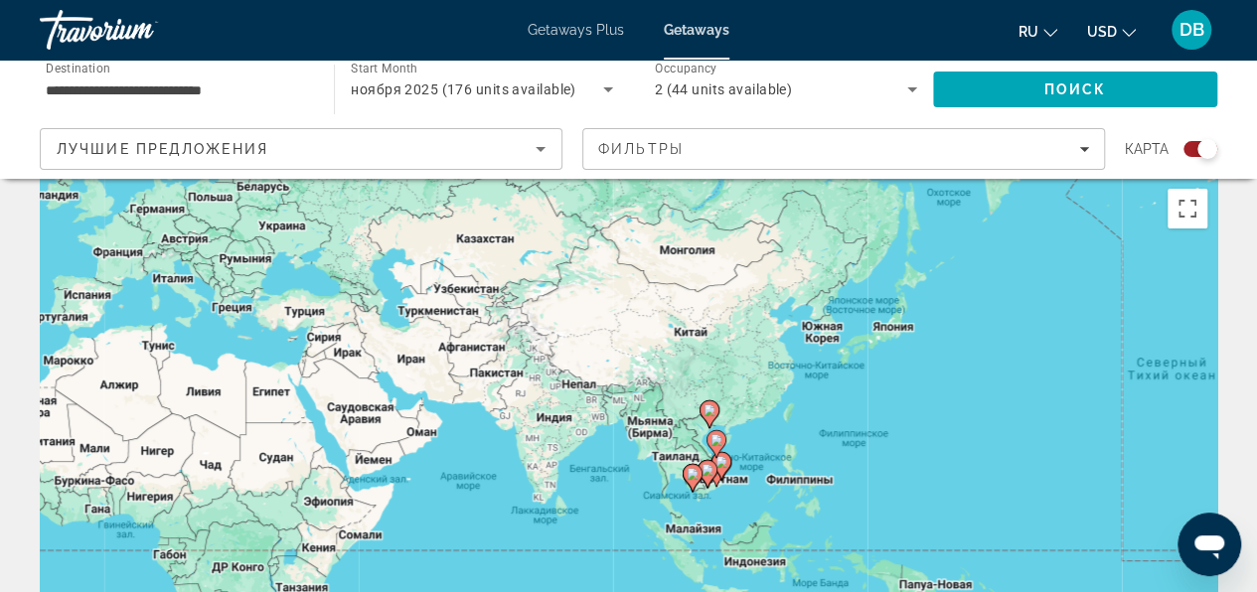
click at [731, 461] on div "Чтобы активировать перетаскивание с помощью клавиатуры, нажмите Alt + Ввод. Пос…" at bounding box center [628, 477] width 1177 height 596
click at [721, 472] on icon "Main content" at bounding box center [720, 466] width 18 height 26
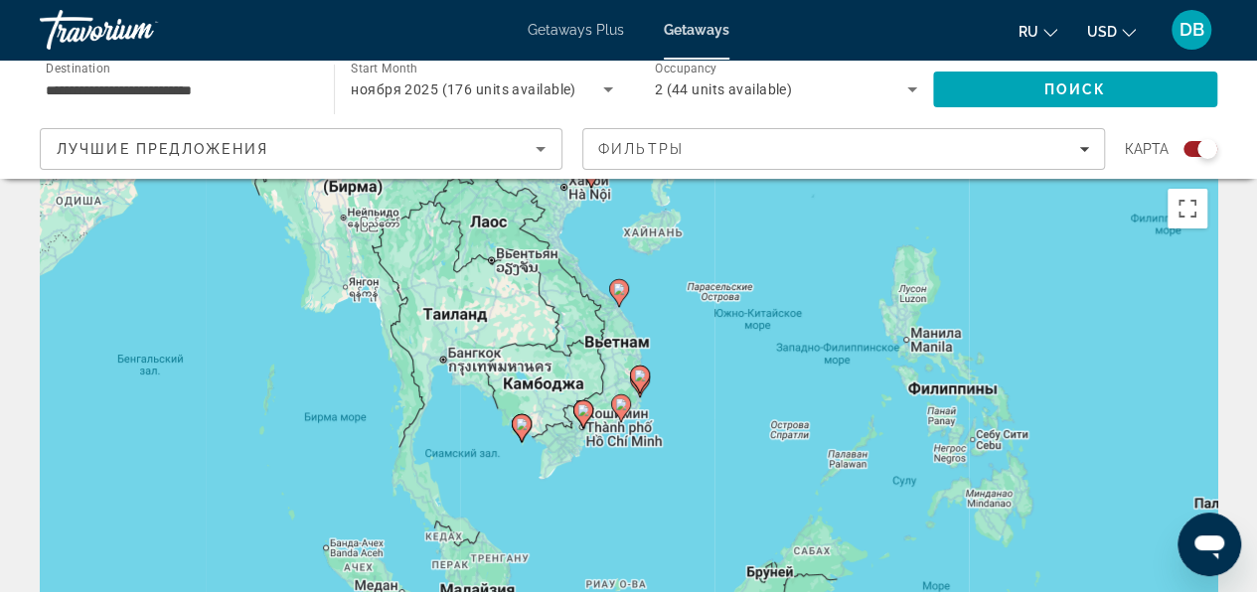
drag, startPoint x: 648, startPoint y: 467, endPoint x: 659, endPoint y: 399, distance: 68.4
click at [659, 399] on div "Чтобы активировать перетаскивание с помощью клавиатуры, нажмите Alt + Ввод. Пос…" at bounding box center [628, 477] width 1177 height 596
click at [632, 426] on div "Чтобы активировать перетаскивание с помощью клавиатуры, нажмите Alt + Ввод. Пос…" at bounding box center [628, 477] width 1177 height 596
click at [600, 427] on div "Чтобы активировать перетаскивание с помощью клавиатуры, нажмите Alt + Ввод. Пос…" at bounding box center [628, 477] width 1177 height 596
click at [697, 423] on div "Чтобы активировать перетаскивание с помощью клавиатуры, нажмите Alt + Ввод. Пос…" at bounding box center [628, 477] width 1177 height 596
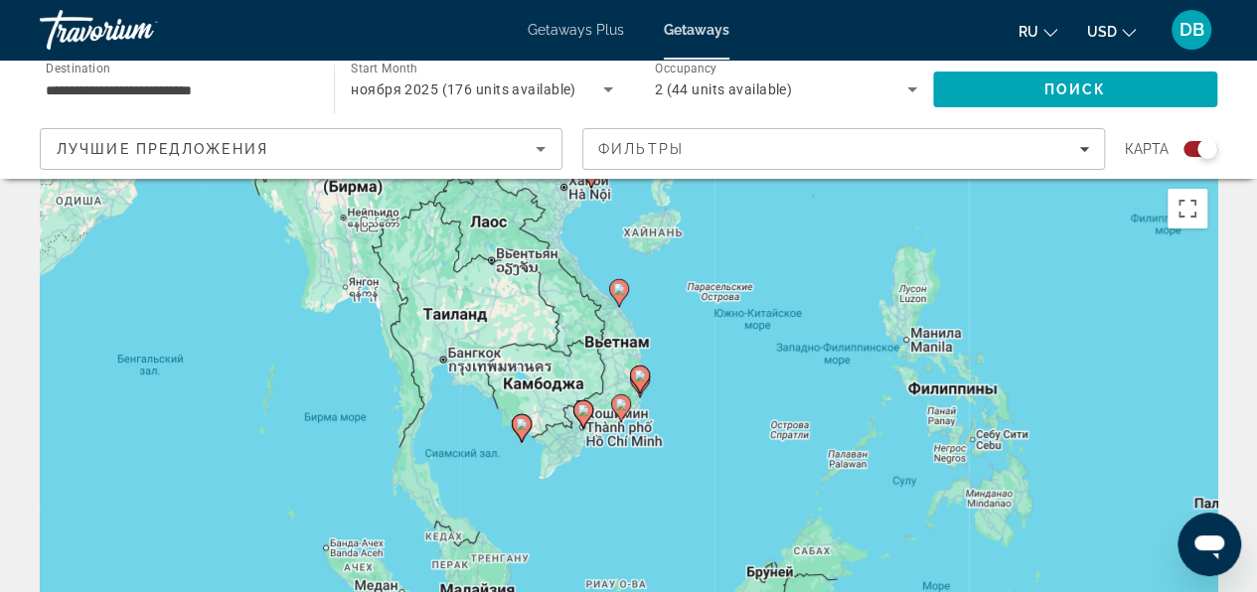
click at [656, 417] on div "Чтобы активировать перетаскивание с помощью клавиатуры, нажмите Alt + Ввод. Пос…" at bounding box center [628, 477] width 1177 height 596
click at [657, 415] on div "Чтобы активировать перетаскивание с помощью клавиатуры, нажмите Alt + Ввод. Пос…" at bounding box center [628, 477] width 1177 height 596
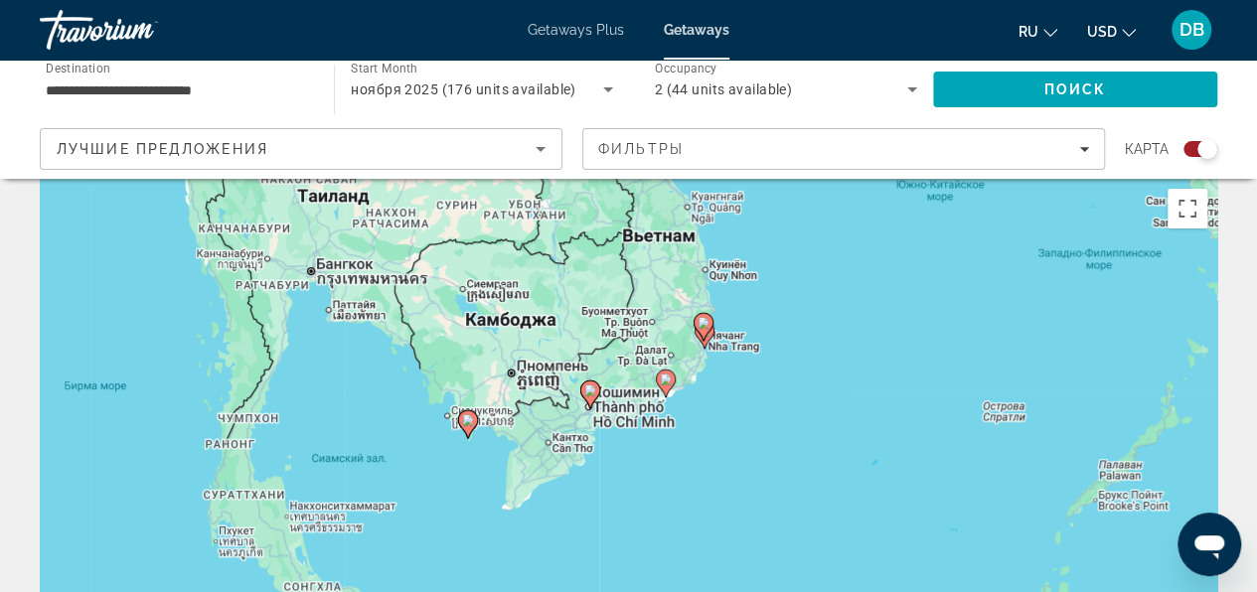
drag, startPoint x: 614, startPoint y: 459, endPoint x: 697, endPoint y: 425, distance: 90.0
click at [697, 425] on div "Чтобы активировать перетаскивание с помощью клавиатуры, нажмите Alt + Ввод. Пос…" at bounding box center [628, 477] width 1177 height 596
click at [711, 412] on div "Чтобы активировать перетаскивание с помощью клавиатуры, нажмите Alt + Ввод. Пос…" at bounding box center [628, 477] width 1177 height 596
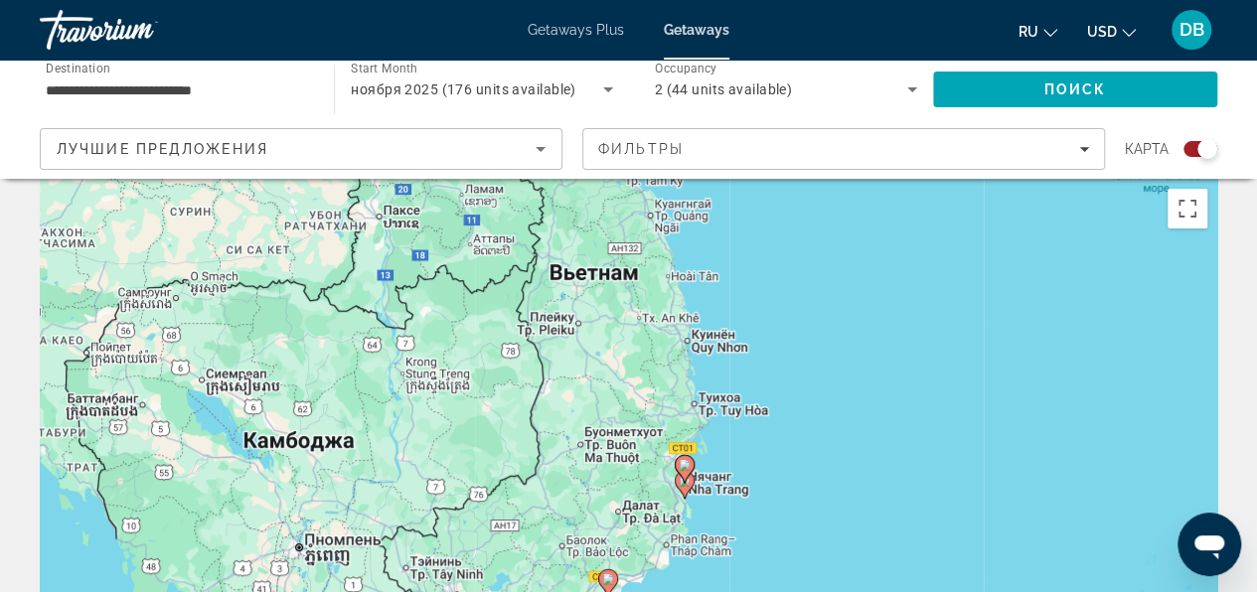
drag, startPoint x: 761, startPoint y: 373, endPoint x: 751, endPoint y: 586, distance: 212.8
click at [751, 588] on div "Чтобы активировать перетаскивание с помощью клавиатуры, нажмите Alt + Ввод. Пос…" at bounding box center [628, 477] width 1177 height 596
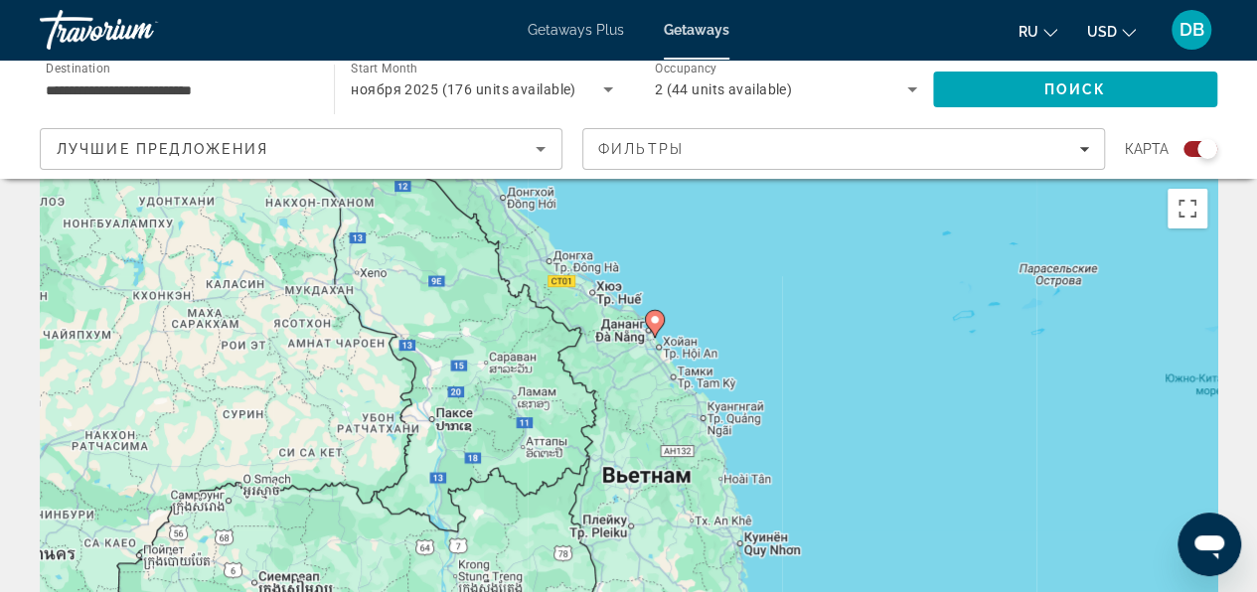
drag, startPoint x: 771, startPoint y: 307, endPoint x: 824, endPoint y: 513, distance: 212.5
click at [824, 513] on div "Чтобы активировать перетаскивание с помощью клавиатуры, нажмите Alt + Ввод. Пос…" at bounding box center [628, 477] width 1177 height 596
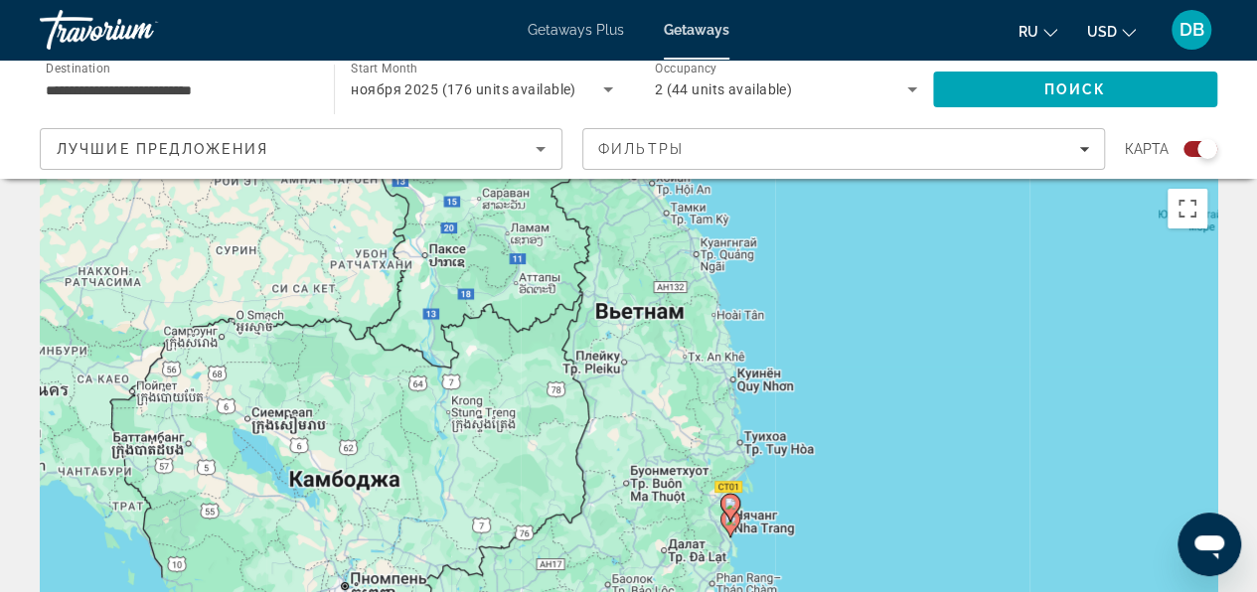
drag, startPoint x: 803, startPoint y: 493, endPoint x: 801, endPoint y: 329, distance: 163.9
click at [801, 329] on div "Чтобы активировать перетаскивание с помощью клавиатуры, нажмите Alt + Ввод. Пос…" at bounding box center [628, 477] width 1177 height 596
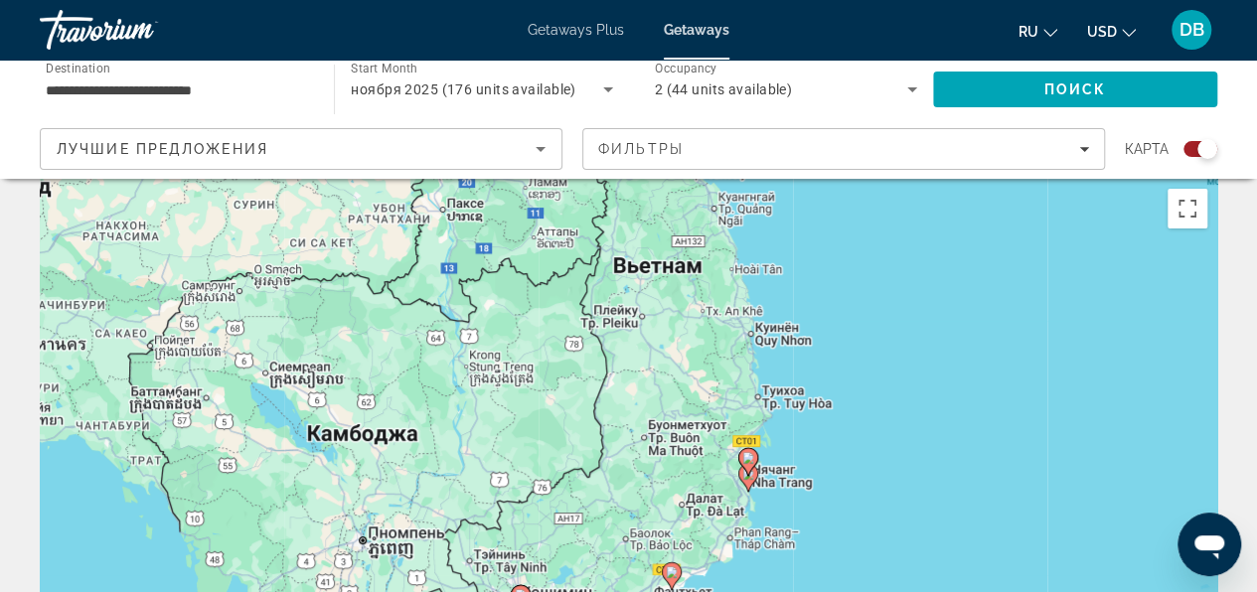
drag, startPoint x: 813, startPoint y: 420, endPoint x: 832, endPoint y: 382, distance: 42.7
click at [832, 382] on div "Чтобы активировать перетаскивание с помощью клавиатуры, нажмите Alt + Ввод. Пос…" at bounding box center [628, 477] width 1177 height 596
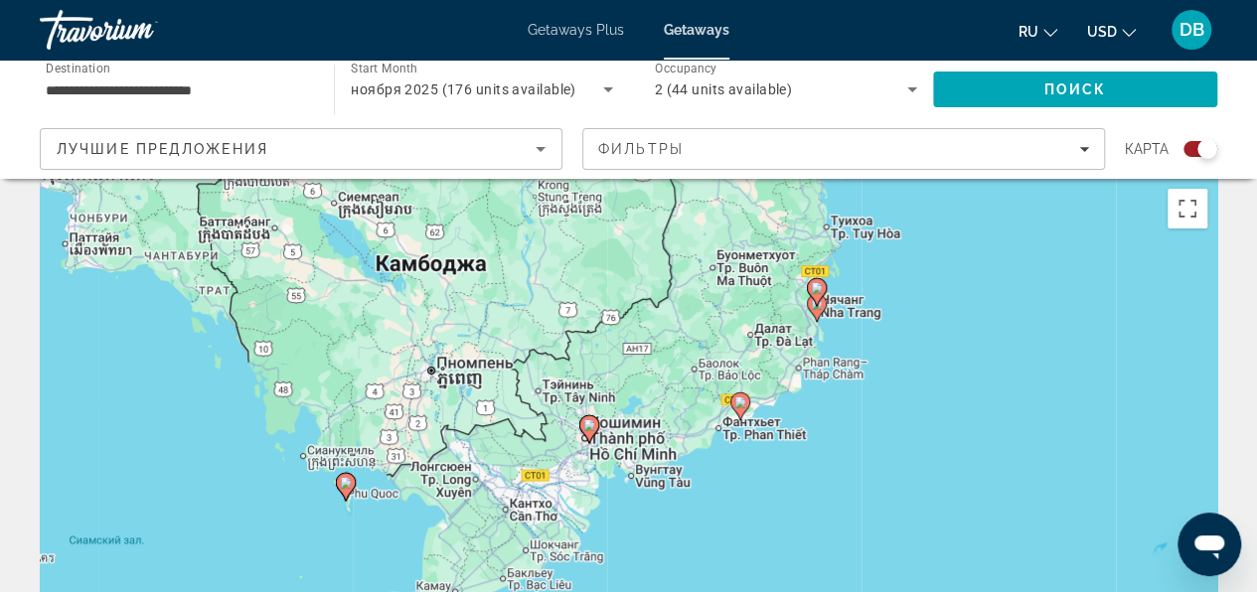
drag, startPoint x: 806, startPoint y: 518, endPoint x: 876, endPoint y: 348, distance: 183.9
click at [876, 348] on div "Чтобы активировать перетаскивание с помощью клавиатуры, нажмите Alt + Ввод. Пос…" at bounding box center [628, 477] width 1177 height 596
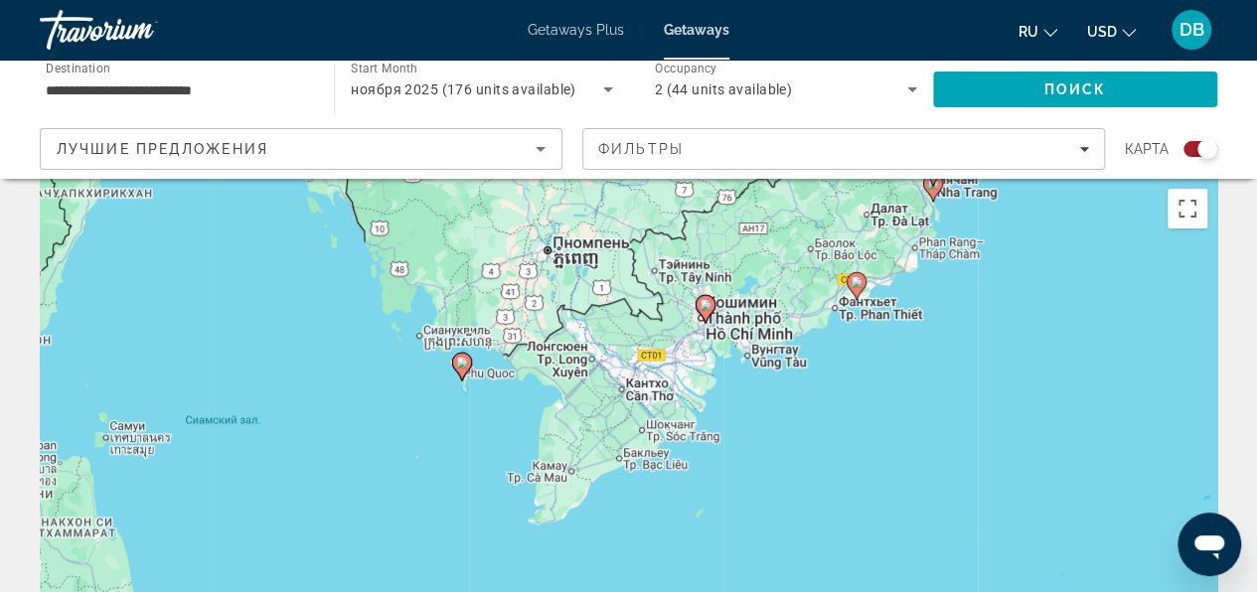
drag, startPoint x: 757, startPoint y: 434, endPoint x: 852, endPoint y: 362, distance: 119.8
click at [852, 362] on div "Чтобы активировать перетаскивание с помощью клавиатуры, нажмите Alt + Ввод. Пос…" at bounding box center [628, 477] width 1177 height 596
click at [462, 361] on image "Main content" at bounding box center [462, 363] width 12 height 12
type input "**********"
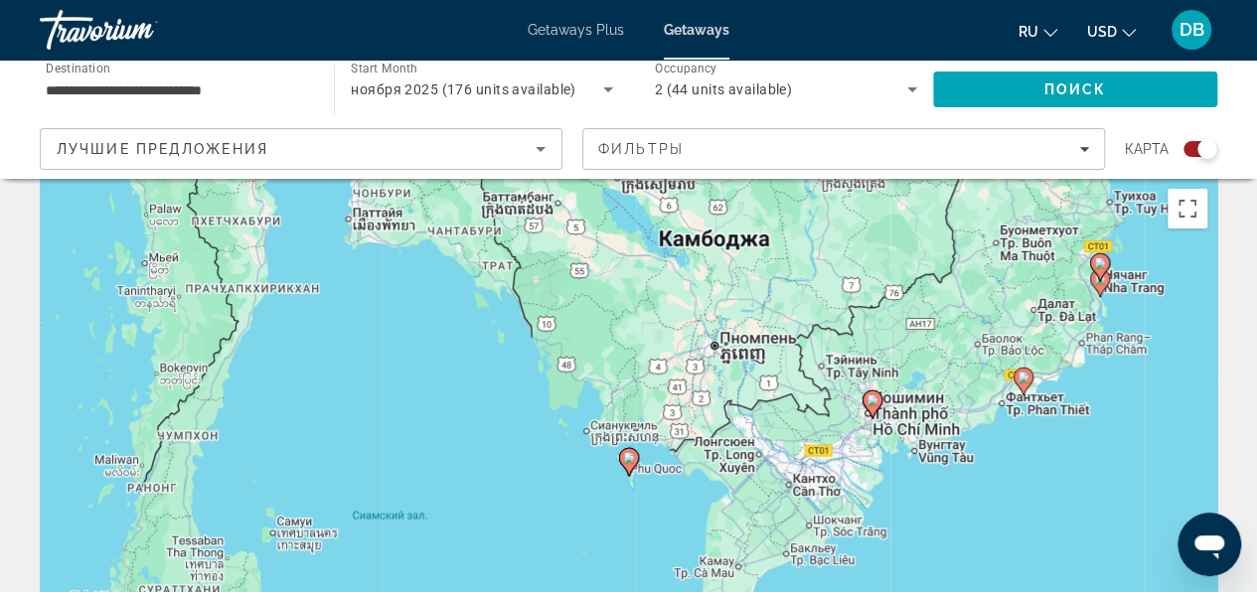
click at [634, 491] on div "Для навигации используйте клавиши со стрелками. Чтобы активировать перетаскиван…" at bounding box center [628, 477] width 1177 height 596
click at [634, 490] on div "Для навигации используйте клавиши со стрелками. Чтобы активировать перетаскиван…" at bounding box center [628, 477] width 1177 height 596
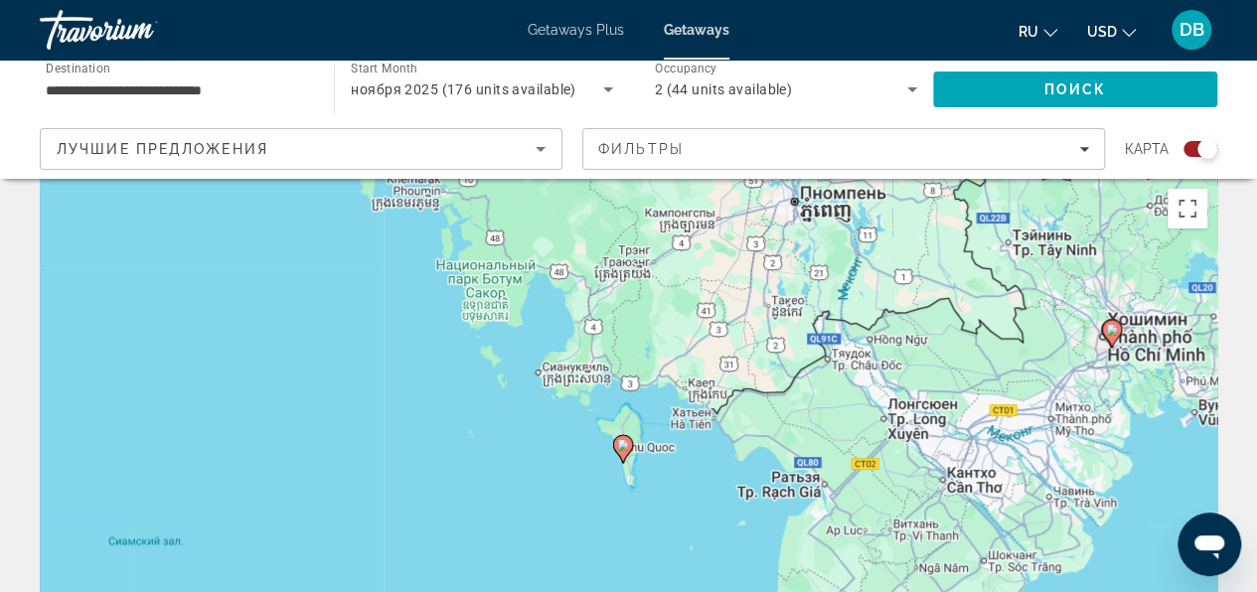
click at [634, 489] on div "Чтобы активировать перетаскивание с помощью клавиатуры, нажмите Alt + Ввод. Пос…" at bounding box center [628, 477] width 1177 height 596
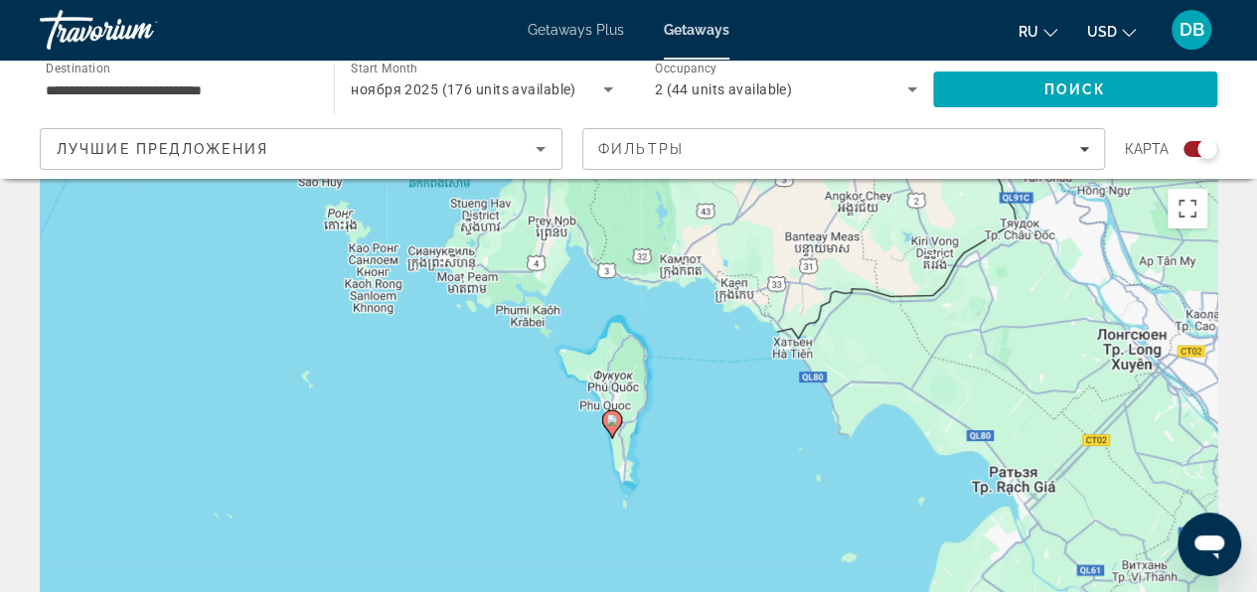
click at [614, 421] on image "Main content" at bounding box center [612, 420] width 12 height 12
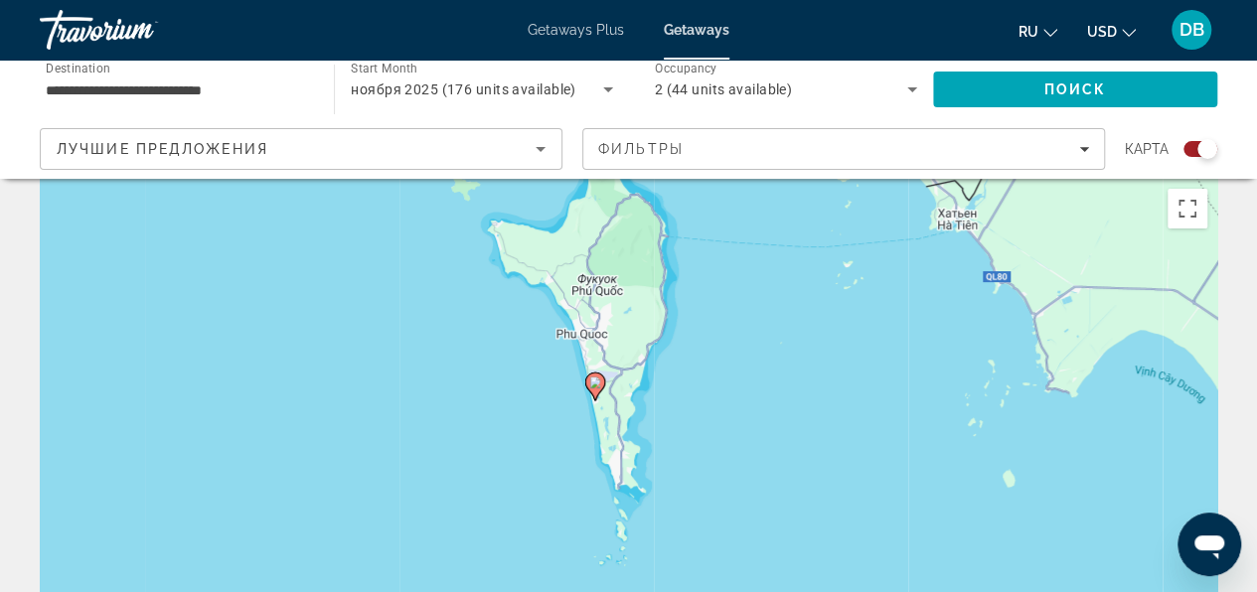
click at [596, 380] on image "Main content" at bounding box center [595, 382] width 12 height 12
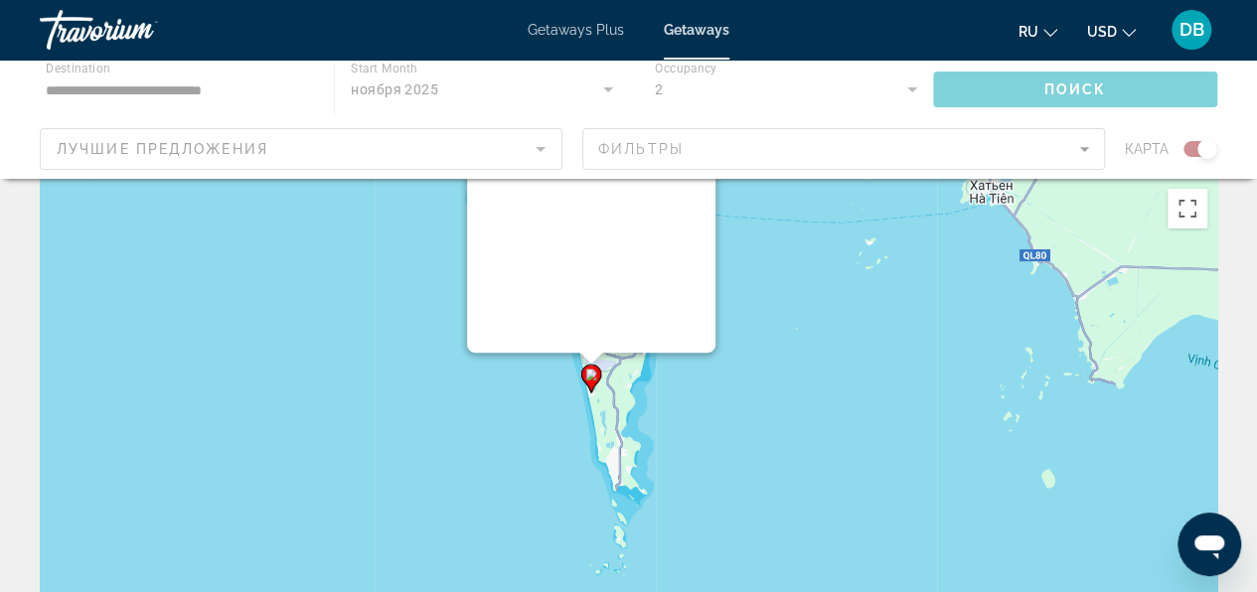
scroll to position [0, 0]
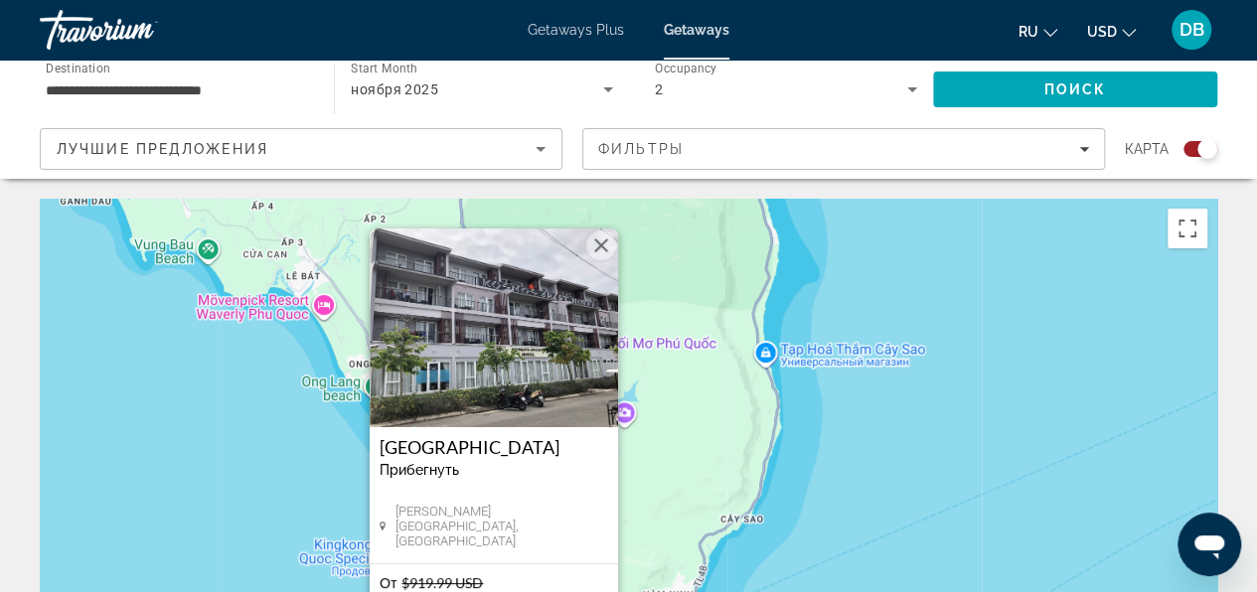
click at [497, 377] on img "Main content" at bounding box center [494, 327] width 248 height 199
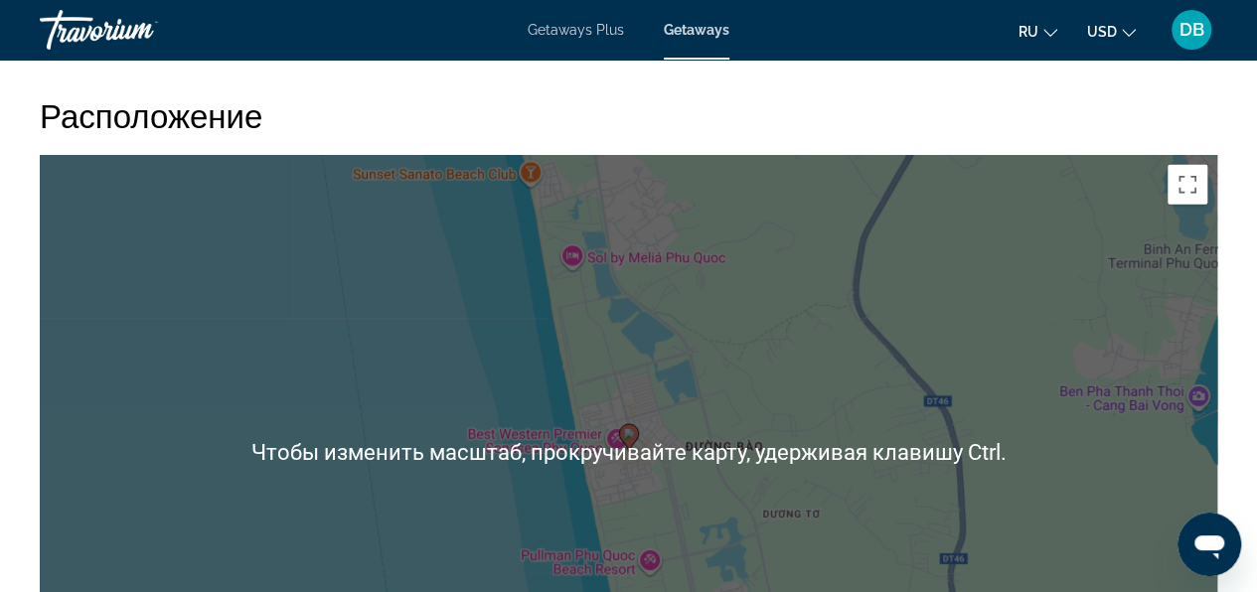
scroll to position [2881, 0]
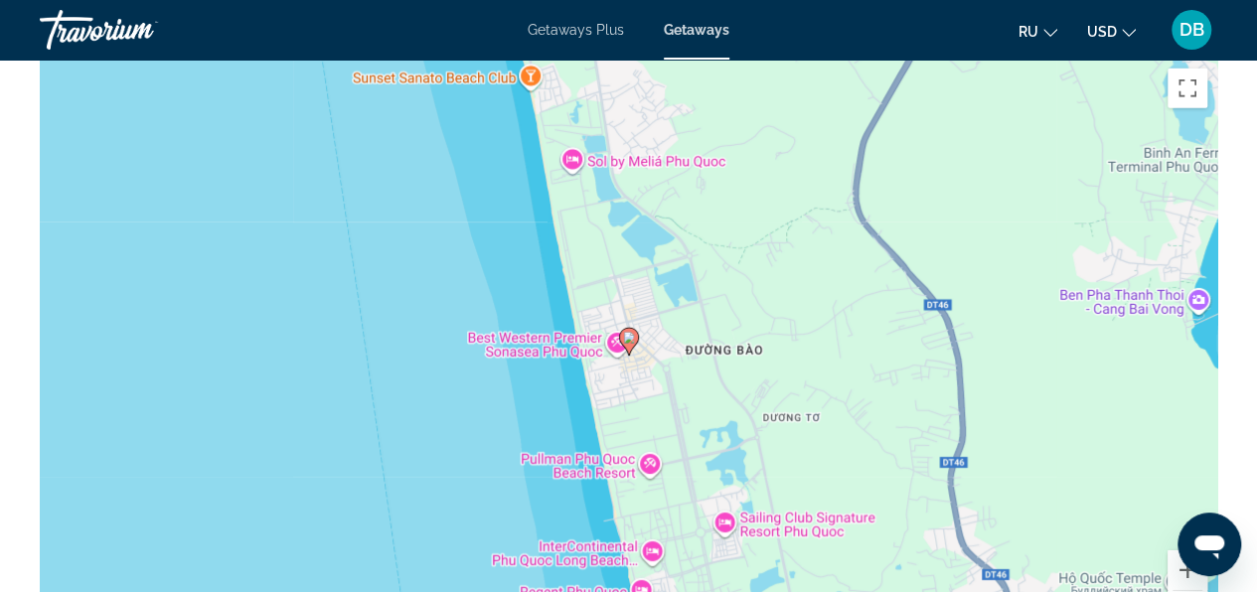
click at [128, 34] on div "Travorium" at bounding box center [139, 30] width 199 height 52
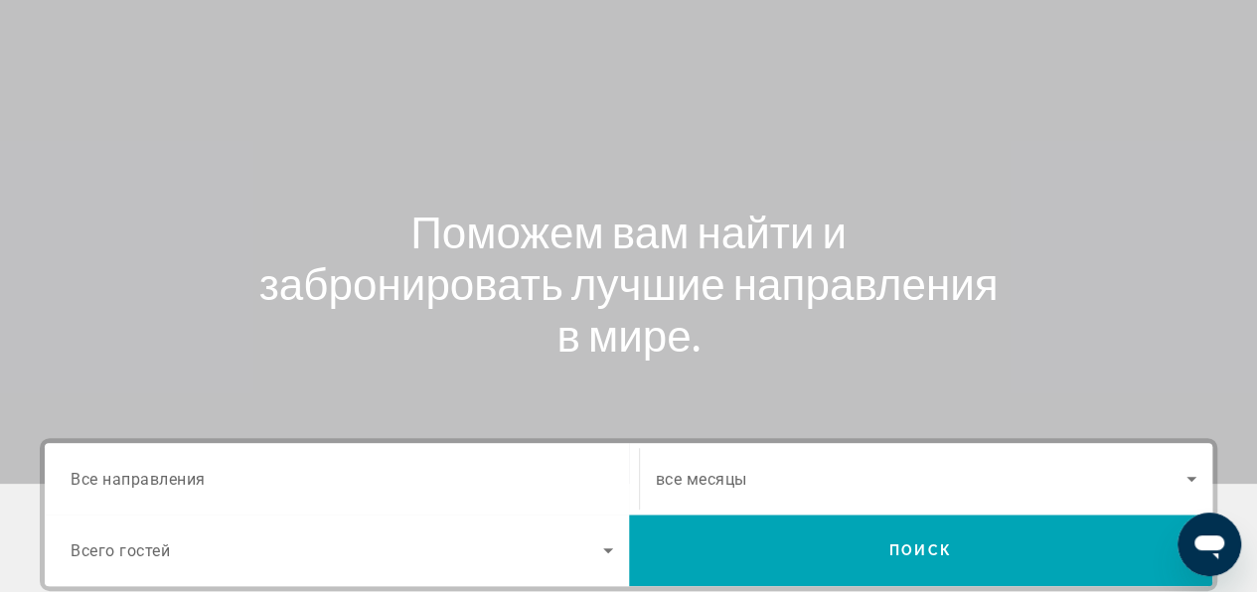
scroll to position [199, 0]
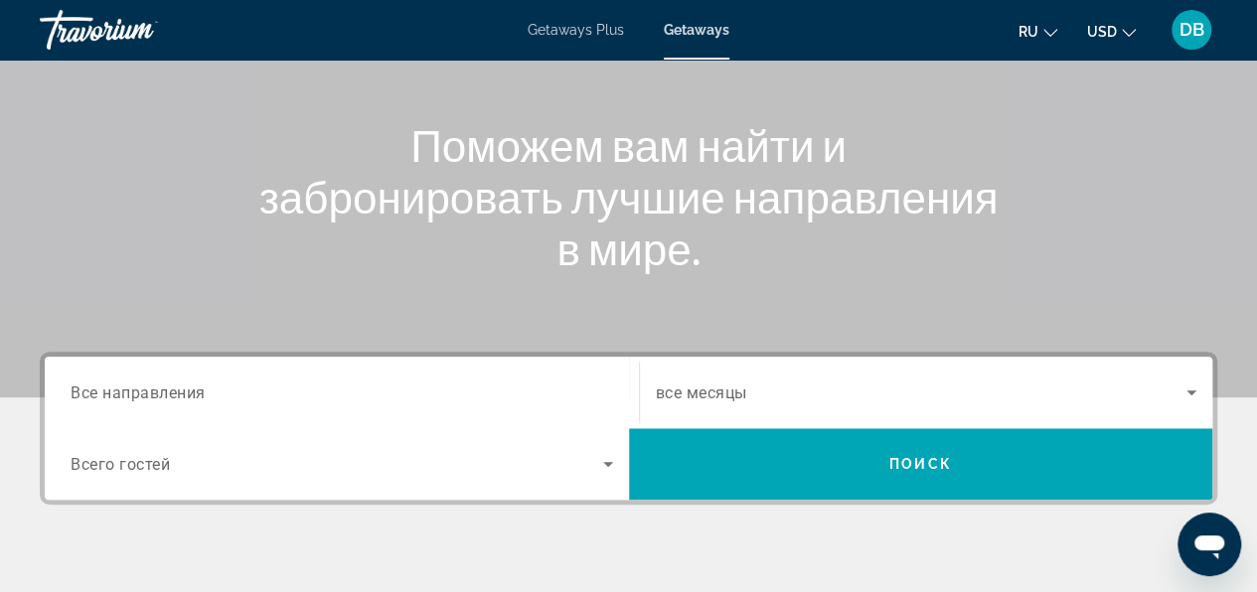
click at [180, 393] on span "Все направления" at bounding box center [138, 391] width 135 height 19
click at [180, 393] on input "Destination Все направления" at bounding box center [342, 393] width 542 height 24
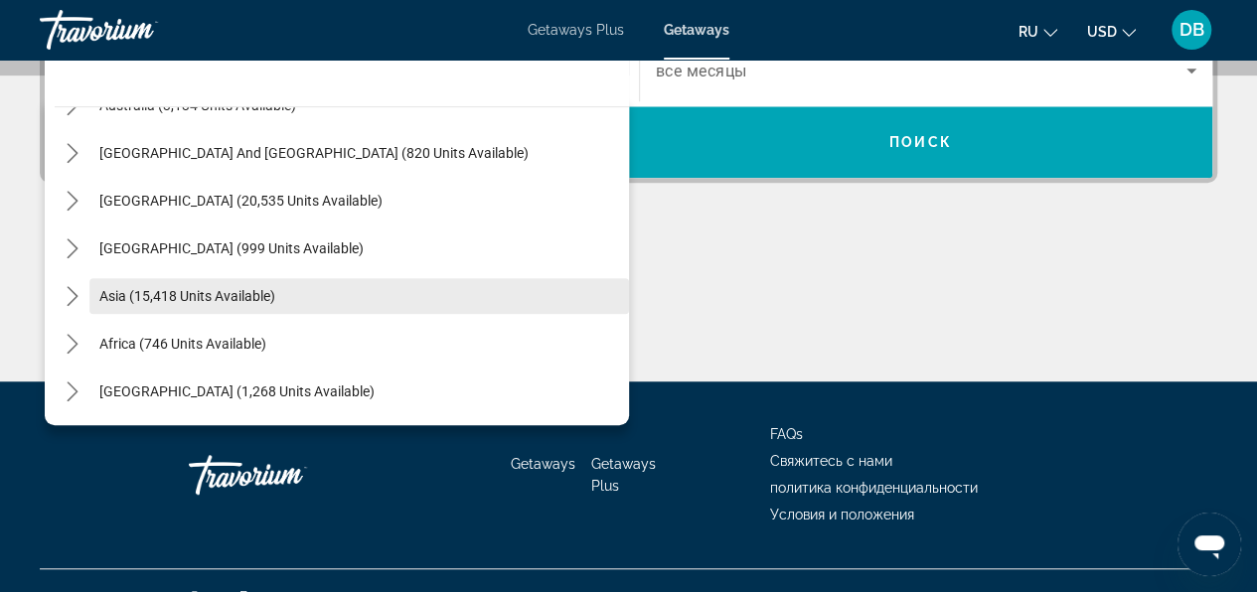
scroll to position [552, 0]
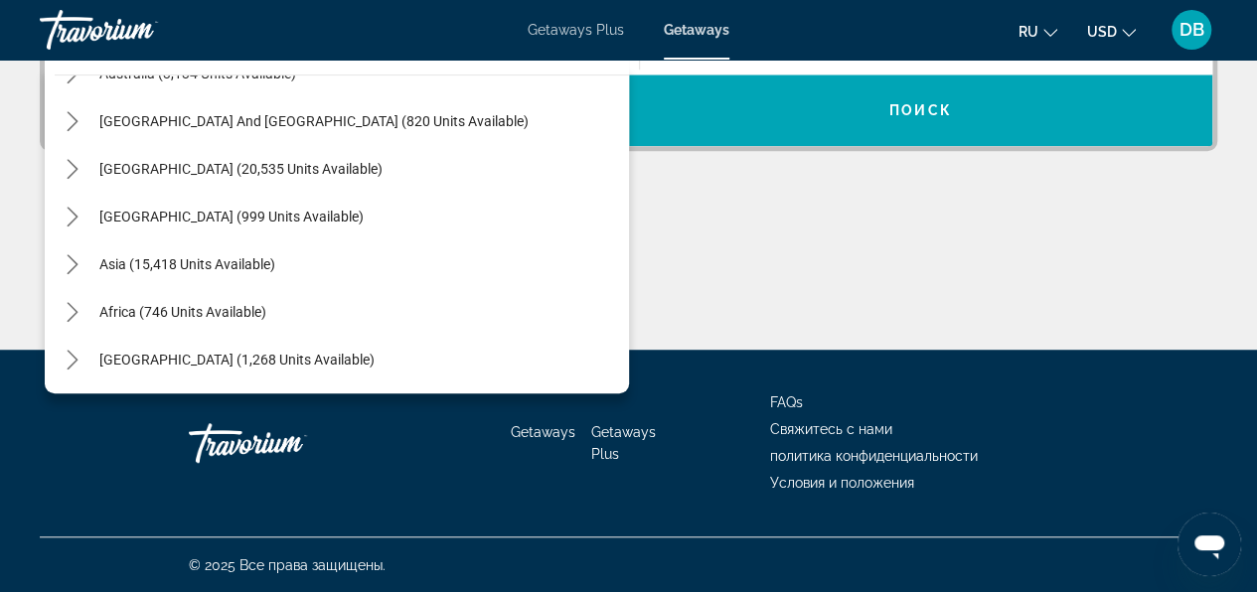
click at [245, 360] on span "[GEOGRAPHIC_DATA] (1,268 units available)" at bounding box center [236, 360] width 275 height 16
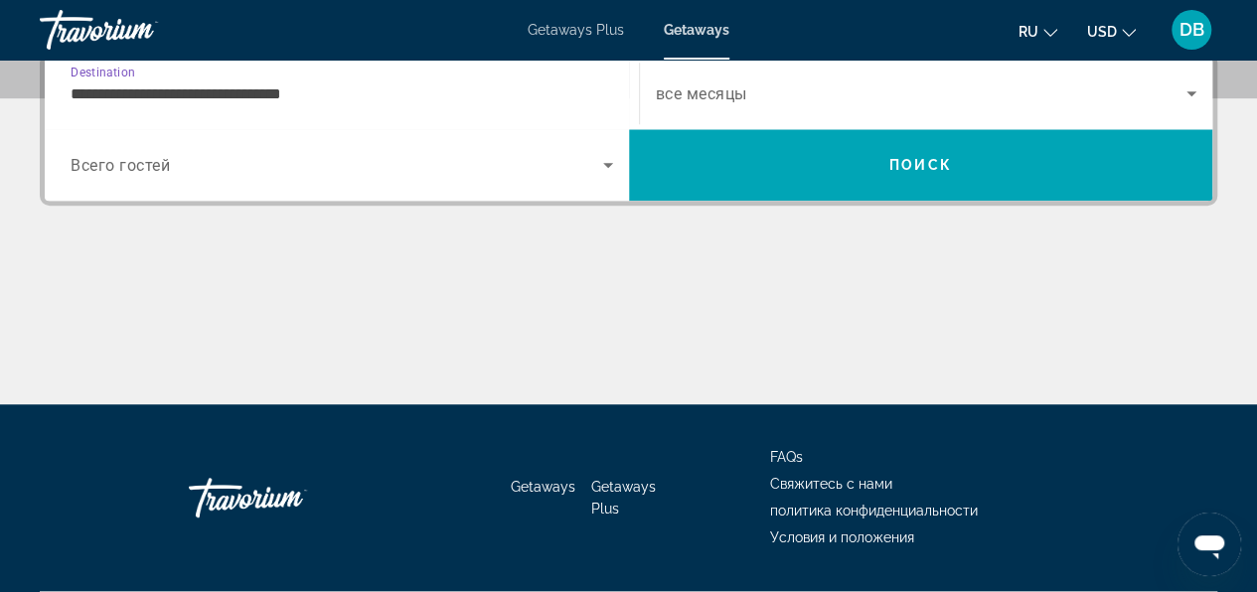
scroll to position [485, 0]
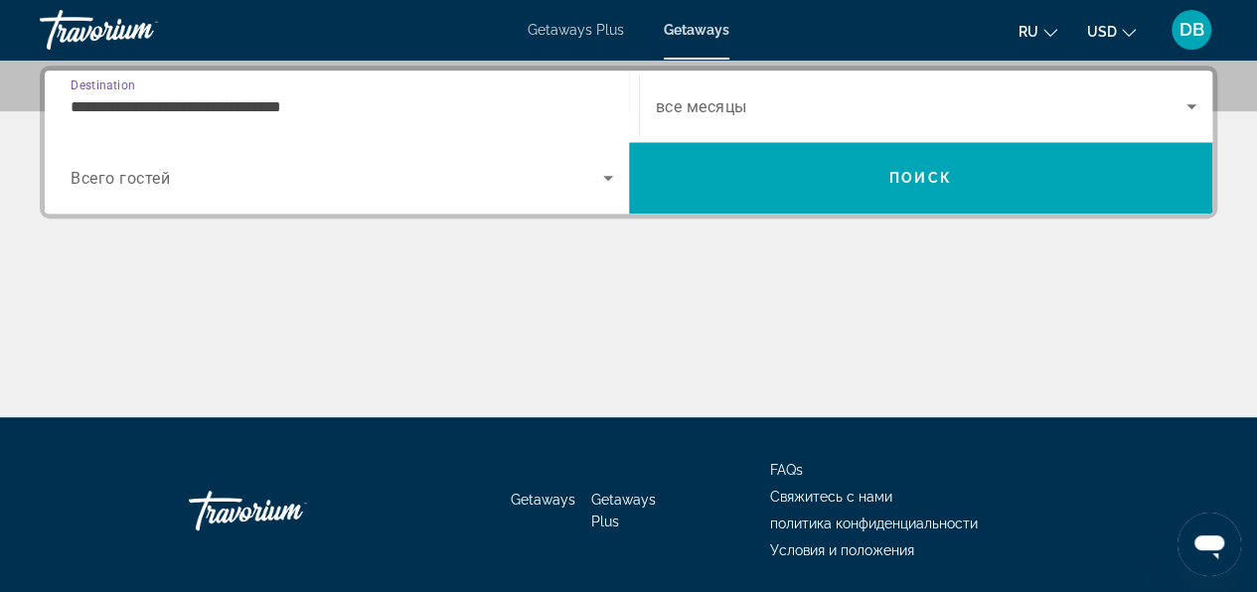
click at [338, 107] on input "**********" at bounding box center [342, 107] width 542 height 24
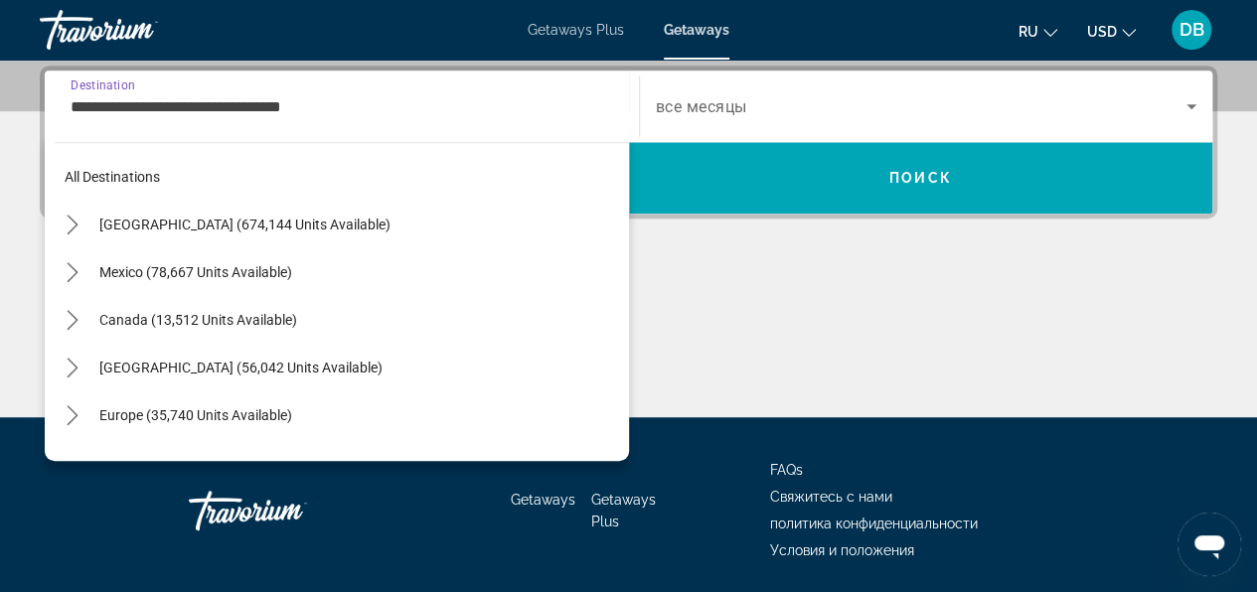
scroll to position [452, 0]
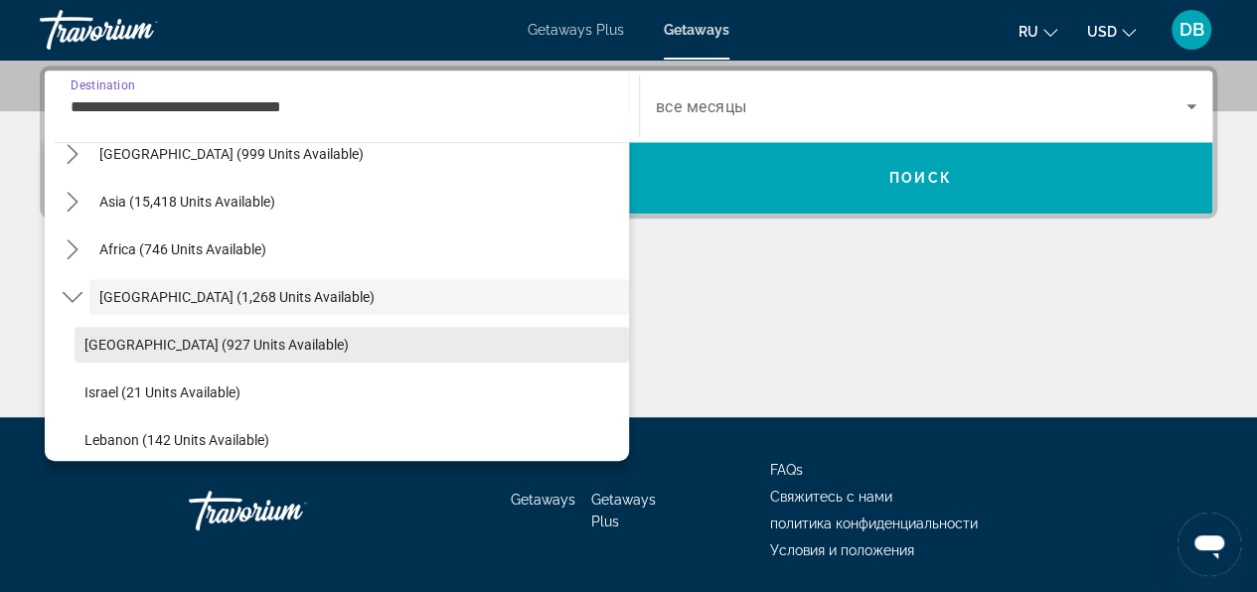
click at [257, 350] on span "Select destination: Egypt (927 units available)" at bounding box center [352, 345] width 554 height 48
type input "**********"
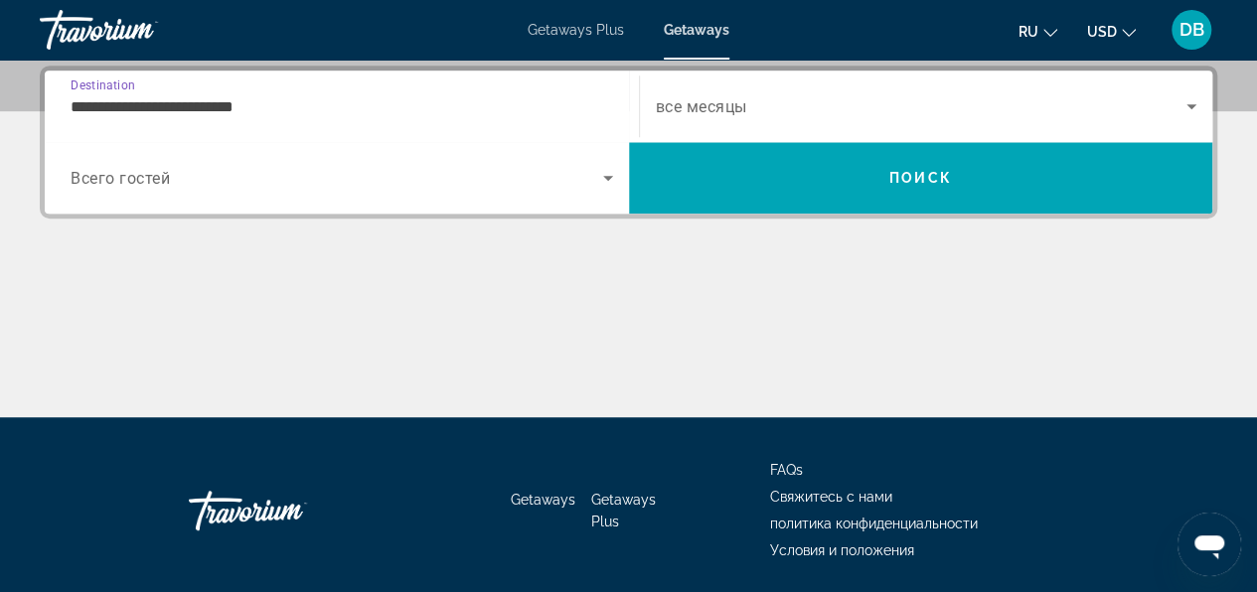
scroll to position [485, 0]
click at [717, 107] on span "все месяцы" at bounding box center [701, 106] width 91 height 19
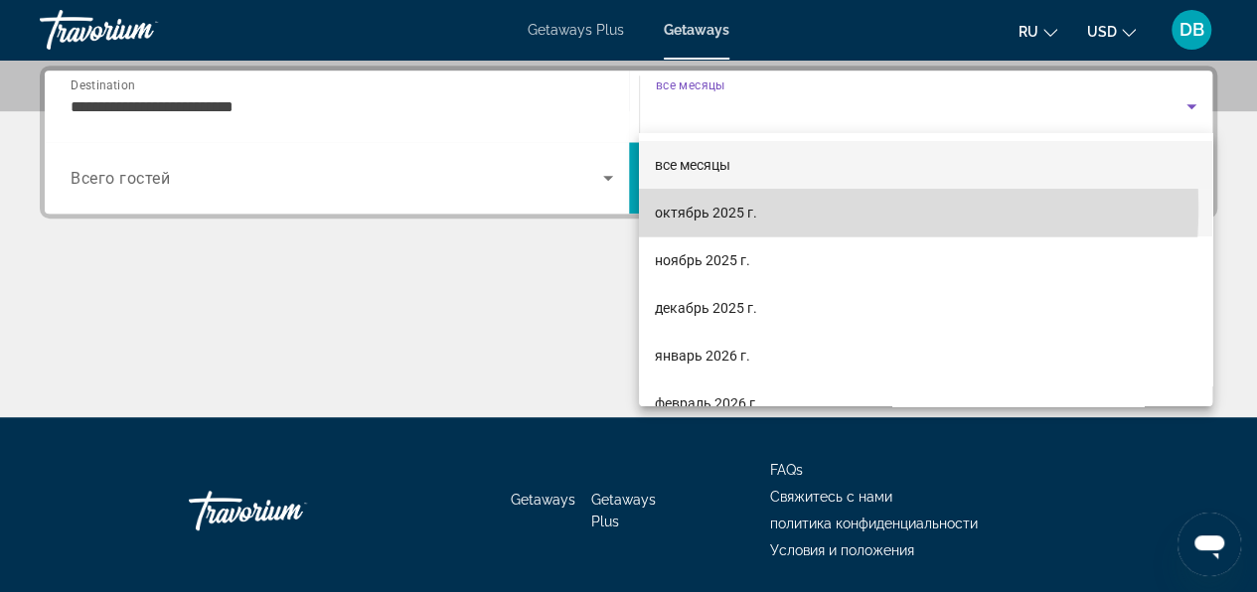
click at [710, 207] on span "октябрь 2025 г." at bounding box center [706, 213] width 102 height 24
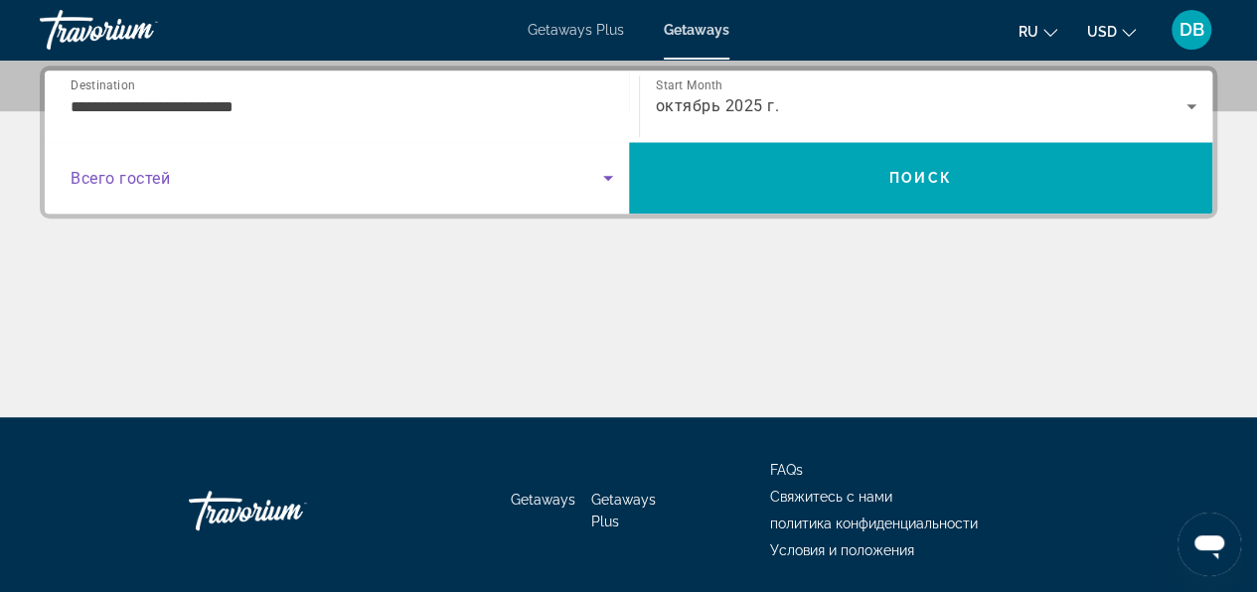
click at [608, 177] on icon "Search widget" at bounding box center [608, 178] width 10 height 5
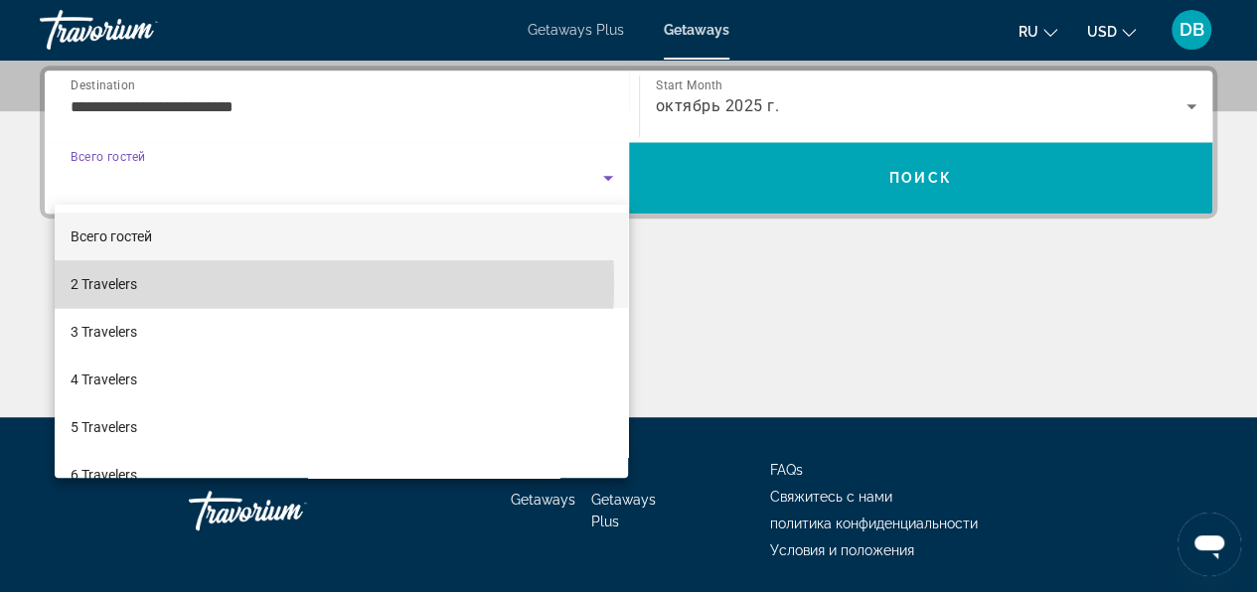
click at [213, 283] on mat-option "2 Travelers" at bounding box center [342, 284] width 574 height 48
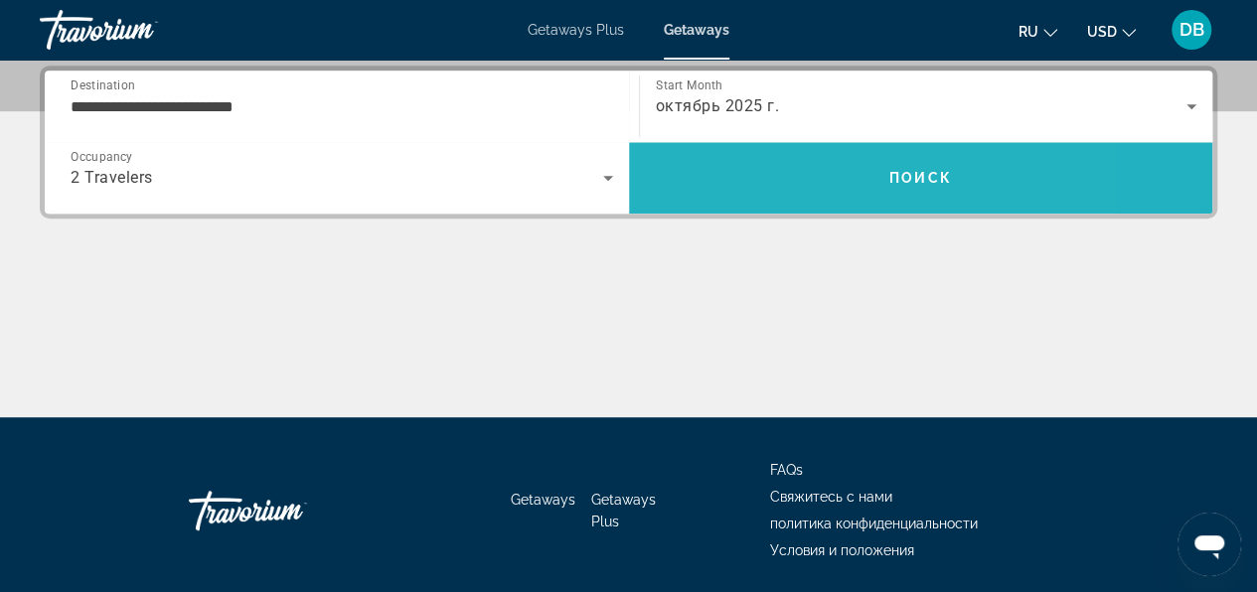
click at [787, 171] on span "Search" at bounding box center [921, 178] width 584 height 48
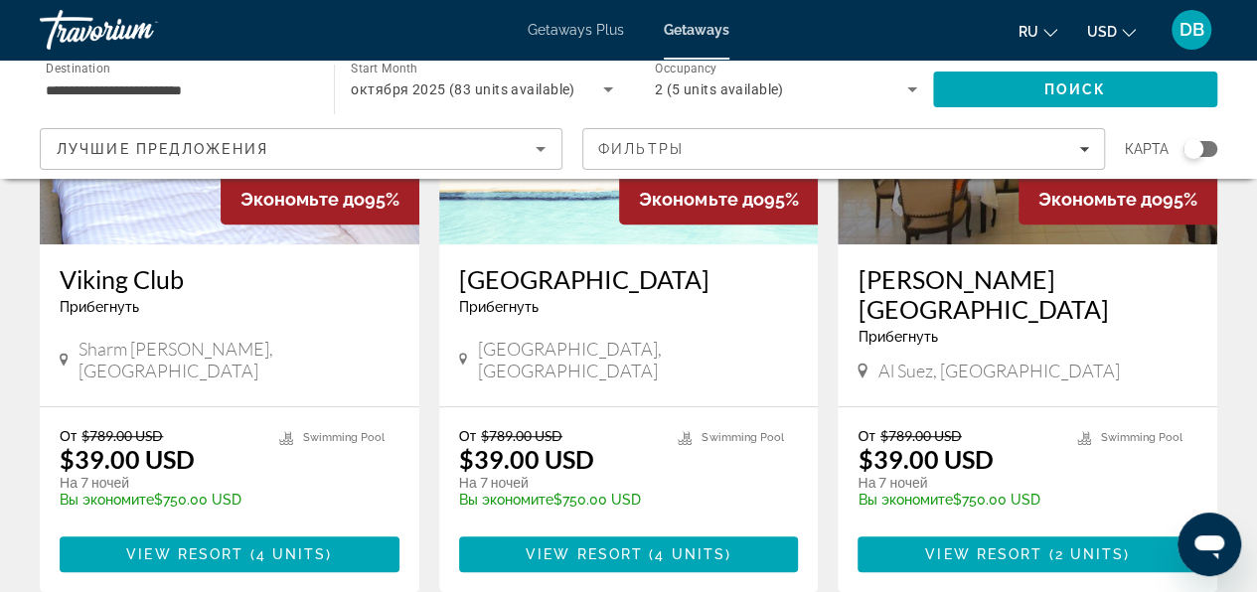
scroll to position [318, 0]
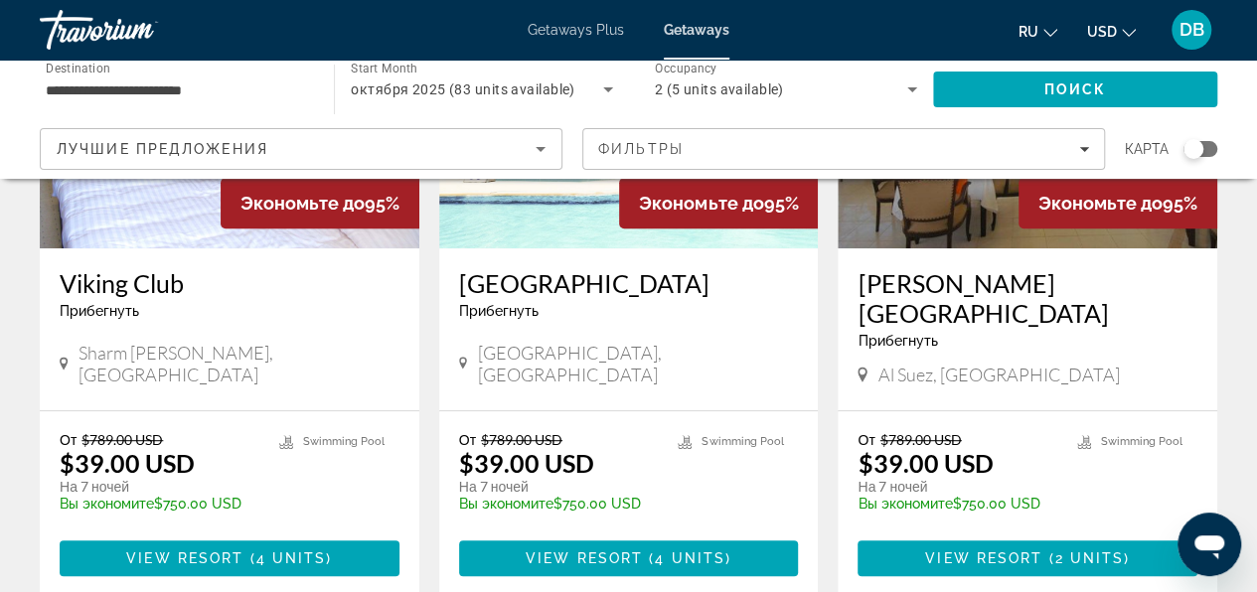
click at [202, 301] on div "Viking Club Прибегнуть - Это курорт только для взрослых" at bounding box center [230, 301] width 340 height 66
click at [148, 224] on img "Main content" at bounding box center [229, 89] width 379 height 318
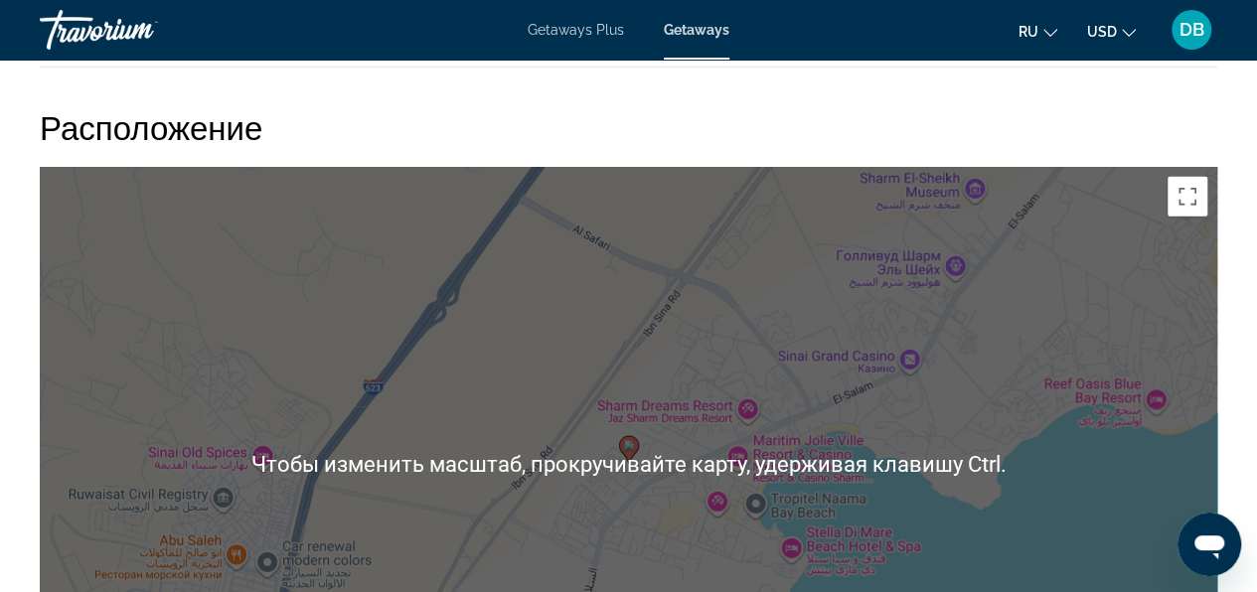
scroll to position [2682, 0]
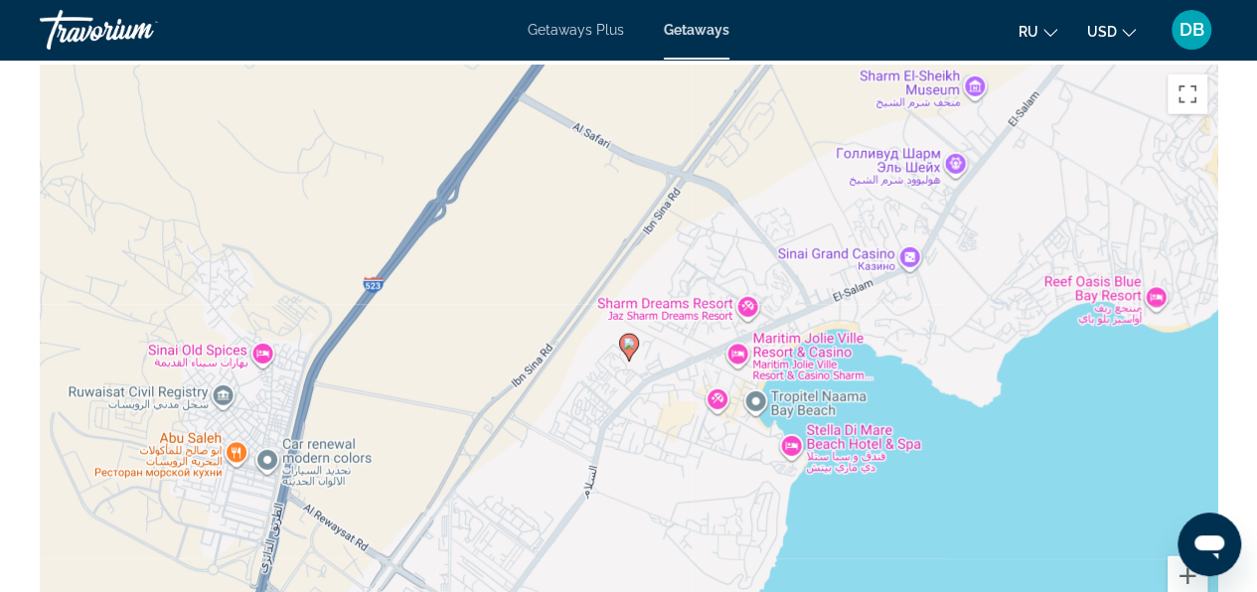
click at [924, 391] on div "Чтобы активировать перетаскивание с помощью клавиатуры, нажмите Alt + Ввод. Пос…" at bounding box center [628, 363] width 1177 height 596
click at [632, 337] on icon "Main content" at bounding box center [628, 348] width 18 height 26
click at [632, 336] on icon "Main content" at bounding box center [628, 348] width 18 height 26
click at [657, 371] on div "Чтобы активировать перетаскивание с помощью клавиатуры, нажмите Alt + Ввод. Пос…" at bounding box center [628, 363] width 1177 height 596
click at [657, 370] on div "Чтобы активировать перетаскивание с помощью клавиатуры, нажмите Alt + Ввод. Пос…" at bounding box center [628, 363] width 1177 height 596
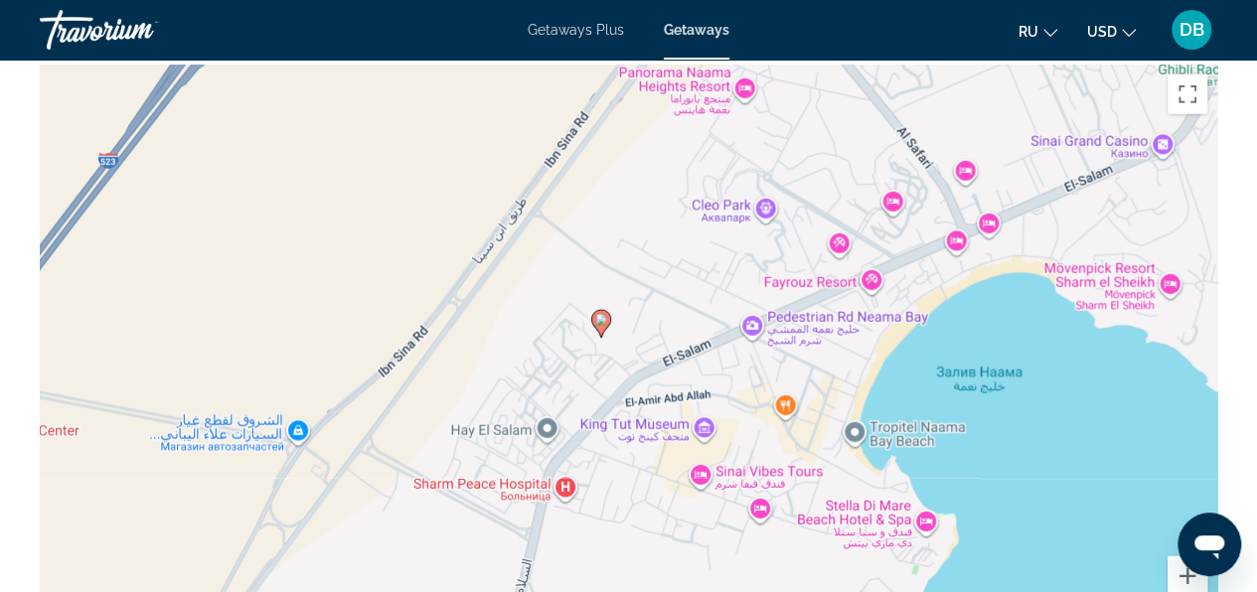
click at [650, 334] on div "Чтобы активировать перетаскивание с помощью клавиатуры, нажмите Alt + Ввод. Пос…" at bounding box center [628, 363] width 1177 height 596
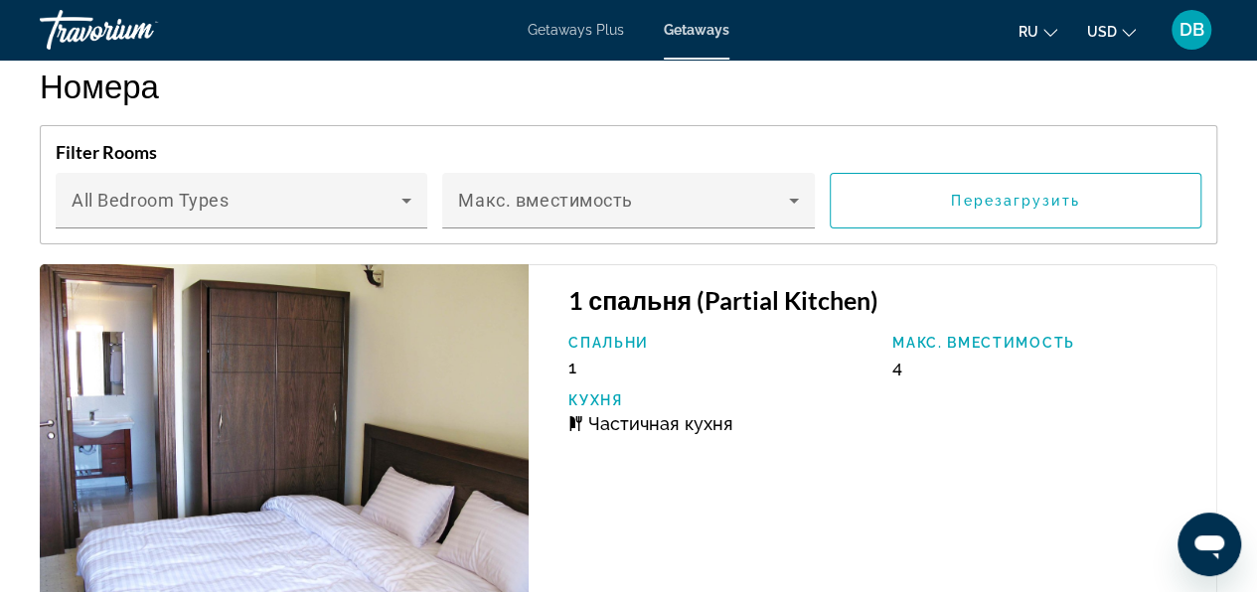
scroll to position [3223, 0]
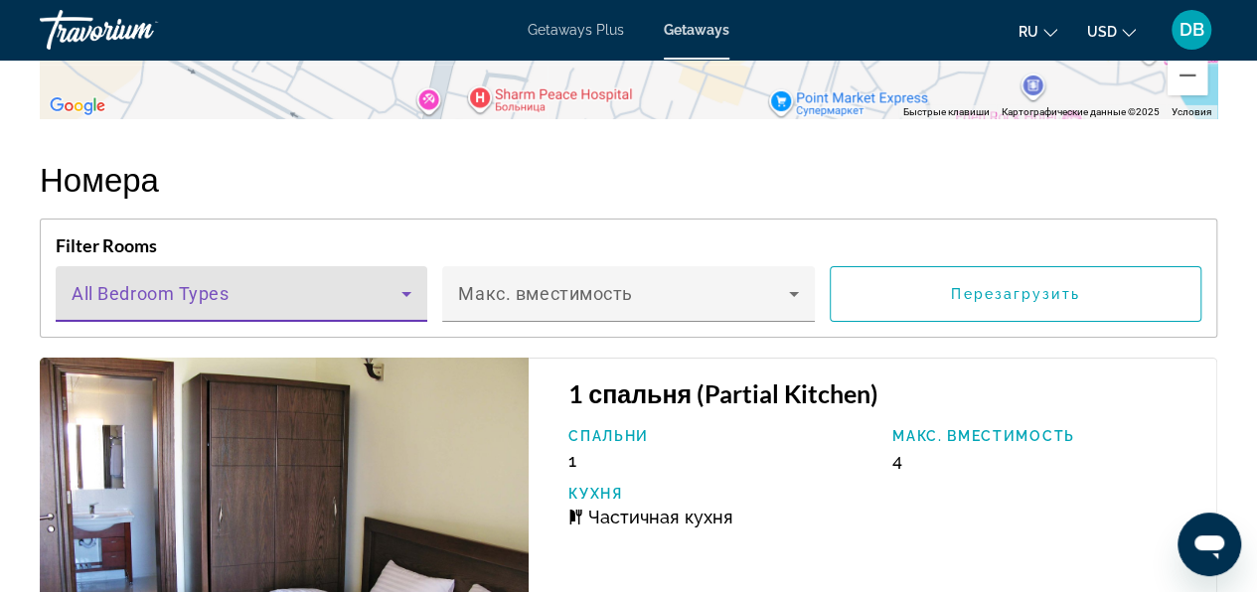
click at [413, 282] on icon "Main content" at bounding box center [406, 294] width 24 height 24
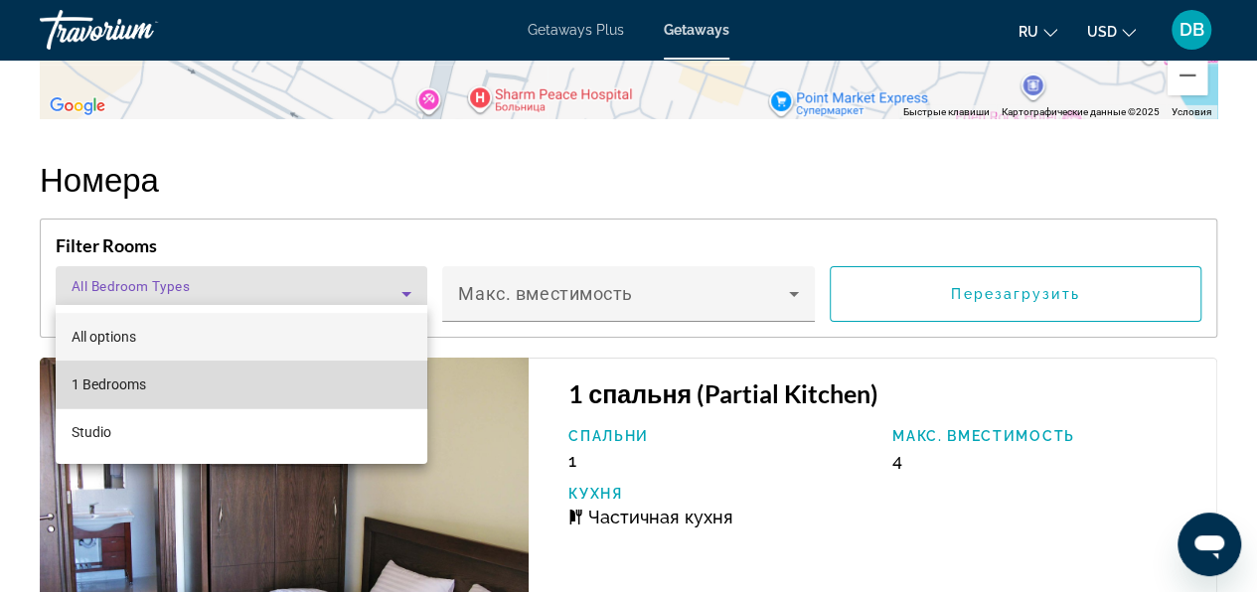
click at [250, 387] on mat-option "1 Bedrooms" at bounding box center [242, 385] width 372 height 48
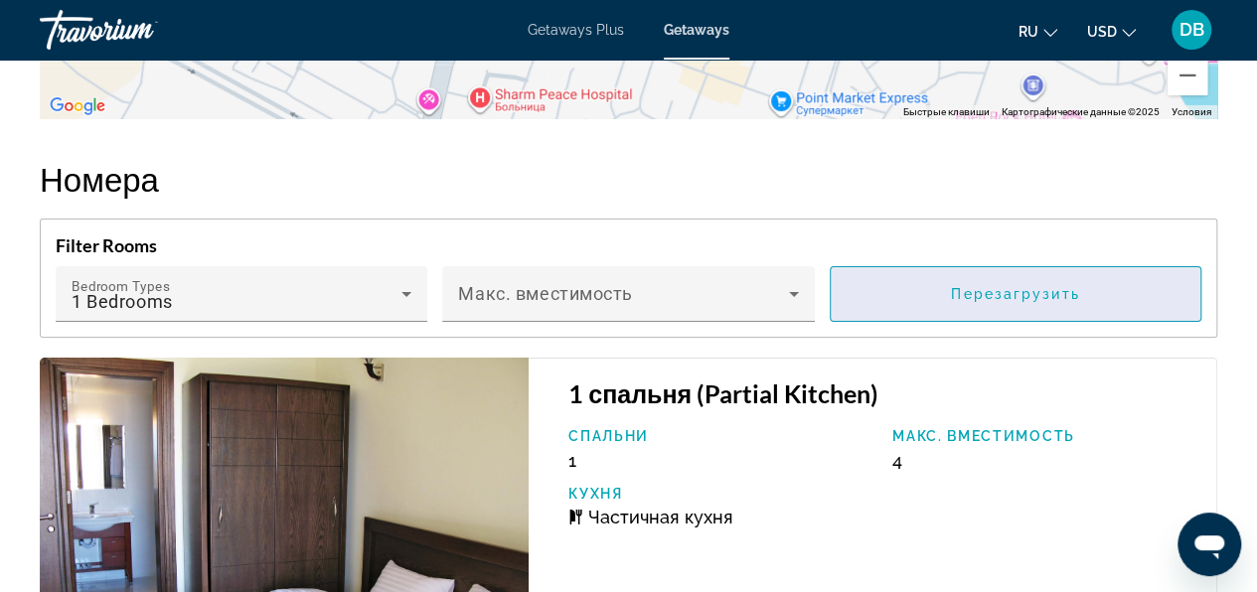
click at [991, 286] on span "Перезагрузить" at bounding box center [1015, 294] width 128 height 16
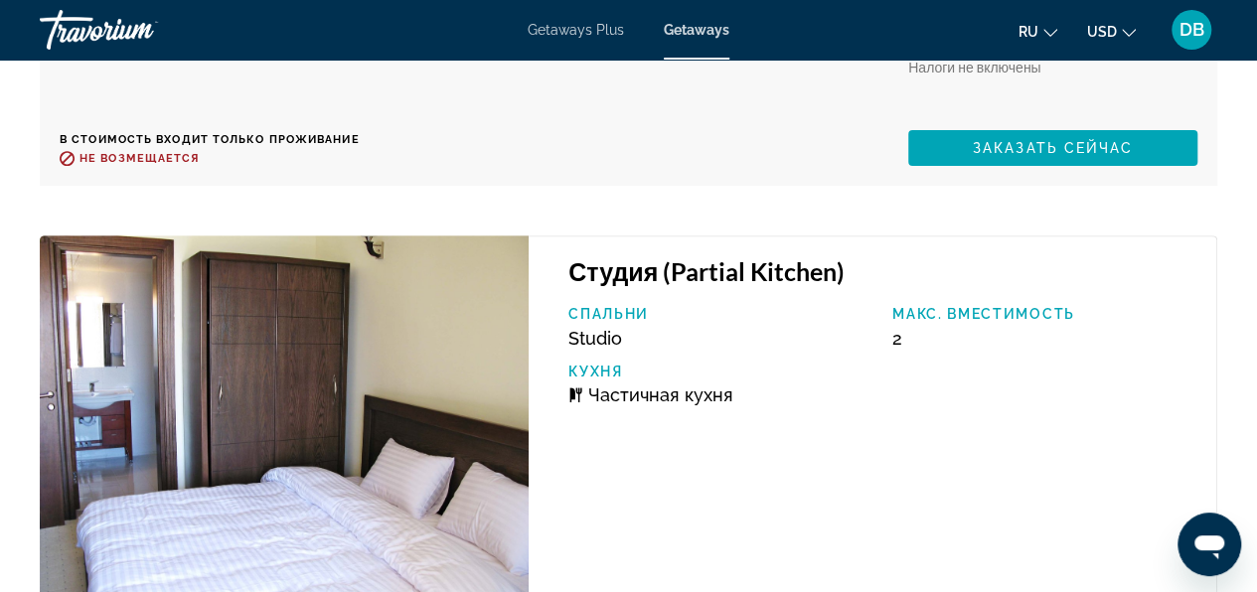
scroll to position [4117, 0]
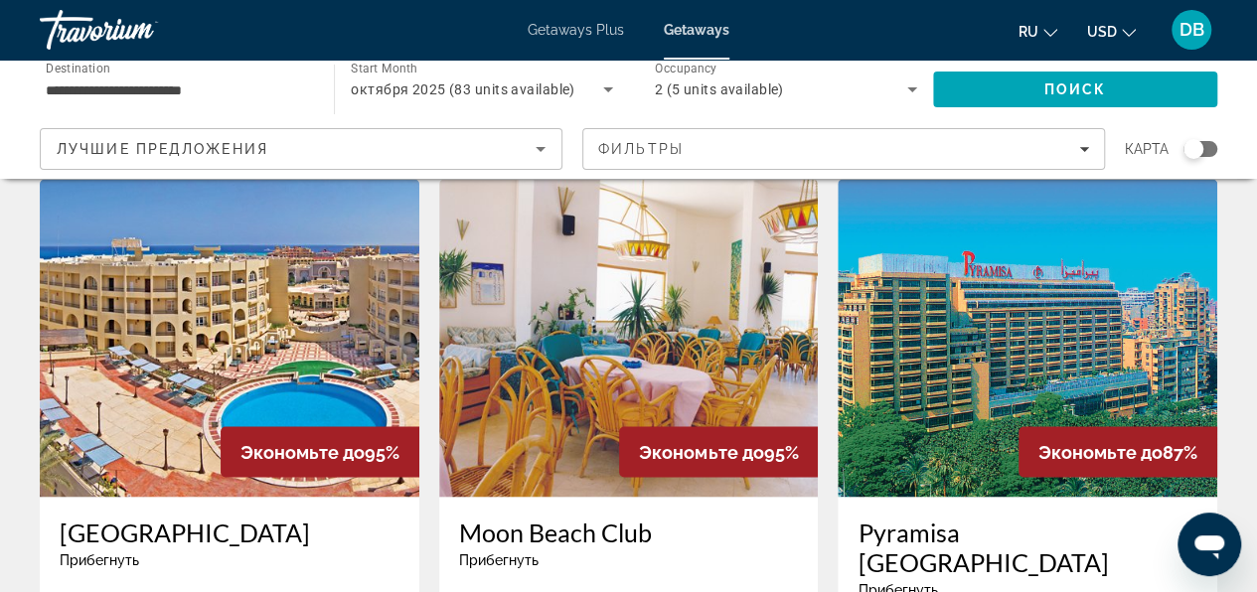
scroll to position [1490, 0]
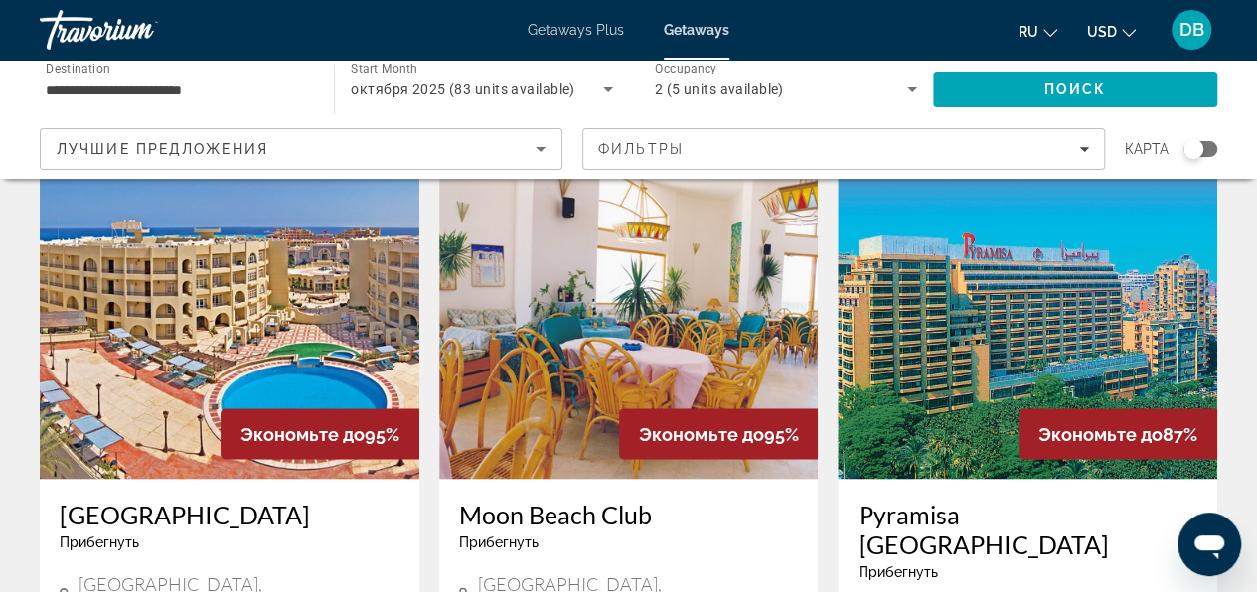
click at [725, 310] on img "Main content" at bounding box center [628, 320] width 379 height 318
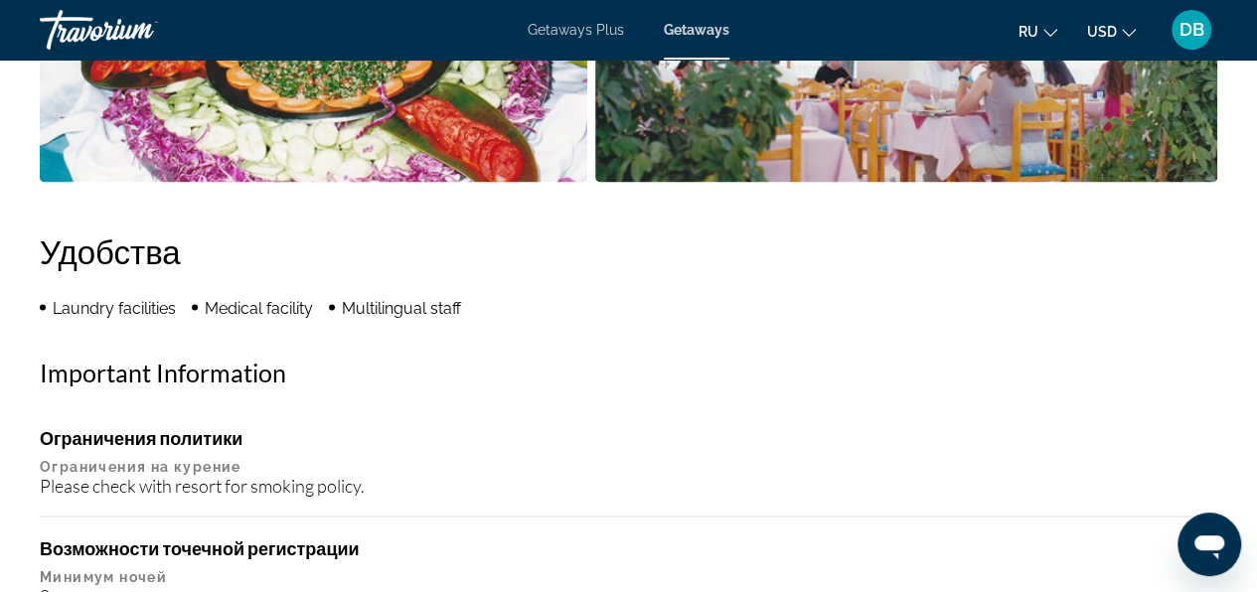
scroll to position [1788, 0]
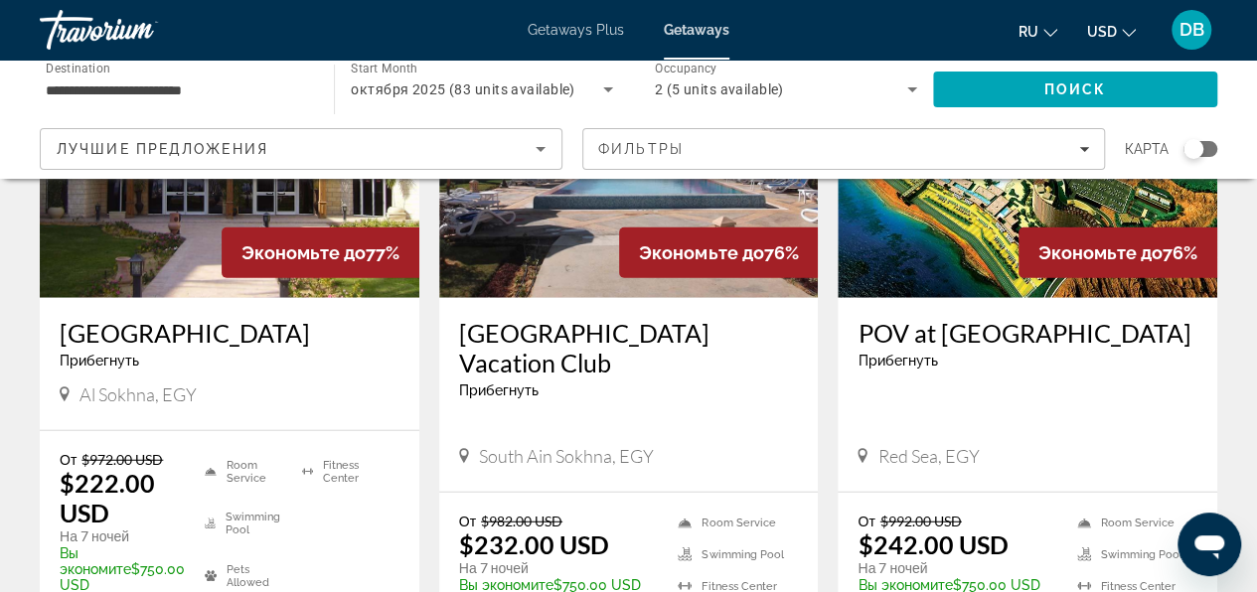
scroll to position [2384, 0]
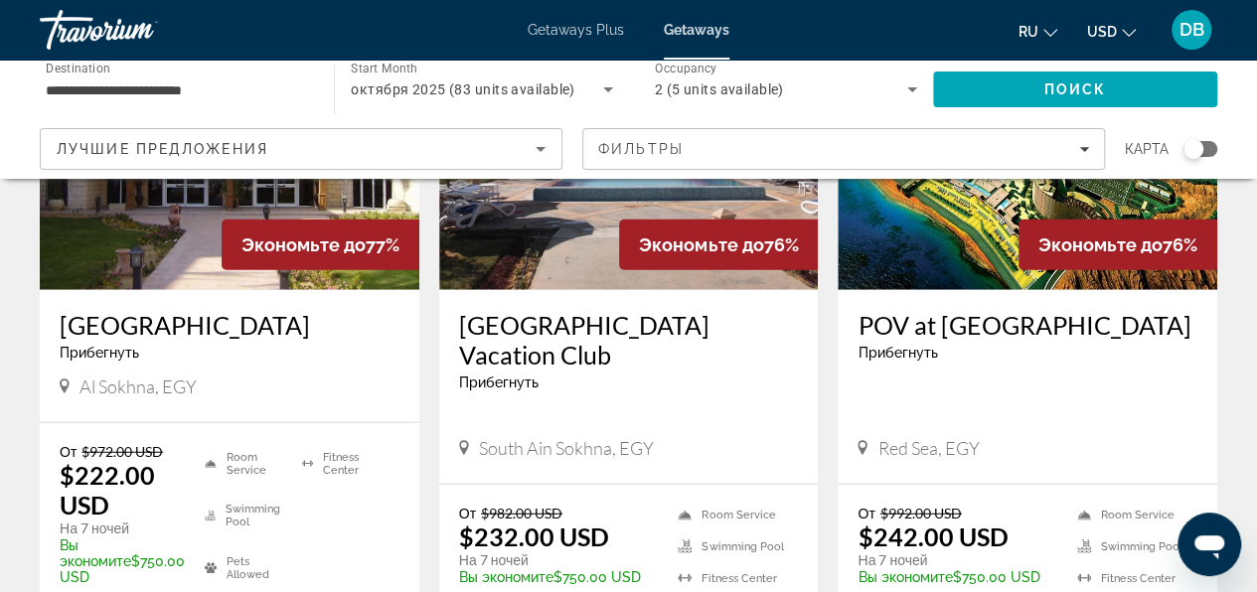
click at [613, 310] on h3 "[GEOGRAPHIC_DATA] Vacation Club" at bounding box center [629, 340] width 340 height 60
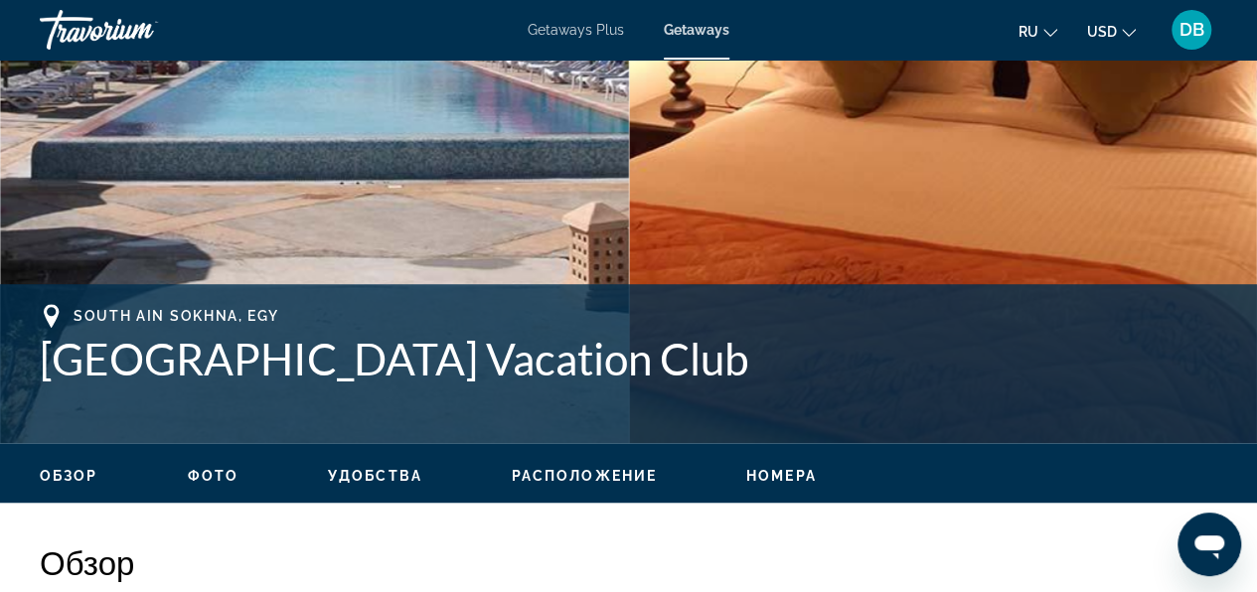
scroll to position [596, 0]
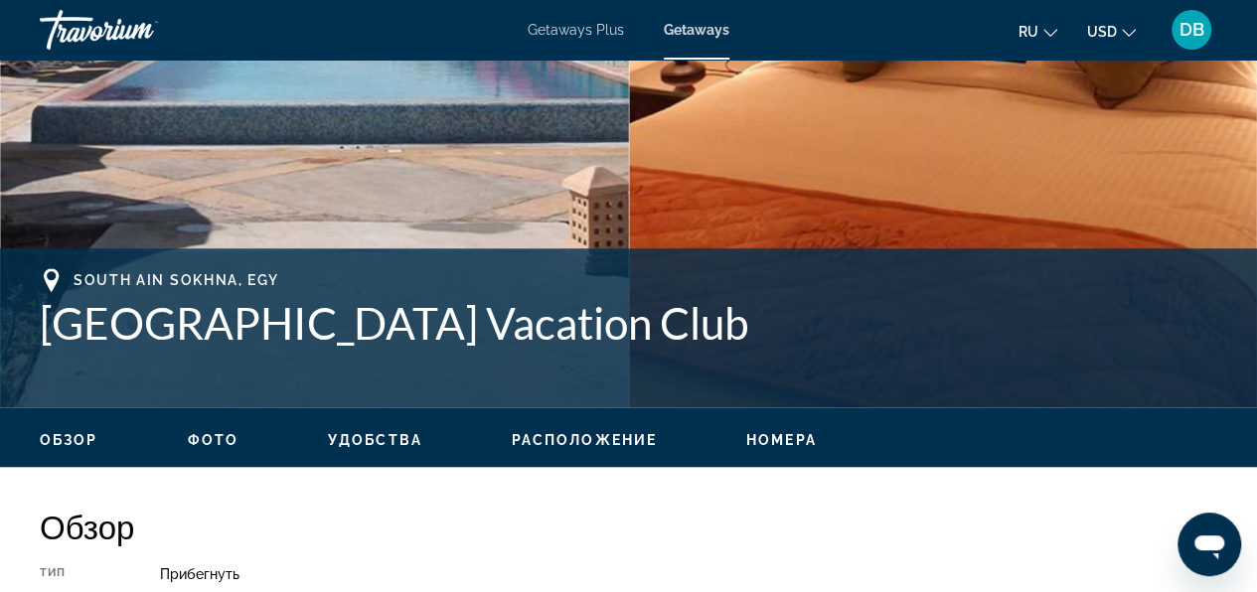
click at [606, 433] on span "Расположение" at bounding box center [584, 440] width 145 height 16
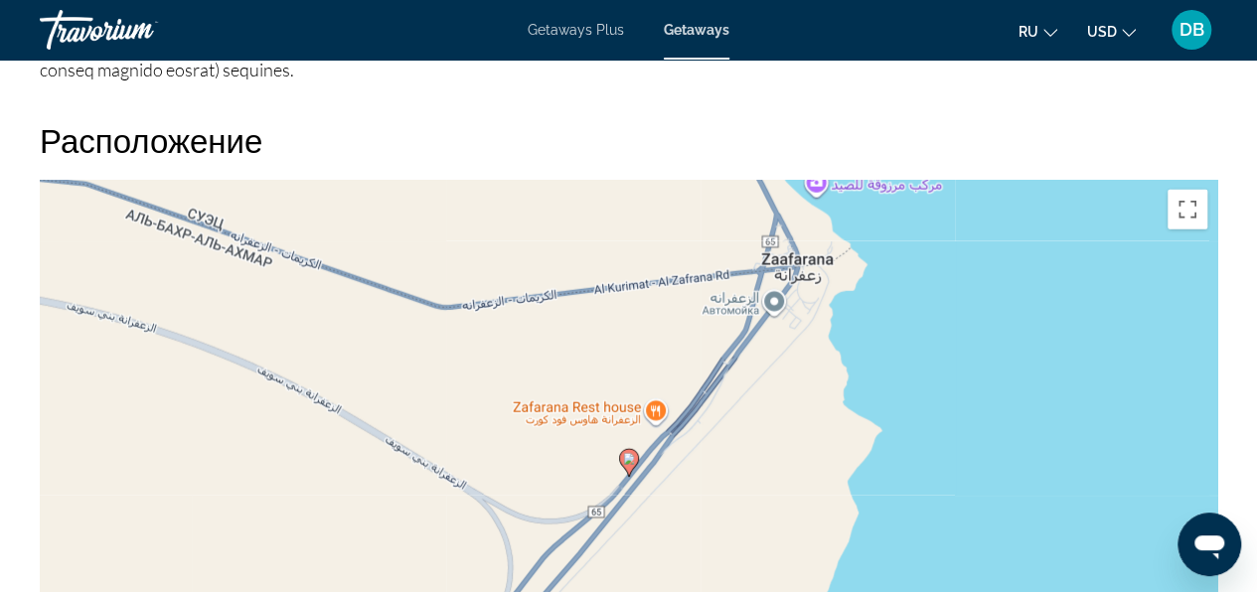
scroll to position [2520, 0]
